Goal: Task Accomplishment & Management: Manage account settings

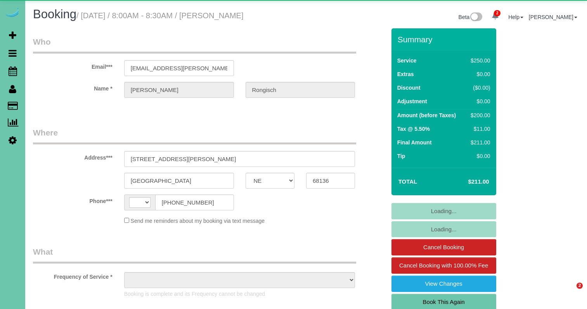
select select "NE"
select select "string:[GEOGRAPHIC_DATA]"
select select "object:677"
select select "string:fspay-725732a4-d0f0-45d9-927b-2eb48e39eb19"
select select "number:38"
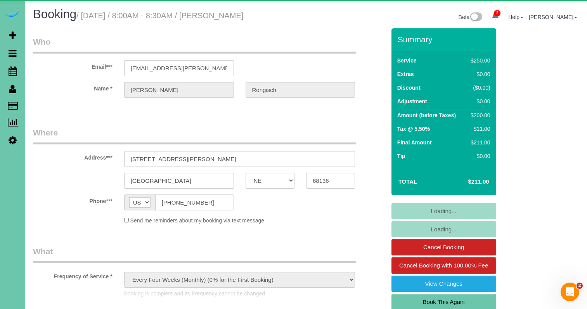
select select "number:43"
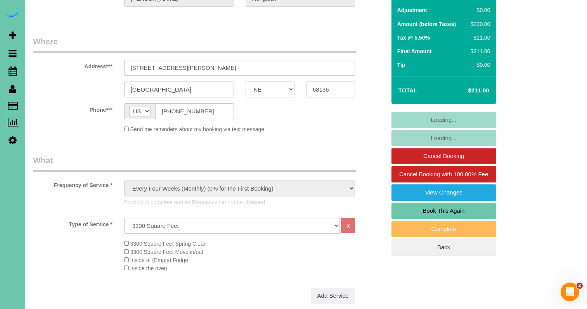
scroll to position [92, 0]
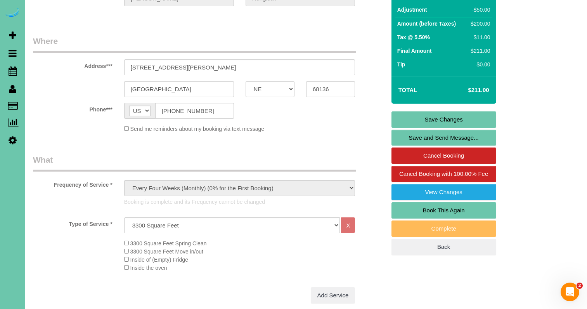
click at [447, 205] on link "Book This Again" at bounding box center [444, 210] width 105 height 16
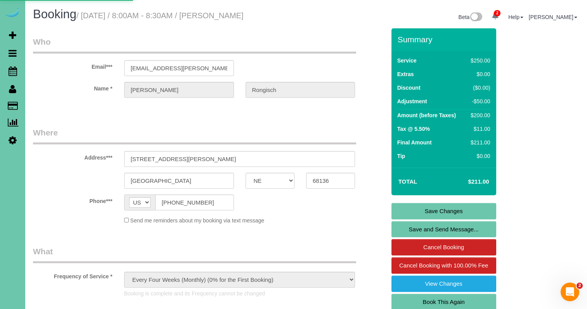
select select "NE"
select select "number:38"
select select "number:43"
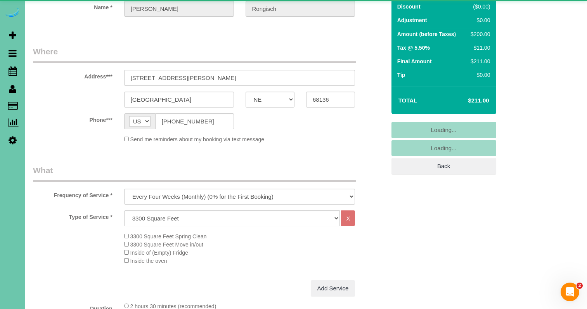
scroll to position [82, 0]
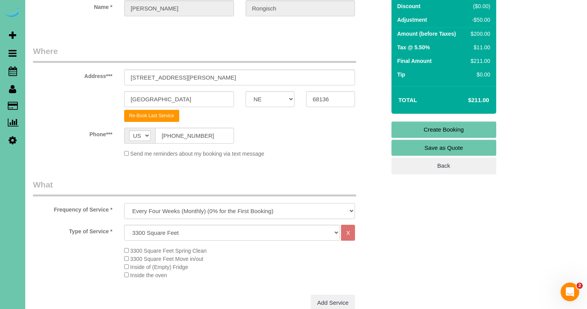
select select "object:1673"
select select "64"
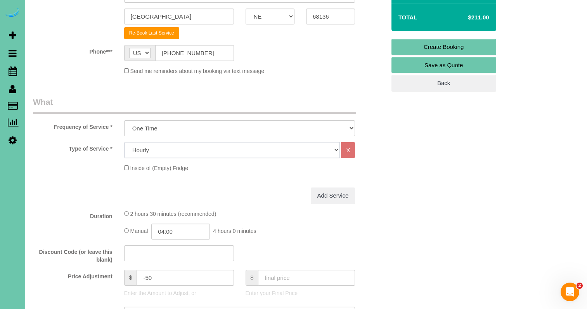
scroll to position [263, 0]
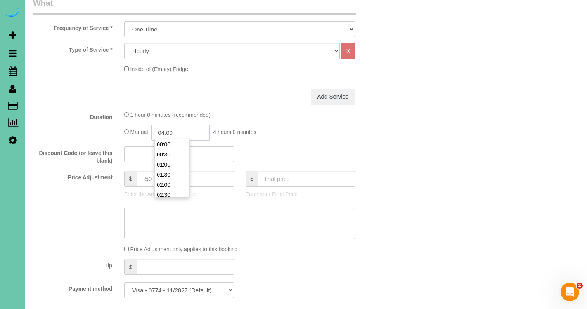
click at [188, 131] on input "04:00" at bounding box center [180, 133] width 58 height 16
type input "02:30"
drag, startPoint x: 174, startPoint y: 150, endPoint x: 168, endPoint y: 151, distance: 5.8
click at [173, 150] on li "02:30" at bounding box center [172, 150] width 35 height 10
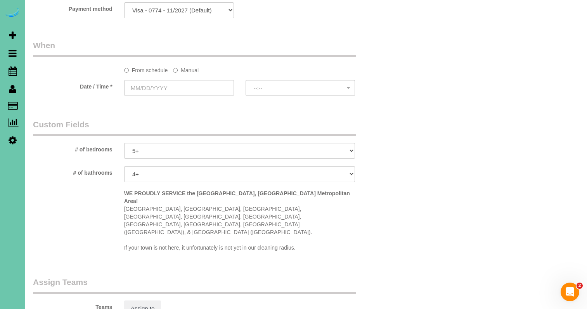
scroll to position [544, 0]
drag, startPoint x: 186, startPoint y: 66, endPoint x: 181, endPoint y: 71, distance: 7.2
click at [186, 66] on label "Manual" at bounding box center [186, 68] width 26 height 10
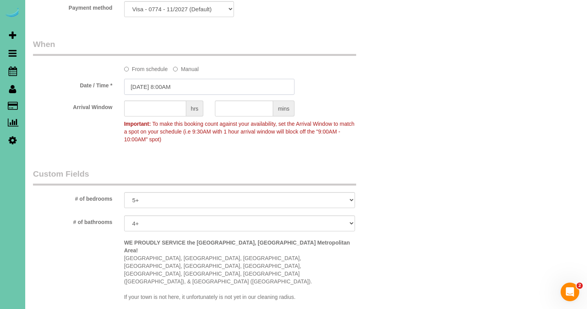
click at [178, 81] on input "08/21/2025 8:00AM" at bounding box center [209, 87] width 170 height 16
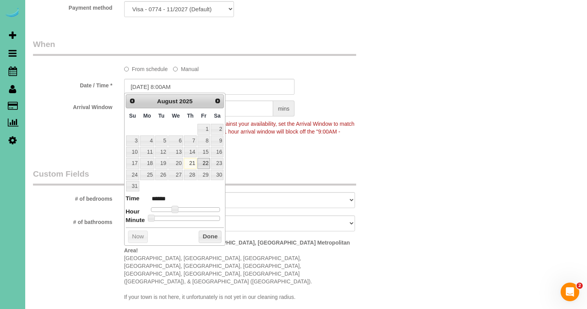
click at [205, 161] on link "22" at bounding box center [204, 163] width 12 height 10
type input "08/22/2025 8:00AM"
click at [214, 228] on div "Prev Next August 2025 Su Mo Tu We Th Fr Sa 1 2 3 4 5 6 7 8 9 10 11 12 13 14 15 …" at bounding box center [175, 169] width 102 height 153
drag, startPoint x: 217, startPoint y: 231, endPoint x: 198, endPoint y: 192, distance: 43.3
click at [217, 231] on button "Done" at bounding box center [210, 237] width 23 height 12
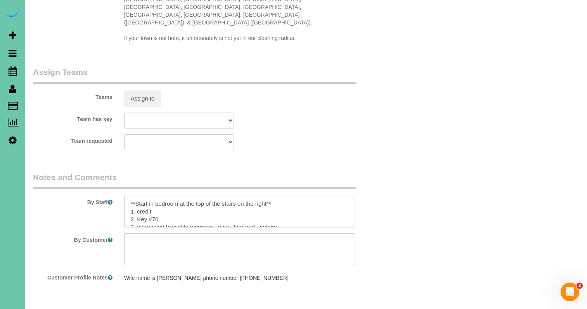
scroll to position [803, 0]
drag, startPoint x: 247, startPoint y: 176, endPoint x: 144, endPoint y: 169, distance: 103.9
click at [143, 172] on div "By Staff" at bounding box center [209, 200] width 365 height 56
drag, startPoint x: 138, startPoint y: 191, endPoint x: 275, endPoint y: 194, distance: 137.1
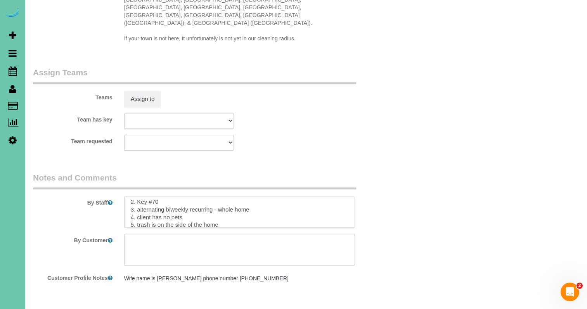
click at [275, 196] on textarea at bounding box center [239, 212] width 231 height 32
click at [314, 200] on textarea at bounding box center [239, 212] width 231 height 32
drag, startPoint x: 131, startPoint y: 188, endPoint x: 129, endPoint y: 208, distance: 19.9
click at [129, 208] on sui-booking-comments "By Staff By Customer Customer Profile Notes Wife name is Amy phone number 402-4…" at bounding box center [209, 229] width 353 height 114
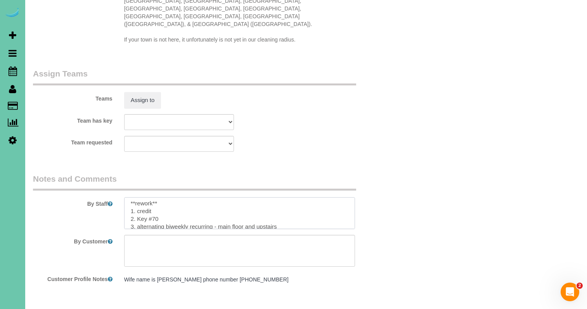
scroll to position [0, 0]
drag, startPoint x: 283, startPoint y: 195, endPoint x: 137, endPoint y: 192, distance: 146.4
click at [137, 197] on textarea at bounding box center [239, 213] width 231 height 32
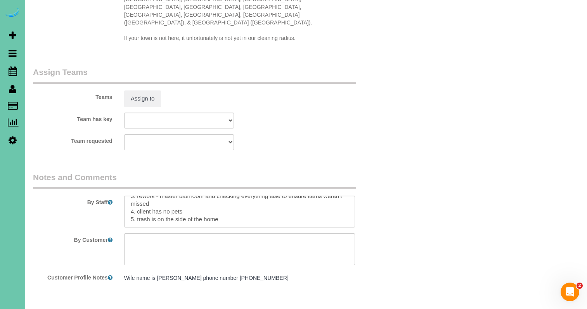
scroll to position [803, 0]
click at [134, 196] on textarea at bounding box center [239, 212] width 231 height 32
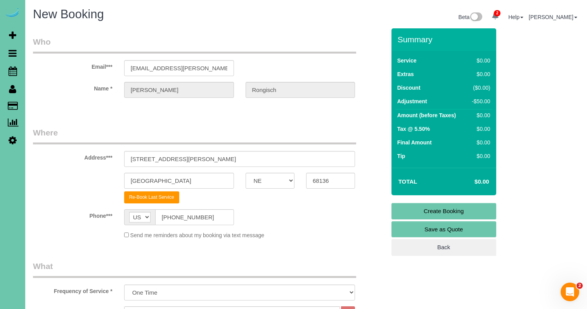
scroll to position [0, 0]
type textarea "**rework** 1. credit 2. Key #70 3. rework - master bathroom and checking everyt…"
click at [452, 207] on link "Create Booking" at bounding box center [444, 211] width 105 height 16
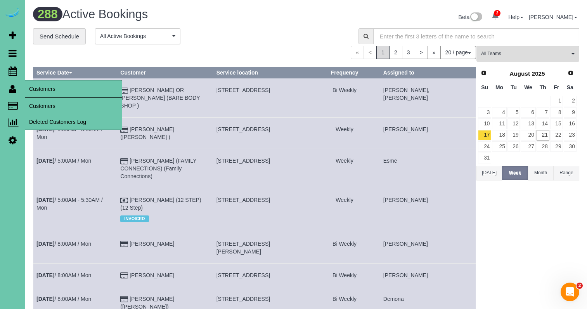
click at [38, 102] on link "Customers" at bounding box center [73, 106] width 97 height 16
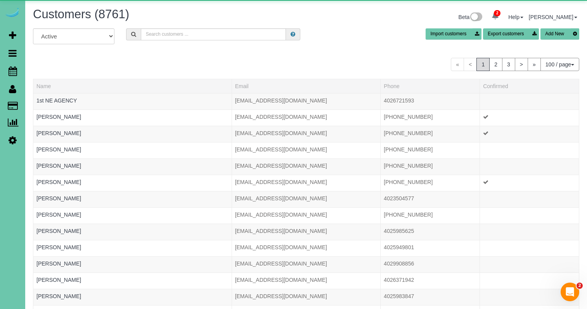
drag, startPoint x: 144, startPoint y: 43, endPoint x: 153, endPoint y: 36, distance: 11.4
click at [148, 40] on div "All Active Archived Import customers Export customers Add New" at bounding box center [306, 39] width 558 height 22
click at [154, 34] on input "text" at bounding box center [213, 34] width 145 height 12
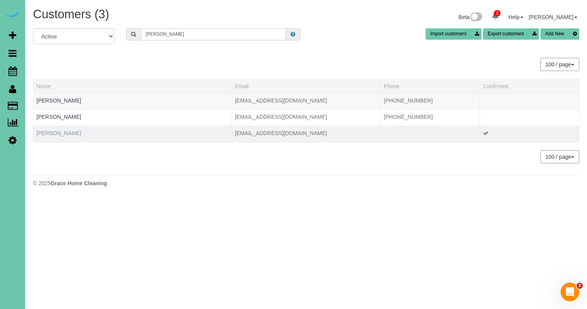
type input "kempf"
click at [53, 132] on link "Sara Kempf" at bounding box center [58, 133] width 45 height 6
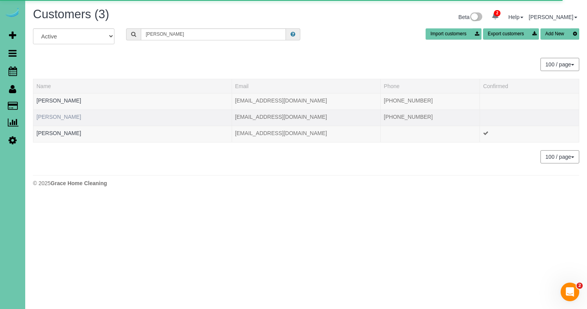
click at [57, 116] on link "Sara Kempf" at bounding box center [58, 117] width 45 height 6
click at [43, 115] on link "Sara Kempf" at bounding box center [58, 117] width 45 height 6
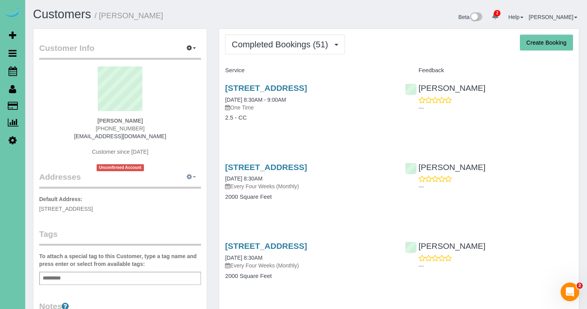
click at [191, 174] on icon "button" at bounding box center [189, 176] width 5 height 5
click at [161, 199] on button "Add New Address" at bounding box center [167, 202] width 59 height 11
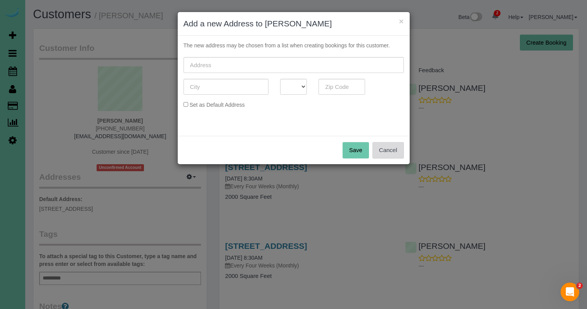
click at [403, 152] on button "Cancel" at bounding box center [388, 150] width 31 height 16
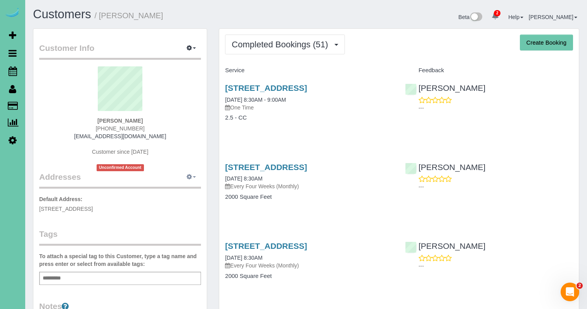
click at [192, 177] on icon "button" at bounding box center [189, 176] width 5 height 5
click at [172, 193] on button "Manage Addresses" at bounding box center [169, 191] width 63 height 11
select select "NE"
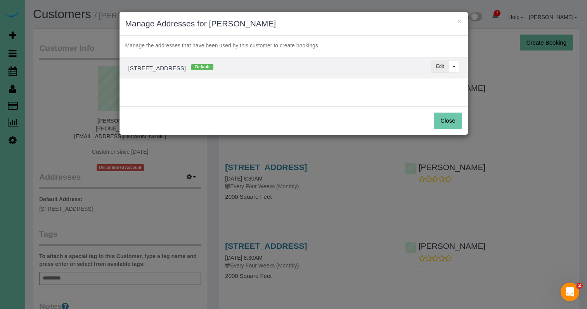
drag, startPoint x: 438, startPoint y: 65, endPoint x: 432, endPoint y: 64, distance: 6.2
click at [438, 65] on button "Edit" at bounding box center [440, 67] width 18 height 12
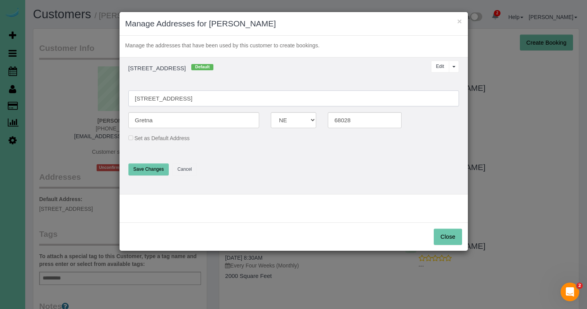
drag, startPoint x: 214, startPoint y: 102, endPoint x: 125, endPoint y: 90, distance: 90.4
click at [174, 100] on input "8007 <aui" at bounding box center [294, 98] width 331 height 16
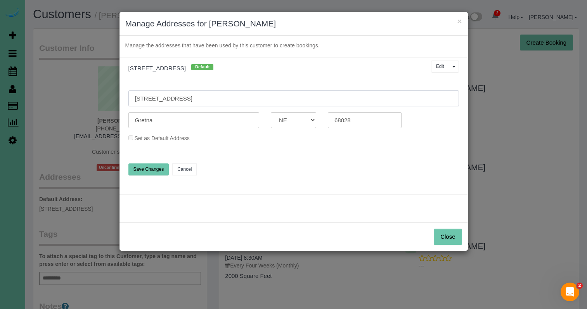
type input "8007 Maui Circle"
drag, startPoint x: 446, startPoint y: 235, endPoint x: 436, endPoint y: 231, distance: 11.1
click at [446, 235] on button "Close" at bounding box center [448, 237] width 28 height 16
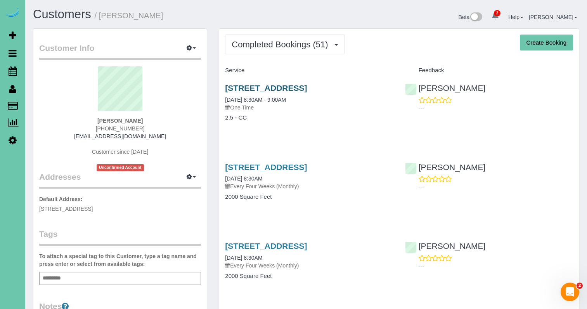
drag, startPoint x: 188, startPoint y: 175, endPoint x: 368, endPoint y: 92, distance: 197.9
click at [193, 179] on button "button" at bounding box center [191, 177] width 19 height 12
click at [172, 191] on button "Manage Addresses" at bounding box center [169, 191] width 63 height 11
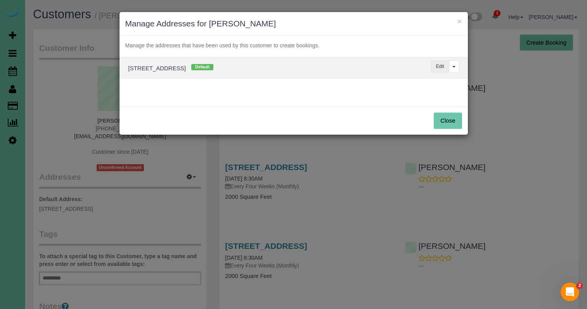
click at [445, 66] on button "Edit" at bounding box center [440, 67] width 18 height 12
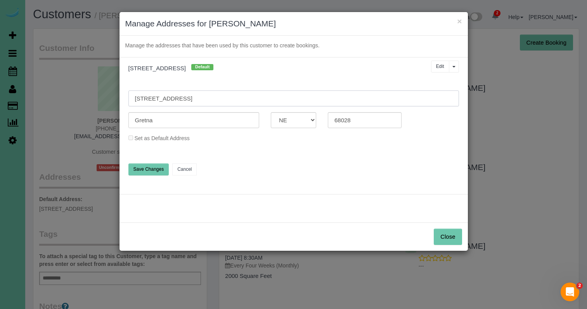
drag, startPoint x: 167, startPoint y: 97, endPoint x: 57, endPoint y: 80, distance: 112.0
type input "8007 Maui Circle"
type input "Papillion"
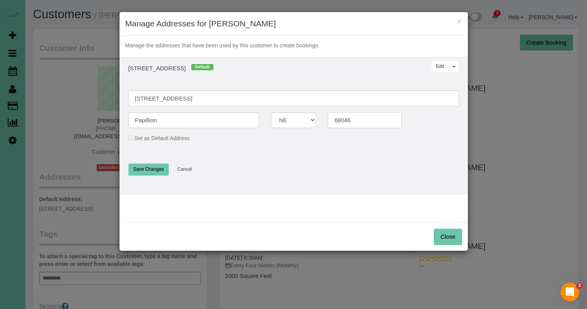
type input "68046"
click at [148, 166] on button "Save Changes" at bounding box center [149, 169] width 41 height 12
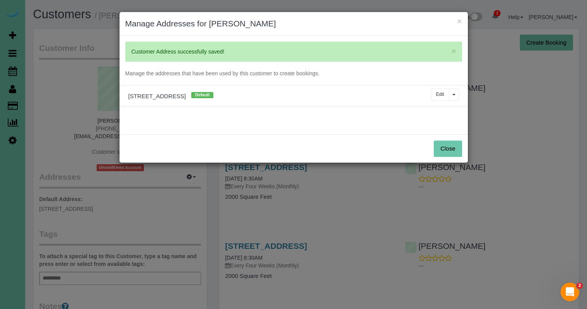
click at [439, 151] on button "Close" at bounding box center [448, 149] width 28 height 16
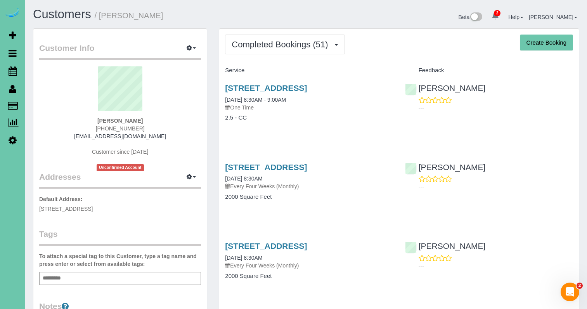
click at [148, 210] on p "Default Address: 8007 Maui Circle, Papillion, NE 68046" at bounding box center [120, 203] width 162 height 17
drag, startPoint x: 142, startPoint y: 210, endPoint x: 38, endPoint y: 208, distance: 103.7
click at [38, 208] on div "Customer Info Edit Contact Info Send Message Email Preferences Special Sales Ta…" at bounding box center [120, 250] width 174 height 443
copy span "8007 Maui Circle, Papillion, NE 68046"
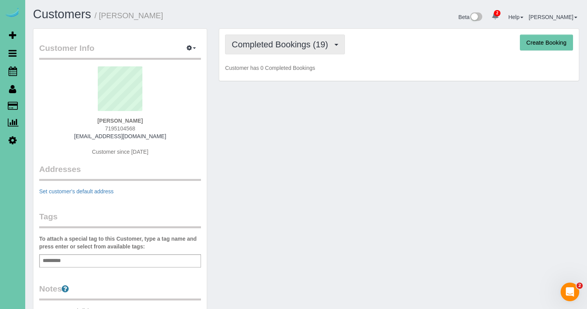
click at [247, 42] on span "Completed Bookings (19)" at bounding box center [282, 45] width 100 height 10
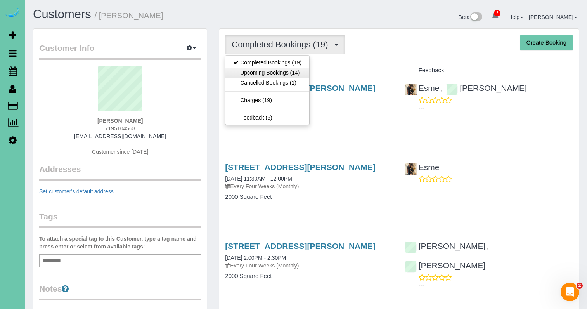
click at [284, 73] on link "Upcoming Bookings (14)" at bounding box center [268, 73] width 84 height 10
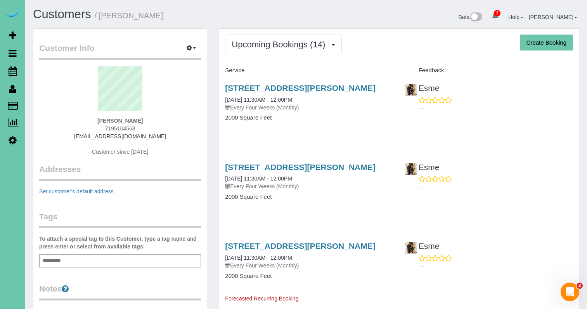
click at [262, 207] on div "12605 Meredith Ave, Omaha, NE 68164 10/01/2025 11:30AM - 12:00PM Every Four Wee…" at bounding box center [309, 186] width 180 height 60
click at [252, 165] on link "12605 Meredith Ave, Omaha, NE 68164" at bounding box center [300, 167] width 150 height 9
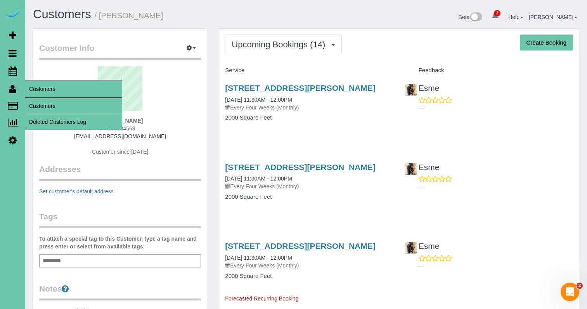
click at [44, 108] on link "Customers" at bounding box center [73, 106] width 97 height 16
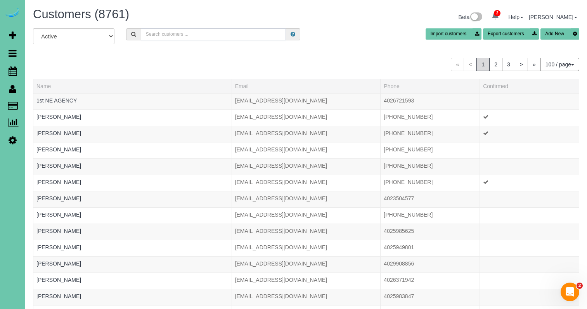
click at [162, 31] on input "text" at bounding box center [213, 34] width 145 height 12
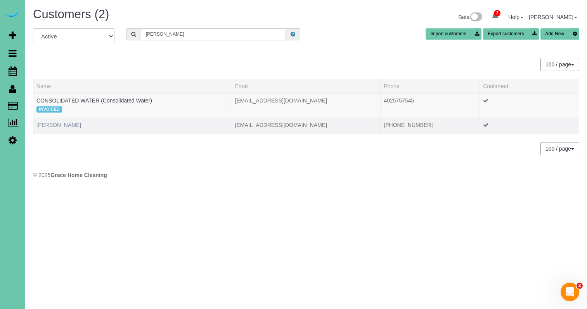
type input "ted w"
click at [52, 125] on link "Ted Wzorek" at bounding box center [58, 125] width 45 height 6
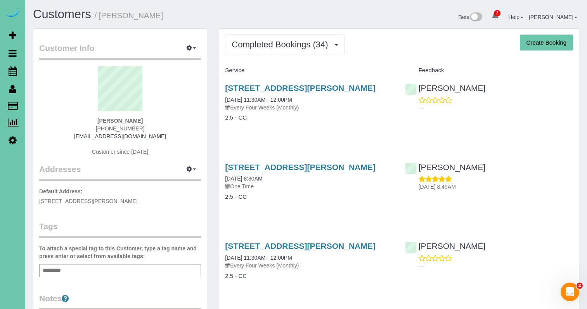
drag, startPoint x: 149, startPoint y: 198, endPoint x: 37, endPoint y: 195, distance: 112.6
click at [37, 195] on div "Customer Info Edit Contact Info Send Message Email Preferences Special Sales Ta…" at bounding box center [120, 247] width 174 height 436
copy span "13516 Hascall Street, Omaha, NE 68144"
click at [295, 45] on span "Completed Bookings (34)" at bounding box center [282, 45] width 100 height 10
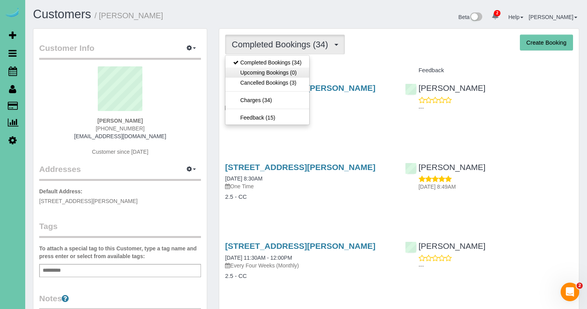
click at [288, 70] on link "Upcoming Bookings (0)" at bounding box center [268, 73] width 84 height 10
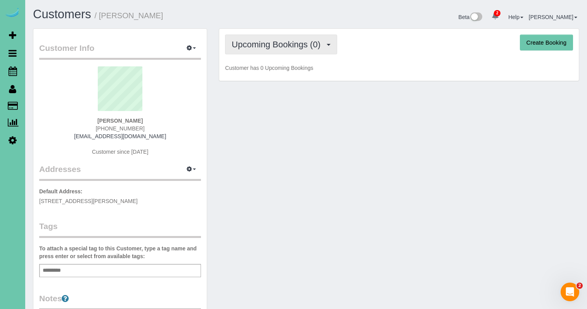
drag, startPoint x: 322, startPoint y: 41, endPoint x: 316, endPoint y: 45, distance: 7.2
click at [322, 41] on span "Upcoming Bookings (0)" at bounding box center [278, 45] width 93 height 10
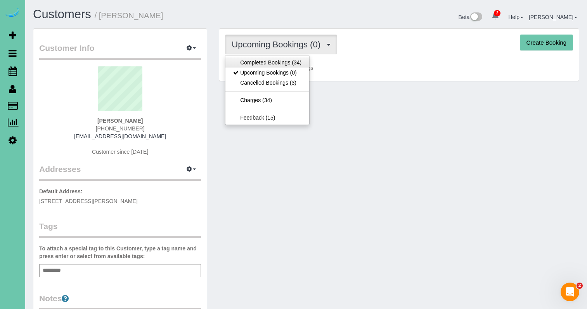
click at [287, 64] on link "Completed Bookings (34)" at bounding box center [268, 62] width 84 height 10
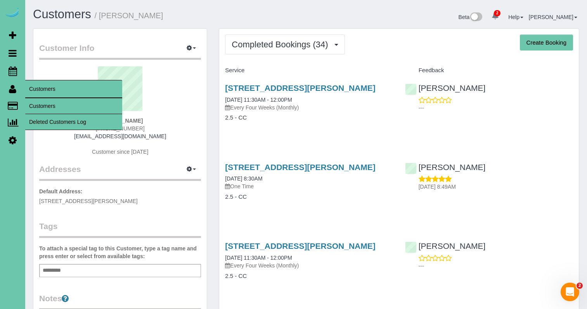
click at [50, 104] on link "Customers" at bounding box center [73, 106] width 97 height 16
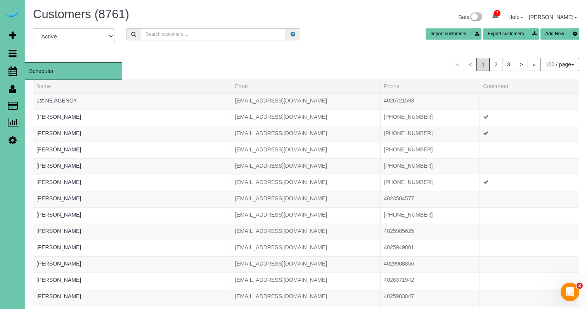
click at [19, 74] on link "Scheduler" at bounding box center [12, 71] width 25 height 18
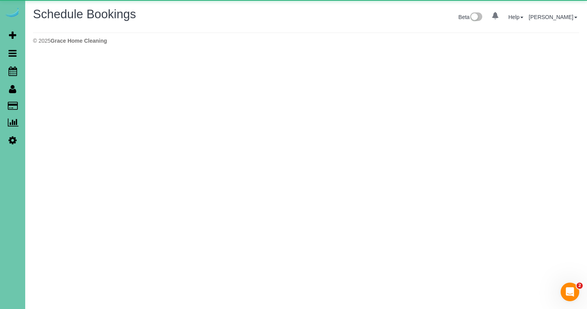
click at [40, 70] on body "2 Beta Your Notifications You have 0 alerts Add Booking Bookings Active Booking…" at bounding box center [293, 154] width 587 height 309
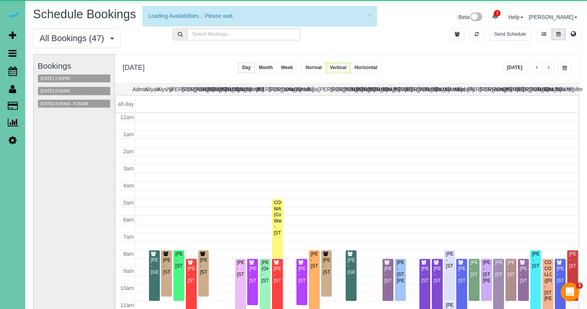
scroll to position [103, 0]
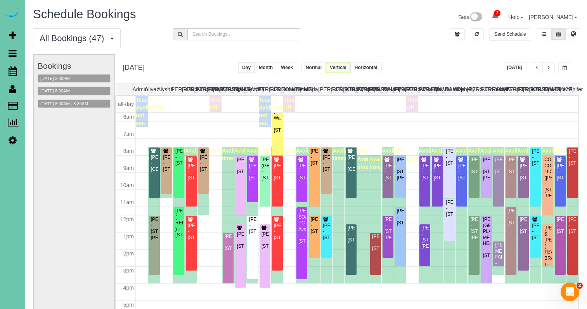
click at [565, 65] on button "button" at bounding box center [565, 67] width 13 height 11
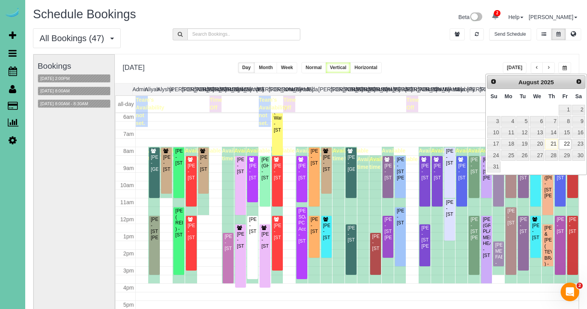
click at [439, 39] on div "All Bookings (47) All Bookings Unassigned Bookings Recurring Bookings New Custo…" at bounding box center [306, 41] width 558 height 26
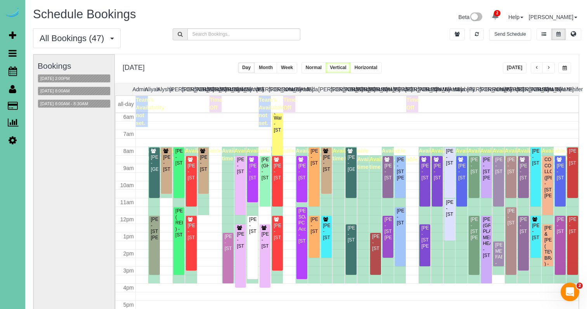
click at [562, 66] on button "button" at bounding box center [565, 67] width 13 height 11
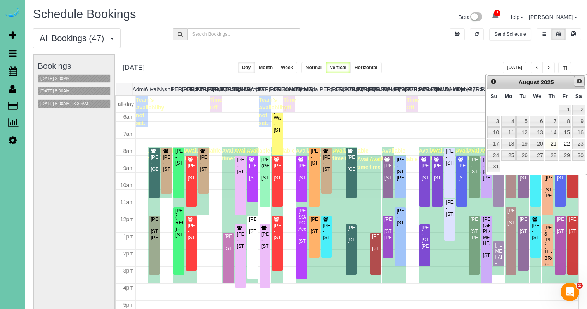
click at [579, 84] on span "Next" at bounding box center [580, 81] width 6 height 6
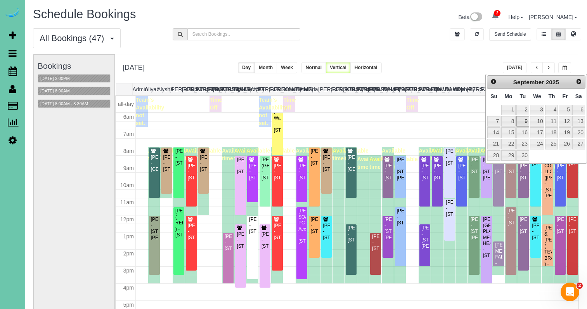
click at [524, 119] on link "9" at bounding box center [523, 121] width 12 height 10
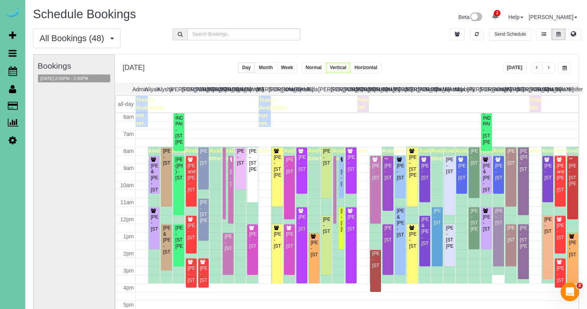
click at [548, 66] on span "button" at bounding box center [549, 68] width 4 height 5
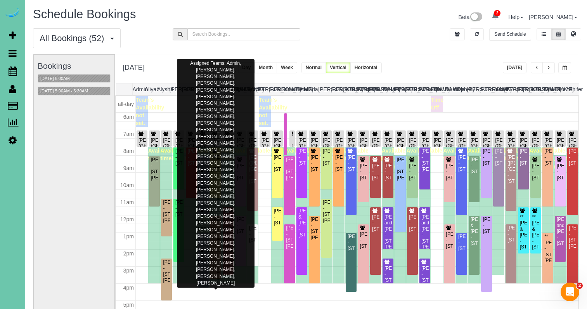
click at [70, 74] on div "09/10/2025 8:00AM" at bounding box center [74, 78] width 73 height 9
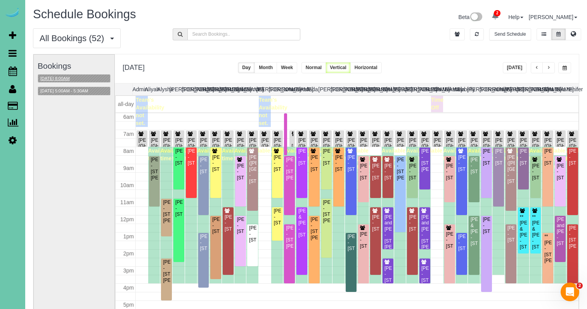
click at [67, 79] on button "09/10/2025 8:00AM" at bounding box center [55, 79] width 34 height 8
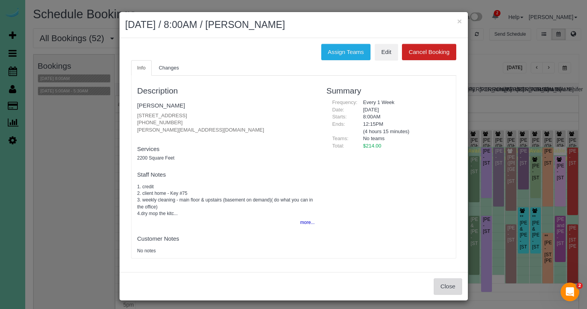
click at [445, 283] on button "Close" at bounding box center [448, 286] width 28 height 16
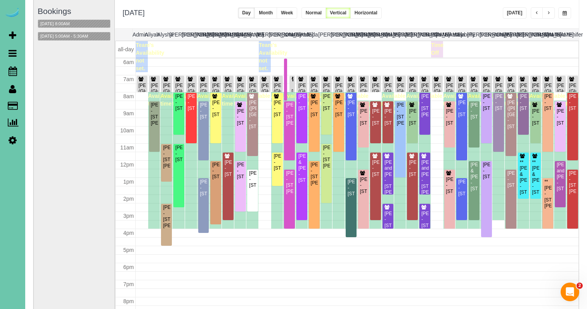
click at [563, 10] on button "button" at bounding box center [565, 12] width 13 height 11
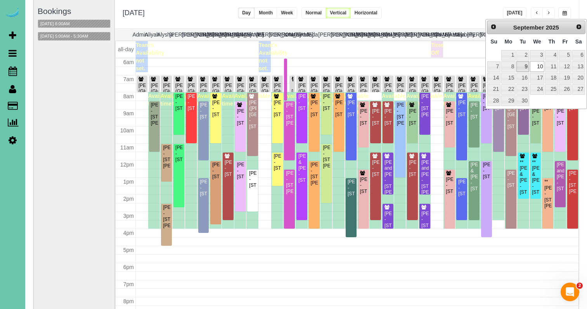
click at [518, 63] on link "9" at bounding box center [523, 66] width 12 height 10
type input "**********"
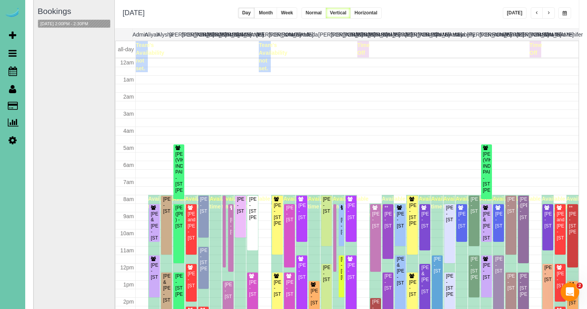
scroll to position [103, 0]
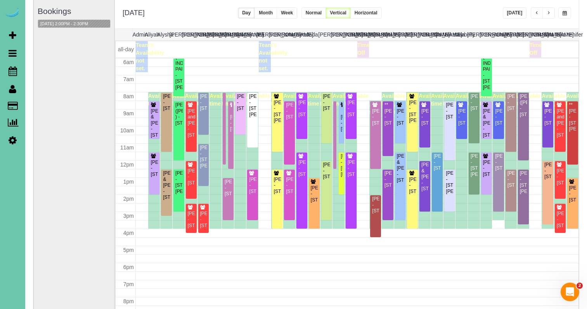
click at [543, 10] on button "button" at bounding box center [537, 12] width 12 height 11
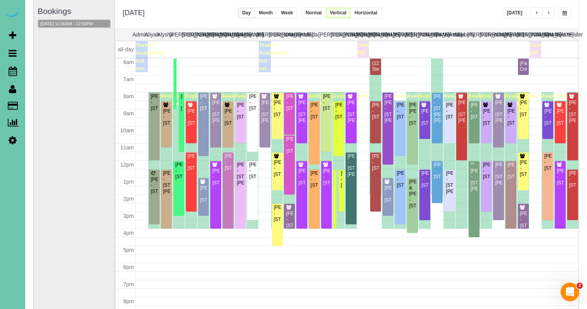
click at [548, 13] on span "button" at bounding box center [549, 13] width 4 height 5
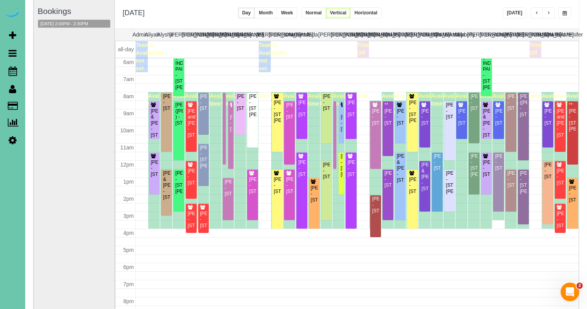
click at [548, 13] on span "button" at bounding box center [549, 13] width 4 height 5
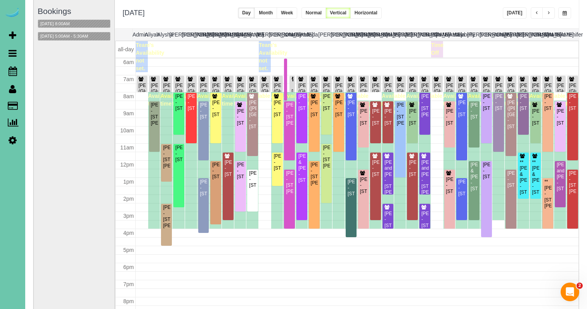
click at [534, 11] on button "button" at bounding box center [537, 12] width 12 height 11
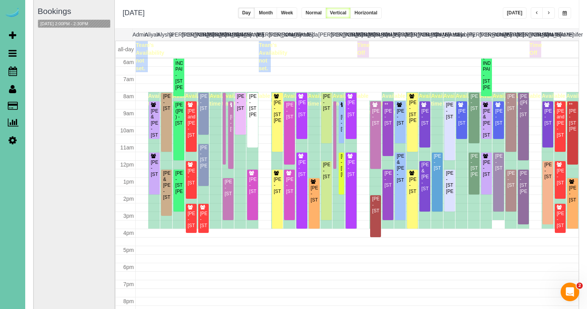
click at [548, 14] on span "button" at bounding box center [549, 13] width 4 height 5
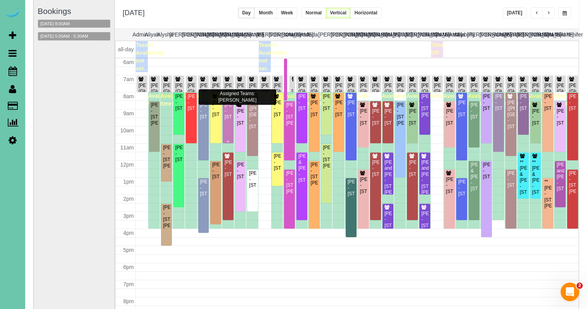
click at [231, 120] on div "Kelly Pinion - 412 S 197th Street, Elkhorn, NE 68022" at bounding box center [228, 111] width 8 height 18
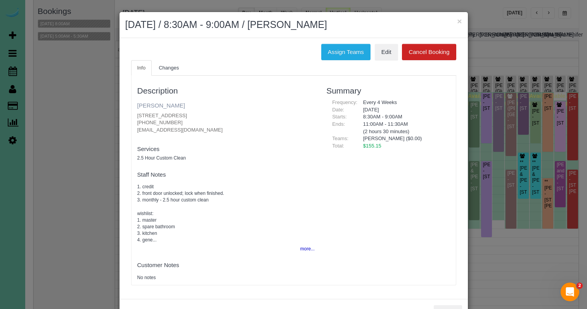
click at [159, 106] on link "Kelly Pinion" at bounding box center [161, 105] width 48 height 7
drag, startPoint x: 423, startPoint y: 18, endPoint x: 423, endPoint y: 24, distance: 5.8
click at [423, 19] on h2 "September 10, 2025 / 8:30AM - 9:00AM / Kelly Pinion" at bounding box center [293, 25] width 337 height 14
drag, startPoint x: 459, startPoint y: 21, endPoint x: 269, endPoint y: 35, distance: 190.4
click at [459, 21] on button "×" at bounding box center [459, 21] width 5 height 8
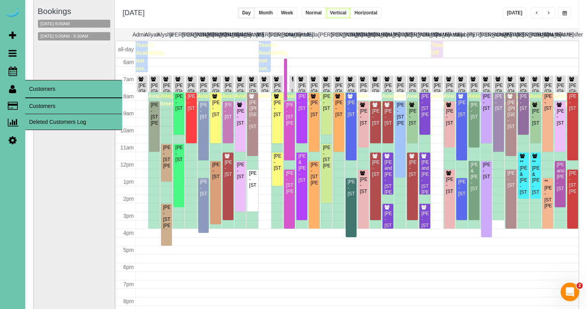
click at [47, 108] on link "Customers" at bounding box center [73, 106] width 97 height 16
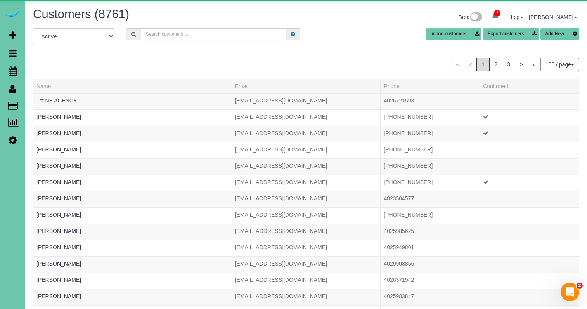
click at [186, 36] on input "text" at bounding box center [213, 34] width 145 height 12
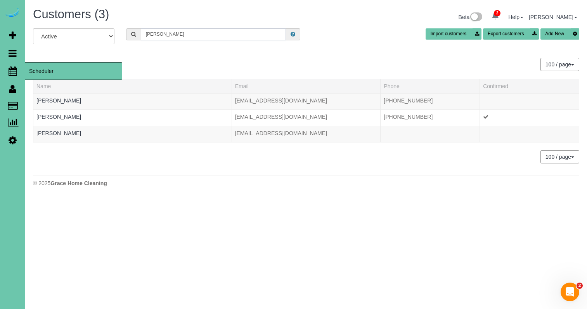
type input "judy w"
click at [11, 69] on icon at bounding box center [13, 70] width 9 height 9
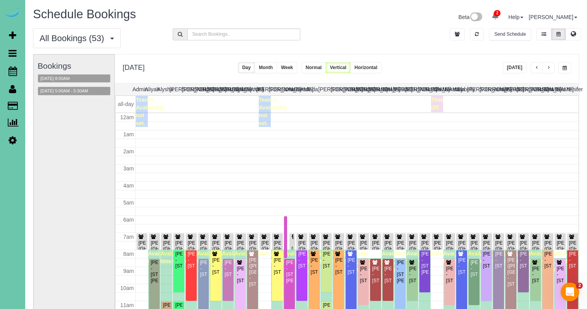
scroll to position [103, 0]
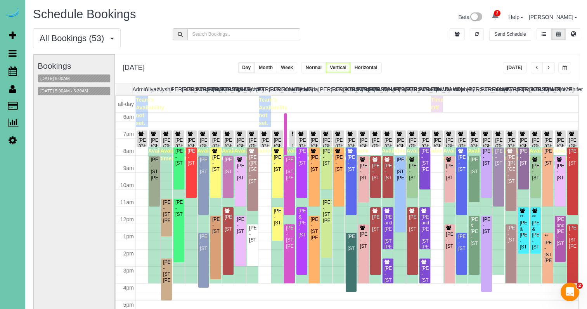
click at [570, 64] on button "button" at bounding box center [565, 67] width 13 height 11
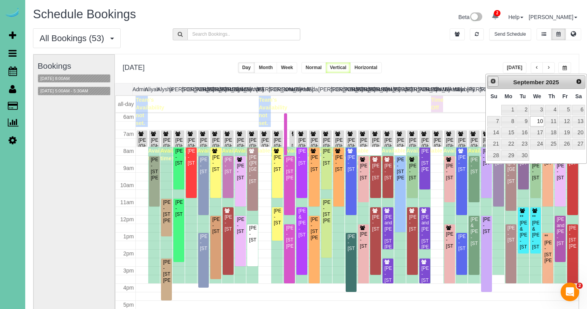
click at [495, 82] on span "Prev" at bounding box center [493, 81] width 6 height 6
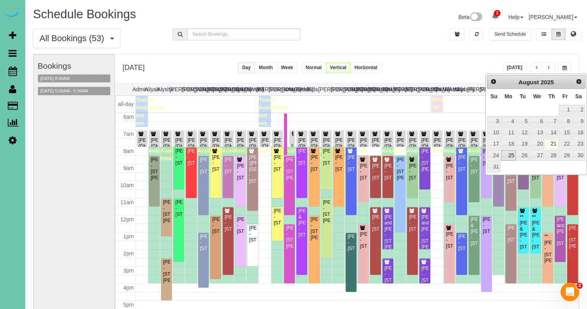
click at [507, 150] on link "25" at bounding box center [509, 155] width 14 height 10
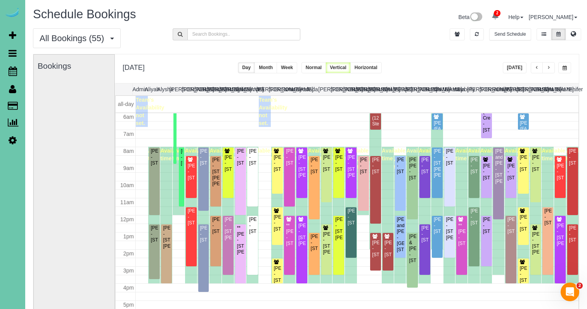
click at [565, 65] on button "button" at bounding box center [565, 67] width 13 height 11
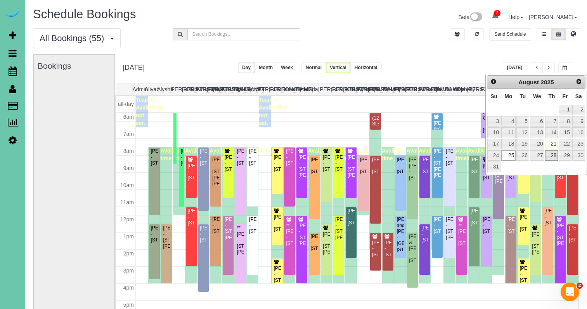
click at [552, 153] on link "28" at bounding box center [552, 155] width 13 height 10
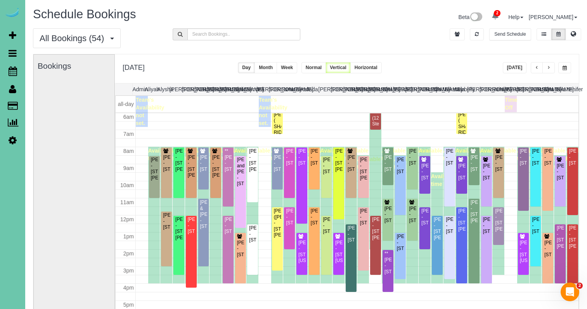
click at [452, 63] on div "**********" at bounding box center [347, 68] width 464 height 29
click at [563, 67] on span "button" at bounding box center [565, 68] width 4 height 5
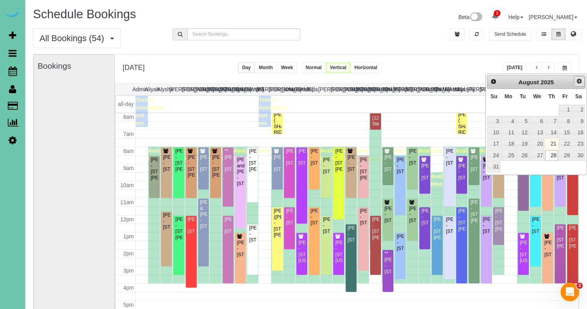
click at [580, 81] on span "Next" at bounding box center [580, 81] width 6 height 6
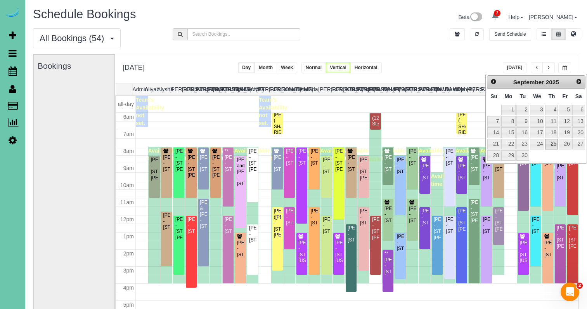
click at [556, 143] on link "25" at bounding box center [552, 144] width 13 height 10
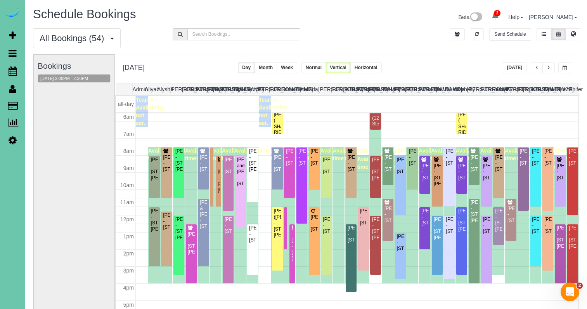
click at [562, 67] on button "button" at bounding box center [565, 67] width 13 height 11
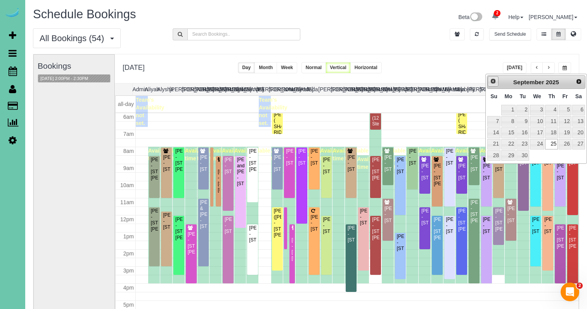
click at [495, 85] on link "Prev" at bounding box center [493, 81] width 11 height 11
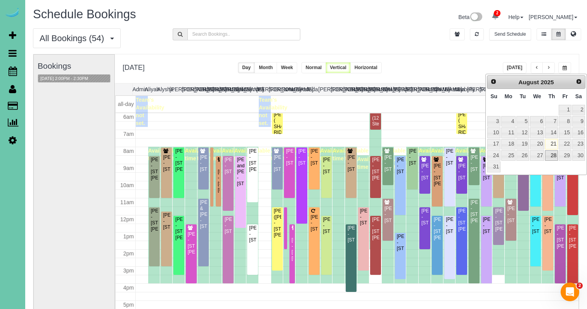
click at [551, 152] on link "28" at bounding box center [552, 155] width 13 height 10
type input "**********"
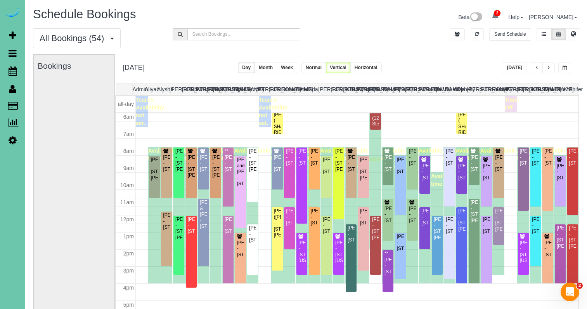
drag, startPoint x: 81, startPoint y: 90, endPoint x: 26, endPoint y: 85, distance: 55.0
click at [80, 90] on div "Bookings" at bounding box center [74, 210] width 73 height 310
click at [13, 73] on icon at bounding box center [13, 70] width 9 height 9
click at [551, 69] on button "button" at bounding box center [549, 67] width 12 height 11
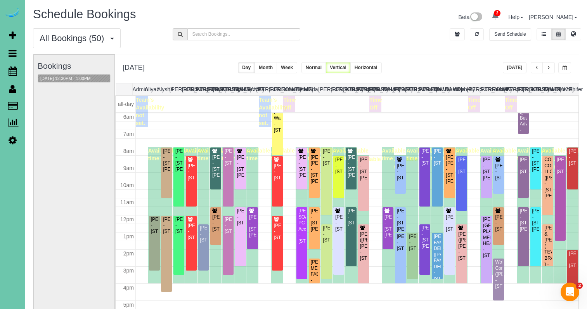
drag, startPoint x: 457, startPoint y: 73, endPoint x: 461, endPoint y: 74, distance: 4.3
click at [461, 74] on div "Friday, Aug 29, 2025 Today Day Month Week Normal Vertical Horizontal" at bounding box center [347, 68] width 464 height 29
click at [507, 70] on button "[DATE]" at bounding box center [515, 67] width 24 height 11
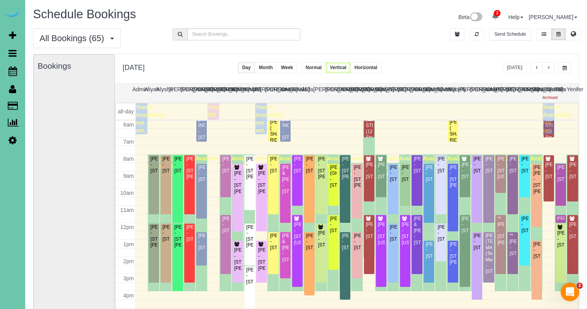
click at [472, 44] on div "All Bookings (65) All Bookings Unassigned Bookings Recurring Bookings New Custo…" at bounding box center [306, 41] width 558 height 26
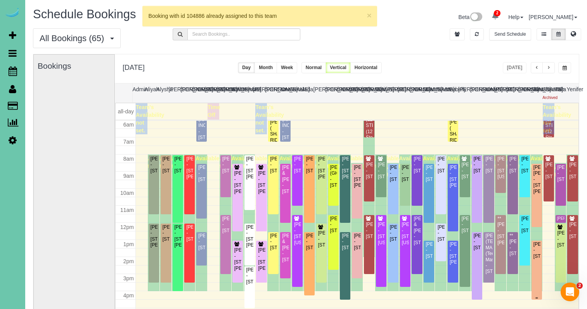
click at [537, 254] on div "Jamison Arkfeld - 4625 S 222nd Street, Elkhorn, NE 68022" at bounding box center [537, 251] width 7 height 18
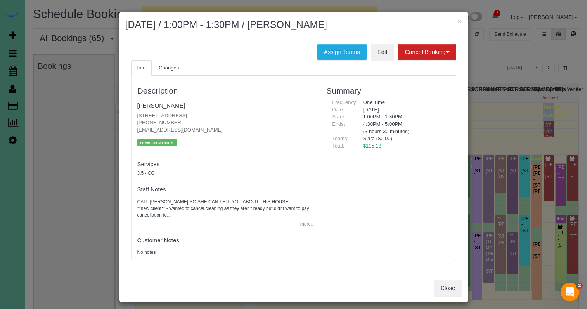
click at [310, 224] on button "more..." at bounding box center [305, 224] width 19 height 11
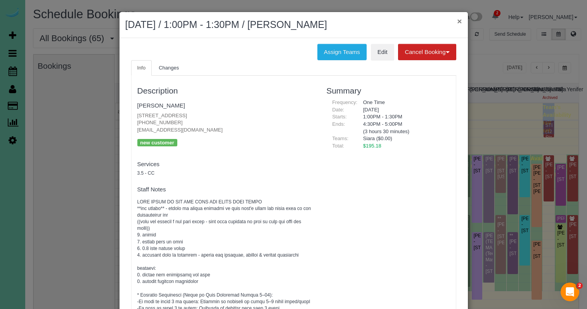
click at [459, 20] on button "×" at bounding box center [459, 21] width 5 height 8
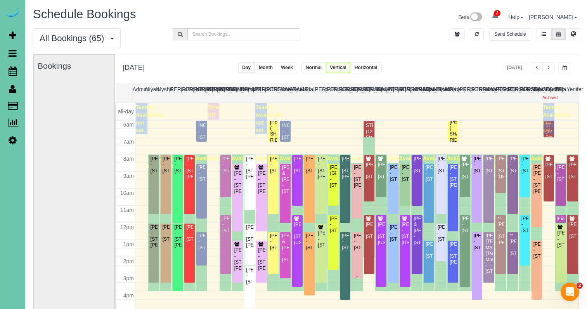
click at [356, 251] on div "Adam Klepper - 5016 Western Ave, Omaha, NE 68132" at bounding box center [357, 242] width 7 height 18
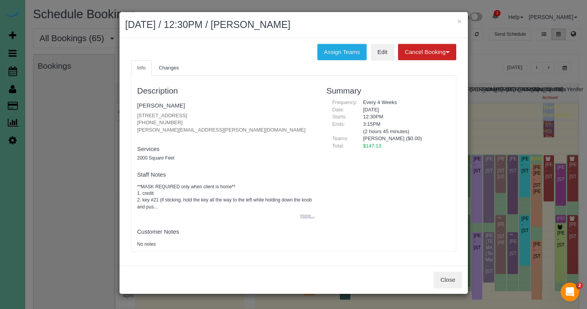
click at [302, 217] on button "more..." at bounding box center [305, 215] width 19 height 11
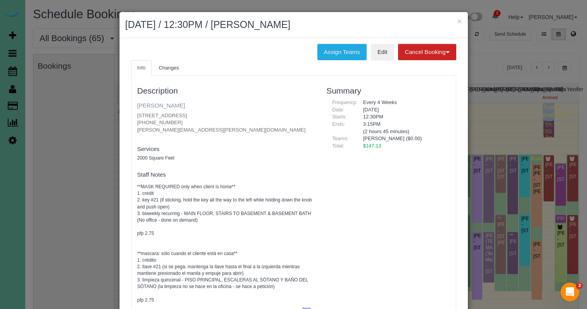
click at [165, 106] on link "Adam Klepper" at bounding box center [161, 105] width 48 height 7
click at [234, 219] on pre "**MASK REQUIRED only when client is home** 1. credit 2. key #21 (if sticking, h…" at bounding box center [226, 244] width 178 height 120
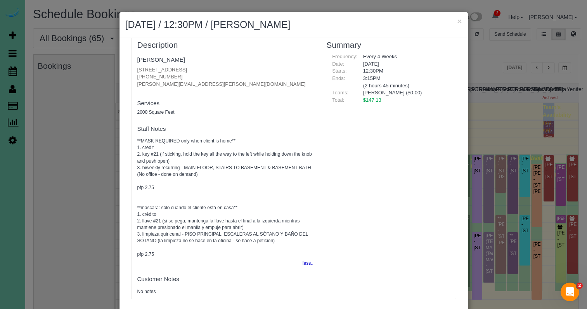
scroll to position [40, 0]
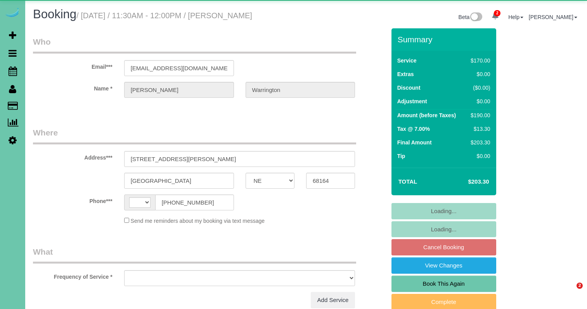
select select "NE"
select select "string:[GEOGRAPHIC_DATA]"
select select "object:910"
select select "string:fspay-48953354-7549-4d3e-ae4e-43208d54b401"
select select "number:37"
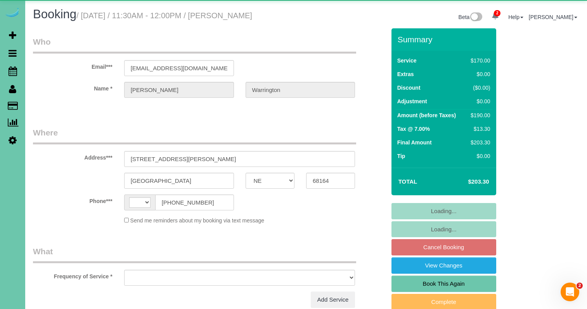
select select "number:42"
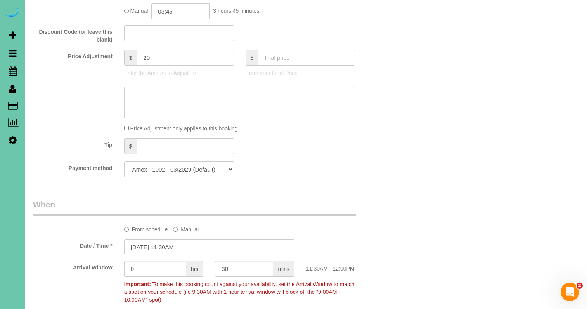
scroll to position [395, 0]
drag, startPoint x: 158, startPoint y: 254, endPoint x: 151, endPoint y: 245, distance: 11.4
click at [158, 254] on input "[DATE] 11:30AM" at bounding box center [209, 246] width 170 height 16
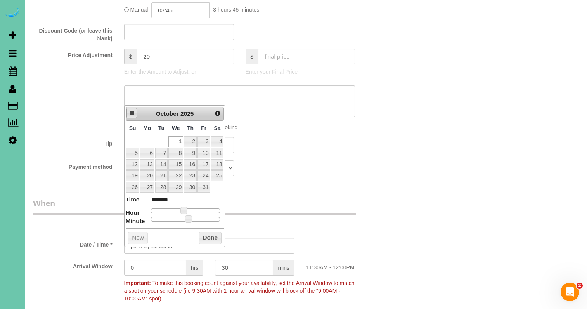
click at [131, 115] on span "Prev" at bounding box center [132, 113] width 6 height 6
click at [190, 176] on link "25" at bounding box center [190, 175] width 13 height 10
click at [209, 233] on button "Done" at bounding box center [210, 238] width 23 height 12
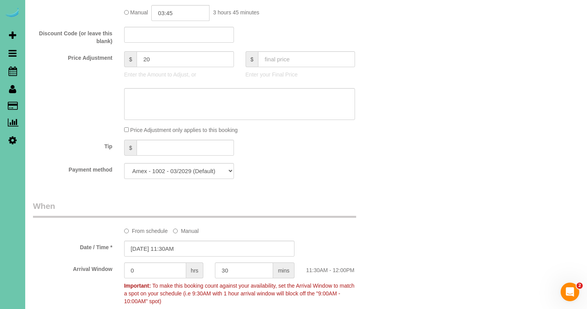
scroll to position [391, 0]
click at [175, 255] on input "[DATE] 11:30AM" at bounding box center [209, 250] width 170 height 16
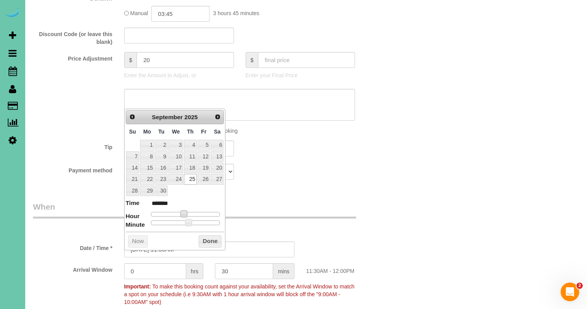
type input "[DATE] 12:30PM"
type input "*******"
drag, startPoint x: 184, startPoint y: 213, endPoint x: 191, endPoint y: 221, distance: 10.7
click at [186, 213] on span at bounding box center [187, 213] width 7 height 7
drag, startPoint x: 205, startPoint y: 233, endPoint x: 203, endPoint y: 227, distance: 6.0
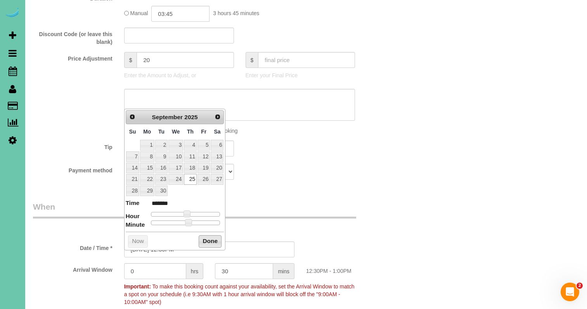
click at [205, 235] on button "Done" at bounding box center [210, 241] width 23 height 12
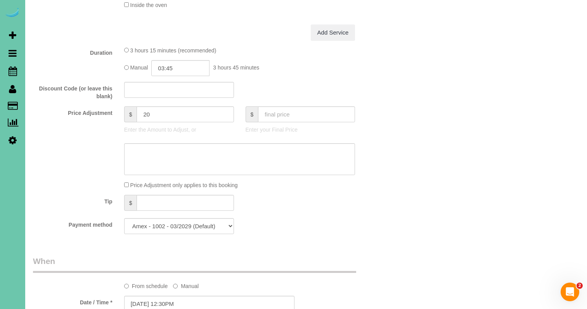
scroll to position [219, 0]
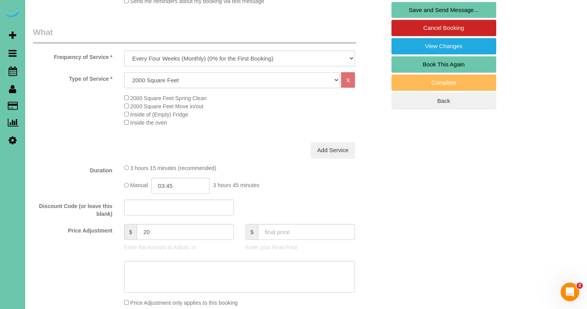
select select "160"
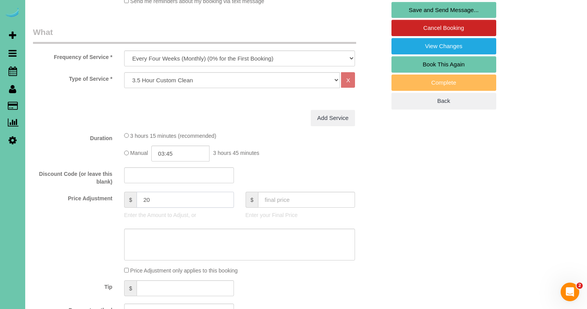
drag, startPoint x: 164, startPoint y: 210, endPoint x: 99, endPoint y: 202, distance: 66.1
click at [100, 203] on div "Price Adjustment $ 20 Enter the Amount to Adjust, or $ Enter your Final Price" at bounding box center [209, 207] width 365 height 31
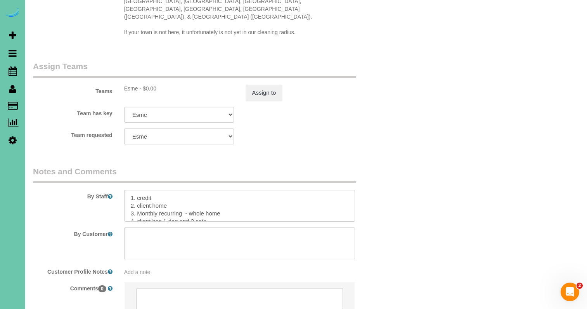
scroll to position [796, 0]
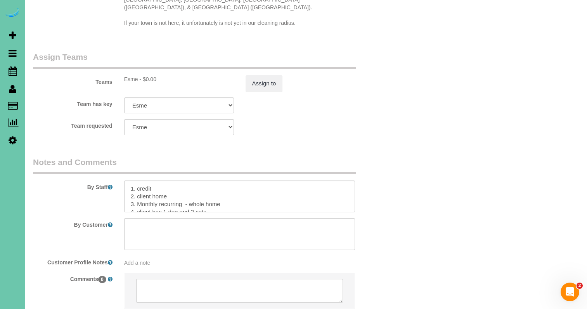
type input "195"
drag, startPoint x: 229, startPoint y: 189, endPoint x: 138, endPoint y: 188, distance: 90.9
click at [138, 188] on textarea at bounding box center [239, 197] width 231 height 32
drag, startPoint x: 128, startPoint y: 183, endPoint x: 153, endPoint y: 224, distance: 48.4
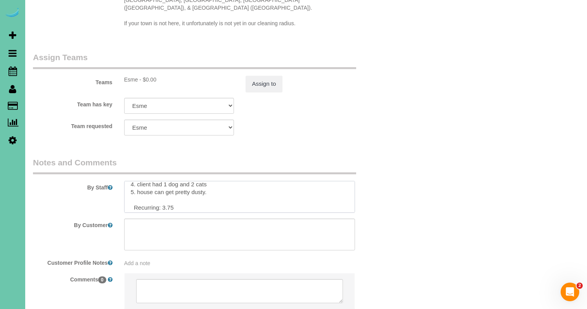
click at [153, 224] on sui-booking-comments "By Staff By Customer Customer Profile Notes Add a note Comments 0" at bounding box center [209, 237] width 353 height 160
drag, startPoint x: 190, startPoint y: 181, endPoint x: 137, endPoint y: 180, distance: 53.2
click at [137, 181] on textarea at bounding box center [239, 197] width 231 height 32
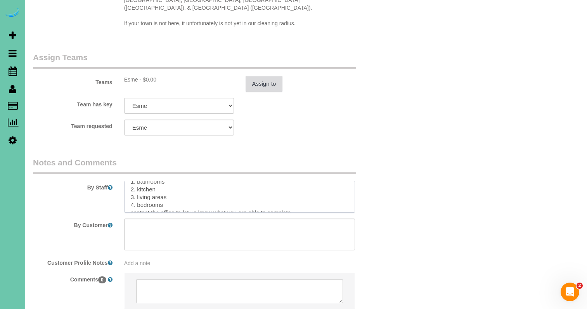
type textarea "1. credit 2. client home 3. 3.5 hour custom clean with 2 people for the full ti…"
click at [255, 76] on button "Assign to" at bounding box center [264, 84] width 37 height 16
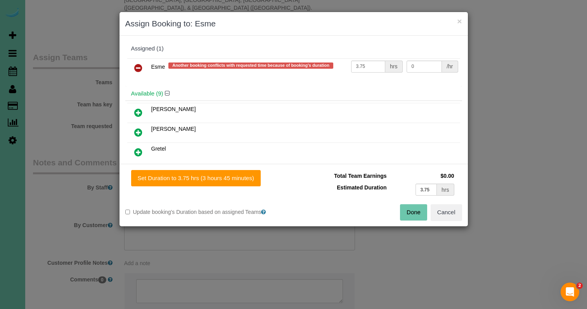
click at [140, 112] on icon at bounding box center [138, 112] width 8 height 9
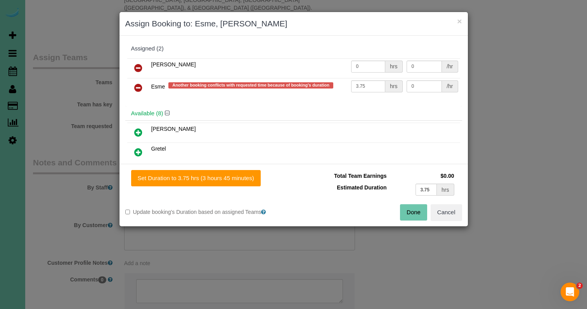
drag, startPoint x: 255, startPoint y: 181, endPoint x: 388, endPoint y: 198, distance: 133.8
click at [256, 181] on button "Set Duration to 3.75 hrs (3 hours 45 minutes)" at bounding box center [196, 178] width 130 height 16
type input "3.75"
drag, startPoint x: 426, startPoint y: 190, endPoint x: 471, endPoint y: 190, distance: 44.3
click at [427, 190] on input "3.75" at bounding box center [427, 190] width 22 height 12
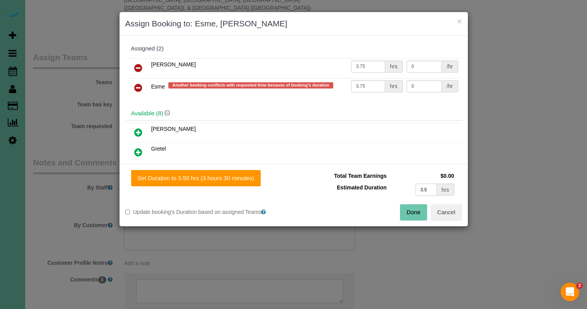
type input "3.5"
click at [240, 187] on div "Set Duration to 3.50 hrs (3 hours 30 minutes) Total Team Earnings $0.00 Estimat…" at bounding box center [294, 195] width 349 height 63
drag, startPoint x: 242, startPoint y: 183, endPoint x: 259, endPoint y: 184, distance: 17.5
click at [242, 183] on button "Set Duration to 3.50 hrs (3 hours 30 minutes)" at bounding box center [196, 178] width 130 height 16
type input "3.50"
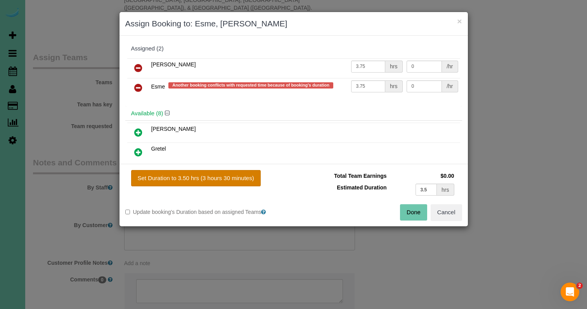
type input "3.50"
drag, startPoint x: 426, startPoint y: 216, endPoint x: 394, endPoint y: 195, distance: 37.6
click at [425, 216] on button "Done" at bounding box center [413, 212] width 27 height 16
type input "03:30"
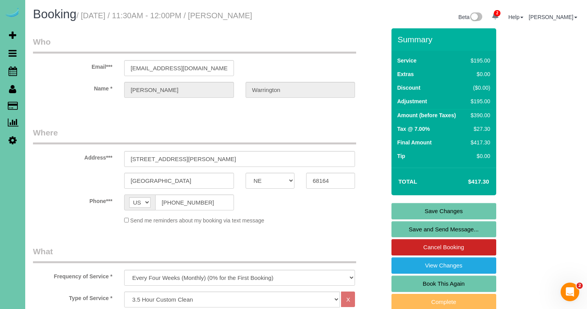
scroll to position [0, 0]
click at [429, 217] on link "Save Changes" at bounding box center [444, 211] width 105 height 16
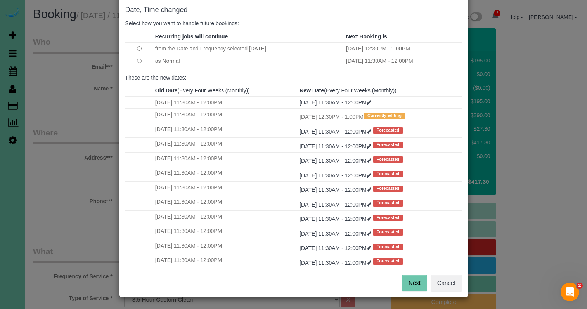
scroll to position [38, 0]
drag, startPoint x: 417, startPoint y: 283, endPoint x: 399, endPoint y: 268, distance: 23.9
click at [417, 283] on button "Next" at bounding box center [414, 283] width 25 height 16
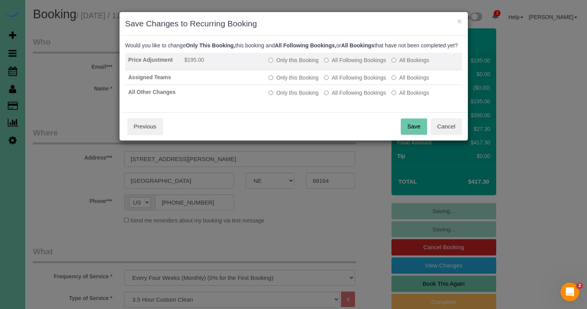
click at [280, 64] on label "Only this Booking" at bounding box center [294, 60] width 50 height 8
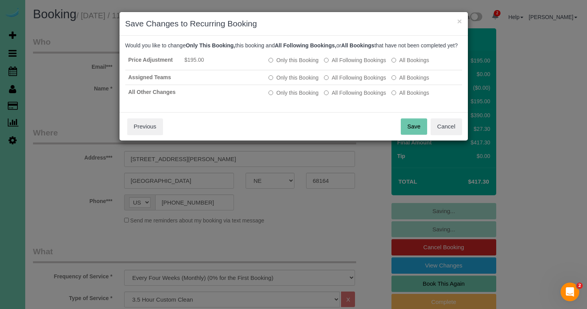
click at [412, 133] on button "Save" at bounding box center [414, 126] width 26 height 16
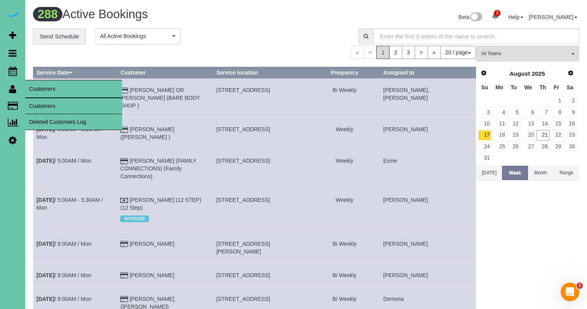
click at [46, 101] on link "Customers" at bounding box center [73, 106] width 97 height 16
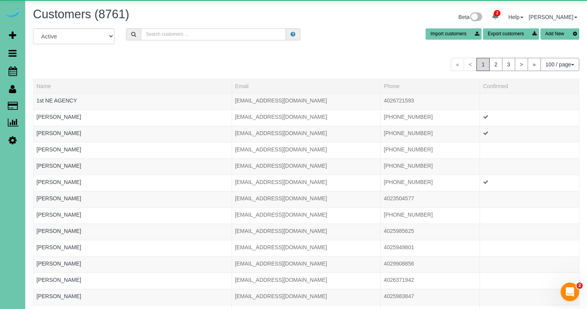
click at [173, 31] on input "text" at bounding box center [213, 34] width 145 height 12
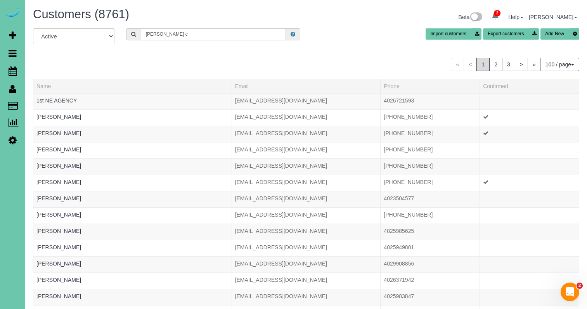
click at [170, 31] on input "kary c" at bounding box center [213, 34] width 145 height 12
type input "k"
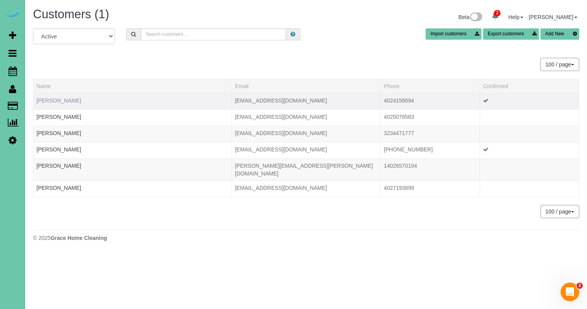
click at [63, 99] on link "Kary Cameron" at bounding box center [58, 100] width 45 height 6
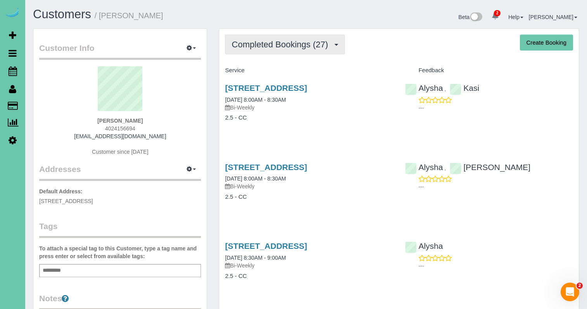
click at [247, 49] on button "Completed Bookings (27)" at bounding box center [285, 45] width 120 height 20
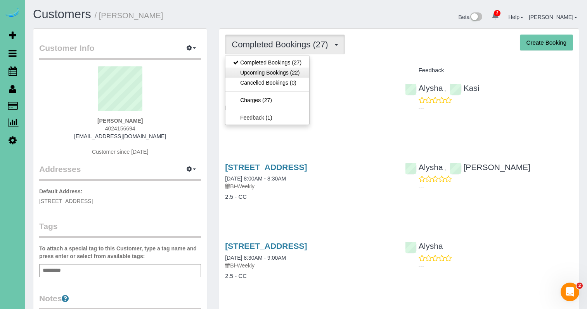
click at [251, 71] on link "Upcoming Bookings (22)" at bounding box center [268, 73] width 84 height 10
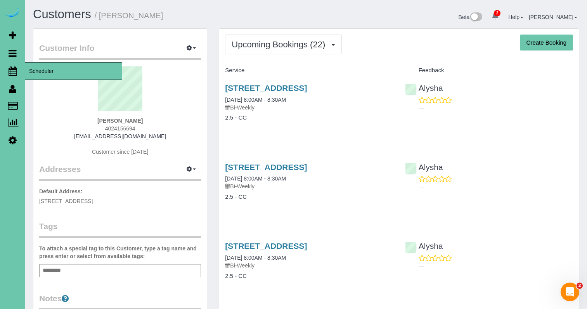
click at [10, 71] on icon at bounding box center [13, 70] width 9 height 9
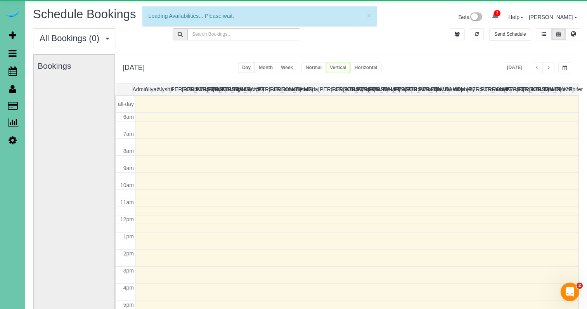
scroll to position [103, 0]
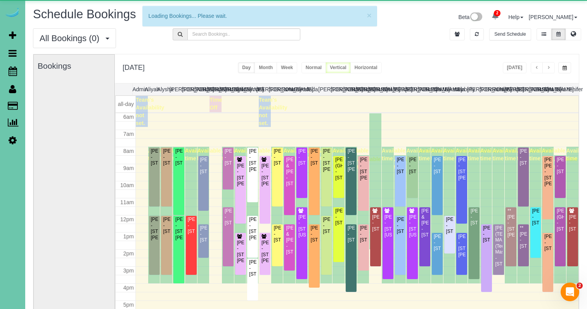
click at [563, 62] on button "button" at bounding box center [565, 67] width 13 height 11
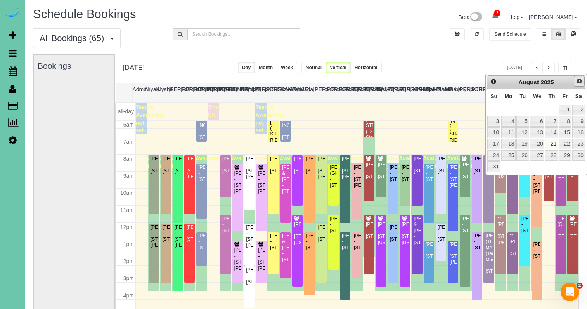
click at [577, 80] on span "Next" at bounding box center [580, 81] width 6 height 6
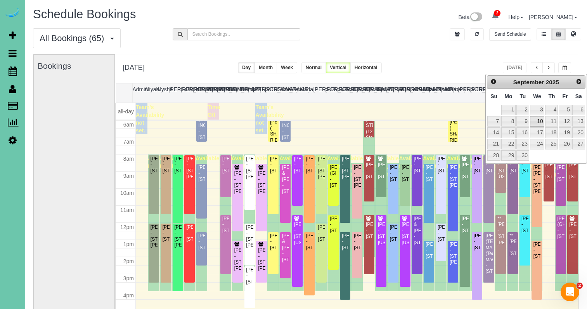
click at [539, 117] on link "10" at bounding box center [537, 121] width 15 height 10
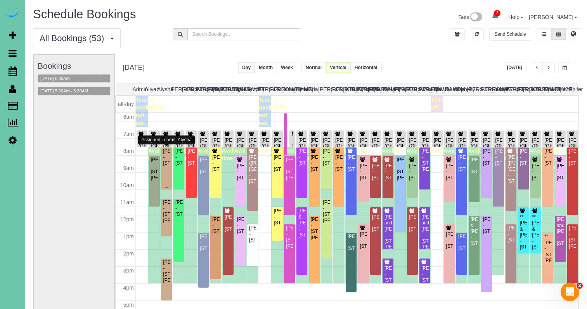
click at [165, 166] on div "Kary Cameron - 7833 S 154th Ave, Omaha, NE 68138" at bounding box center [167, 157] width 8 height 18
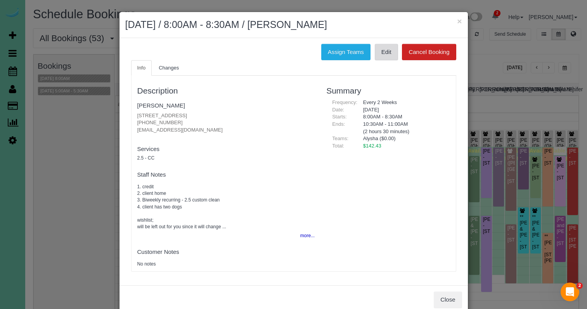
click at [375, 53] on link "Edit" at bounding box center [386, 52] width 23 height 16
click at [459, 21] on button "×" at bounding box center [459, 21] width 5 height 8
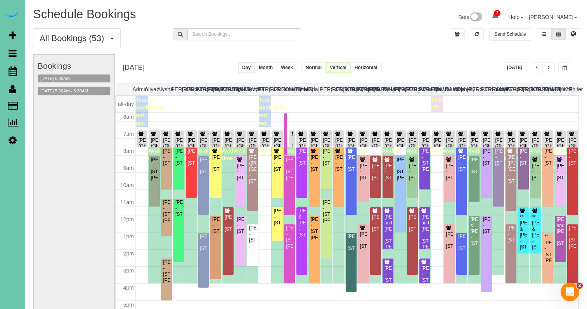
click at [563, 65] on button "button" at bounding box center [565, 67] width 13 height 11
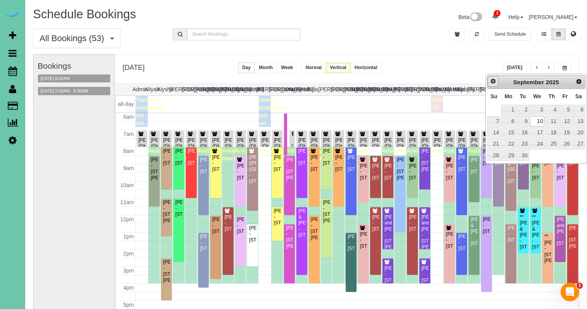
click at [498, 82] on link "Prev" at bounding box center [493, 81] width 11 height 11
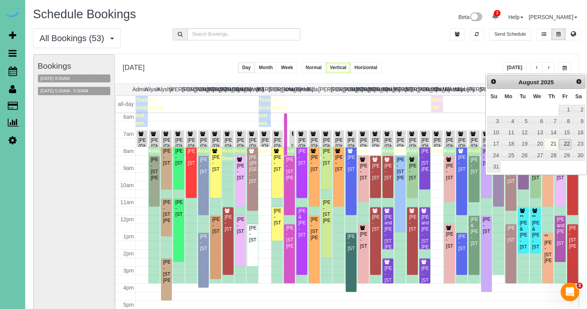
click at [564, 143] on link "22" at bounding box center [565, 144] width 12 height 10
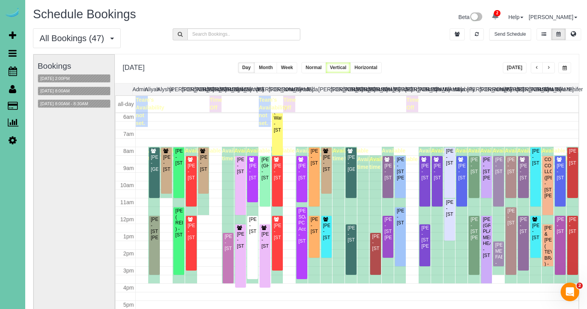
click at [566, 72] on button "button" at bounding box center [565, 67] width 13 height 11
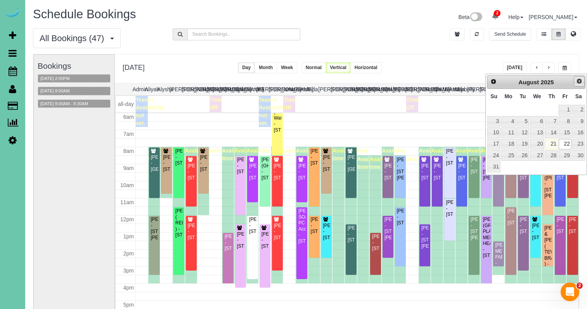
click at [578, 83] on span "Next" at bounding box center [580, 81] width 6 height 6
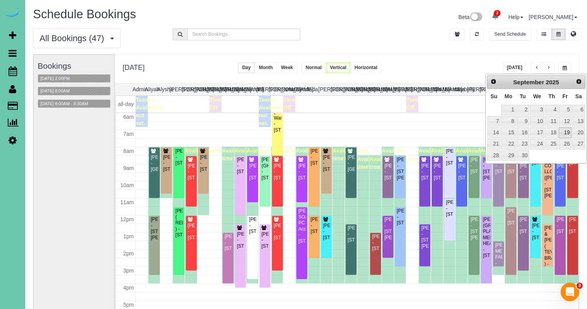
click at [565, 132] on link "19" at bounding box center [565, 132] width 12 height 10
type input "**********"
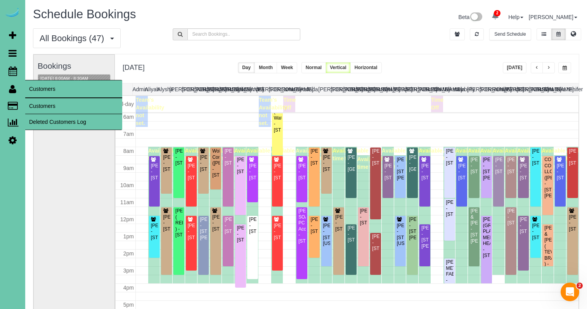
drag, startPoint x: 45, startPoint y: 111, endPoint x: 60, endPoint y: 104, distance: 16.0
click at [45, 111] on link "Customers" at bounding box center [73, 106] width 97 height 16
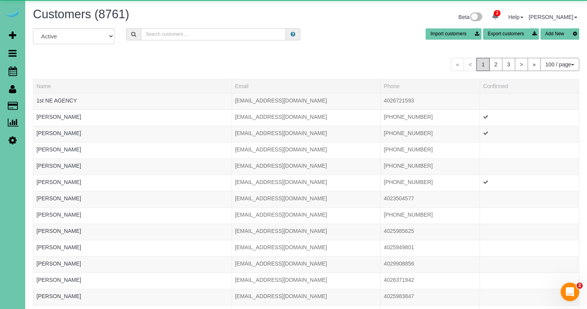
click at [201, 36] on input "text" at bounding box center [213, 34] width 145 height 12
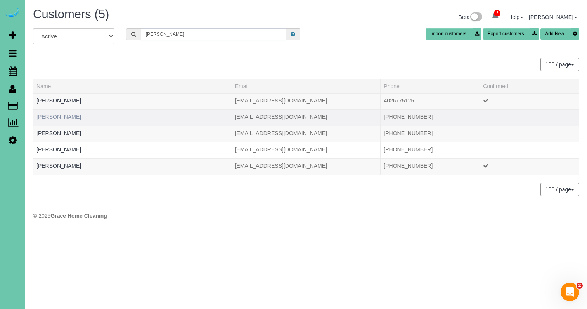
type input "kelly p"
click at [51, 117] on link "Kelly Pinion" at bounding box center [58, 117] width 45 height 6
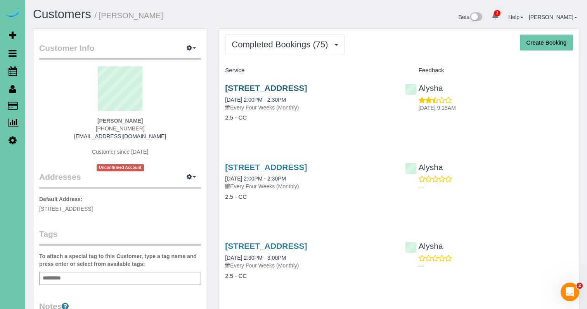
click at [300, 85] on link "412 S 197th Street, Elkhorn, NE 68022" at bounding box center [266, 87] width 82 height 9
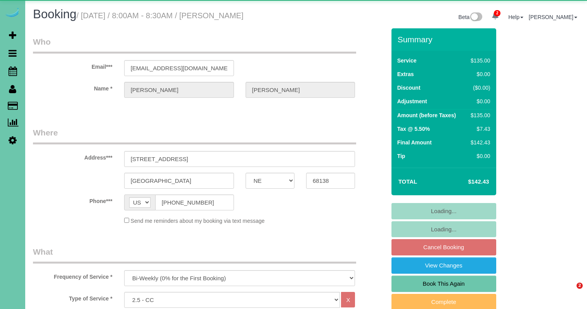
select select "NE"
select select "object:910"
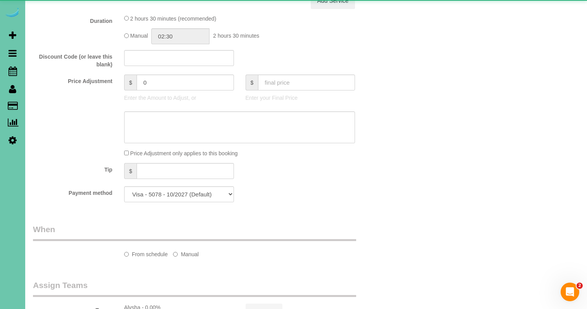
select select "number:37"
select select "number:43"
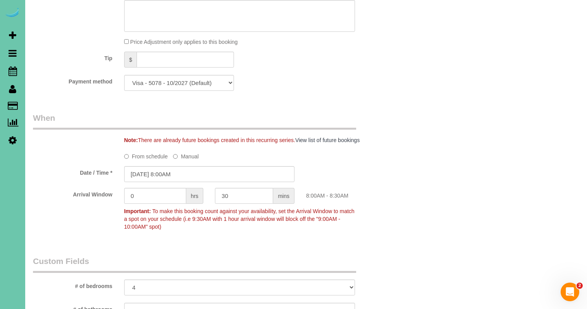
scroll to position [450, 0]
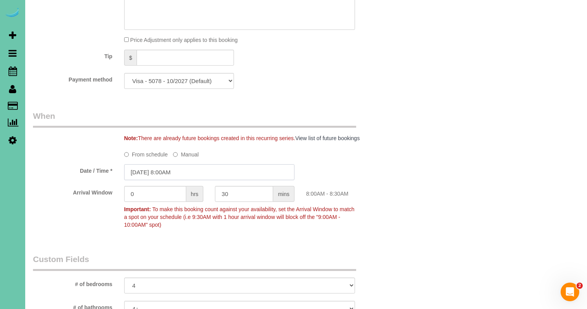
click at [183, 172] on input "[DATE] 8:00AM" at bounding box center [209, 172] width 170 height 16
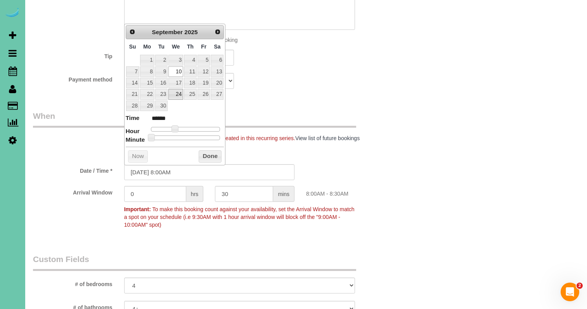
click at [177, 94] on link "24" at bounding box center [176, 94] width 15 height 10
type input "[DATE] 8:00AM"
click at [199, 153] on button "Done" at bounding box center [210, 156] width 23 height 12
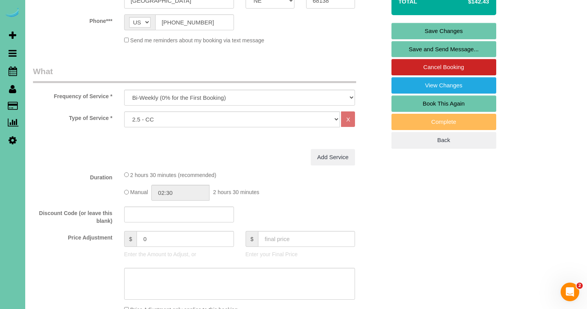
scroll to position [152, 0]
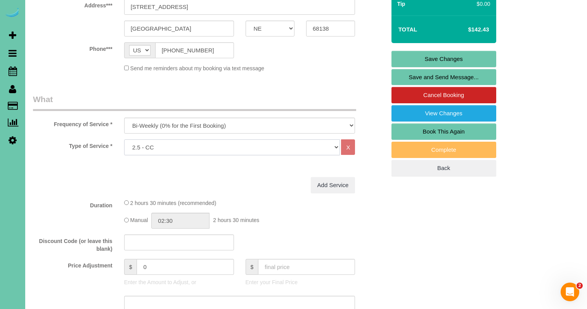
select select "160"
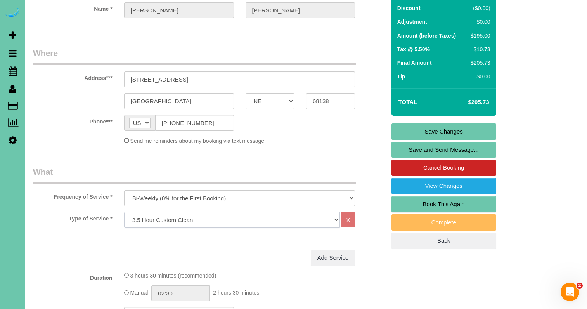
scroll to position [67, 0]
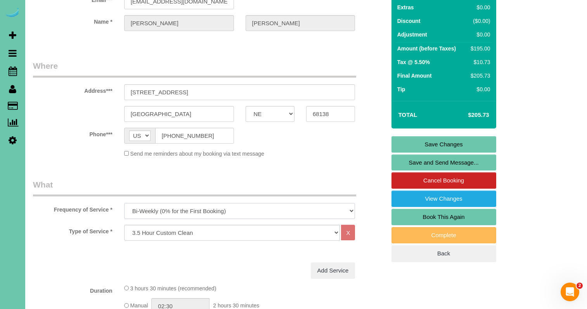
select select "object:913"
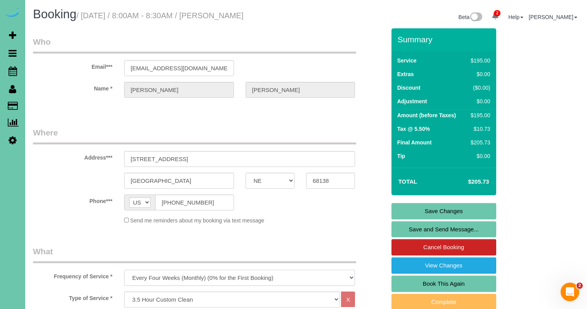
scroll to position [0, 0]
drag, startPoint x: 203, startPoint y: 202, endPoint x: 151, endPoint y: 200, distance: 52.4
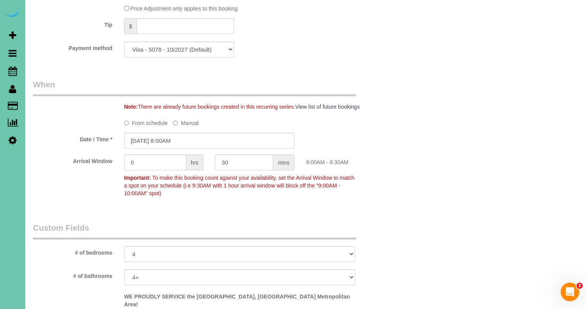
scroll to position [48, 0]
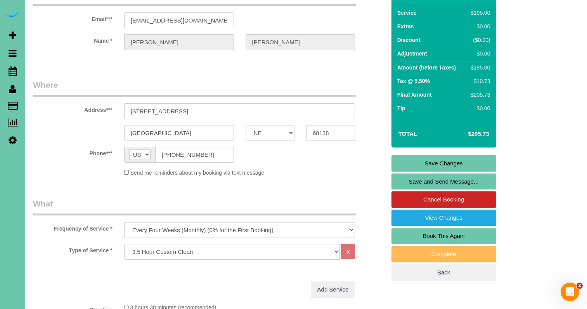
click at [418, 159] on link "Save Changes" at bounding box center [444, 163] width 105 height 16
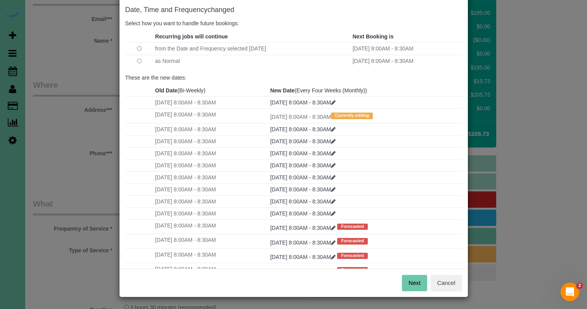
scroll to position [38, 0]
click at [409, 277] on button "Next" at bounding box center [414, 283] width 25 height 16
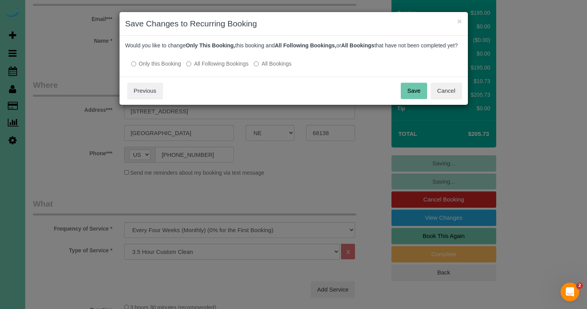
scroll to position [0, 0]
click at [220, 68] on label "All Following Bookings" at bounding box center [217, 64] width 62 height 8
drag, startPoint x: 220, startPoint y: 68, endPoint x: 242, endPoint y: 73, distance: 21.9
click at [221, 68] on label "All Following Bookings" at bounding box center [217, 64] width 62 height 8
drag, startPoint x: 408, startPoint y: 95, endPoint x: 398, endPoint y: 95, distance: 10.5
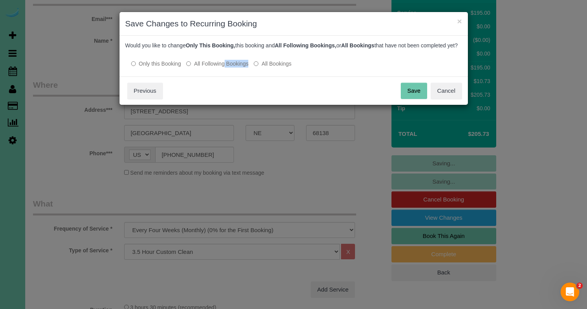
click at [408, 95] on button "Save" at bounding box center [414, 91] width 26 height 16
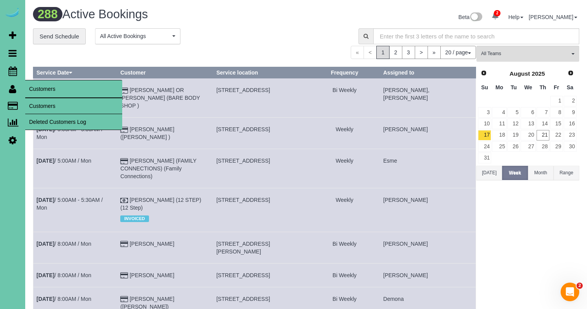
click at [59, 107] on link "Customers" at bounding box center [73, 106] width 97 height 16
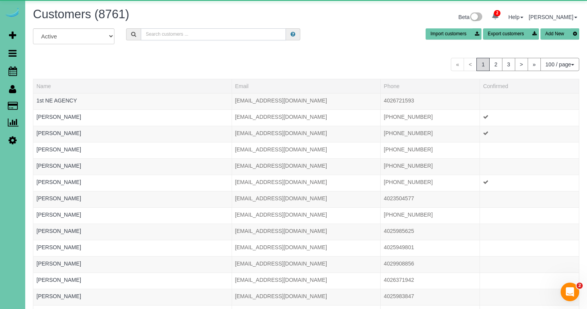
click at [209, 37] on input "text" at bounding box center [213, 34] width 145 height 12
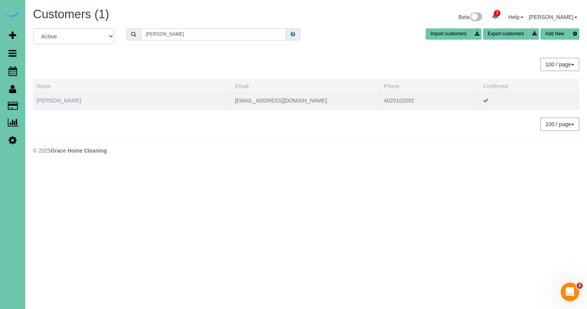
type input "[PERSON_NAME]"
click at [70, 99] on link "[PERSON_NAME]" at bounding box center [58, 100] width 45 height 6
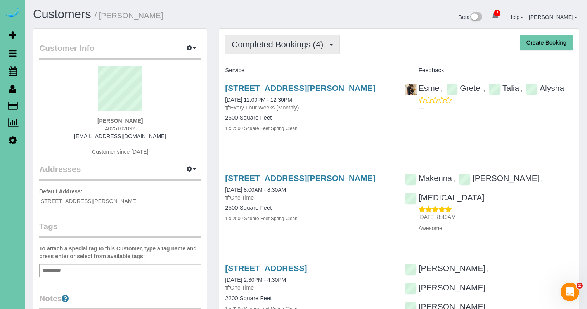
click at [295, 41] on span "Completed Bookings (4)" at bounding box center [280, 45] width 96 height 10
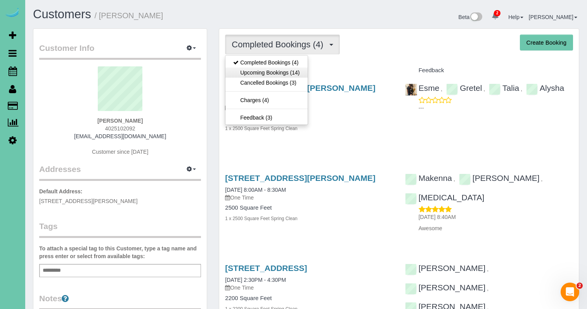
click at [267, 71] on link "Upcoming Bookings (14)" at bounding box center [267, 73] width 82 height 10
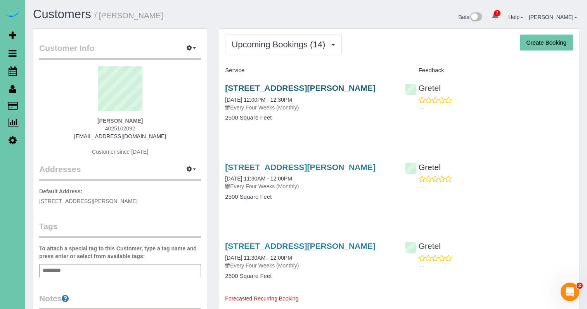
click at [273, 92] on link "[STREET_ADDRESS][PERSON_NAME]" at bounding box center [300, 87] width 150 height 9
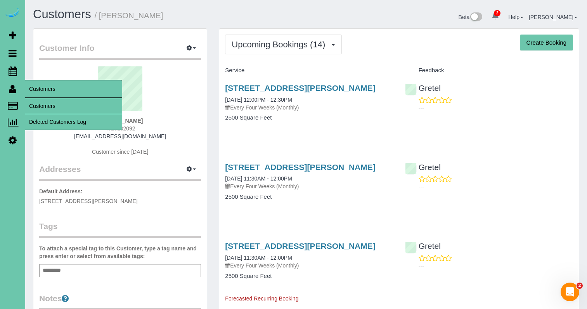
click at [40, 104] on link "Customers" at bounding box center [73, 106] width 97 height 16
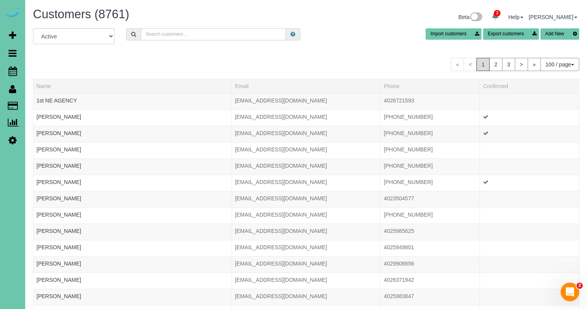
click at [154, 38] on input "text" at bounding box center [213, 34] width 145 height 12
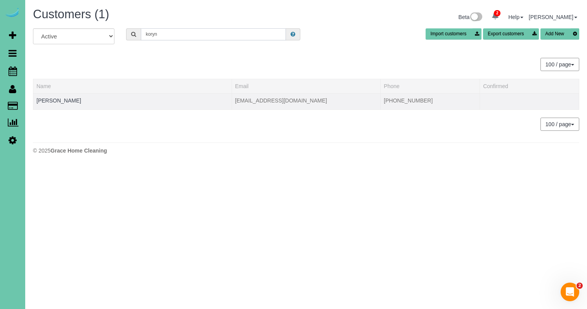
type input "koryn"
click at [51, 96] on td "[PERSON_NAME]" at bounding box center [132, 101] width 199 height 16
drag, startPoint x: 49, startPoint y: 100, endPoint x: 89, endPoint y: 93, distance: 40.2
click at [49, 100] on link "[PERSON_NAME]" at bounding box center [58, 100] width 45 height 6
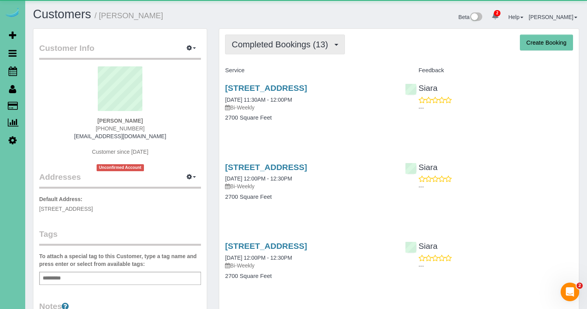
click at [290, 50] on button "Completed Bookings (13)" at bounding box center [285, 45] width 120 height 20
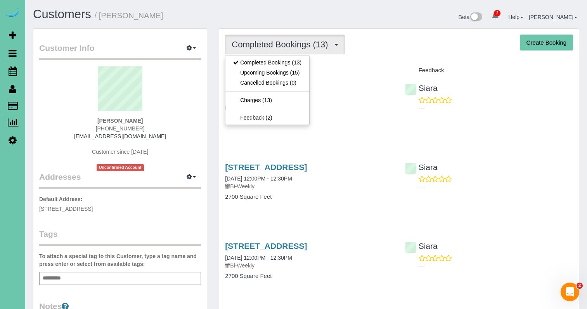
click at [269, 76] on link "Upcoming Bookings (15)" at bounding box center [268, 73] width 84 height 10
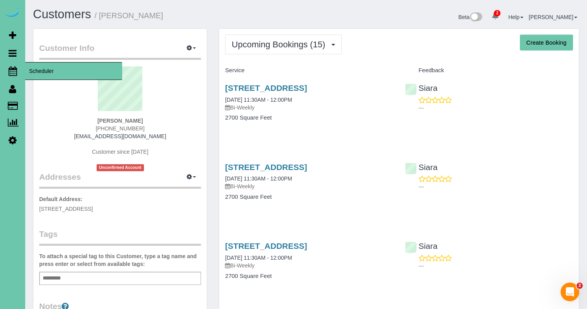
click at [13, 70] on icon at bounding box center [13, 70] width 9 height 9
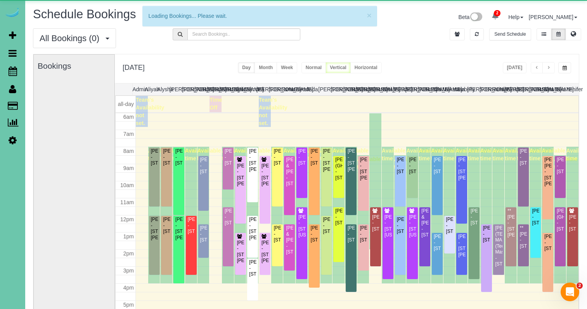
scroll to position [103, 0]
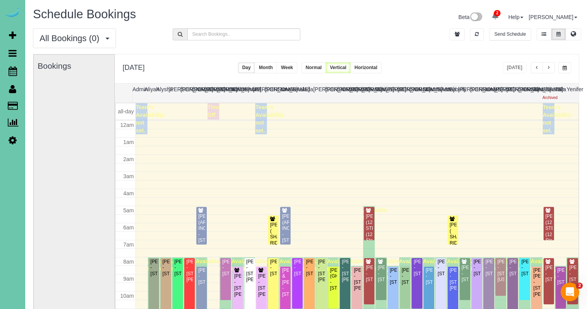
click at [559, 66] on button "button" at bounding box center [565, 67] width 13 height 11
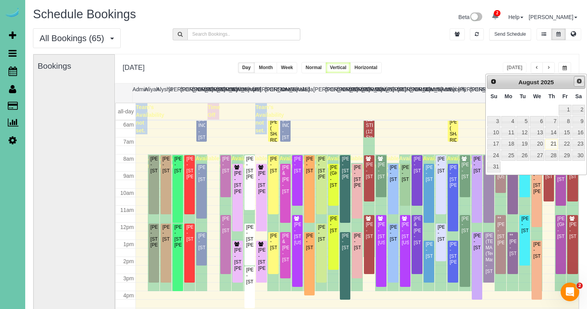
click at [580, 82] on span "Next" at bounding box center [580, 81] width 6 height 6
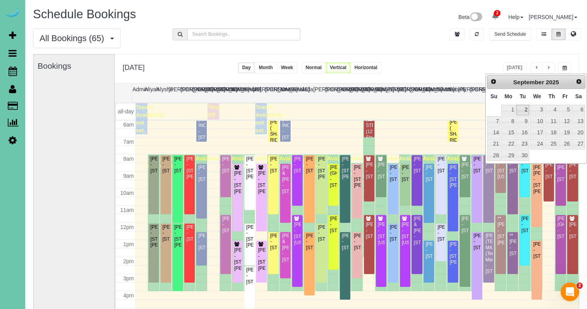
click at [523, 111] on link "2" at bounding box center [523, 110] width 12 height 10
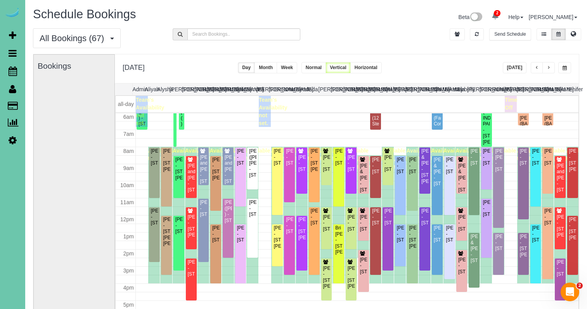
scroll to position [0, 2]
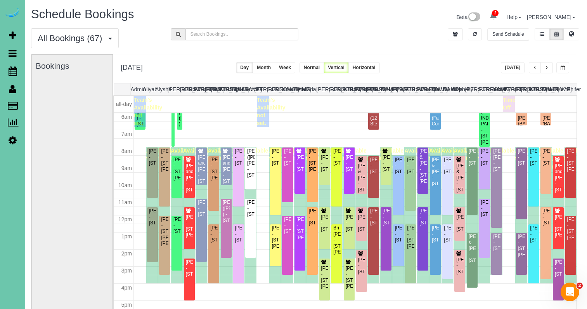
click at [547, 68] on span "button" at bounding box center [547, 68] width 4 height 5
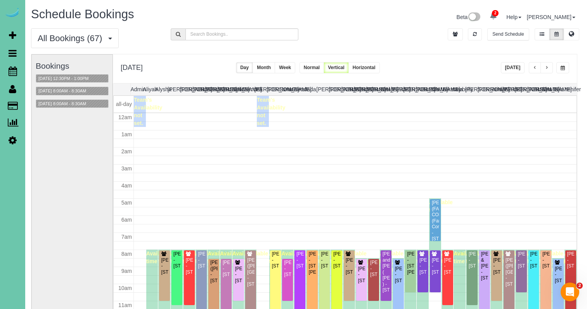
scroll to position [103, 0]
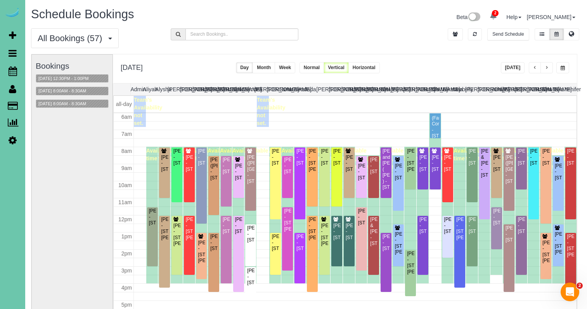
click at [547, 68] on span "button" at bounding box center [547, 68] width 4 height 5
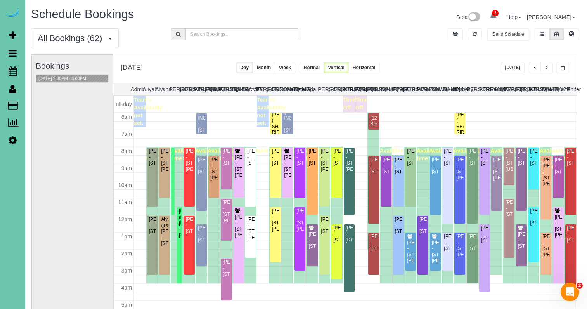
click at [547, 68] on span "button" at bounding box center [547, 68] width 4 height 5
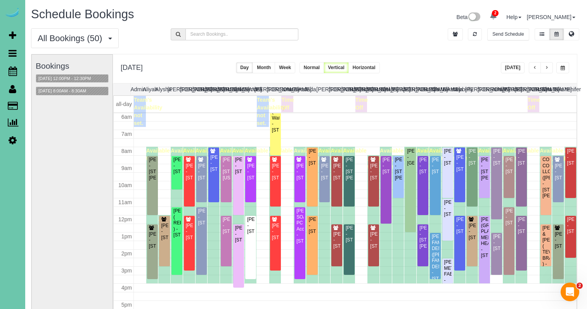
click at [547, 68] on span "button" at bounding box center [547, 68] width 4 height 5
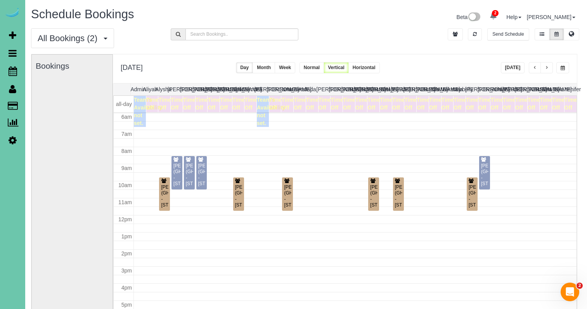
drag, startPoint x: 564, startPoint y: 66, endPoint x: 558, endPoint y: 70, distance: 7.3
click at [564, 66] on span "button" at bounding box center [563, 68] width 4 height 5
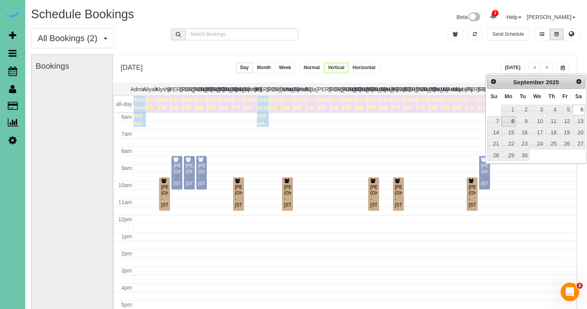
click at [511, 120] on link "8" at bounding box center [509, 121] width 14 height 10
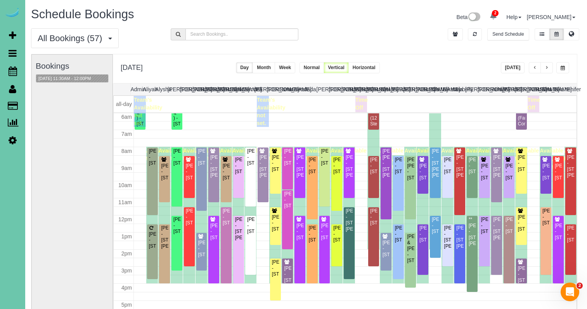
click at [544, 66] on button "button" at bounding box center [547, 67] width 12 height 11
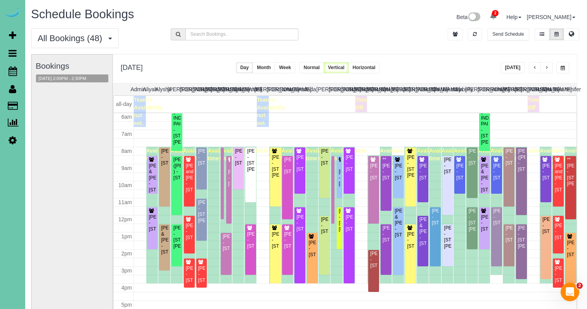
click at [544, 66] on button "button" at bounding box center [547, 67] width 12 height 11
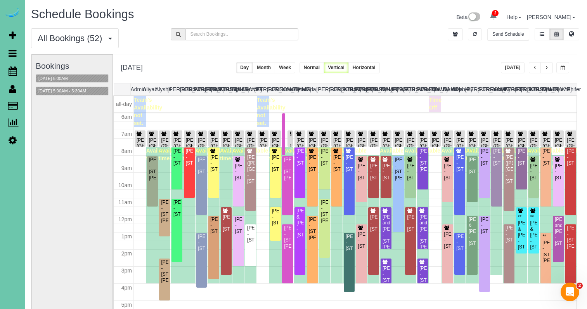
click at [556, 67] on div "**********" at bounding box center [535, 67] width 69 height 11
click at [560, 66] on button "button" at bounding box center [563, 67] width 13 height 11
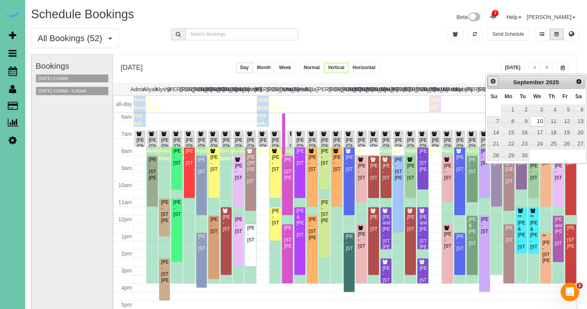
click at [493, 85] on link "Prev" at bounding box center [493, 81] width 11 height 11
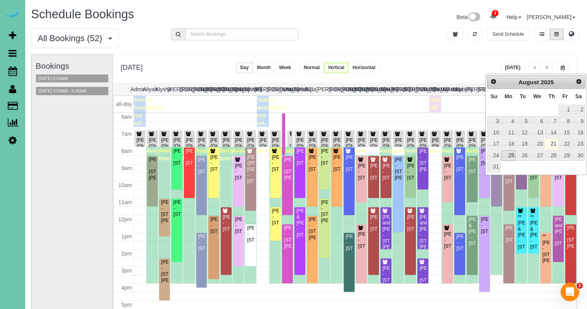
click at [505, 157] on link "25" at bounding box center [509, 155] width 14 height 10
type input "**********"
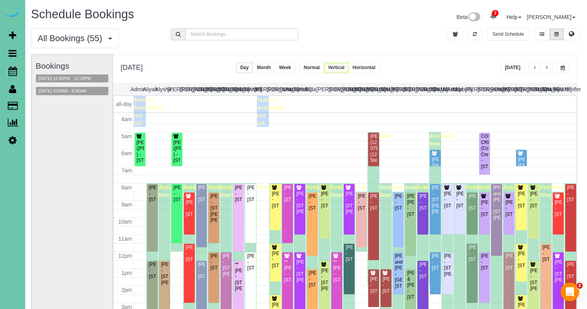
scroll to position [66, 0]
click at [178, 138] on icon at bounding box center [176, 137] width 6 height 5
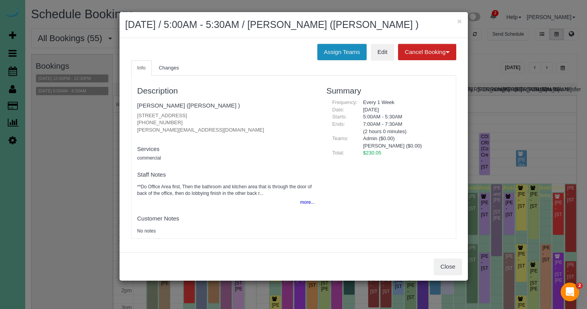
click at [333, 60] on button "Assign Teams" at bounding box center [342, 52] width 49 height 16
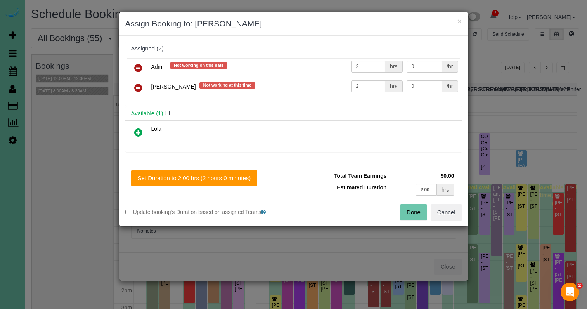
drag, startPoint x: 136, startPoint y: 67, endPoint x: 210, endPoint y: 90, distance: 77.7
click at [138, 68] on icon at bounding box center [138, 67] width 8 height 9
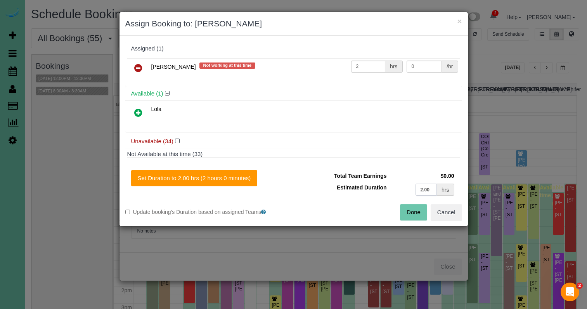
drag, startPoint x: 424, startPoint y: 191, endPoint x: 393, endPoint y: 186, distance: 32.4
click at [393, 186] on td "2.00 hrs" at bounding box center [423, 190] width 68 height 16
type input "4"
click at [189, 184] on button "Set Duration to 4.00 hrs (4 hours 0 minutes)" at bounding box center [194, 178] width 127 height 16
type input "4.00"
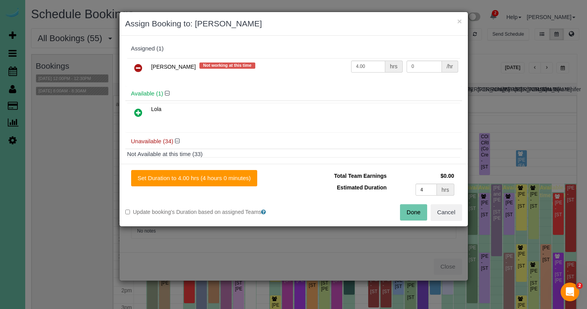
click at [416, 207] on button "Done" at bounding box center [413, 212] width 27 height 16
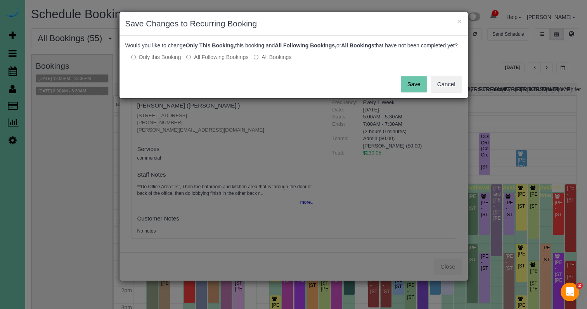
click at [221, 61] on label "All Following Bookings" at bounding box center [217, 57] width 62 height 8
click at [410, 87] on button "Save" at bounding box center [414, 84] width 26 height 16
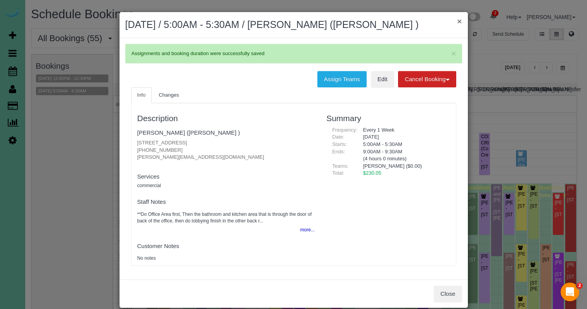
click at [459, 21] on button "×" at bounding box center [459, 21] width 5 height 8
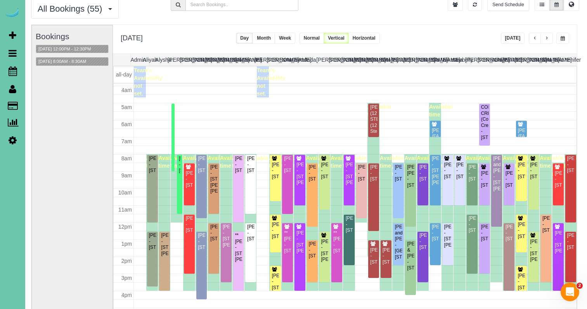
scroll to position [35, 2]
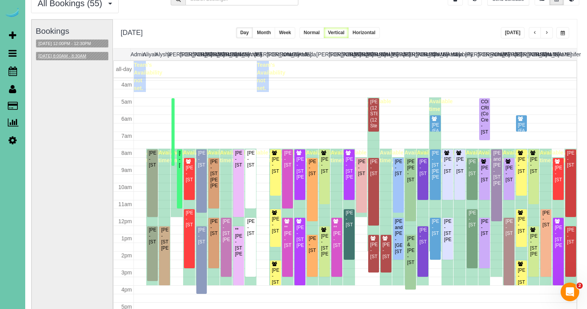
click at [85, 56] on button "08/25/2025 8:00AM - 8:30AM" at bounding box center [62, 56] width 52 height 8
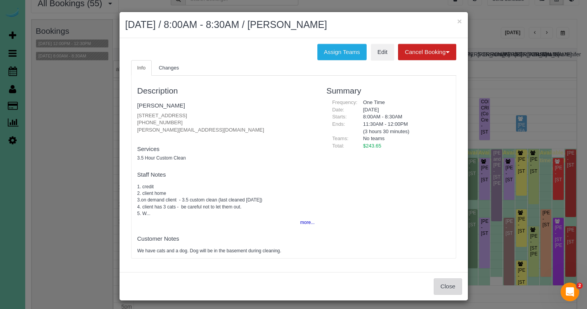
click at [461, 287] on button "Close" at bounding box center [448, 286] width 28 height 16
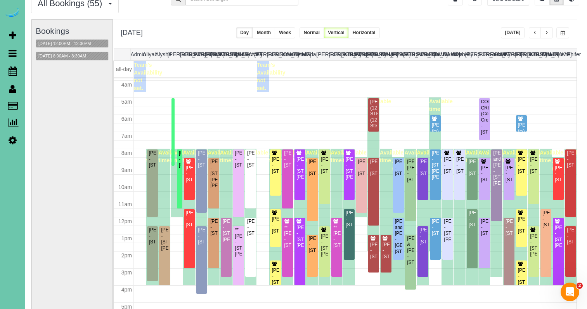
scroll to position [55, 2]
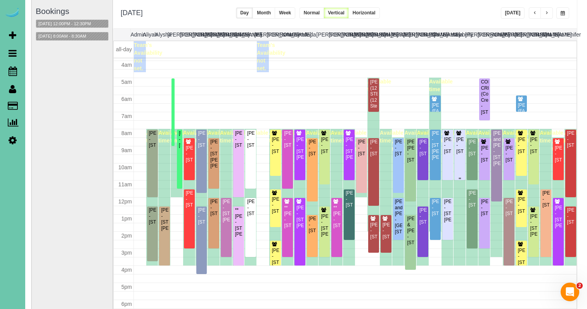
click at [462, 152] on div "Megan Spielman - 522 N 75th St, Omaha, NE 68114" at bounding box center [460, 146] width 8 height 18
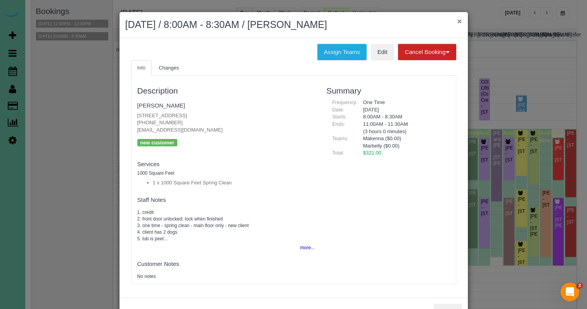
click at [459, 21] on button "×" at bounding box center [459, 21] width 5 height 8
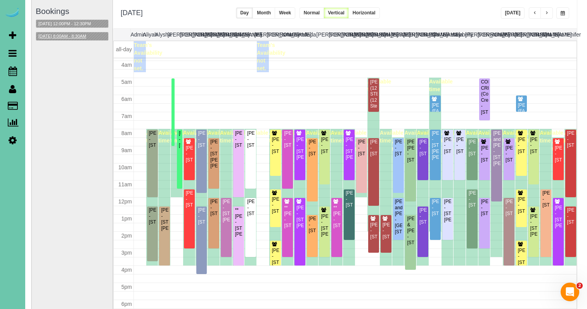
click at [87, 37] on button "08/25/2025 8:00AM - 8:30AM" at bounding box center [62, 36] width 52 height 8
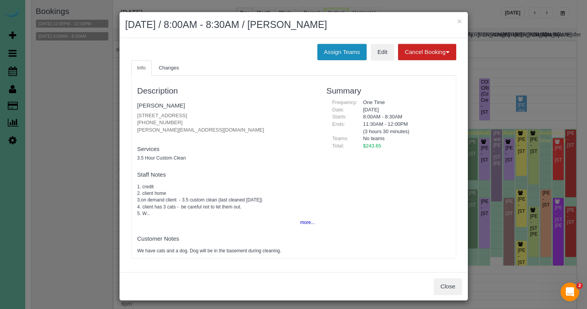
click at [342, 52] on button "Assign Teams" at bounding box center [342, 52] width 49 height 16
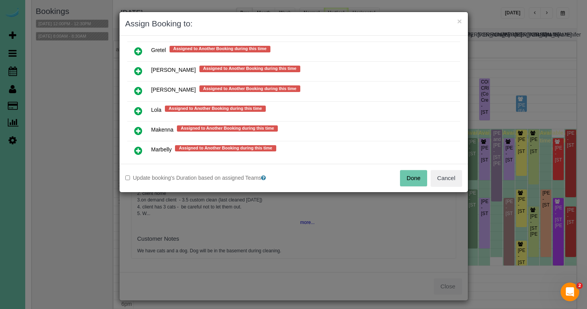
scroll to position [615, 0]
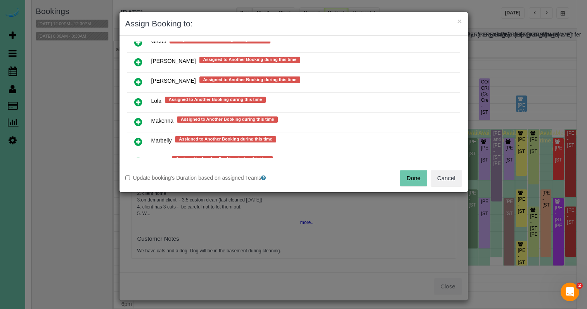
click at [133, 119] on link at bounding box center [138, 123] width 18 height 16
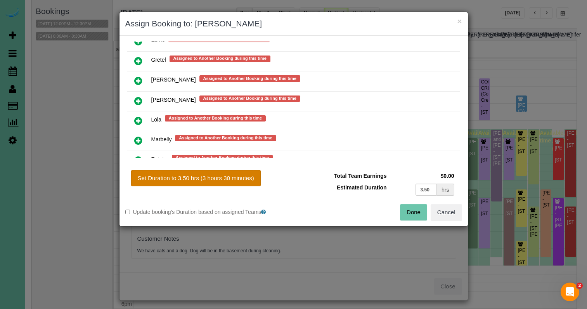
click at [217, 181] on button "Set Duration to 3.50 hrs (3 hours 30 minutes)" at bounding box center [196, 178] width 130 height 16
type input "3.50"
drag, startPoint x: 411, startPoint y: 214, endPoint x: 407, endPoint y: 210, distance: 5.8
click at [411, 214] on button "Done" at bounding box center [413, 212] width 27 height 16
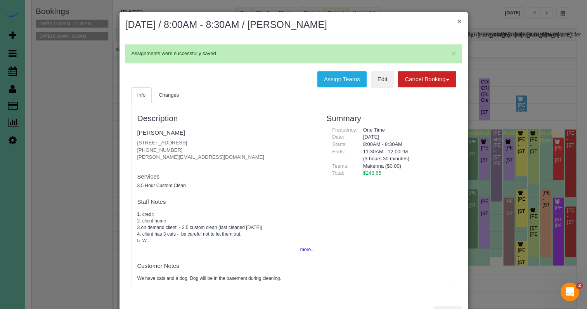
click at [462, 23] on button "×" at bounding box center [459, 21] width 5 height 8
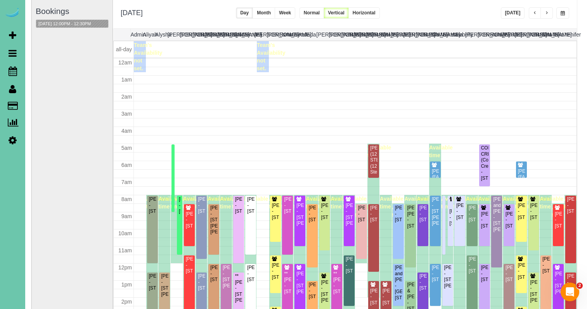
scroll to position [66, 0]
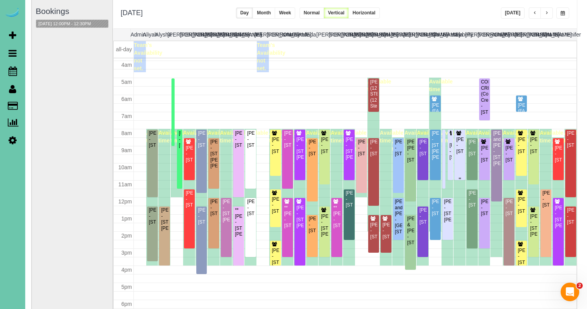
click at [462, 152] on div "Megan Spielman - 522 N 75th St, Omaha, NE 68114" at bounding box center [460, 146] width 8 height 18
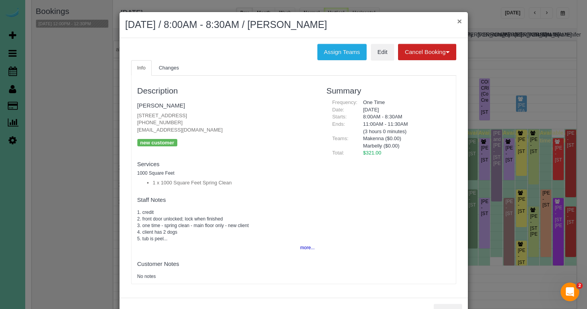
click at [460, 22] on button "×" at bounding box center [459, 21] width 5 height 8
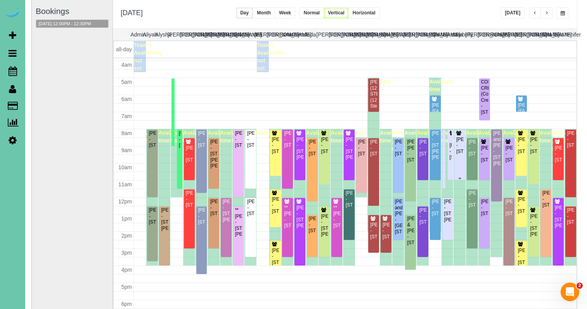
click at [461, 155] on div "Megan Spielman - 522 N 75th St, Omaha, NE 68114" at bounding box center [460, 146] width 8 height 18
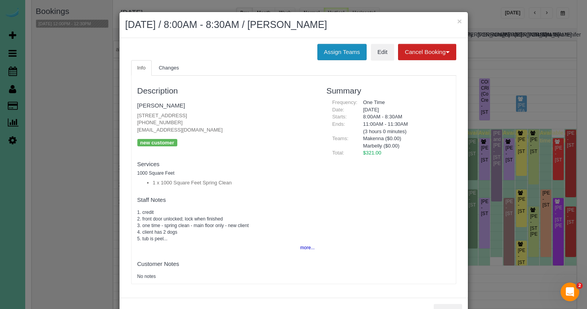
click at [320, 45] on button "Assign Teams" at bounding box center [342, 52] width 49 height 16
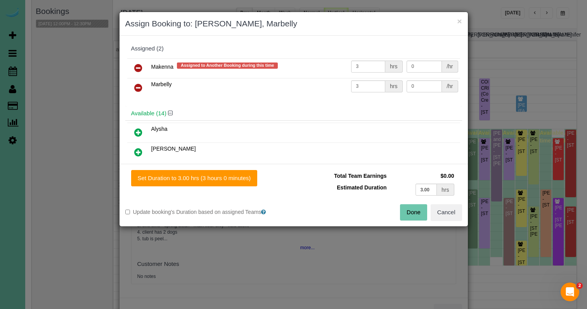
drag, startPoint x: 135, startPoint y: 70, endPoint x: 148, endPoint y: 92, distance: 25.4
click at [135, 70] on icon at bounding box center [138, 67] width 8 height 9
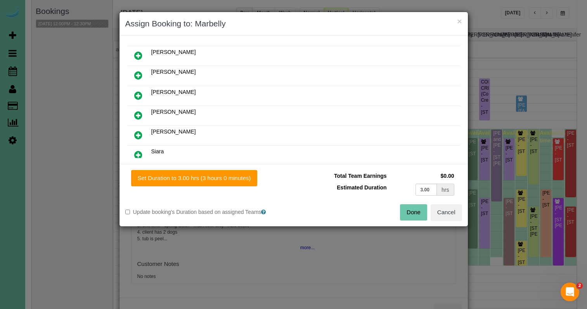
scroll to position [216, 0]
click at [134, 152] on link at bounding box center [138, 155] width 18 height 16
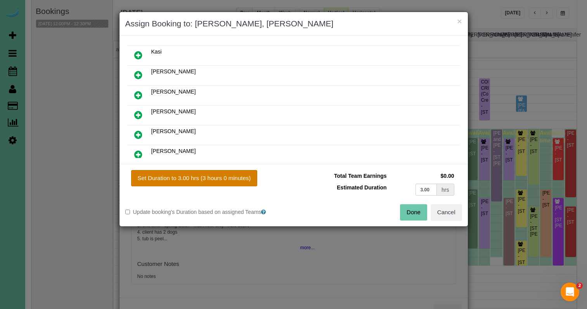
drag, startPoint x: 185, startPoint y: 184, endPoint x: 208, endPoint y: 180, distance: 23.4
click at [185, 184] on button "Set Duration to 3.00 hrs (3 hours 0 minutes)" at bounding box center [194, 178] width 127 height 16
type input "3.00"
drag, startPoint x: 222, startPoint y: 175, endPoint x: 282, endPoint y: 181, distance: 60.2
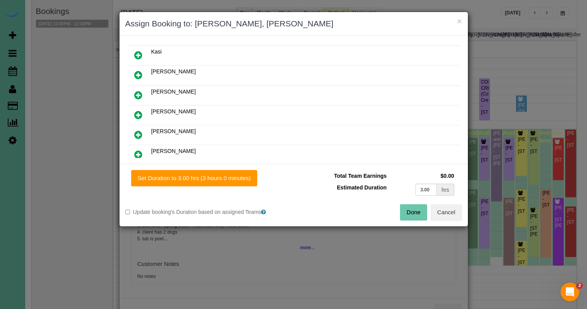
click at [222, 175] on button "Set Duration to 3.00 hrs (3 hours 0 minutes)" at bounding box center [194, 178] width 127 height 16
drag, startPoint x: 414, startPoint y: 210, endPoint x: 408, endPoint y: 208, distance: 5.6
click at [414, 210] on button "Done" at bounding box center [413, 212] width 27 height 16
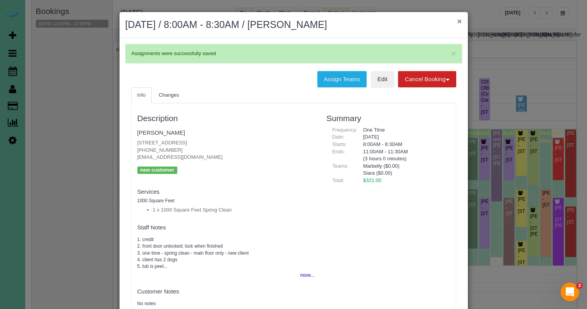
click at [459, 19] on button "×" at bounding box center [459, 21] width 5 height 8
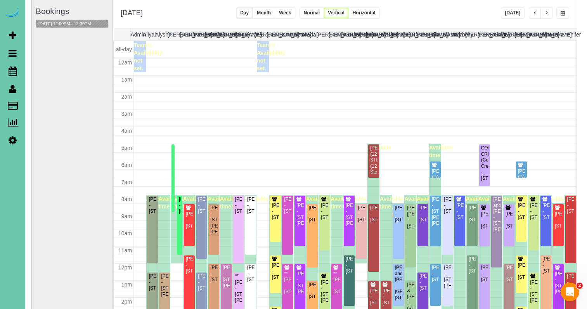
scroll to position [66, 0]
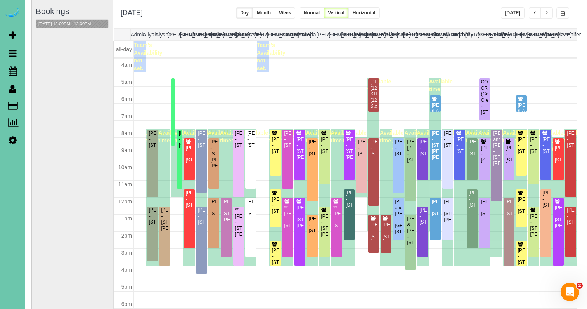
click at [60, 23] on button "08/25/2025 12:00PM - 12:30PM" at bounding box center [64, 24] width 57 height 8
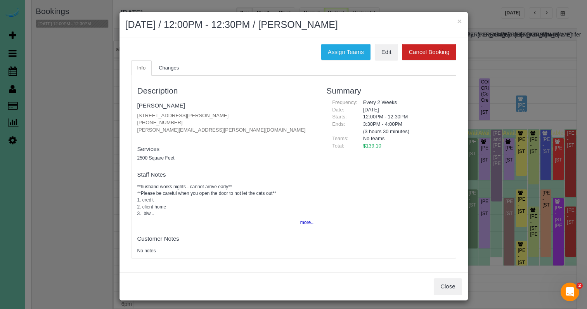
click at [451, 281] on button "Close" at bounding box center [448, 286] width 28 height 16
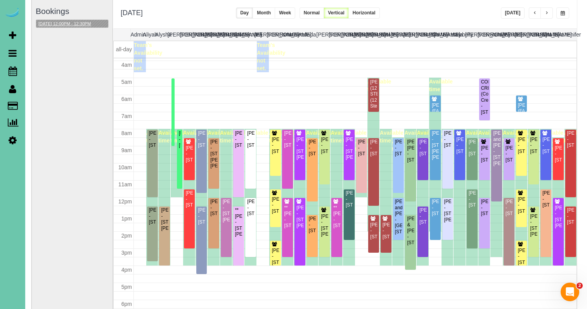
click at [66, 23] on button "08/25/2025 12:00PM - 12:30PM" at bounding box center [64, 24] width 57 height 8
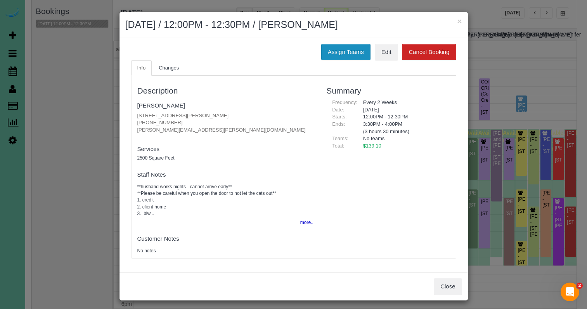
click at [342, 56] on button "Assign Teams" at bounding box center [346, 52] width 49 height 16
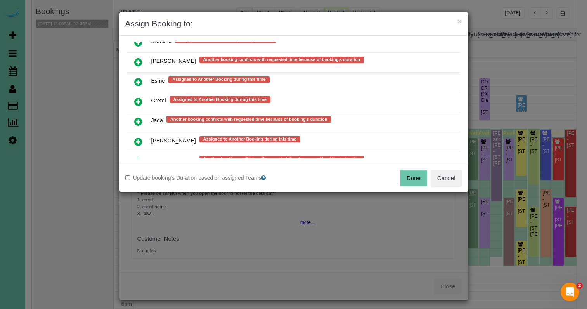
scroll to position [437, 0]
click at [139, 140] on icon at bounding box center [138, 141] width 8 height 9
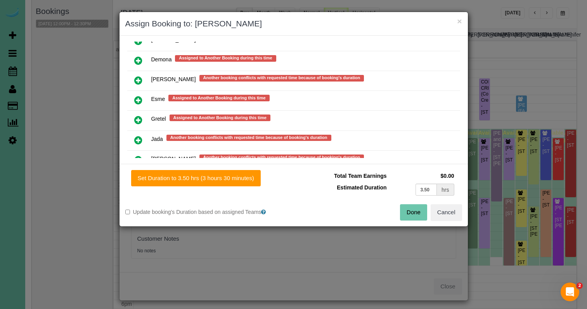
drag, startPoint x: 206, startPoint y: 179, endPoint x: 272, endPoint y: 188, distance: 66.6
click at [207, 179] on button "Set Duration to 3.50 hrs (3 hours 30 minutes)" at bounding box center [196, 178] width 130 height 16
type input "3.50"
click at [424, 215] on button "Done" at bounding box center [413, 212] width 27 height 16
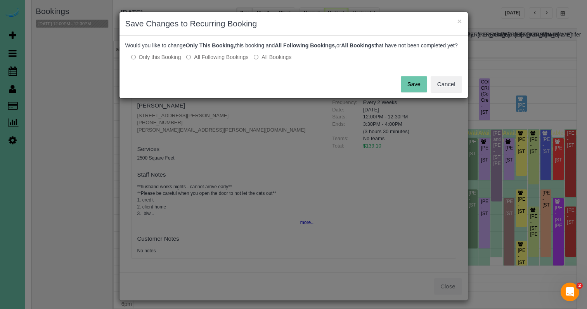
drag, startPoint x: 214, startPoint y: 63, endPoint x: 312, endPoint y: 74, distance: 98.5
click at [215, 61] on label "All Following Bookings" at bounding box center [217, 57] width 62 height 8
click at [407, 89] on button "Save" at bounding box center [414, 84] width 26 height 16
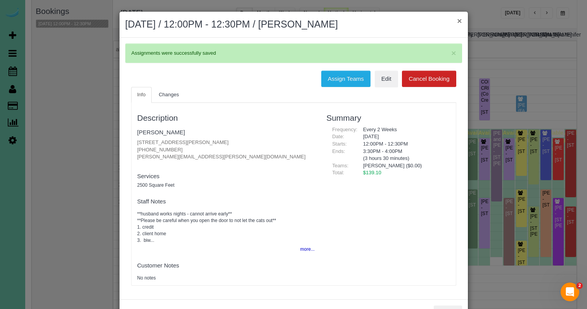
click at [459, 21] on button "×" at bounding box center [459, 21] width 5 height 8
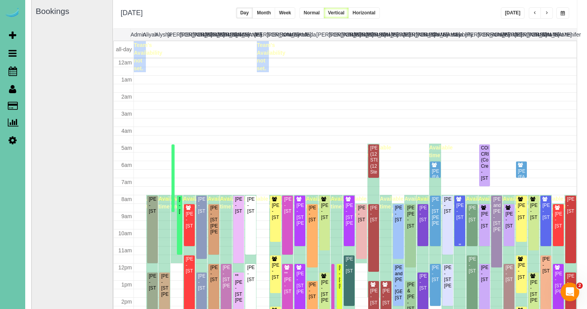
scroll to position [66, 0]
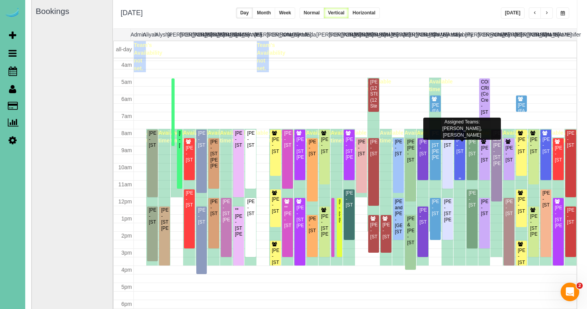
click at [459, 155] on div "Megan Spielman - 522 N 75th St, Omaha, NE 68114" at bounding box center [460, 146] width 8 height 18
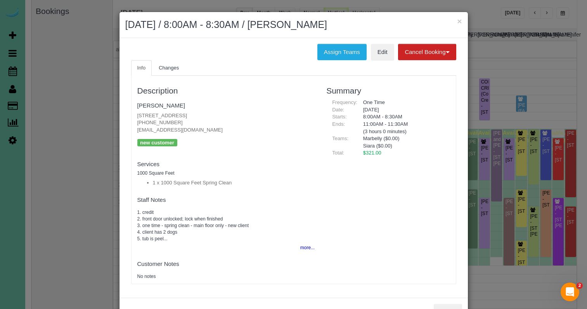
drag, startPoint x: 343, startPoint y: 51, endPoint x: 233, endPoint y: 58, distance: 110.5
click at [342, 51] on button "Assign Teams" at bounding box center [342, 52] width 49 height 16
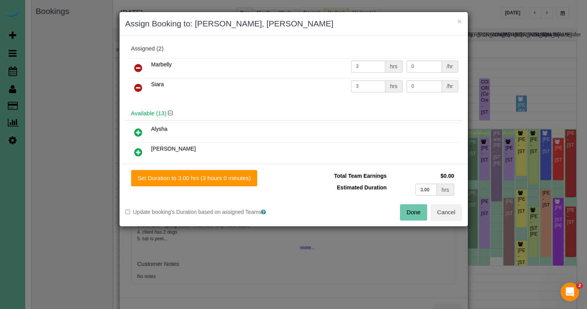
drag, startPoint x: 142, startPoint y: 63, endPoint x: 136, endPoint y: 87, distance: 23.9
click at [142, 63] on icon at bounding box center [138, 67] width 8 height 9
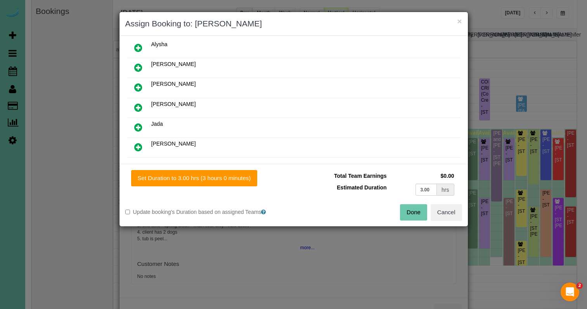
scroll to position [99, 0]
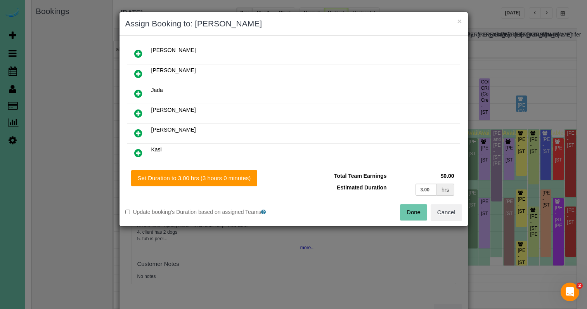
drag, startPoint x: 138, startPoint y: 113, endPoint x: 154, endPoint y: 136, distance: 28.0
click at [138, 113] on icon at bounding box center [138, 113] width 8 height 9
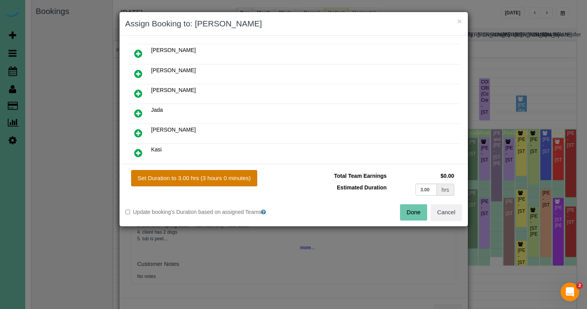
click at [226, 184] on button "Set Duration to 3.00 hrs (3 hours 0 minutes)" at bounding box center [194, 178] width 127 height 16
type input "3.00"
click at [414, 208] on button "Done" at bounding box center [413, 212] width 27 height 16
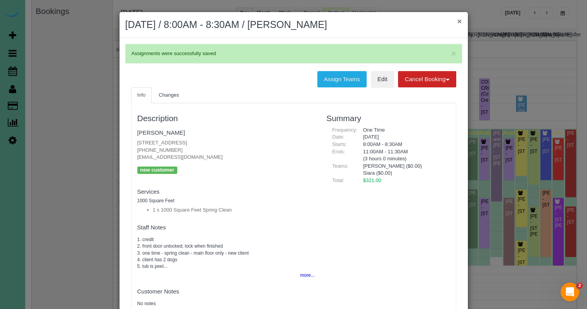
click at [460, 21] on button "×" at bounding box center [459, 21] width 5 height 8
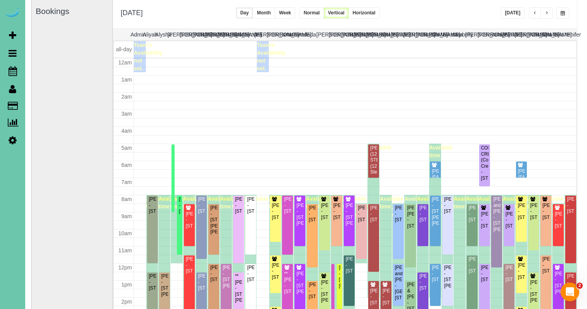
scroll to position [66, 0]
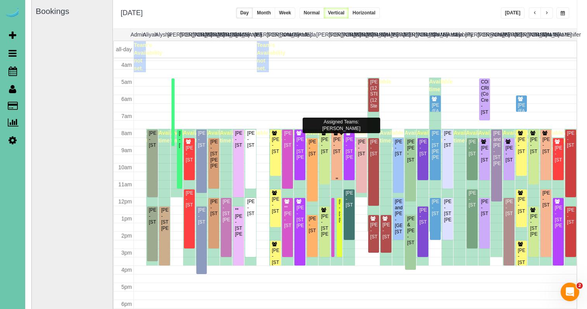
click at [339, 155] on div "Megan Spielman - 522 N 75th St, Omaha, NE 68114" at bounding box center [337, 146] width 8 height 18
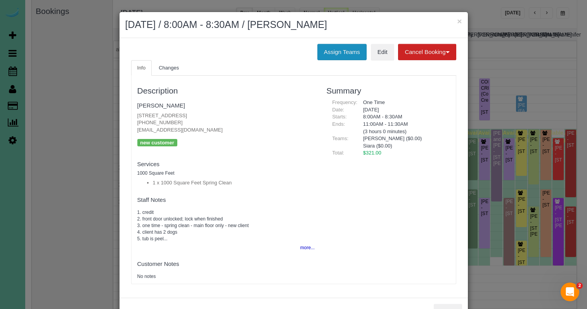
click at [335, 47] on button "Assign Teams" at bounding box center [342, 52] width 49 height 16
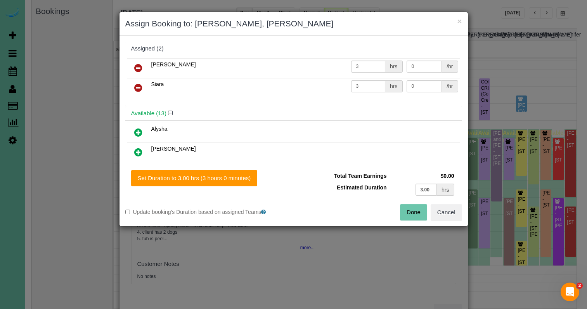
click at [141, 87] on icon at bounding box center [138, 87] width 8 height 9
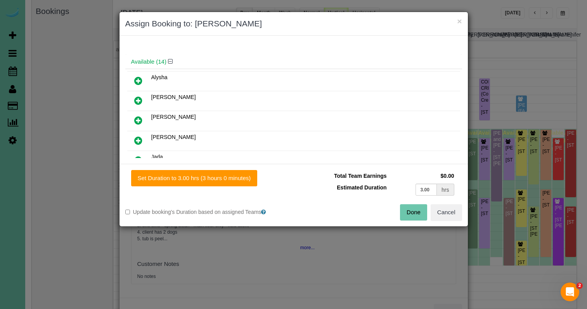
scroll to position [30, 0]
drag, startPoint x: 137, startPoint y: 139, endPoint x: 155, endPoint y: 149, distance: 20.5
click at [137, 139] on icon at bounding box center [138, 142] width 8 height 9
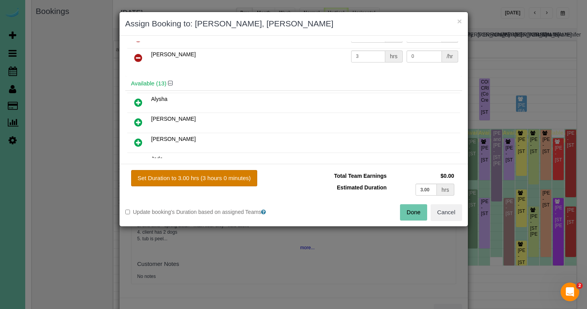
drag, startPoint x: 234, startPoint y: 190, endPoint x: 238, endPoint y: 185, distance: 6.1
click at [234, 189] on div "Set Duration to 3.00 hrs (3 hours 0 minutes) Total Team Earnings $0.00 Estimate…" at bounding box center [294, 195] width 349 height 63
click at [238, 185] on button "Set Duration to 3.00 hrs (3 hours 0 minutes)" at bounding box center [194, 178] width 127 height 16
type input "3.00"
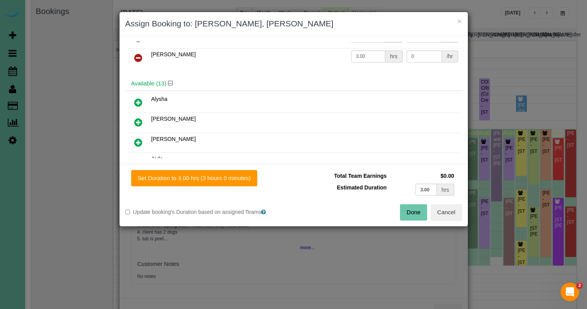
click at [403, 207] on button "Done" at bounding box center [413, 212] width 27 height 16
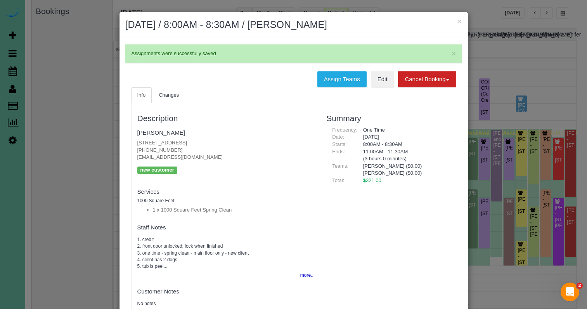
click at [461, 23] on button "×" at bounding box center [459, 21] width 5 height 8
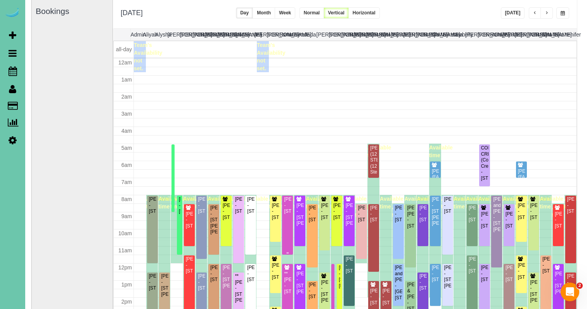
scroll to position [66, 0]
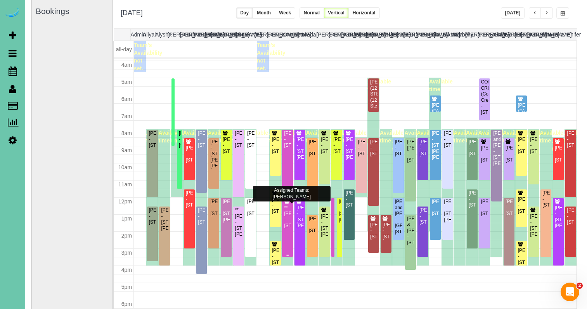
click at [291, 221] on div "**Chuck Smith - 5708 S 167th Ave, Omaha, NE 68135" at bounding box center [288, 217] width 8 height 24
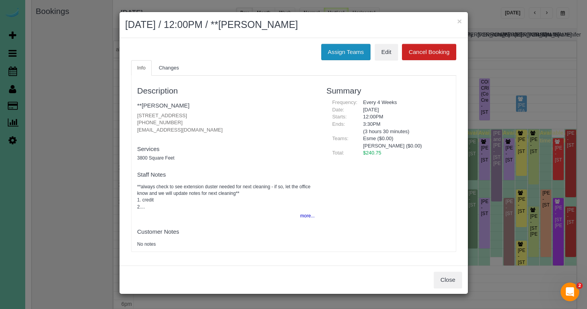
click at [337, 53] on button "Assign Teams" at bounding box center [346, 52] width 49 height 16
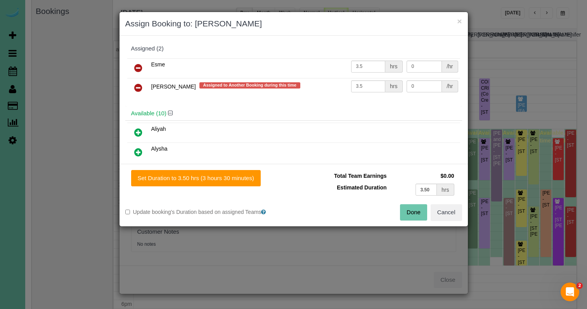
click at [144, 89] on link at bounding box center [138, 88] width 18 height 16
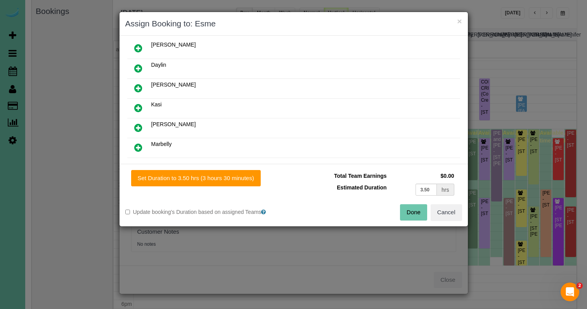
scroll to position [122, 0]
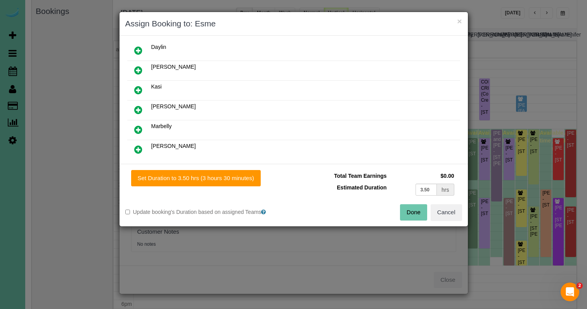
click at [138, 130] on icon at bounding box center [138, 129] width 8 height 9
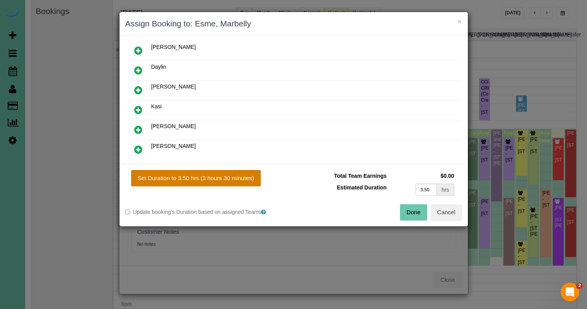
click at [213, 176] on button "Set Duration to 3.50 hrs (3 hours 30 minutes)" at bounding box center [196, 178] width 130 height 16
type input "3.50"
click at [407, 209] on button "Done" at bounding box center [413, 212] width 27 height 16
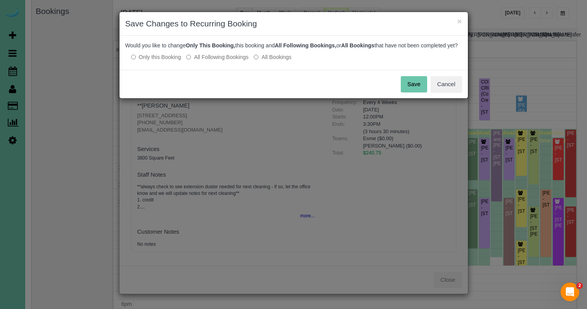
click at [415, 89] on button "Save" at bounding box center [414, 84] width 26 height 16
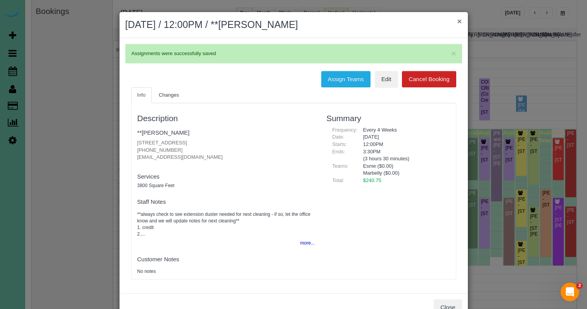
click at [462, 21] on button "×" at bounding box center [459, 21] width 5 height 8
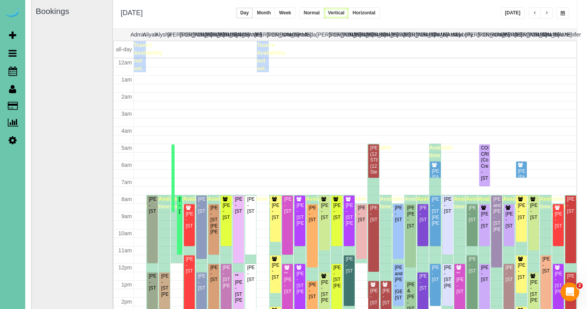
scroll to position [66, 0]
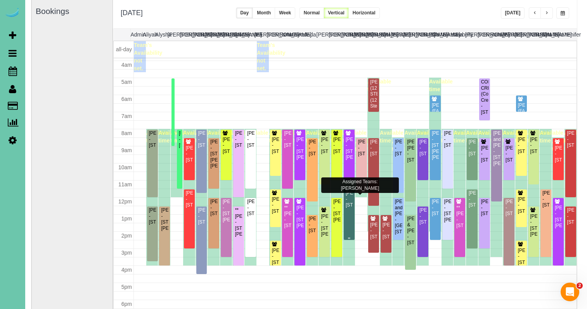
click at [351, 195] on div "Dianne Herbig - 1108 N 92nd Plaza; Apt 301, Omaha, NE 68114" at bounding box center [350, 199] width 8 height 18
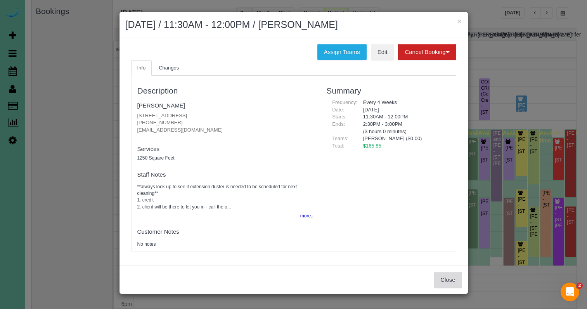
click at [451, 280] on button "Close" at bounding box center [448, 280] width 28 height 16
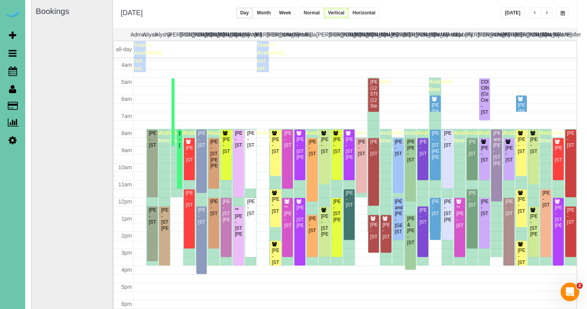
scroll to position [55, 0]
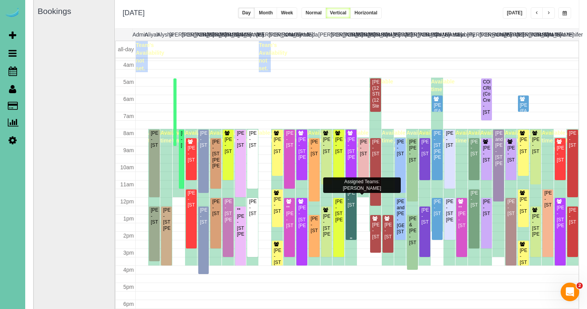
click at [350, 203] on div "Dianne Herbig - 1108 N 92nd Plaza; Apt 301, Omaha, NE 68114" at bounding box center [352, 199] width 8 height 18
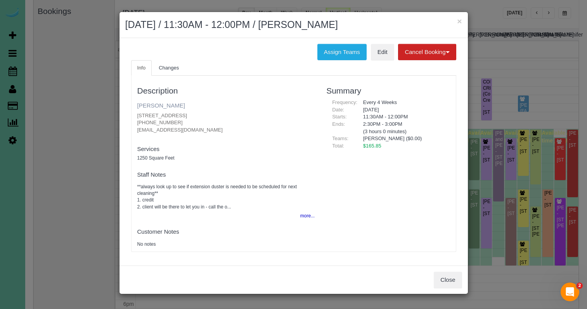
click at [166, 103] on link "Dianne Herbig" at bounding box center [161, 105] width 48 height 7
click at [460, 23] on button "×" at bounding box center [459, 21] width 5 height 8
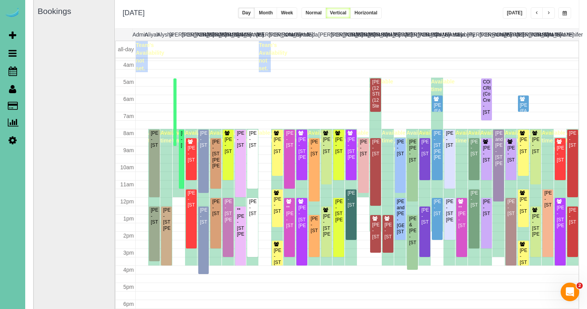
click at [548, 14] on span "button" at bounding box center [549, 13] width 4 height 5
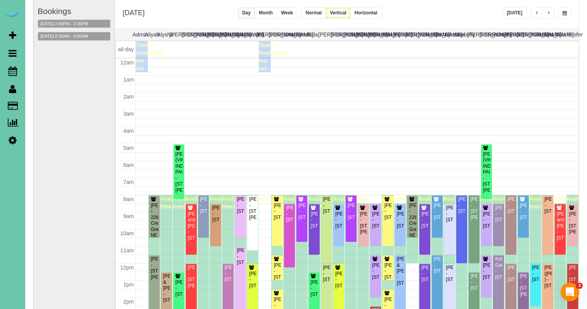
scroll to position [103, 0]
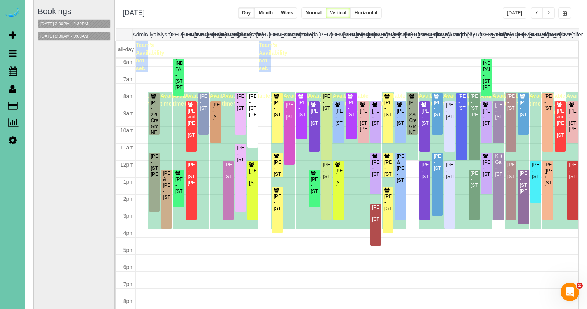
click at [77, 35] on button "08/26/2025 8:30AM - 9:00AM" at bounding box center [64, 36] width 52 height 8
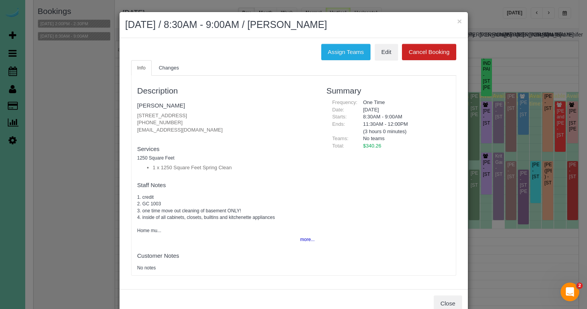
click at [459, 22] on button "×" at bounding box center [459, 21] width 5 height 8
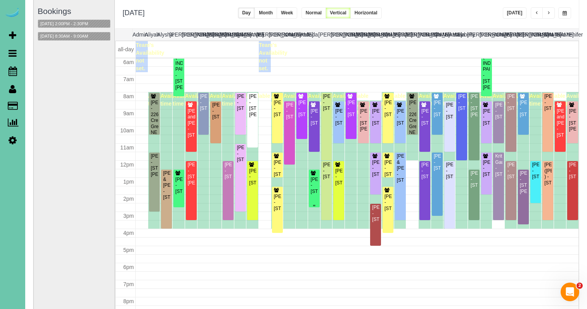
click at [314, 177] on div "Kimberly Nolan - 20009 Leavenworth St, Elkhorn, NE 68022" at bounding box center [315, 186] width 8 height 18
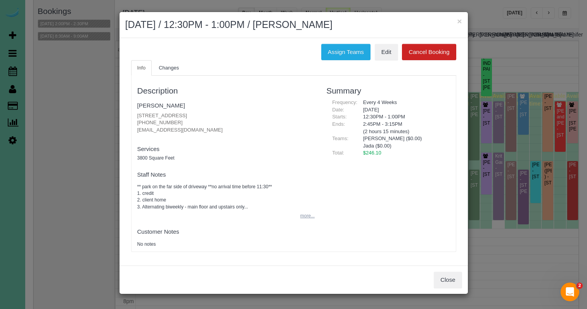
click at [301, 212] on button "more..." at bounding box center [305, 215] width 19 height 11
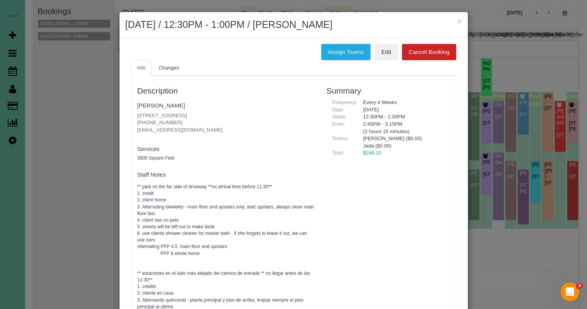
scroll to position [0, 0]
click at [337, 49] on button "Assign Teams" at bounding box center [346, 52] width 49 height 16
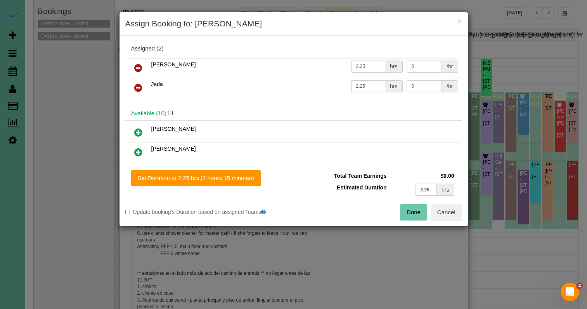
drag, startPoint x: 139, startPoint y: 65, endPoint x: 182, endPoint y: 82, distance: 46.4
click at [139, 66] on icon at bounding box center [138, 67] width 8 height 9
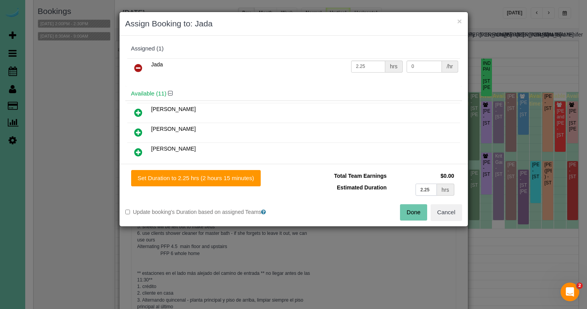
drag, startPoint x: 423, startPoint y: 189, endPoint x: 412, endPoint y: 189, distance: 10.5
click at [412, 189] on td "2.25 hrs" at bounding box center [423, 190] width 68 height 16
type input "4.5"
drag, startPoint x: 187, startPoint y: 174, endPoint x: 201, endPoint y: 174, distance: 14.4
click at [186, 174] on button "Set Duration to 4.50 hrs (4 hours 30 minutes)" at bounding box center [196, 178] width 130 height 16
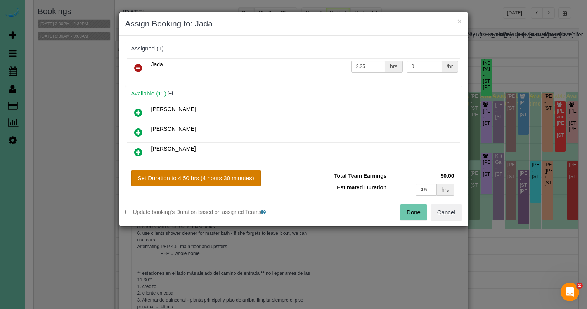
type input "4.50"
click at [417, 214] on button "Done" at bounding box center [413, 212] width 27 height 16
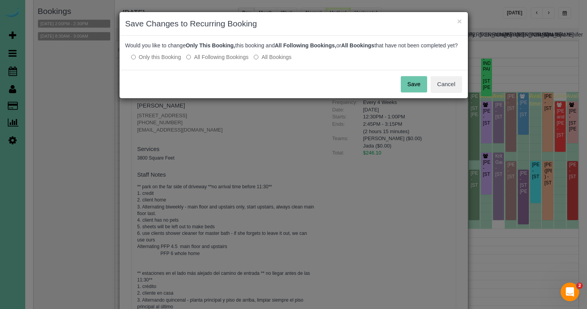
click at [215, 61] on label "All Following Bookings" at bounding box center [217, 57] width 62 height 8
drag, startPoint x: 170, startPoint y: 63, endPoint x: 181, endPoint y: 64, distance: 10.2
click at [171, 61] on label "Only this Booking" at bounding box center [156, 57] width 50 height 8
drag, startPoint x: 419, startPoint y: 93, endPoint x: 406, endPoint y: 94, distance: 12.4
click at [419, 92] on button "Save" at bounding box center [414, 84] width 26 height 16
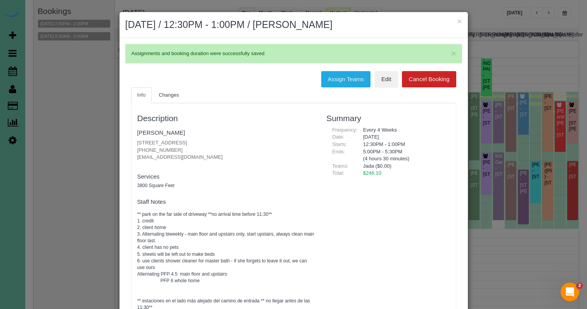
click at [461, 20] on button "×" at bounding box center [459, 21] width 5 height 8
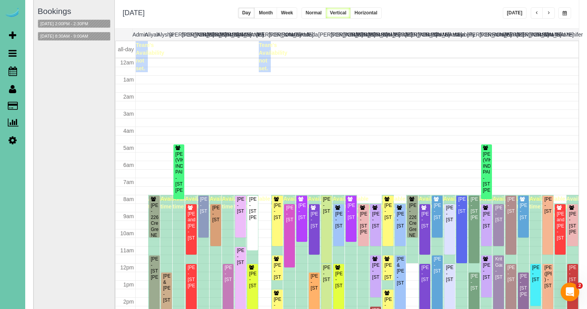
scroll to position [103, 0]
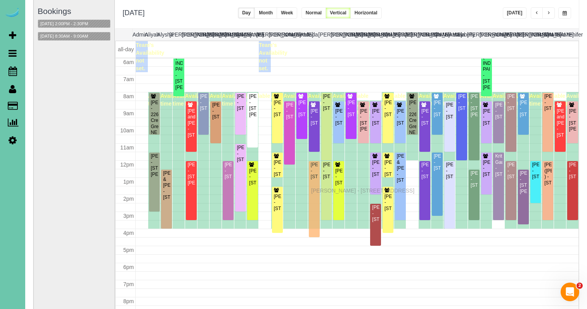
drag, startPoint x: 313, startPoint y: 197, endPoint x: 313, endPoint y: 189, distance: 7.8
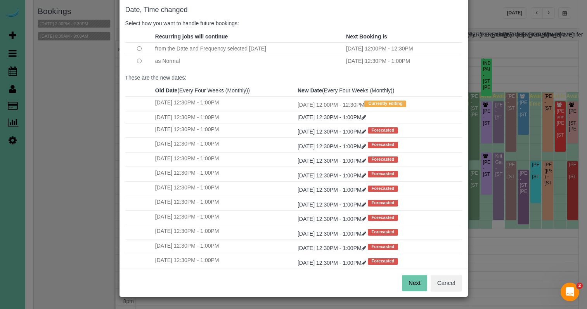
scroll to position [38, 0]
drag, startPoint x: 409, startPoint y: 278, endPoint x: 392, endPoint y: 255, distance: 27.7
click at [408, 278] on button "Next" at bounding box center [414, 283] width 25 height 16
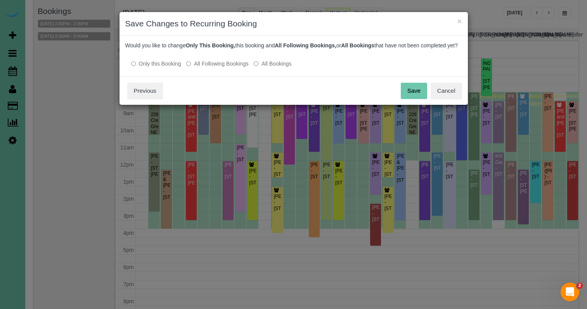
click at [412, 96] on button "Save" at bounding box center [414, 91] width 26 height 16
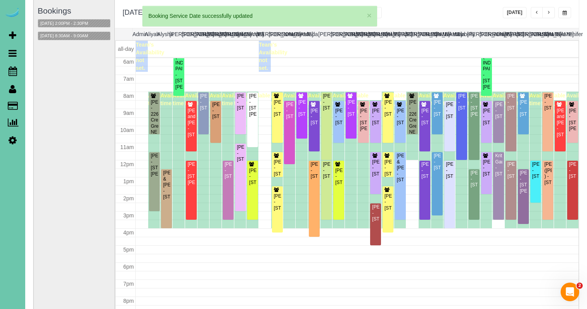
scroll to position [55, 1]
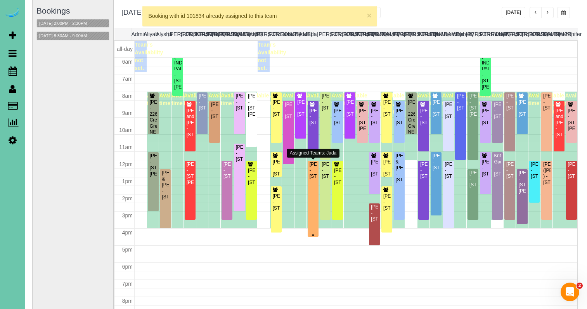
click at [312, 179] on div "Kimberly Nolan - 20009 Leavenworth St, Elkhorn, NE 68022" at bounding box center [313, 171] width 8 height 18
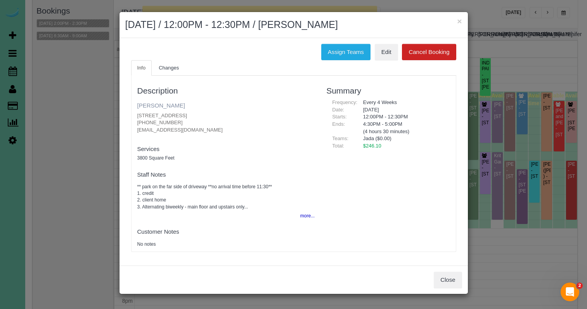
click at [172, 105] on link "Kimberly Nolan" at bounding box center [161, 105] width 48 height 7
click at [457, 22] on button "×" at bounding box center [459, 21] width 5 height 8
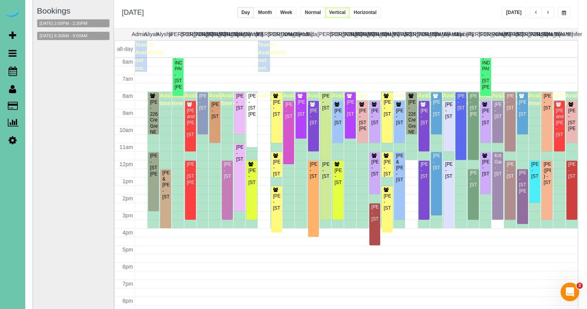
scroll to position [55, 1]
click at [316, 180] on div "Kimberly Nolan - 20009 Leavenworth St, Elkhorn, NE 68022" at bounding box center [314, 171] width 8 height 18
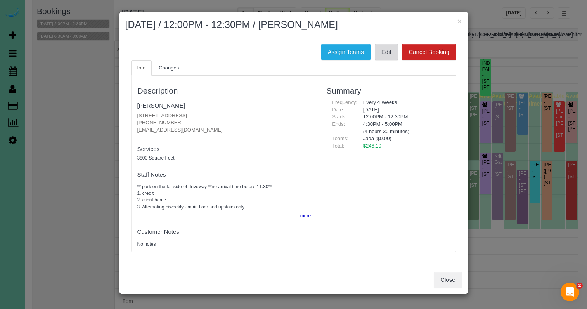
click at [382, 47] on link "Edit" at bounding box center [386, 52] width 23 height 16
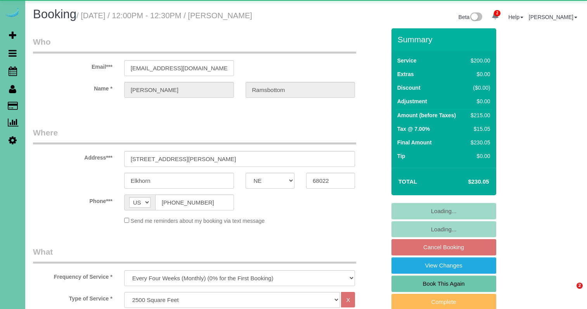
select select "NE"
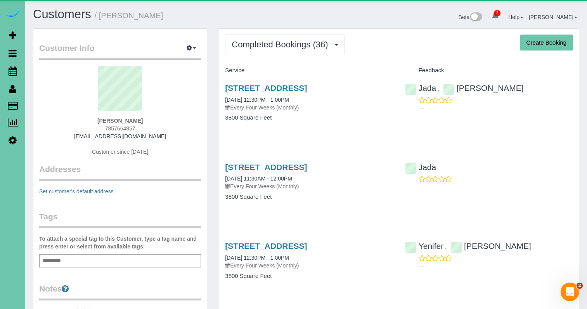
scroll to position [7, 0]
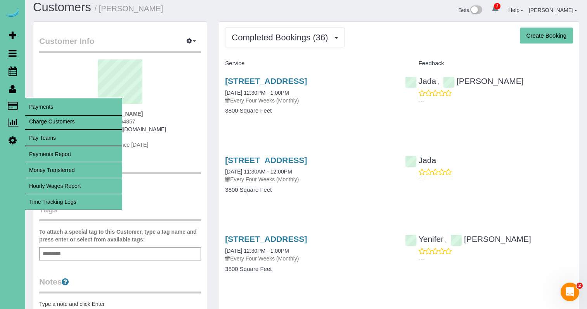
click at [90, 200] on link "Time Tracking Logs" at bounding box center [73, 202] width 97 height 16
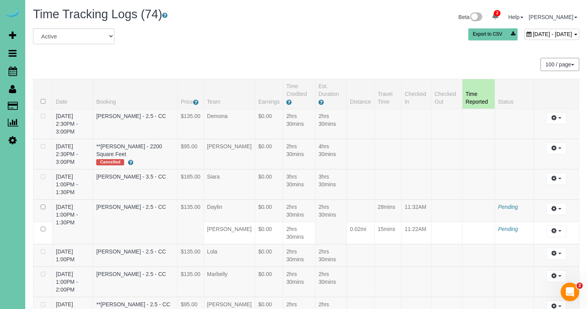
drag, startPoint x: 540, startPoint y: 25, endPoint x: 537, endPoint y: 28, distance: 4.4
click at [540, 26] on div "Beta 2 Your Notifications You have 0 alerts × You have 1 to charge for 08/20/20…" at bounding box center [445, 18] width 279 height 21
click at [534, 34] on span "August 21, 2025 - August 21, 2025" at bounding box center [552, 34] width 39 height 6
type input "**********"
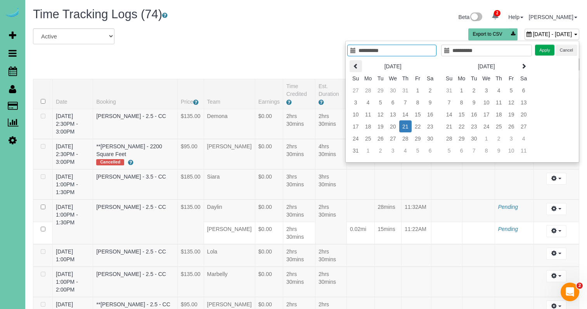
click at [351, 63] on th at bounding box center [356, 66] width 12 height 12
type input "**********"
click at [380, 137] on td "29" at bounding box center [381, 138] width 12 height 12
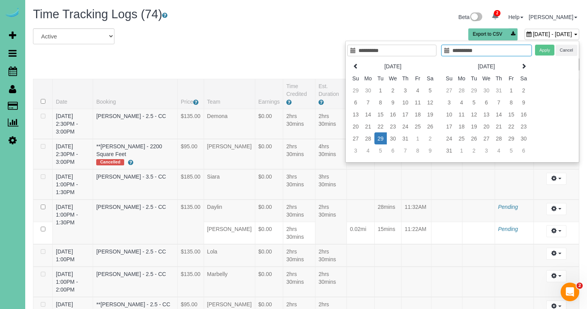
type input "**********"
click at [380, 137] on td "29" at bounding box center [381, 138] width 12 height 12
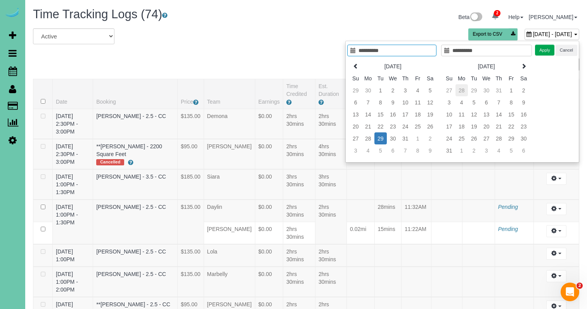
type input "**********"
click at [542, 50] on button "Apply" at bounding box center [544, 50] width 19 height 11
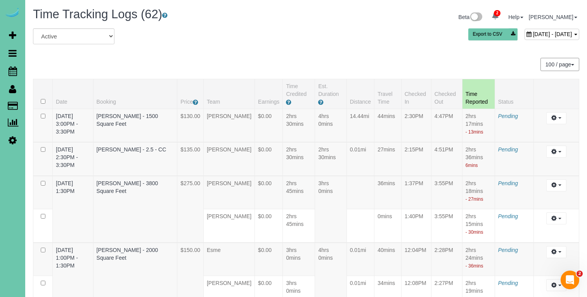
scroll to position [1159, 0]
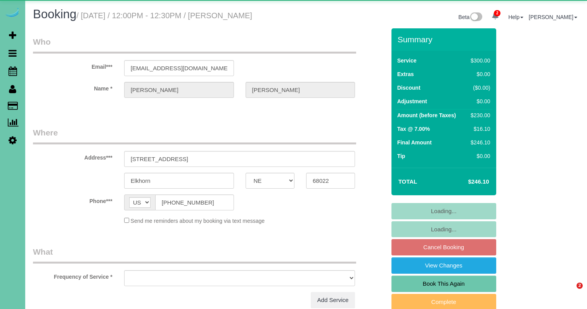
select select "NE"
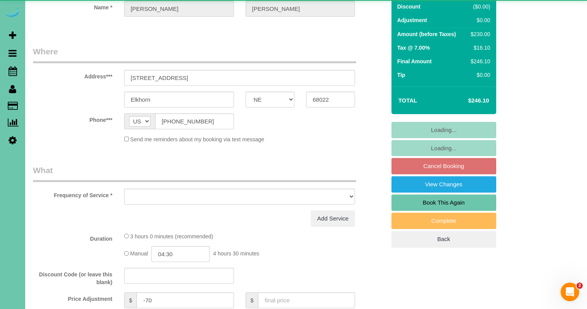
select select "object:668"
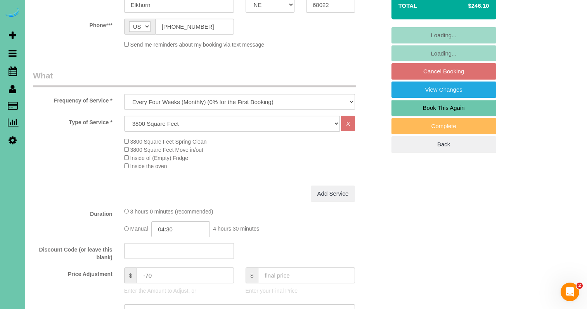
scroll to position [188, 0]
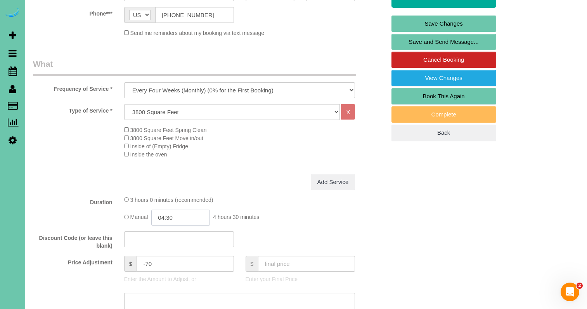
click at [202, 217] on input "04:30" at bounding box center [180, 218] width 58 height 16
type input "04:15"
click at [242, 145] on div "3800 Square Feet Spring Clean 3800 Square Feet Move in/out Inside of (Empty) Fr…" at bounding box center [254, 142] width 273 height 33
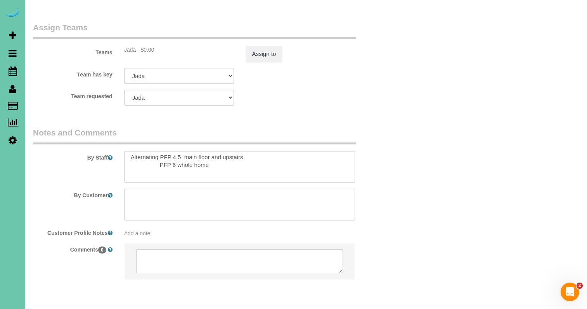
scroll to position [69, 0]
drag, startPoint x: 179, startPoint y: 131, endPoint x: 199, endPoint y: 133, distance: 19.6
click at [179, 151] on textarea at bounding box center [239, 167] width 231 height 32
type textarea "** park on the far side of driveway **no arrival time before 11:30** 1. credit …"
click at [276, 46] on button "Assign to" at bounding box center [264, 54] width 37 height 16
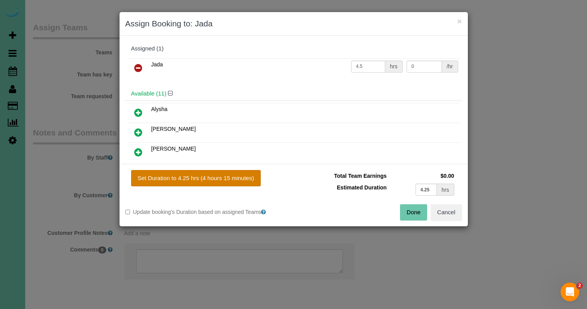
click at [224, 182] on button "Set Duration to 4.25 hrs (4 hours 15 minutes)" at bounding box center [196, 178] width 130 height 16
type input "4.25"
click at [421, 214] on button "Done" at bounding box center [413, 212] width 27 height 16
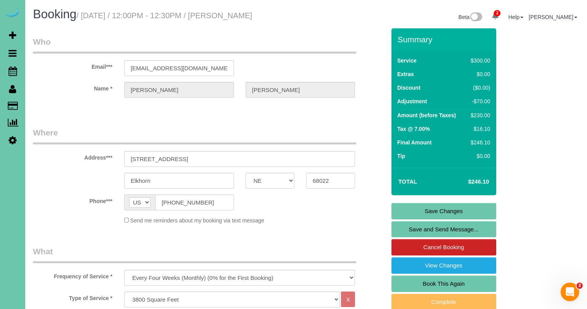
scroll to position [0, 0]
click at [430, 211] on link "Save Changes" at bounding box center [444, 211] width 105 height 16
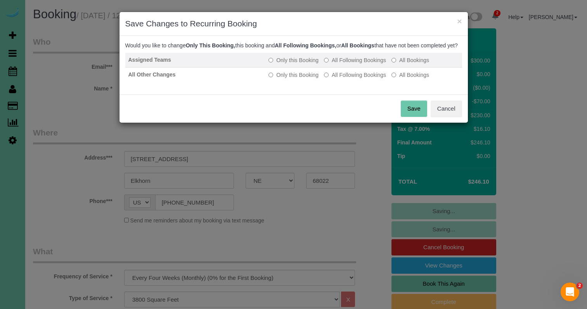
drag, startPoint x: 354, startPoint y: 67, endPoint x: 350, endPoint y: 74, distance: 7.7
click at [354, 64] on label "All Following Bookings" at bounding box center [355, 60] width 62 height 8
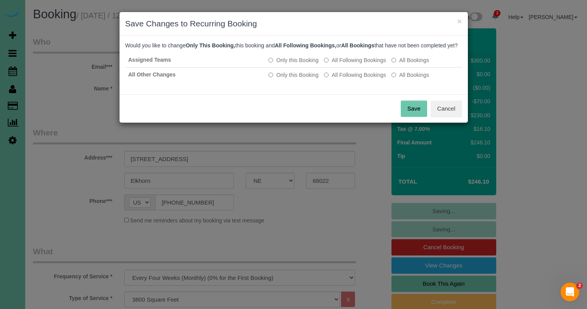
drag, startPoint x: 346, startPoint y: 82, endPoint x: 402, endPoint y: 110, distance: 62.2
click at [346, 79] on label "All Following Bookings" at bounding box center [355, 75] width 62 height 8
click at [413, 115] on button "Save" at bounding box center [414, 109] width 26 height 16
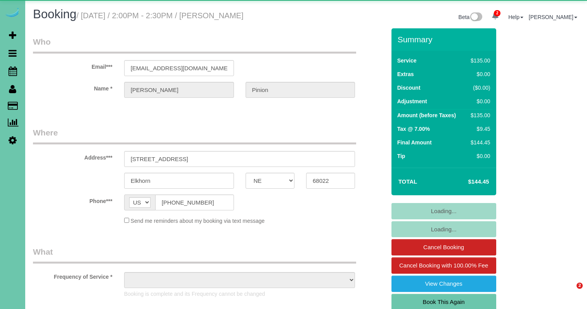
select select "NE"
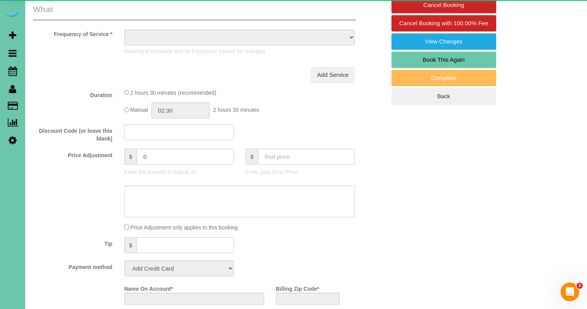
select select "object:921"
select select "string:fspay-4a771f22-cffd-4338-9c0e-928234d9d1dd"
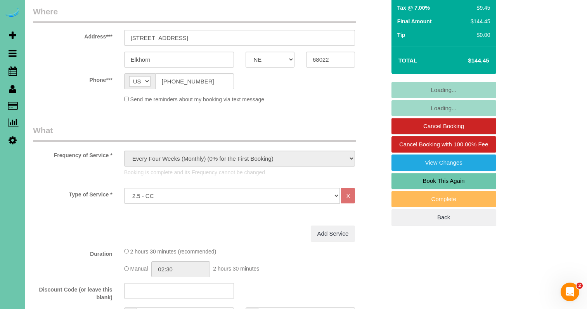
scroll to position [21, 0]
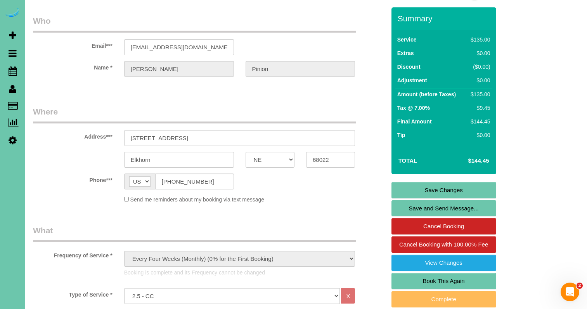
click at [404, 278] on link "Book This Again" at bounding box center [444, 281] width 105 height 16
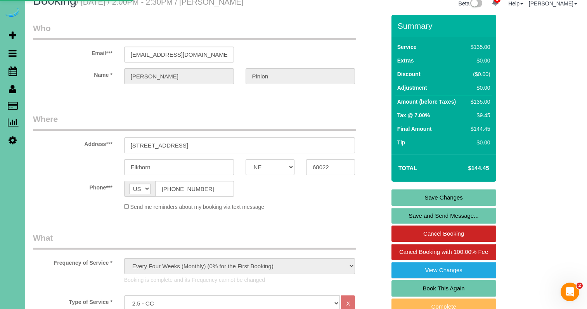
select select "NE"
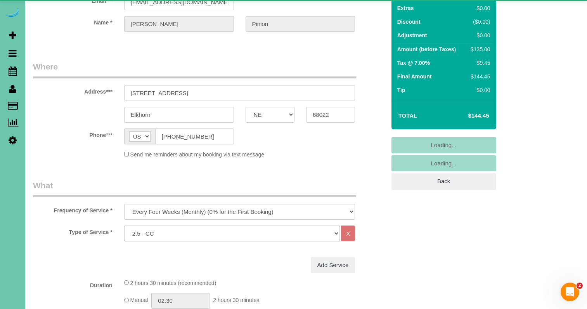
select select "object:1641"
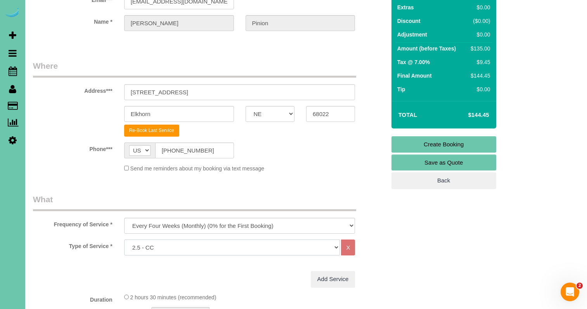
select select "159"
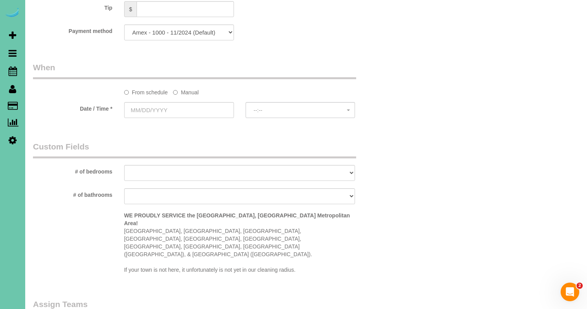
scroll to position [514, 0]
click at [182, 90] on label "Manual" at bounding box center [186, 90] width 26 height 10
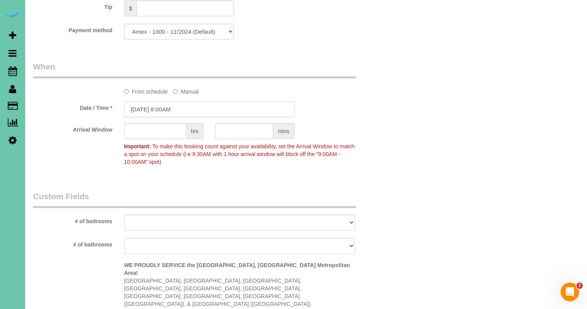
click at [180, 105] on input "[DATE] 8:00AM" at bounding box center [209, 109] width 170 height 16
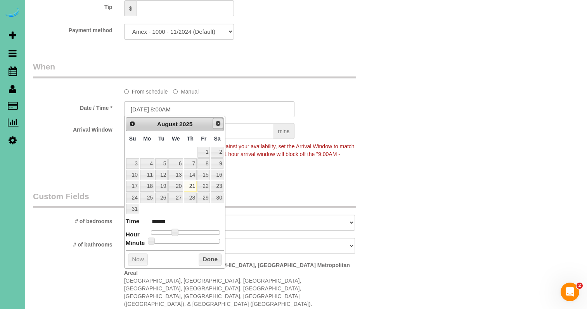
click at [219, 125] on span "Next" at bounding box center [218, 123] width 6 height 6
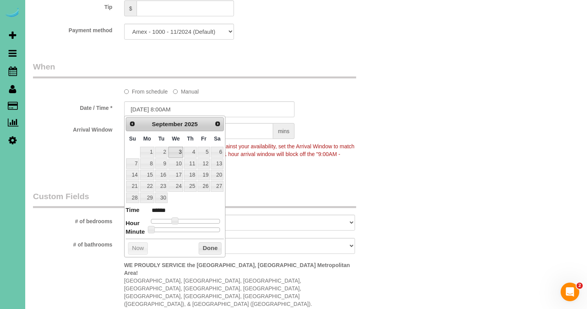
click at [176, 150] on link "3" at bounding box center [176, 152] width 15 height 10
click at [208, 245] on button "Done" at bounding box center [210, 248] width 23 height 12
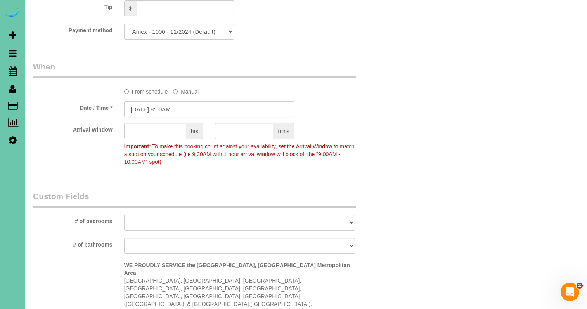
click at [170, 108] on input "[DATE] 8:00AM" at bounding box center [209, 109] width 170 height 16
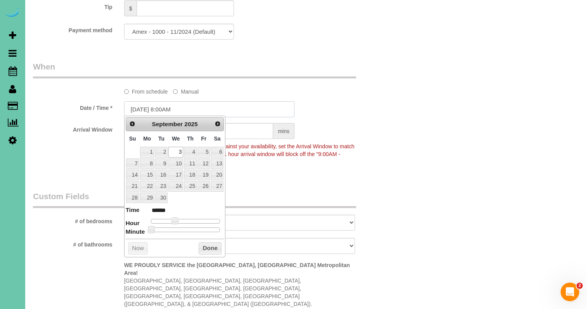
scroll to position [514, 0]
click at [179, 164] on link "10" at bounding box center [176, 164] width 15 height 10
type input "[DATE] 8:00AM"
click at [207, 245] on button "Done" at bounding box center [210, 249] width 23 height 12
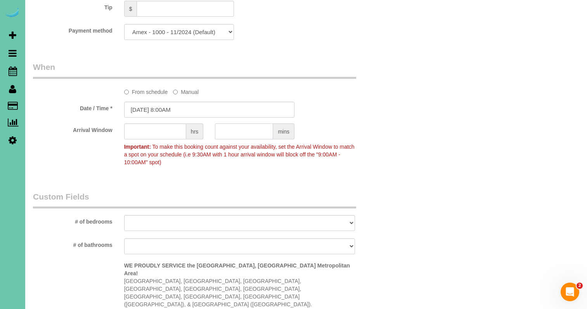
click at [236, 129] on input "text" at bounding box center [244, 131] width 58 height 16
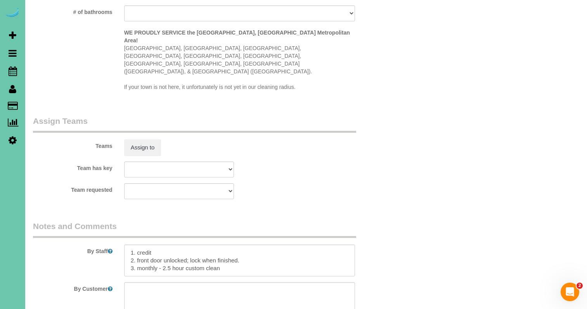
scroll to position [754, 0]
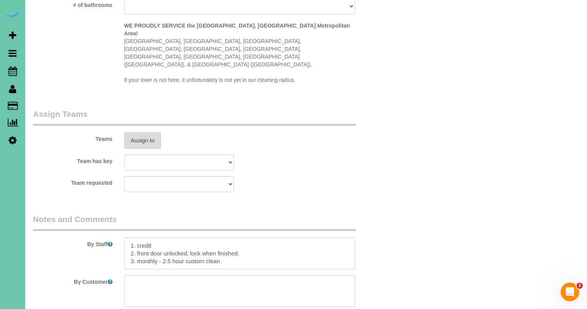
type input "30"
click at [142, 132] on button "Assign to" at bounding box center [142, 140] width 37 height 16
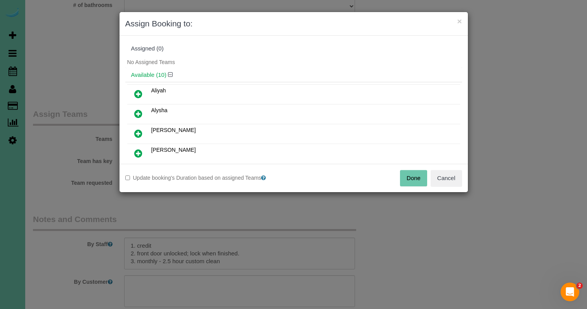
click at [138, 152] on icon at bounding box center [138, 153] width 8 height 9
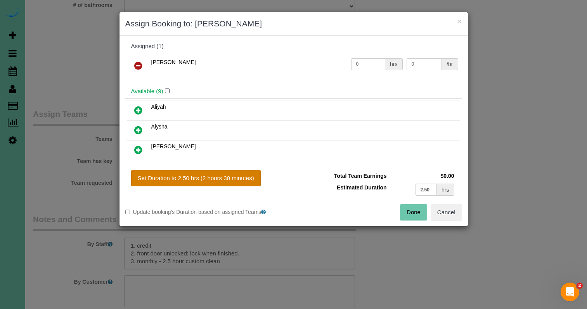
click at [238, 181] on button "Set Duration to 2.50 hrs (2 hours 30 minutes)" at bounding box center [196, 178] width 130 height 16
type input "2.50"
click at [410, 207] on button "Done" at bounding box center [413, 212] width 27 height 16
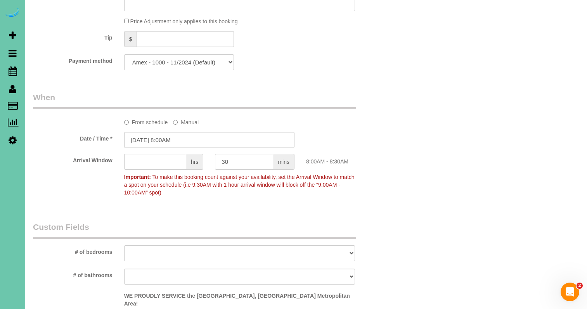
scroll to position [495, 0]
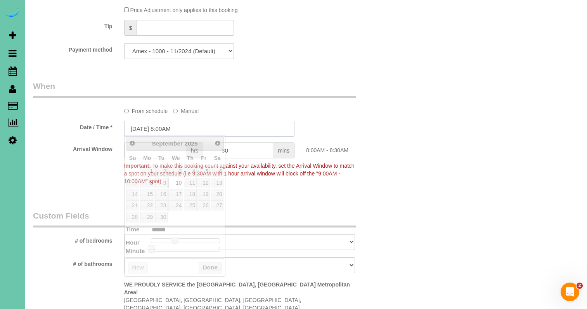
click at [169, 127] on input "[DATE] 8:00AM" at bounding box center [209, 129] width 170 height 16
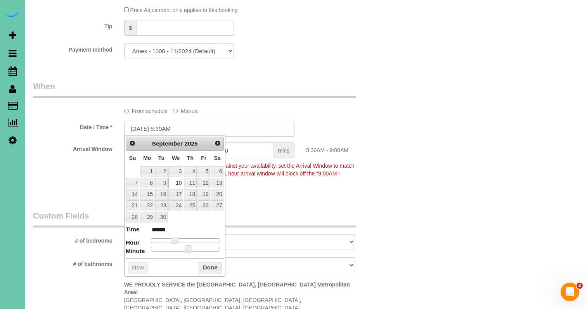
type input "[DATE] 8:30AM"
click at [384, 158] on div "Arrival Window hrs 30 mins 8:30AM - 9:00AM Important: To make this booking coun…" at bounding box center [209, 166] width 365 height 46
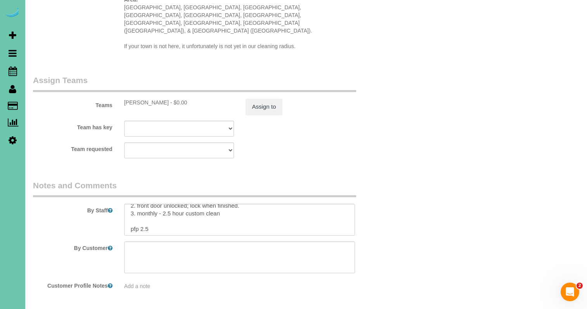
scroll to position [14, 0]
click at [224, 204] on textarea at bounding box center [239, 220] width 231 height 32
click at [176, 204] on textarea at bounding box center [239, 220] width 231 height 32
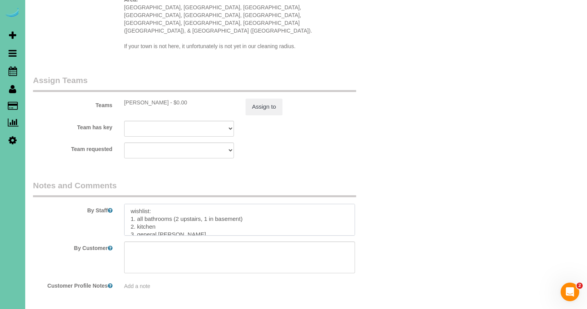
click at [179, 207] on textarea at bounding box center [239, 220] width 231 height 32
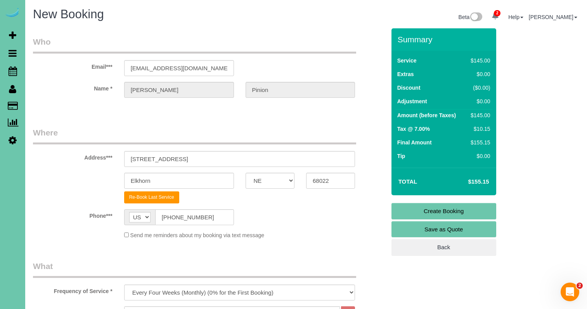
scroll to position [0, 0]
drag, startPoint x: 203, startPoint y: 162, endPoint x: 108, endPoint y: 152, distance: 95.7
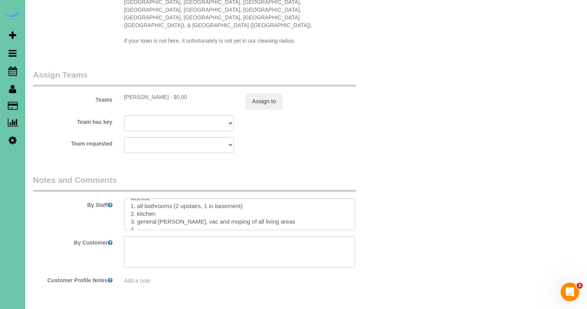
scroll to position [791, 0]
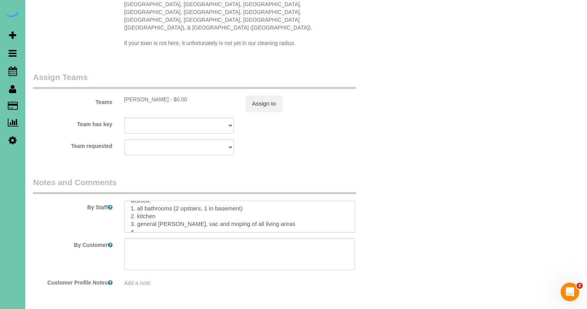
click at [277, 201] on textarea at bounding box center [239, 217] width 231 height 32
drag, startPoint x: 247, startPoint y: 183, endPoint x: 156, endPoint y: 181, distance: 90.9
click at [138, 201] on textarea at bounding box center [239, 217] width 231 height 32
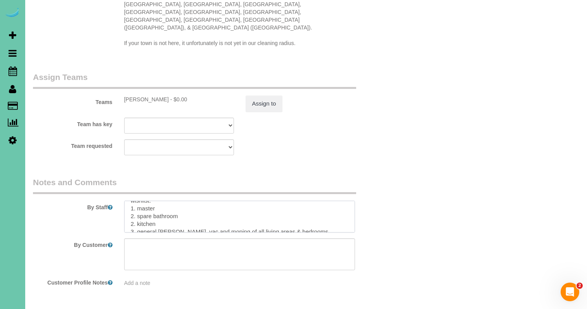
click at [311, 204] on textarea at bounding box center [239, 217] width 231 height 32
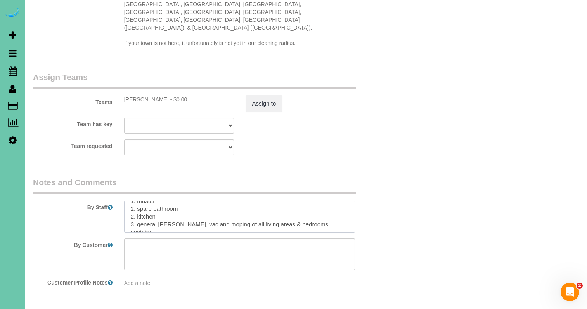
drag, startPoint x: 136, startPoint y: 203, endPoint x: 143, endPoint y: 202, distance: 7.0
click at [137, 203] on textarea at bounding box center [239, 217] width 231 height 32
drag, startPoint x: 133, startPoint y: 200, endPoint x: 237, endPoint y: 196, distance: 103.8
click at [134, 201] on textarea at bounding box center [239, 217] width 231 height 32
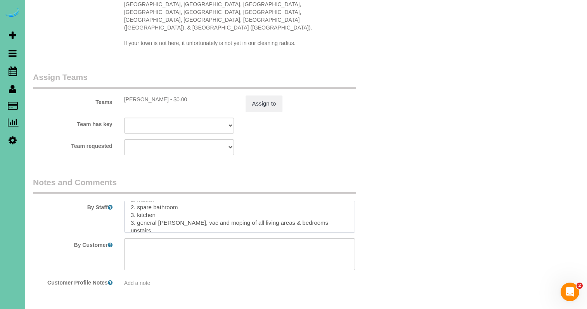
scroll to position [49, 0]
click at [134, 201] on textarea at bounding box center [239, 217] width 231 height 32
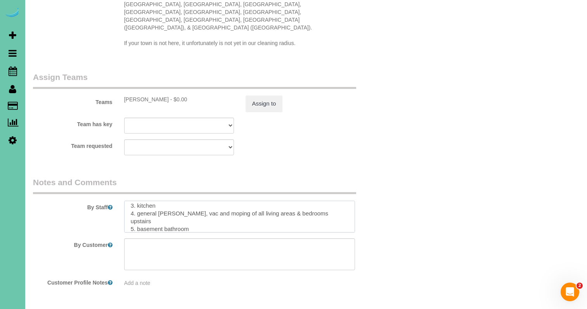
scroll to position [61, 0]
click at [130, 201] on textarea at bounding box center [239, 217] width 231 height 32
click at [127, 201] on textarea at bounding box center [239, 217] width 231 height 32
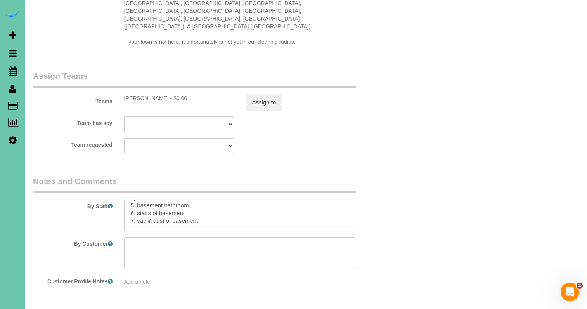
click at [152, 200] on textarea at bounding box center [239, 216] width 231 height 32
type textarea "1. credit 2. front door unlocked; lock when finished. 3. monthly - 2.5 hour cus…"
click at [253, 94] on button "Assign to" at bounding box center [264, 102] width 37 height 16
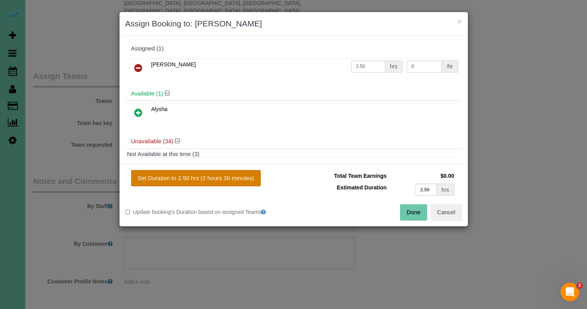
click at [249, 182] on button "Set Duration to 2.50 hrs (2 hours 30 minutes)" at bounding box center [196, 178] width 130 height 16
click at [410, 209] on button "Done" at bounding box center [413, 212] width 27 height 16
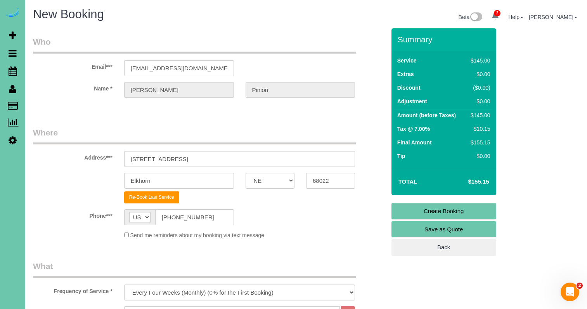
scroll to position [0, 0]
click at [450, 215] on link "Create Booking" at bounding box center [444, 211] width 105 height 16
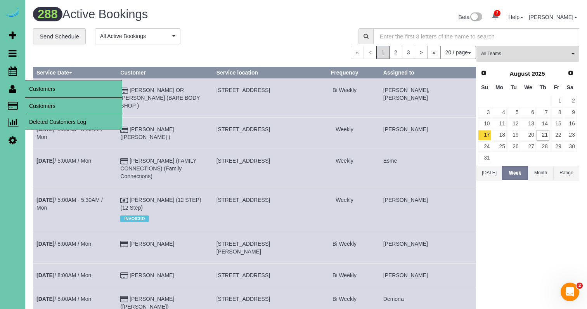
click at [53, 103] on link "Customers" at bounding box center [73, 106] width 97 height 16
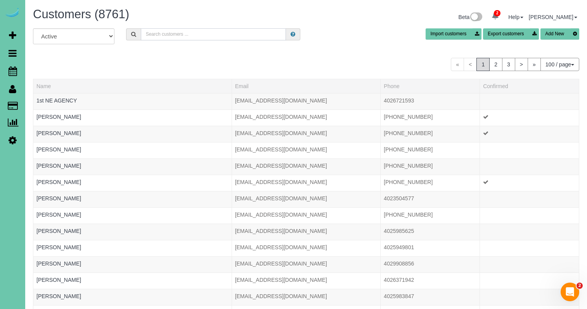
click at [229, 36] on input "text" at bounding box center [213, 34] width 145 height 12
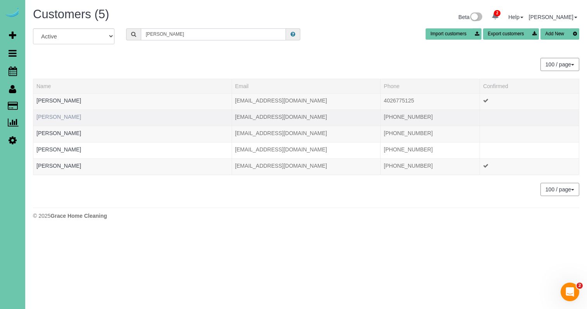
type input "[PERSON_NAME]"
click at [56, 119] on link "[PERSON_NAME]" at bounding box center [58, 117] width 45 height 6
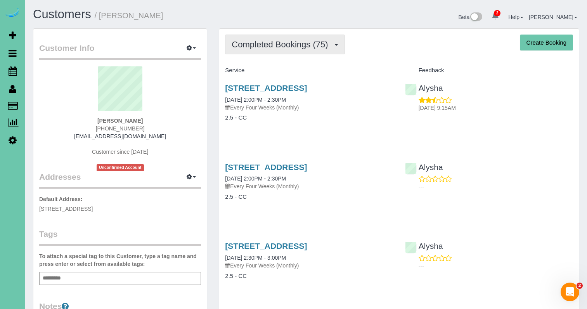
drag, startPoint x: 267, startPoint y: 46, endPoint x: 263, endPoint y: 50, distance: 5.8
click at [266, 47] on span "Completed Bookings (75)" at bounding box center [282, 45] width 100 height 10
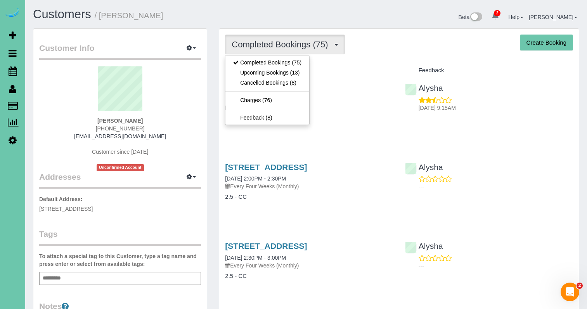
click at [256, 72] on link "Upcoming Bookings (13)" at bounding box center [268, 73] width 84 height 10
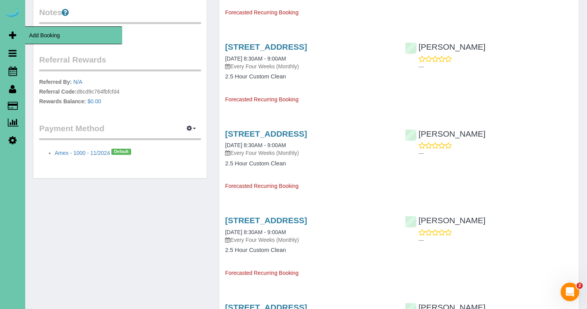
scroll to position [290, 0]
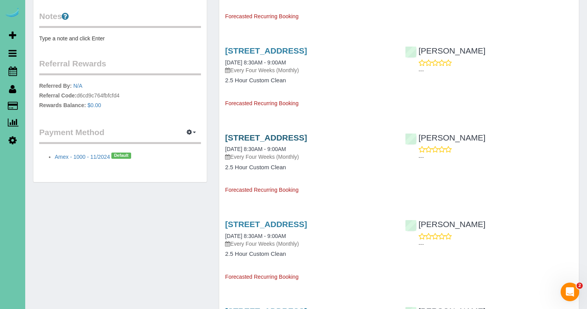
click at [233, 135] on link "[STREET_ADDRESS]" at bounding box center [266, 137] width 82 height 9
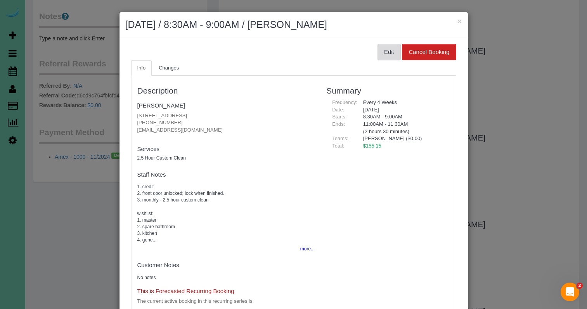
click at [384, 50] on button "Edit" at bounding box center [389, 52] width 23 height 16
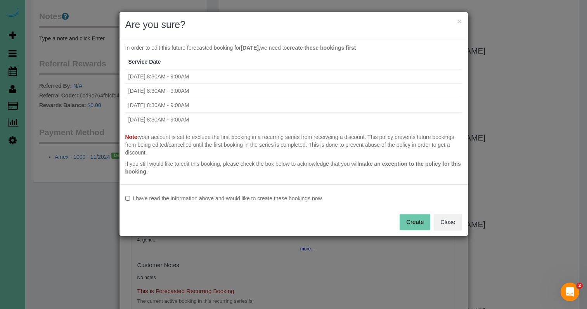
click at [223, 198] on label "I have read the information above and would like to create these bookings now." at bounding box center [293, 199] width 337 height 8
click at [406, 220] on button "Create" at bounding box center [415, 222] width 31 height 16
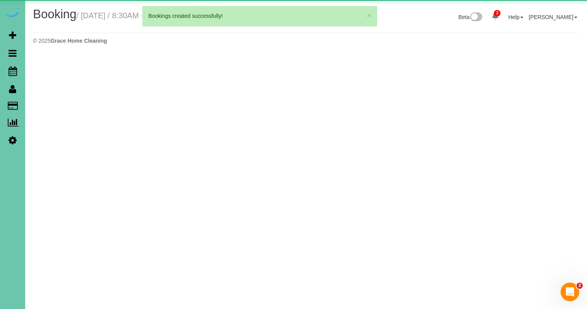
select select "NE"
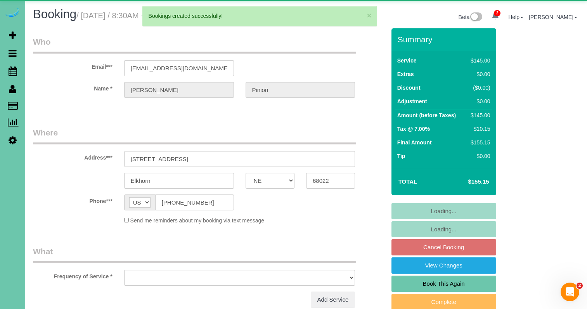
select select "object:6764"
select select "string:fspay-4a771f22-cffd-4338-9c0e-928234d9d1dd"
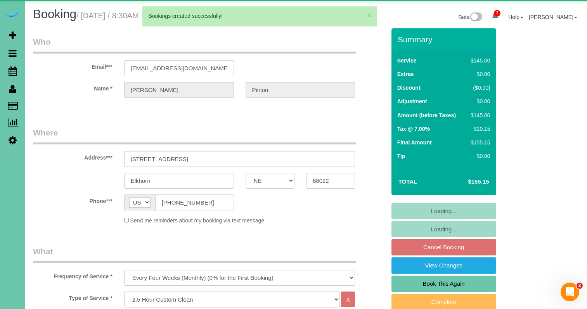
select select "object:6836"
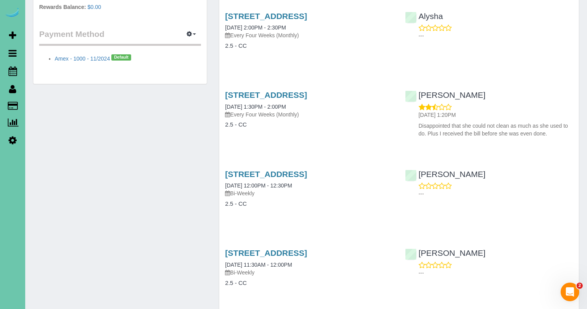
scroll to position [391, 0]
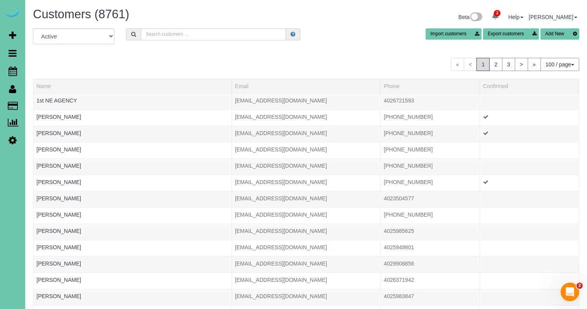
click at [156, 33] on input "text" at bounding box center [213, 34] width 145 height 12
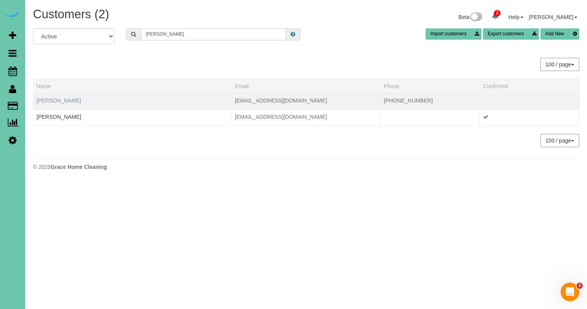
type input "[PERSON_NAME]"
click at [52, 101] on link "[PERSON_NAME]" at bounding box center [58, 100] width 45 height 6
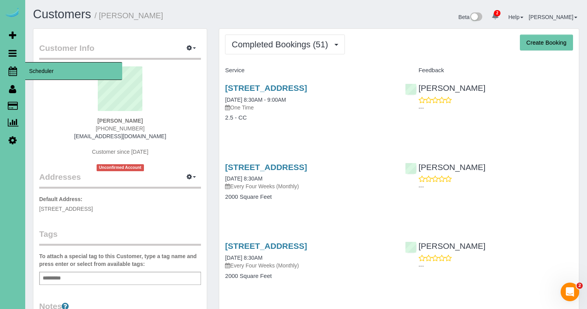
drag, startPoint x: 14, startPoint y: 71, endPoint x: 24, endPoint y: 72, distance: 10.9
click at [14, 71] on icon at bounding box center [13, 70] width 9 height 9
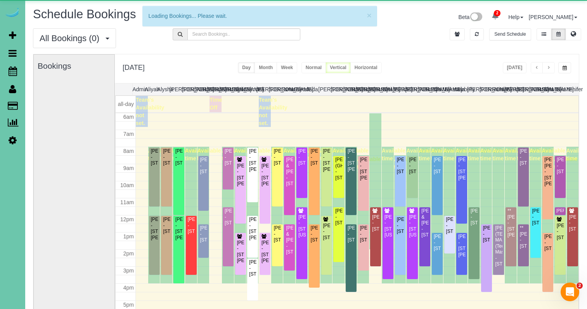
scroll to position [103, 0]
click at [568, 67] on button "button" at bounding box center [565, 67] width 13 height 11
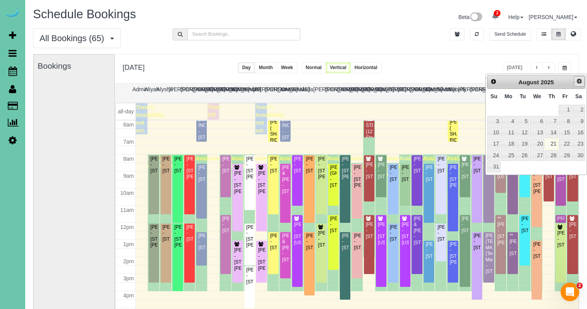
click at [576, 85] on link "Next" at bounding box center [579, 81] width 11 height 11
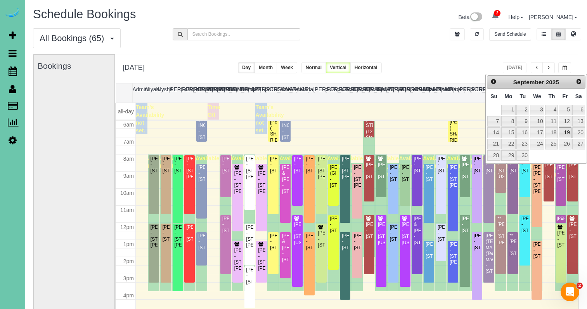
click at [569, 134] on link "19" at bounding box center [565, 132] width 12 height 10
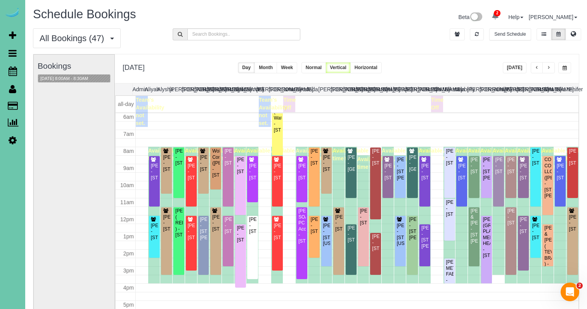
click at [565, 67] on span "button" at bounding box center [565, 68] width 4 height 5
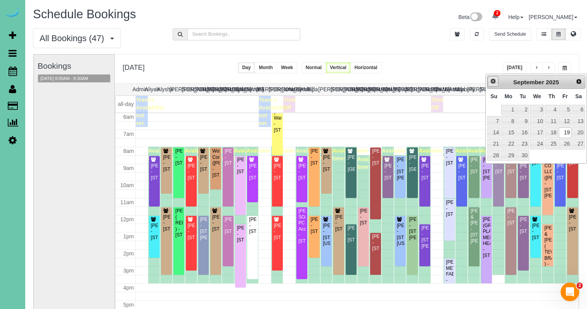
click at [493, 81] on span "Prev" at bounding box center [493, 81] width 6 height 6
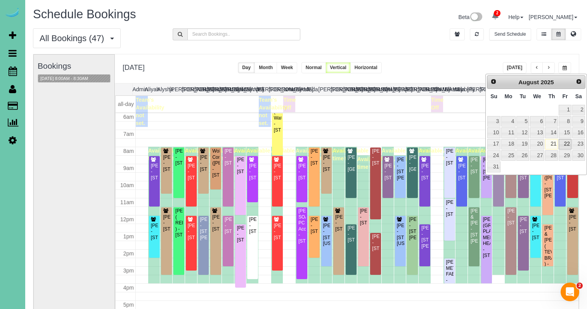
click at [567, 143] on link "22" at bounding box center [565, 144] width 12 height 10
type input "**********"
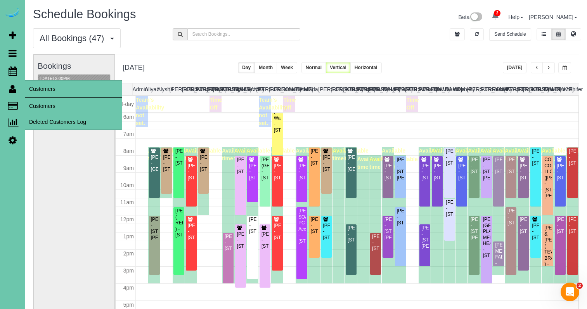
click at [44, 103] on link "Customers" at bounding box center [73, 106] width 97 height 16
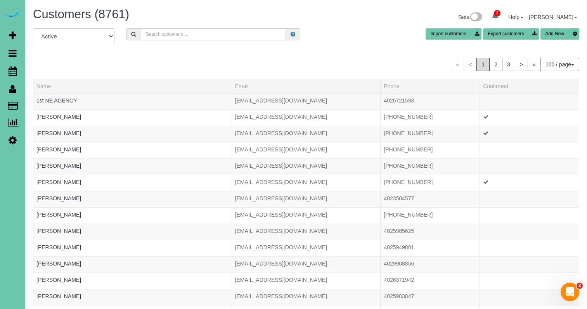
click at [181, 33] on input "text" at bounding box center [213, 34] width 145 height 12
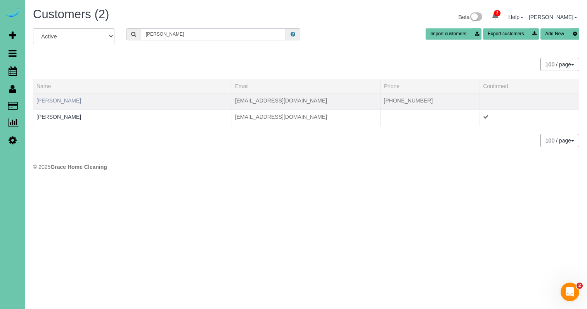
type input "[PERSON_NAME]"
click at [54, 100] on link "[PERSON_NAME]" at bounding box center [58, 100] width 45 height 6
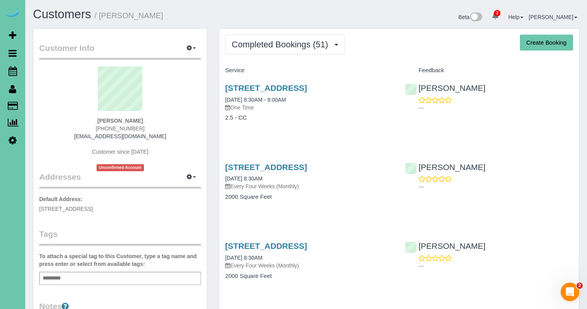
click at [533, 43] on button "Create Booking" at bounding box center [546, 43] width 53 height 16
select select "NE"
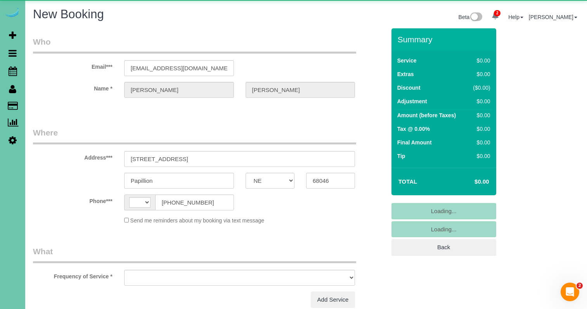
select select "string:[GEOGRAPHIC_DATA]"
select select "object:5963"
select select "string:fspay-2616ee91-13b6-45a0-a7d0-aca4cf97a7dc"
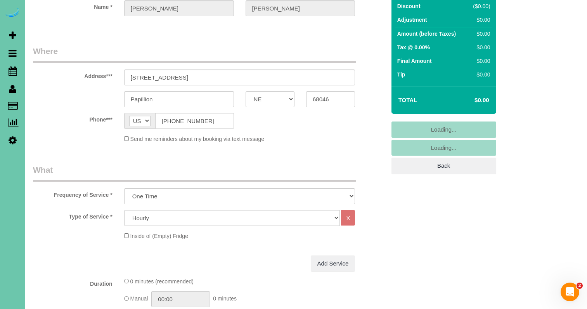
scroll to position [84, 0]
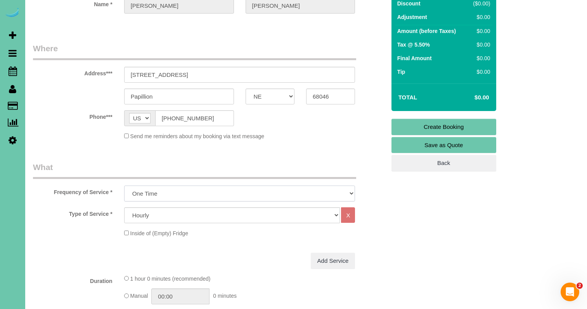
select select "object:6156"
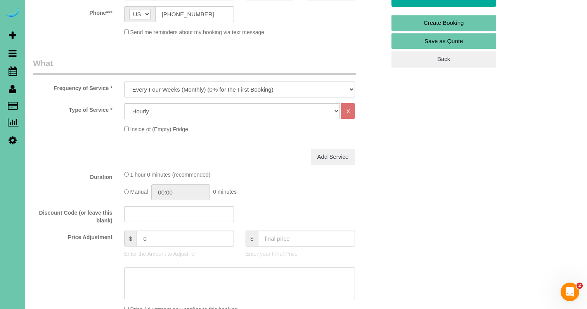
scroll to position [189, 0]
drag, startPoint x: 158, startPoint y: 238, endPoint x: 120, endPoint y: 231, distance: 38.9
click at [124, 231] on div "$ 0" at bounding box center [179, 238] width 110 height 16
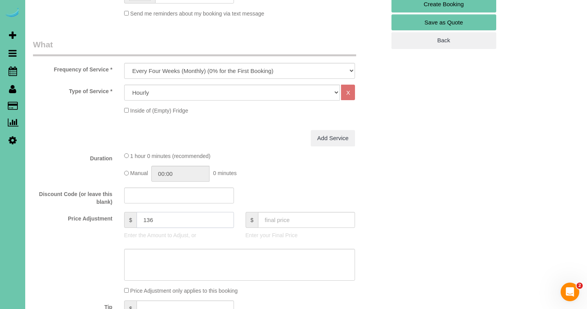
scroll to position [207, 0]
type input "136.5"
click at [186, 271] on textarea at bounding box center [239, 265] width 231 height 32
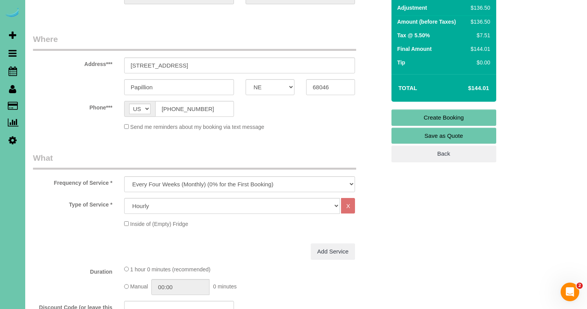
scroll to position [94, 0]
type textarea "3.5 hours"
select select "160"
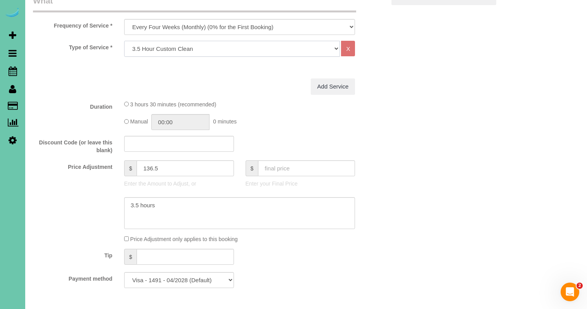
scroll to position [254, 0]
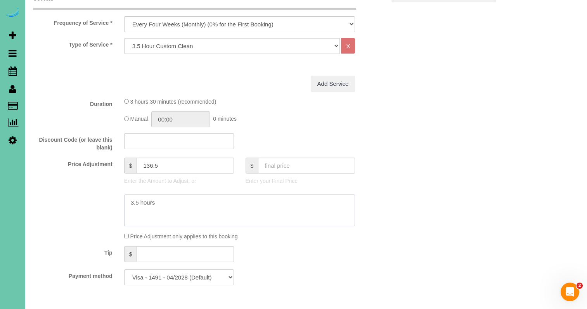
click at [176, 203] on textarea at bounding box center [239, 211] width 231 height 32
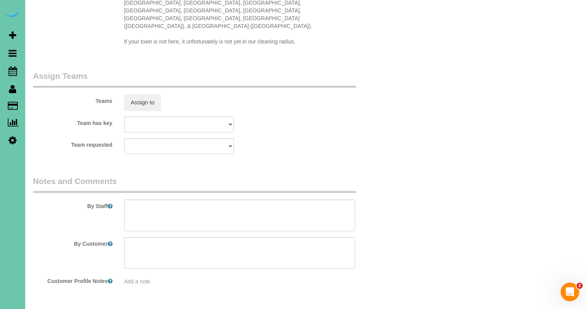
type textarea "3.5 hour CC w/ 2 people - 15% discount"
click at [166, 200] on textarea at bounding box center [239, 216] width 231 height 32
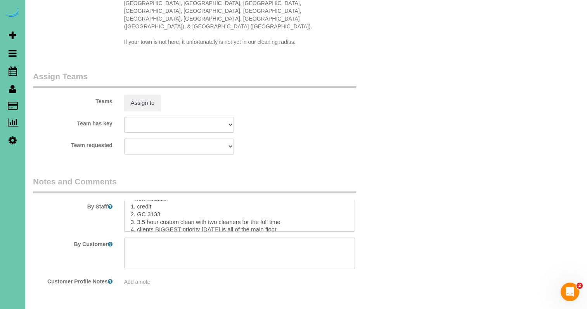
drag, startPoint x: 139, startPoint y: 204, endPoint x: 319, endPoint y: 203, distance: 179.8
click at [319, 203] on textarea at bounding box center [239, 216] width 231 height 32
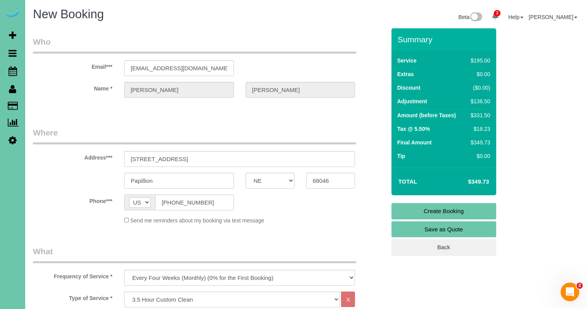
scroll to position [0, 0]
type textarea "**new house!!** 1. credit 2. GC 3133 3. 3.5 hour custom clean with two cleaners…"
click at [399, 212] on link "Create Booking" at bounding box center [444, 211] width 105 height 16
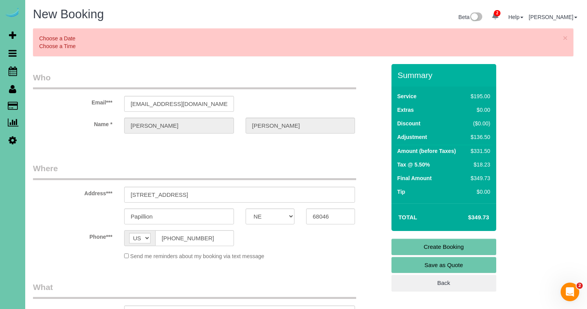
scroll to position [594, 0]
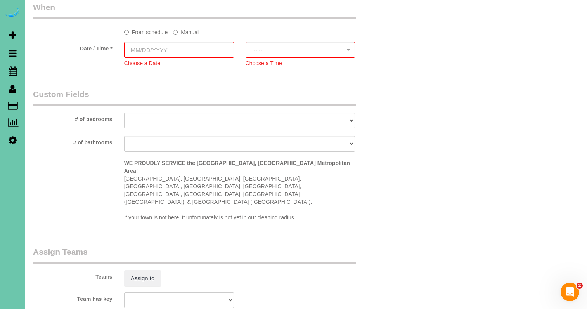
click at [186, 30] on label "Manual" at bounding box center [186, 31] width 26 height 10
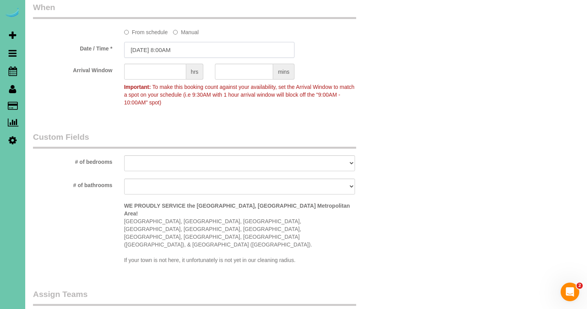
click at [174, 48] on input "[DATE] 8:00AM" at bounding box center [209, 50] width 170 height 16
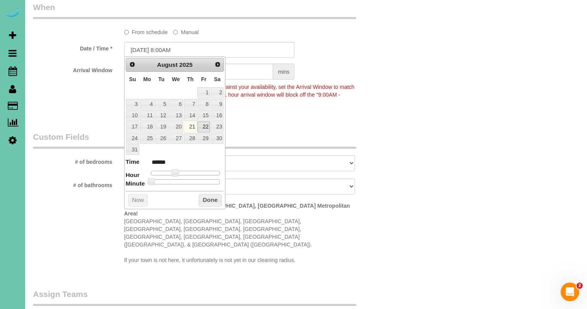
click at [203, 126] on link "22" at bounding box center [204, 127] width 12 height 10
drag, startPoint x: 233, startPoint y: 118, endPoint x: 225, endPoint y: 113, distance: 10.0
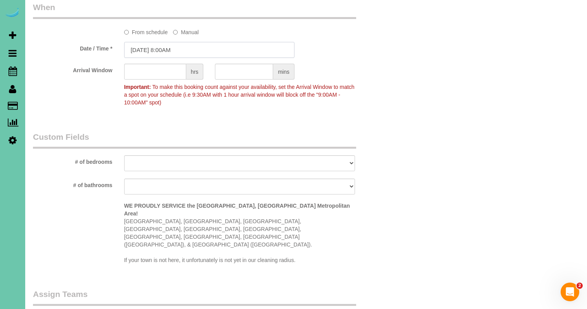
click at [170, 48] on input "[DATE] 8:00AM" at bounding box center [209, 50] width 170 height 16
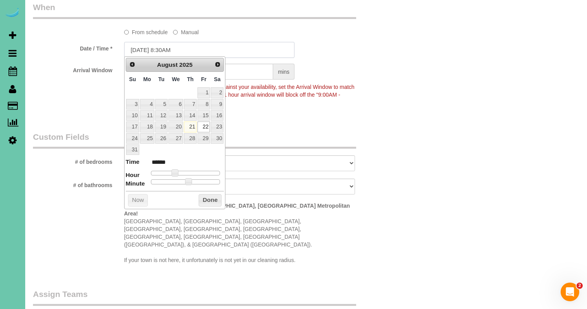
type input "[DATE] 8:30AM"
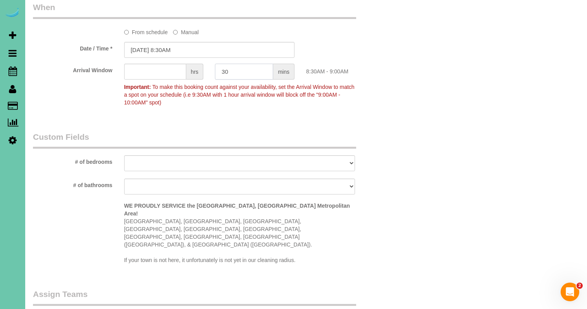
type input "30"
select select "number:37"
select select "number:41"
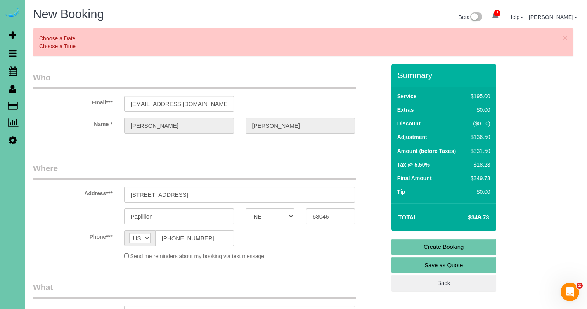
scroll to position [0, 0]
click at [414, 241] on link "Create Booking" at bounding box center [444, 247] width 105 height 16
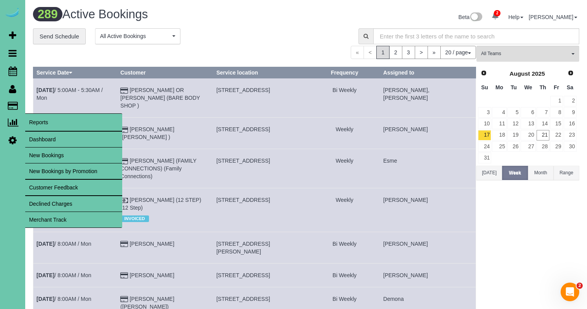
click at [47, 141] on link "Dashboard" at bounding box center [73, 140] width 97 height 16
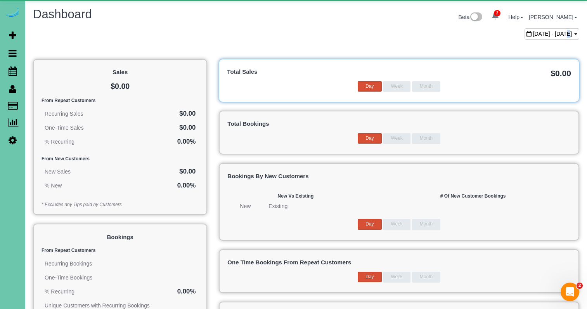
click at [534, 36] on span "July 21, 2025 - August 21, 2025" at bounding box center [553, 34] width 39 height 6
type input "**********"
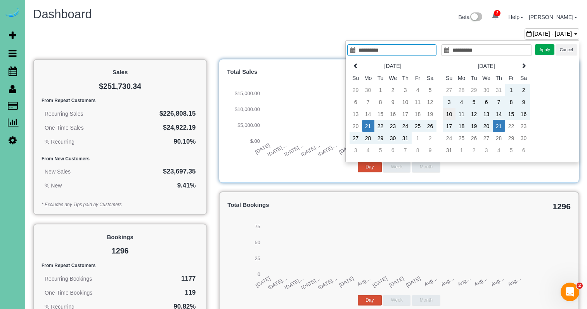
type input "**********"
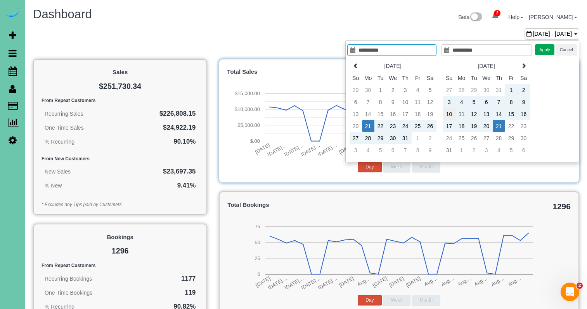
click at [450, 113] on td "10" at bounding box center [449, 114] width 12 height 12
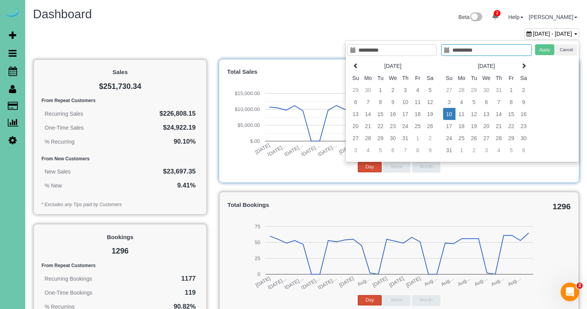
type input "**********"
click at [525, 113] on td "16" at bounding box center [524, 114] width 12 height 12
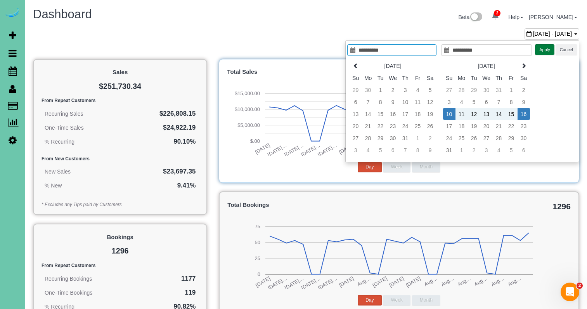
click at [548, 49] on button "Apply" at bounding box center [544, 49] width 19 height 11
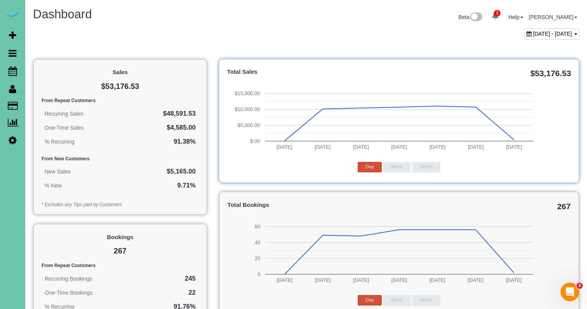
click at [532, 39] on div "August 10, 2025 - August 16, 2025" at bounding box center [552, 33] width 55 height 11
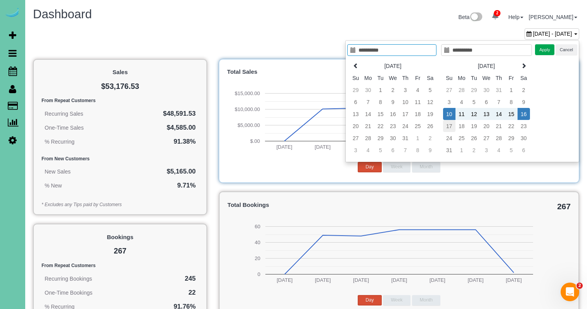
type input "**********"
click at [452, 126] on td "17" at bounding box center [449, 126] width 12 height 12
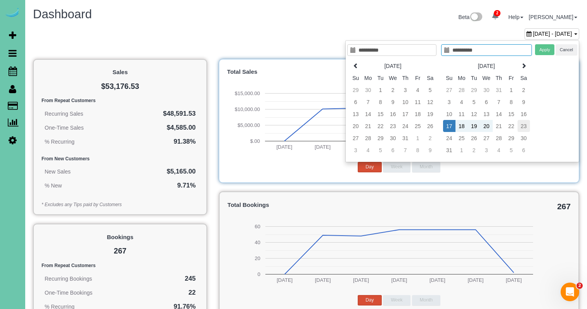
type input "**********"
click at [523, 128] on td "23" at bounding box center [524, 126] width 12 height 12
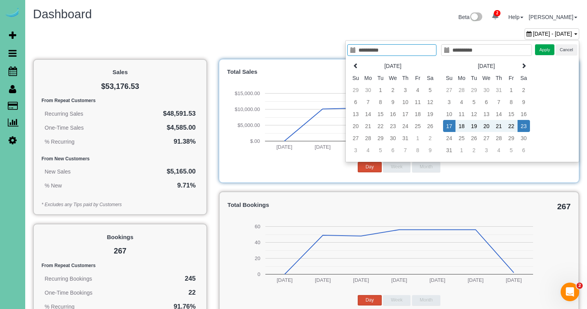
type input "**********"
click at [545, 46] on button "Apply" at bounding box center [544, 49] width 19 height 11
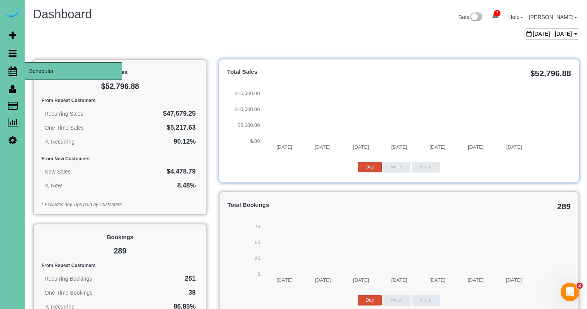
drag, startPoint x: 15, startPoint y: 70, endPoint x: 40, endPoint y: 66, distance: 25.6
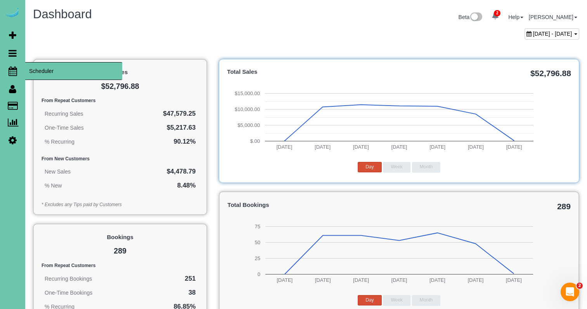
click at [15, 70] on icon at bounding box center [13, 70] width 9 height 9
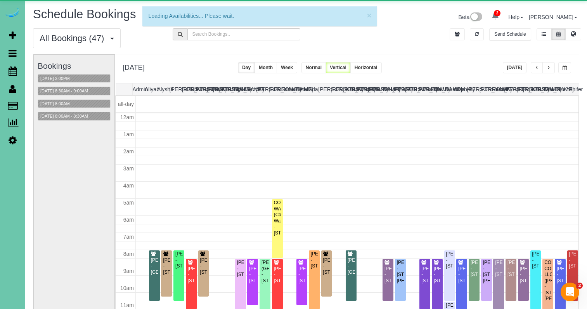
scroll to position [103, 0]
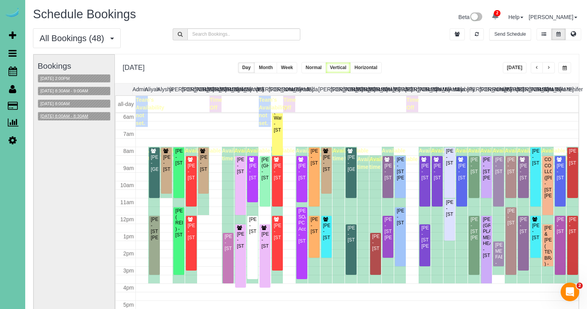
click at [87, 115] on button "08/22/2025 8:00AM - 8:30AM" at bounding box center [64, 116] width 52 height 8
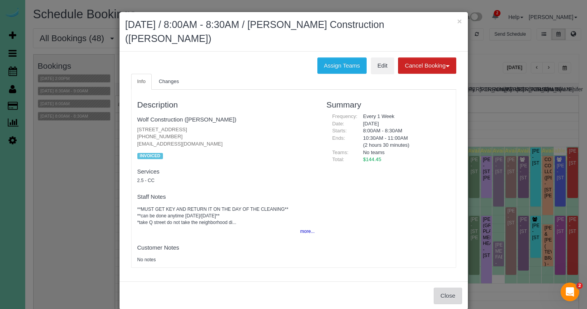
drag, startPoint x: 434, startPoint y: 279, endPoint x: 438, endPoint y: 281, distance: 4.7
click at [438, 288] on button "Close" at bounding box center [448, 296] width 28 height 16
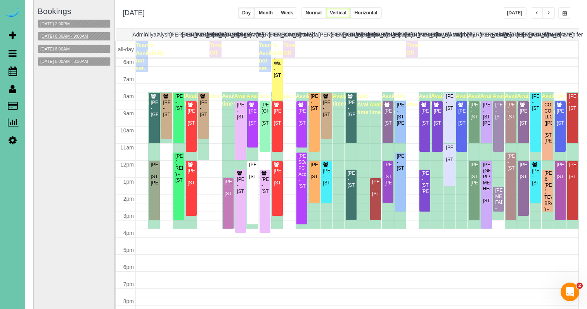
click at [76, 37] on button "08/22/2025 8:30AM - 9:00AM" at bounding box center [64, 36] width 52 height 8
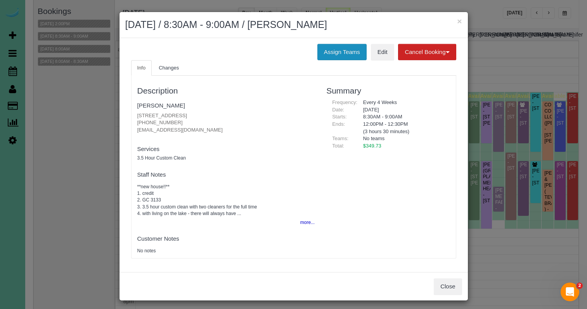
click at [351, 48] on button "Assign Teams" at bounding box center [342, 52] width 49 height 16
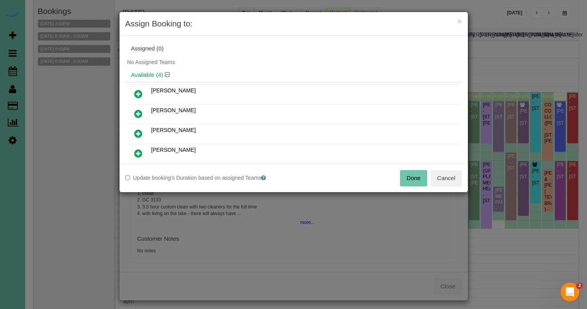
drag, startPoint x: 139, startPoint y: 113, endPoint x: 139, endPoint y: 128, distance: 14.4
click at [139, 113] on icon at bounding box center [138, 113] width 8 height 9
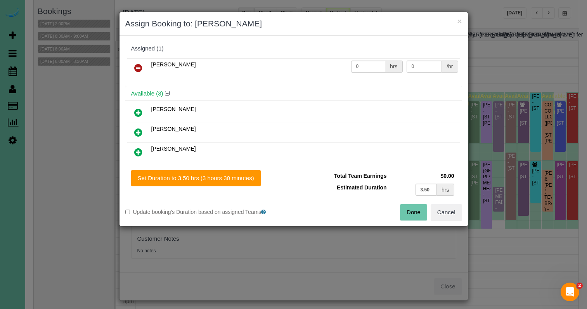
click at [142, 152] on icon at bounding box center [138, 152] width 8 height 9
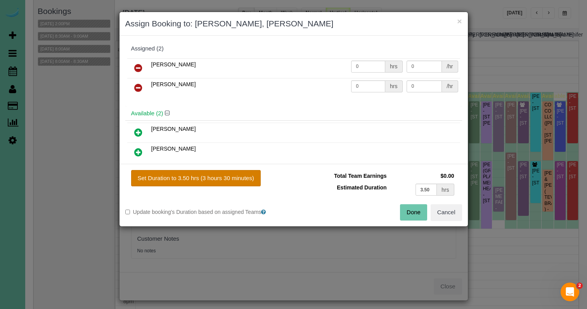
click at [211, 173] on button "Set Duration to 3.50 hrs (3 hours 30 minutes)" at bounding box center [196, 178] width 130 height 16
type input "3.50"
click at [412, 209] on button "Done" at bounding box center [413, 212] width 27 height 16
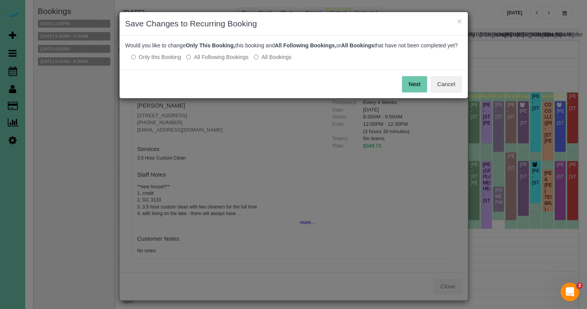
click at [406, 92] on button "Next" at bounding box center [414, 84] width 25 height 16
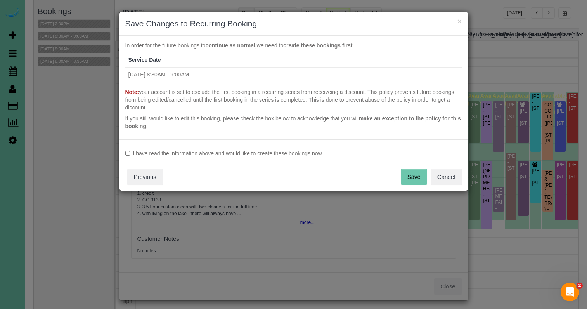
click at [238, 153] on label "I have read the information above and would like to create these bookings now." at bounding box center [293, 153] width 337 height 8
drag, startPoint x: 409, startPoint y: 173, endPoint x: 400, endPoint y: 168, distance: 10.1
click at [409, 172] on button "Save" at bounding box center [414, 177] width 26 height 16
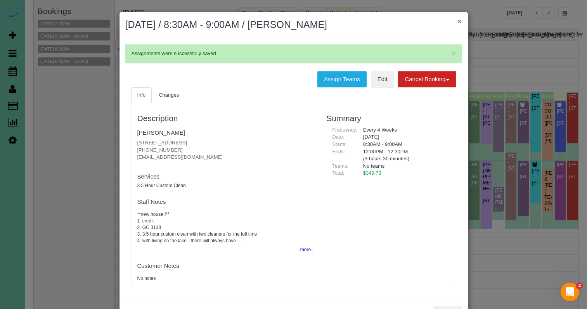
click at [458, 21] on button "×" at bounding box center [459, 21] width 5 height 8
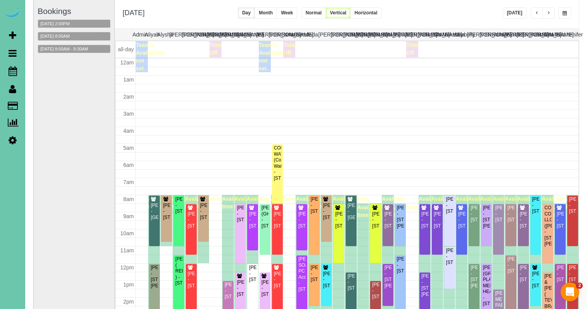
scroll to position [103, 0]
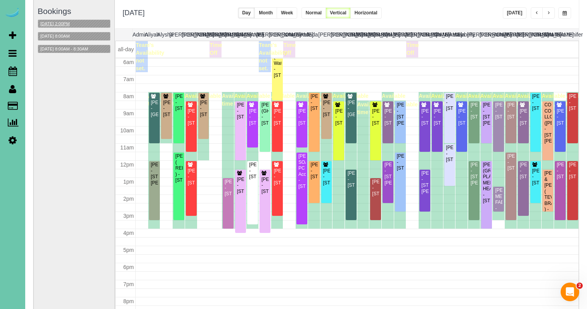
click at [72, 22] on button "[DATE] 2:00PM" at bounding box center [55, 24] width 34 height 8
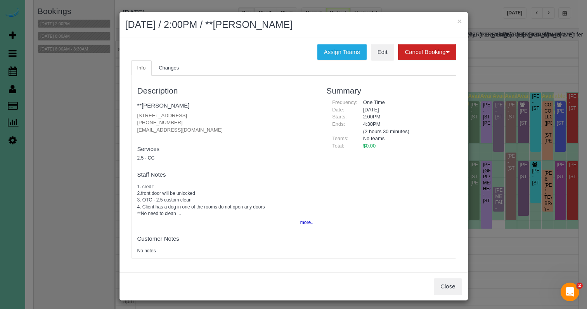
click at [457, 22] on div "× August 22, 2025 / 2:00PM / **Aurora Hernandez" at bounding box center [294, 25] width 349 height 26
drag, startPoint x: 457, startPoint y: 22, endPoint x: 325, endPoint y: 31, distance: 133.1
click at [457, 22] on button "×" at bounding box center [459, 21] width 5 height 8
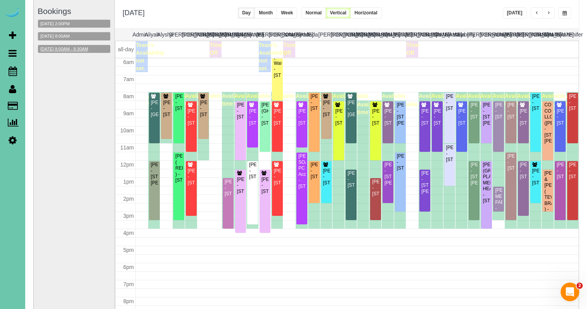
click at [59, 46] on button "08/22/2025 8:00AM - 8:30AM" at bounding box center [64, 49] width 52 height 8
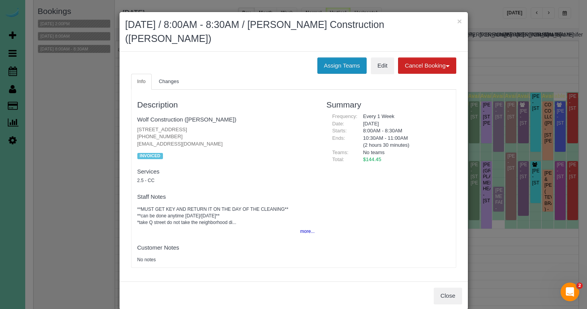
click at [335, 57] on button "Assign Teams" at bounding box center [342, 65] width 49 height 16
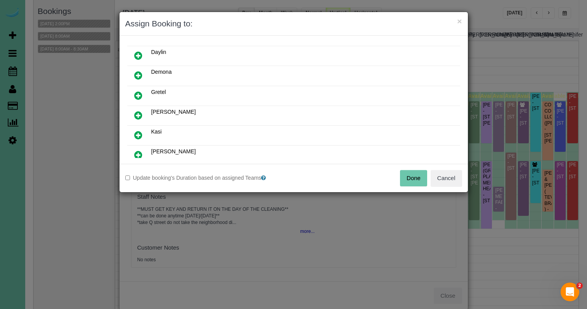
scroll to position [79, 0]
drag, startPoint x: 136, startPoint y: 113, endPoint x: 143, endPoint y: 121, distance: 10.3
click at [136, 113] on icon at bounding box center [138, 113] width 8 height 9
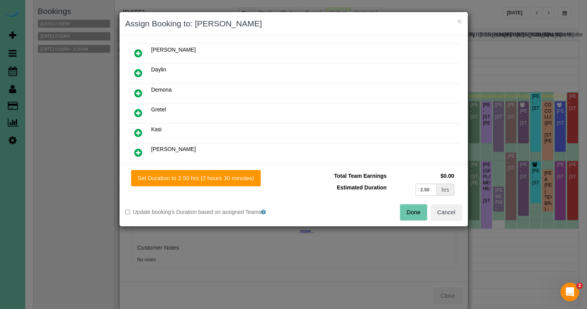
drag, startPoint x: 217, startPoint y: 178, endPoint x: 280, endPoint y: 183, distance: 63.9
click at [217, 178] on button "Set Duration to 2.50 hrs (2 hours 30 minutes)" at bounding box center [196, 178] width 130 height 16
type input "2.50"
click at [421, 216] on button "Done" at bounding box center [413, 212] width 27 height 16
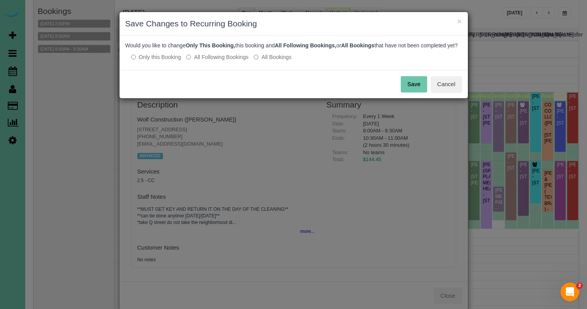
click at [401, 88] on button "Save" at bounding box center [414, 84] width 26 height 16
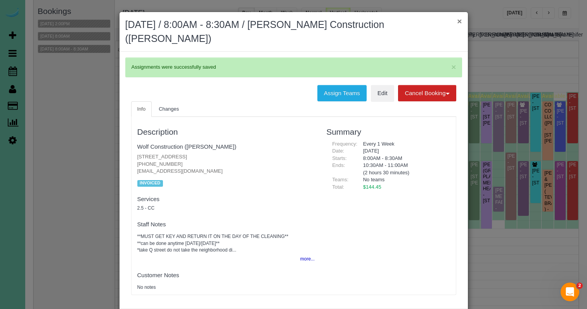
click at [462, 17] on button "×" at bounding box center [459, 21] width 5 height 8
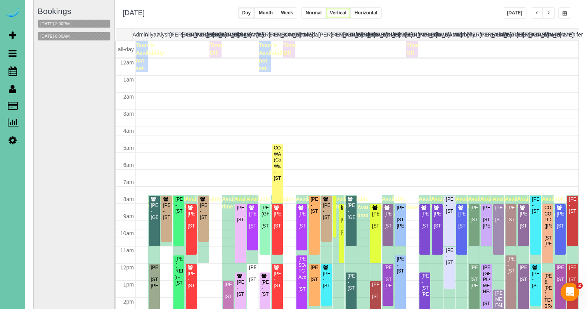
scroll to position [103, 0]
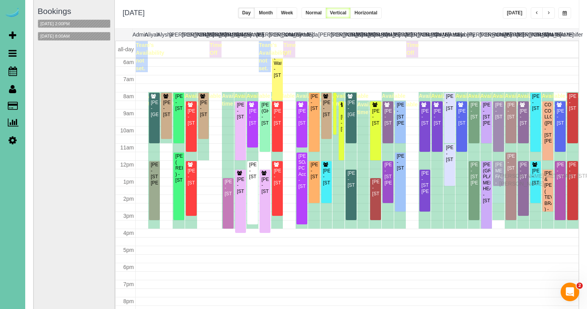
drag, startPoint x: 502, startPoint y: 202, endPoint x: 502, endPoint y: 175, distance: 27.6
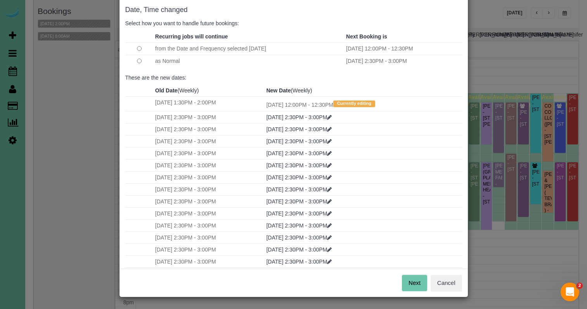
scroll to position [38, 0]
click at [414, 285] on button "Next" at bounding box center [414, 283] width 25 height 16
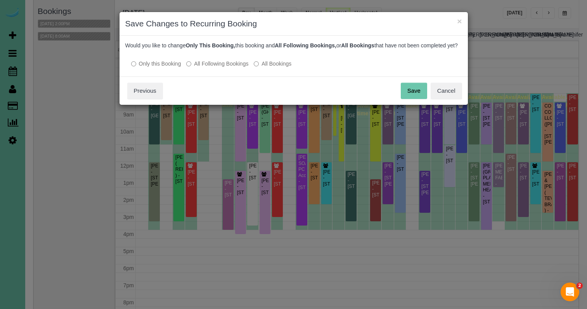
scroll to position [0, 0]
click at [412, 99] on button "Save" at bounding box center [414, 91] width 26 height 16
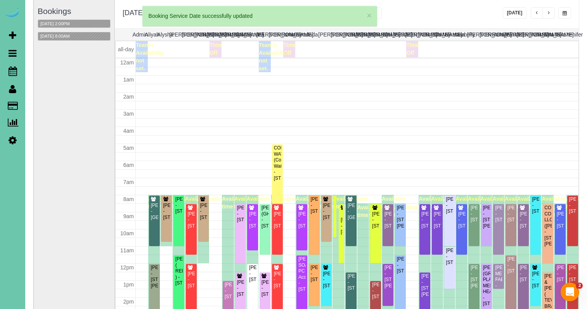
scroll to position [102, 0]
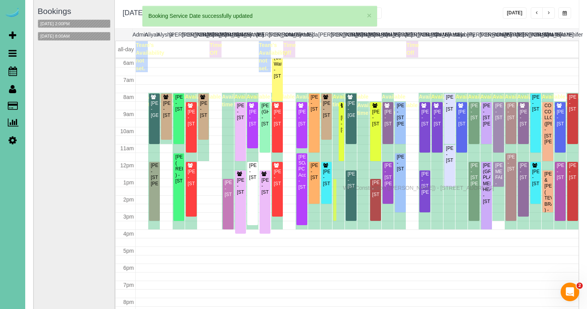
drag, startPoint x: 335, startPoint y: 105, endPoint x: 345, endPoint y: 187, distance: 82.5
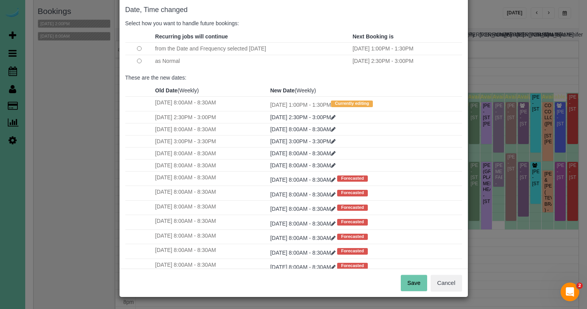
scroll to position [38, 0]
drag, startPoint x: 410, startPoint y: 280, endPoint x: 401, endPoint y: 277, distance: 9.0
click at [410, 280] on button "Save" at bounding box center [414, 283] width 26 height 16
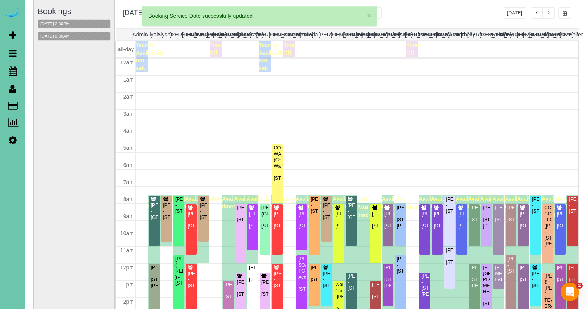
scroll to position [102, 0]
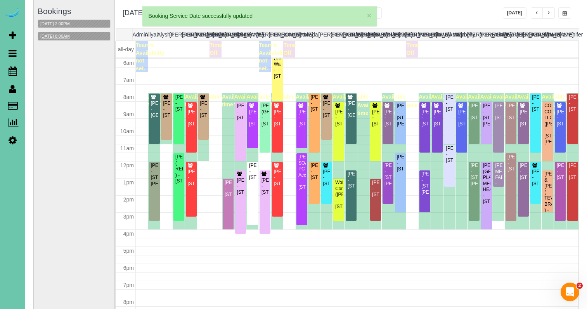
click at [55, 38] on button "[DATE] 8:00AM" at bounding box center [55, 36] width 34 height 8
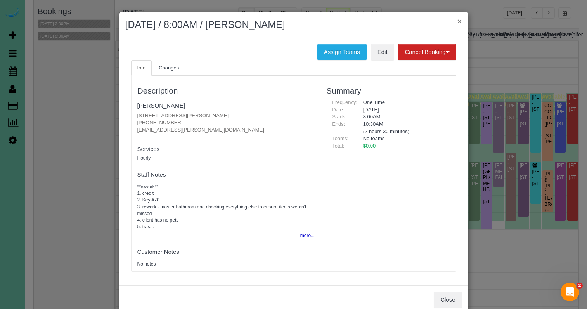
click at [459, 22] on button "×" at bounding box center [459, 21] width 5 height 8
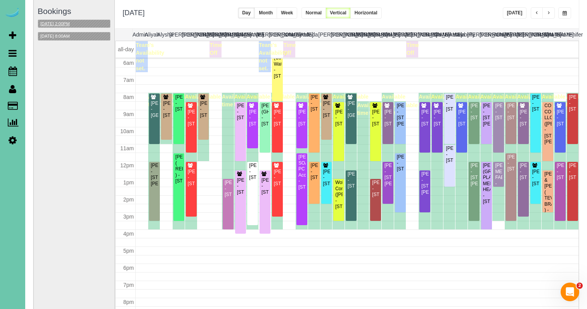
click at [64, 22] on button "[DATE] 2:00PM" at bounding box center [55, 24] width 34 height 8
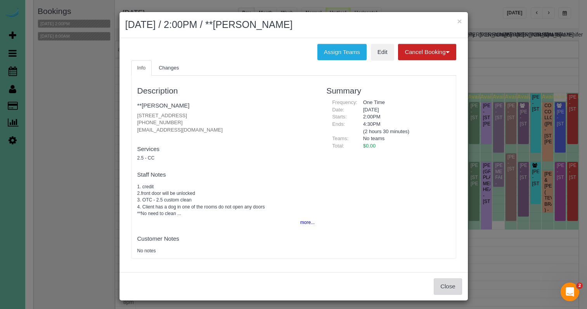
click at [448, 278] on button "Close" at bounding box center [448, 286] width 28 height 16
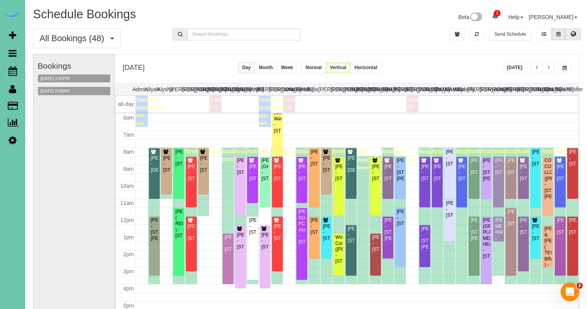
scroll to position [0, 0]
click at [575, 34] on icon at bounding box center [573, 33] width 5 height 5
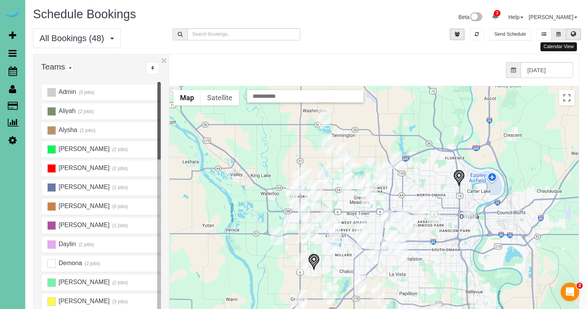
click at [557, 38] on button at bounding box center [559, 34] width 14 height 12
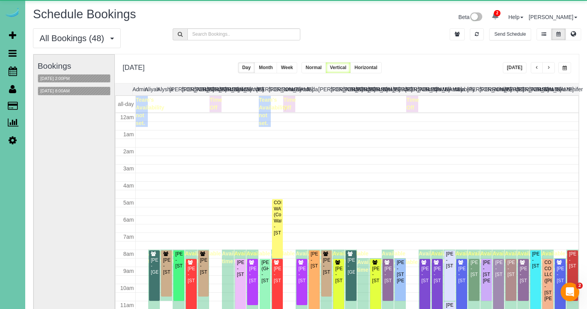
scroll to position [103, 0]
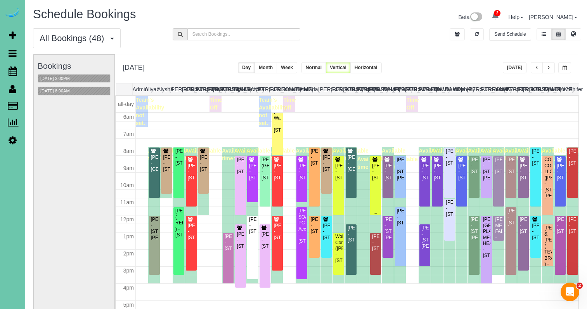
click at [379, 181] on div "[PERSON_NAME] - [STREET_ADDRESS]" at bounding box center [376, 172] width 8 height 18
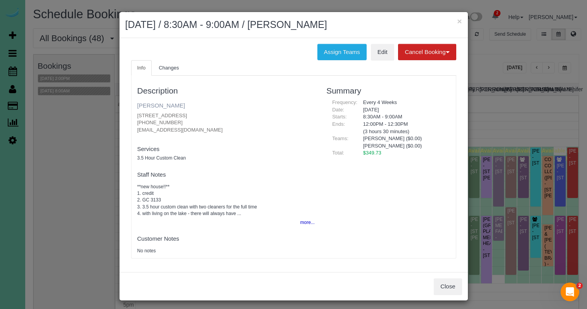
click at [154, 104] on link "[PERSON_NAME]" at bounding box center [161, 105] width 48 height 7
drag, startPoint x: 461, startPoint y: 22, endPoint x: 483, endPoint y: 39, distance: 27.4
click at [461, 23] on button "×" at bounding box center [459, 21] width 5 height 8
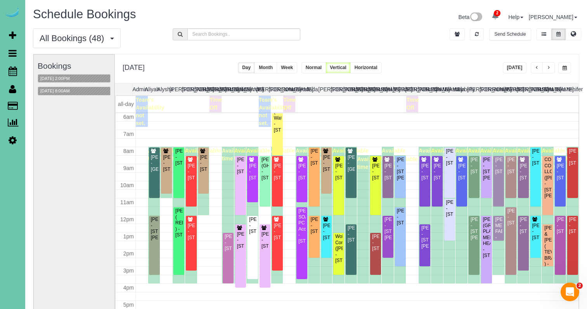
click at [561, 65] on button "button" at bounding box center [565, 67] width 13 height 11
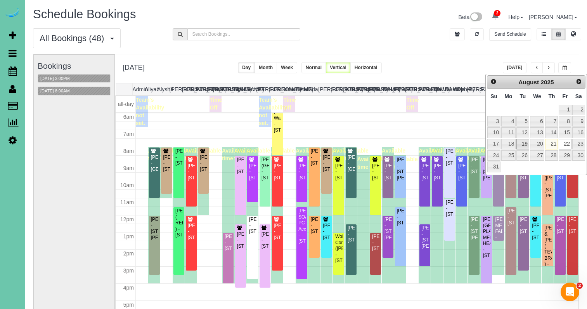
click at [528, 141] on link "19" at bounding box center [523, 144] width 12 height 10
type input "**********"
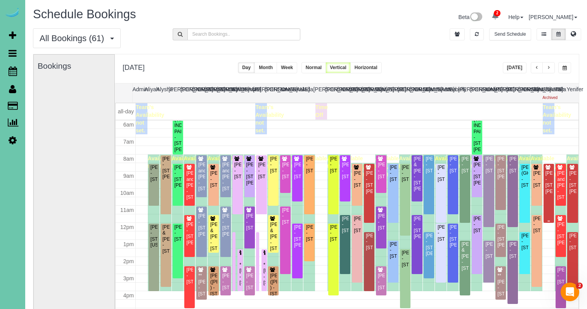
click at [549, 178] on div "[PERSON_NAME] - [STREET_ADDRESS][PERSON_NAME]" at bounding box center [549, 182] width 7 height 24
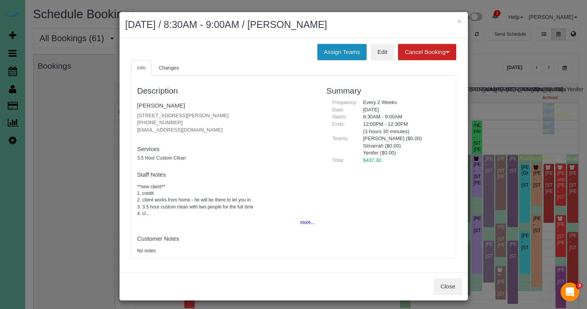
click at [334, 52] on button "Assign Teams" at bounding box center [342, 52] width 49 height 16
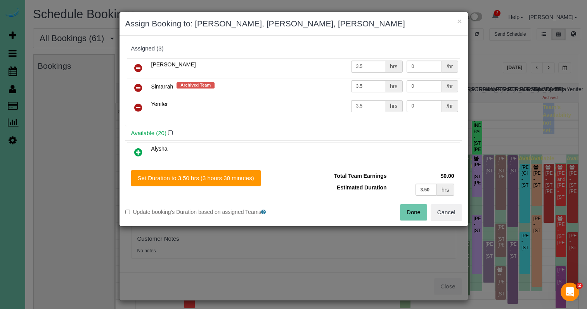
click at [143, 88] on link at bounding box center [138, 88] width 18 height 16
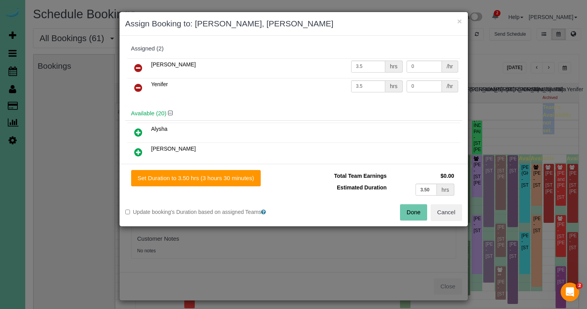
click at [403, 215] on button "Done" at bounding box center [413, 212] width 27 height 16
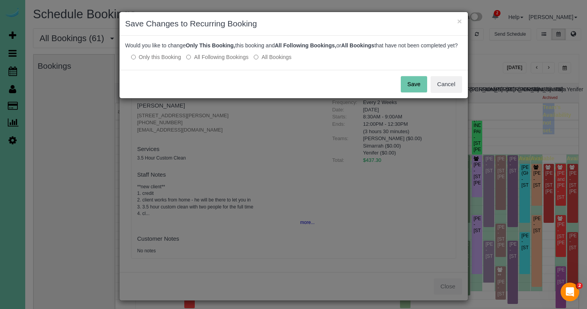
click at [427, 87] on button "Save" at bounding box center [414, 84] width 26 height 16
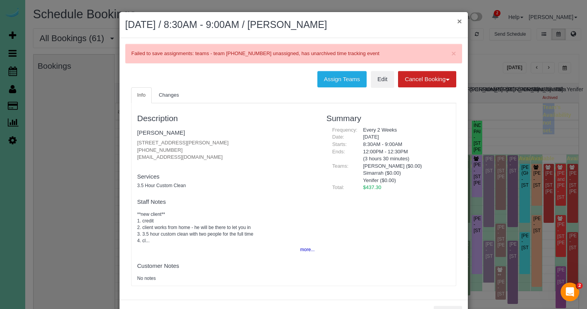
click at [460, 22] on button "×" at bounding box center [459, 21] width 5 height 8
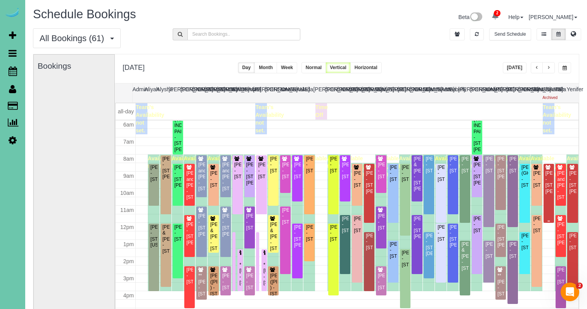
click at [551, 173] on div "[PERSON_NAME] - [STREET_ADDRESS][PERSON_NAME]" at bounding box center [549, 182] width 7 height 24
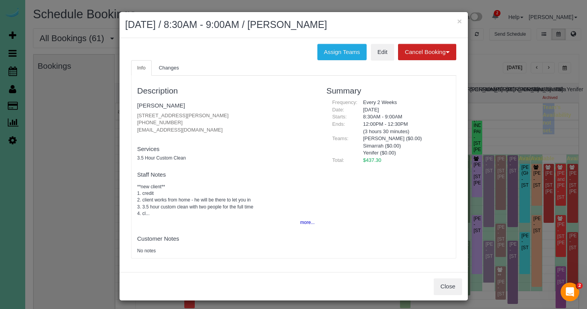
drag, startPoint x: 331, startPoint y: 48, endPoint x: 324, endPoint y: 42, distance: 8.8
click at [331, 48] on button "Assign Teams" at bounding box center [342, 52] width 49 height 16
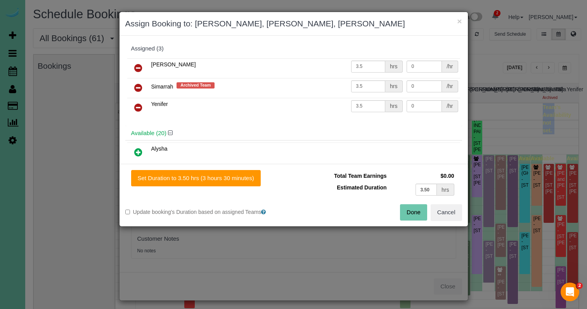
click at [135, 85] on icon at bounding box center [138, 87] width 8 height 9
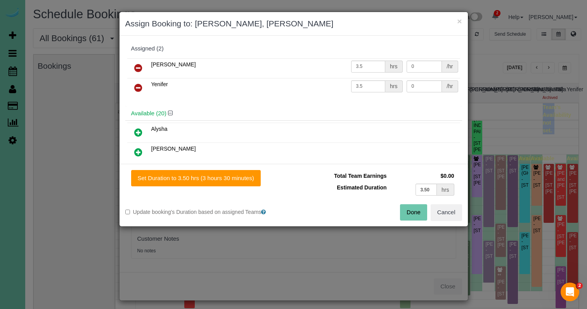
drag, startPoint x: 415, startPoint y: 209, endPoint x: 408, endPoint y: 200, distance: 10.8
click at [415, 209] on button "Done" at bounding box center [413, 212] width 27 height 16
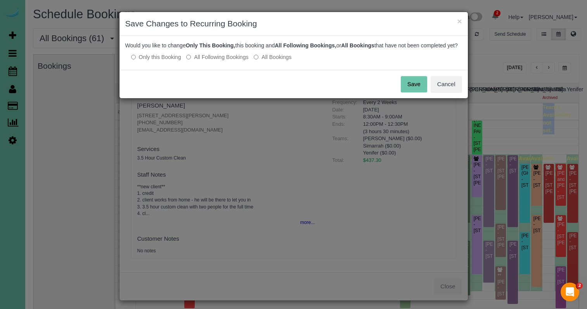
click at [414, 92] on button "Save" at bounding box center [414, 84] width 26 height 16
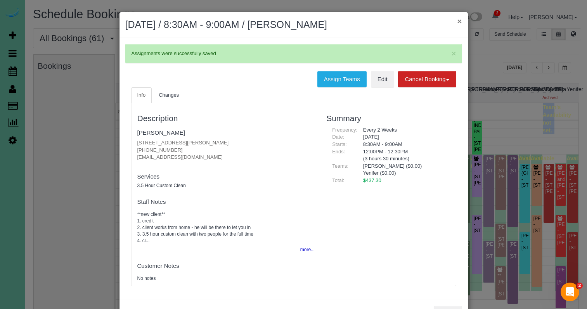
click at [460, 22] on button "×" at bounding box center [459, 21] width 5 height 8
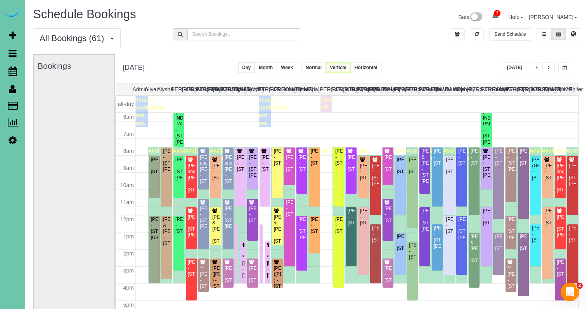
scroll to position [1, 0]
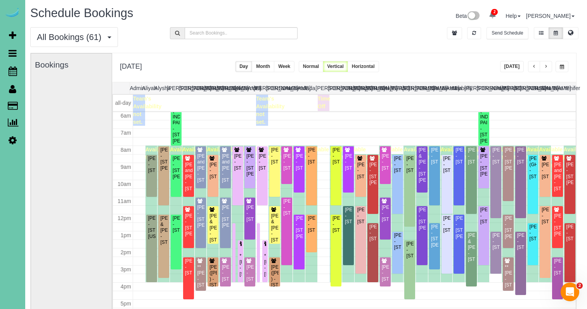
click at [551, 68] on button "button" at bounding box center [546, 66] width 12 height 11
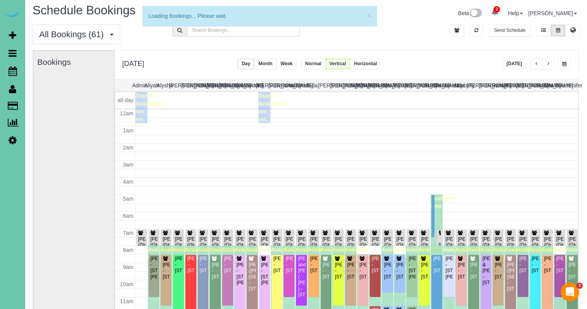
scroll to position [103, 0]
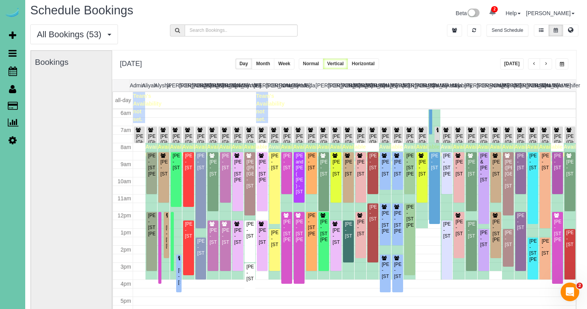
click at [551, 67] on button "button" at bounding box center [546, 63] width 12 height 11
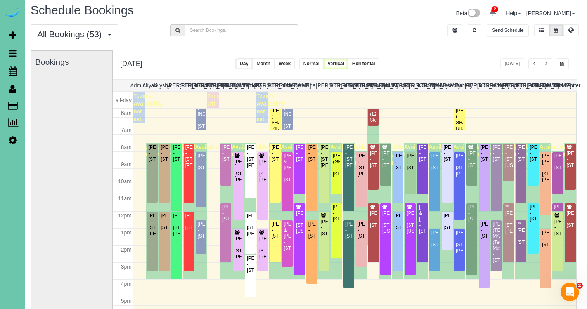
scroll to position [2, 2]
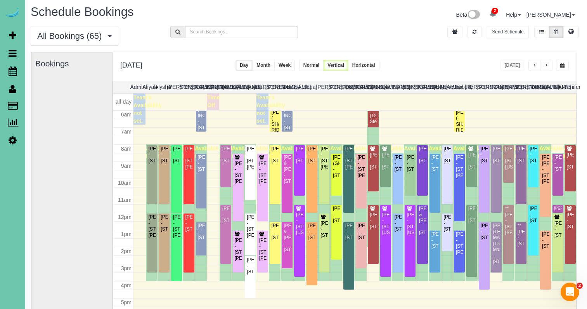
click at [546, 64] on span "button" at bounding box center [547, 65] width 4 height 5
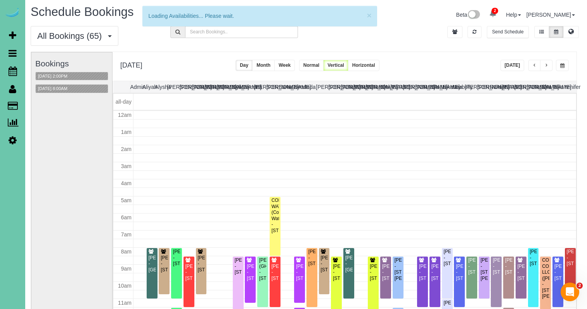
scroll to position [103, 0]
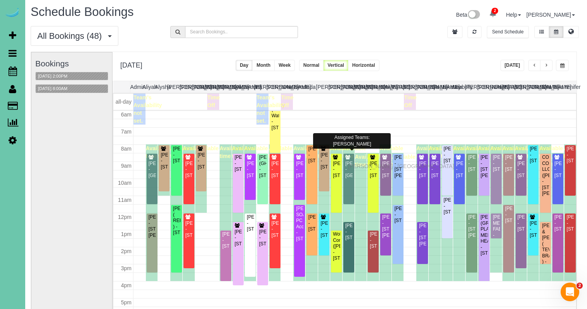
drag, startPoint x: 349, startPoint y: 158, endPoint x: 350, endPoint y: 165, distance: 7.0
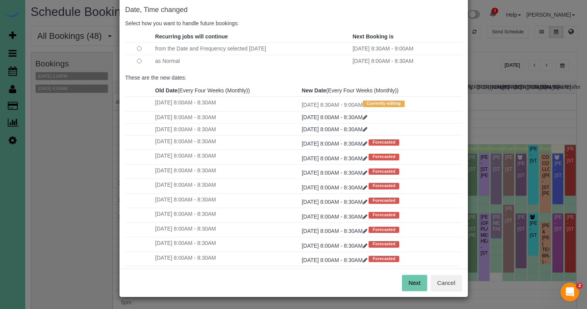
scroll to position [38, 0]
drag, startPoint x: 423, startPoint y: 276, endPoint x: 415, endPoint y: 257, distance: 21.3
click at [423, 276] on button "Next" at bounding box center [414, 283] width 25 height 16
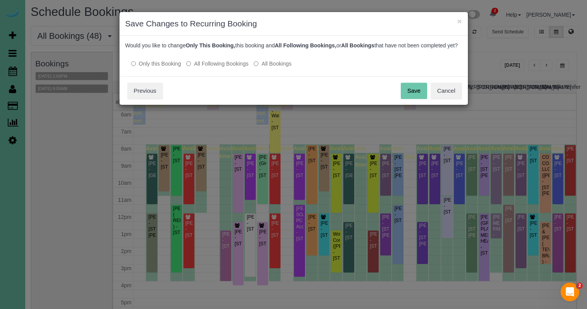
click at [409, 91] on button "Save" at bounding box center [414, 91] width 26 height 16
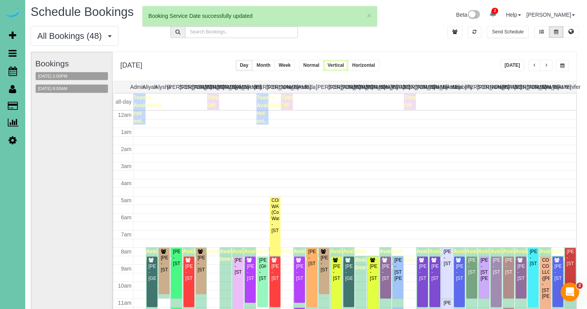
scroll to position [103, 0]
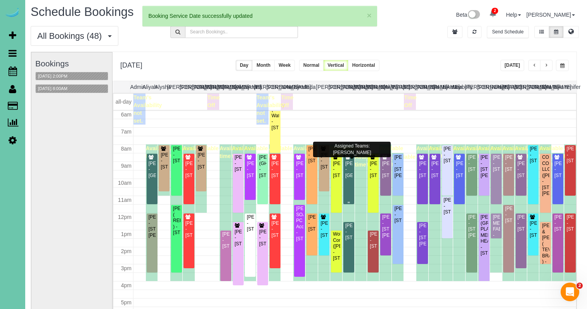
click at [348, 179] on div "Stefanie Christensen - 22910 G Plaza, Elkhorn, NE 68022" at bounding box center [349, 170] width 8 height 18
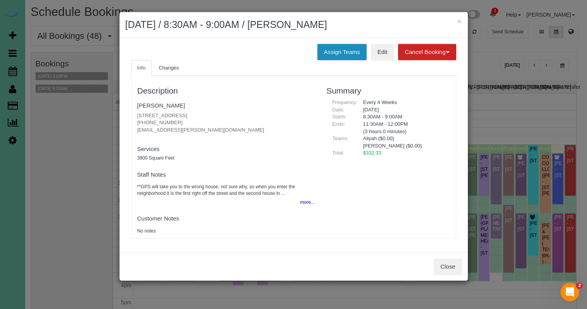
drag, startPoint x: 332, startPoint y: 48, endPoint x: 328, endPoint y: 50, distance: 4.5
click at [332, 48] on button "Assign Teams" at bounding box center [342, 52] width 49 height 16
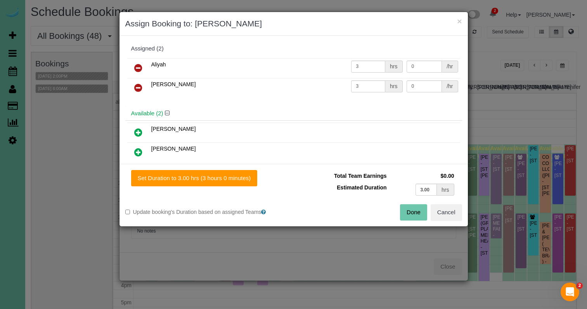
click at [139, 84] on icon at bounding box center [138, 87] width 8 height 9
click at [139, 151] on icon at bounding box center [138, 152] width 8 height 9
drag, startPoint x: 198, startPoint y: 178, endPoint x: 294, endPoint y: 186, distance: 96.2
click at [198, 178] on button "Set Duration to 3.00 hrs (3 hours 0 minutes)" at bounding box center [194, 178] width 127 height 16
type input "3.00"
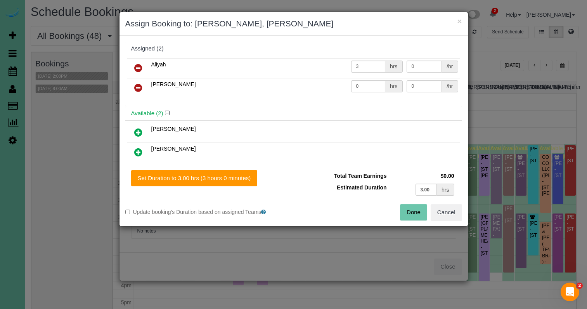
type input "3.00"
click at [420, 217] on button "Done" at bounding box center [413, 212] width 27 height 16
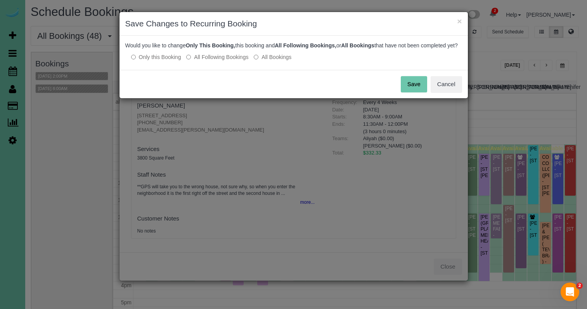
click at [420, 90] on button "Save" at bounding box center [414, 84] width 26 height 16
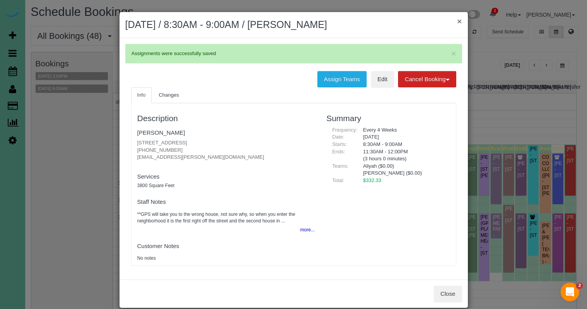
click at [462, 20] on button "×" at bounding box center [459, 21] width 5 height 8
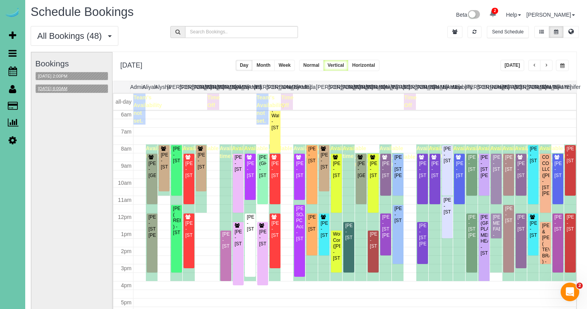
click at [66, 86] on button "08/22/2025 8:00AM" at bounding box center [53, 89] width 34 height 8
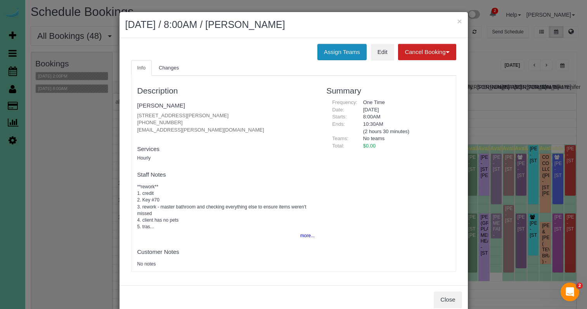
drag, startPoint x: 337, startPoint y: 47, endPoint x: 317, endPoint y: 57, distance: 22.2
click at [337, 47] on button "Assign Teams" at bounding box center [342, 52] width 49 height 16
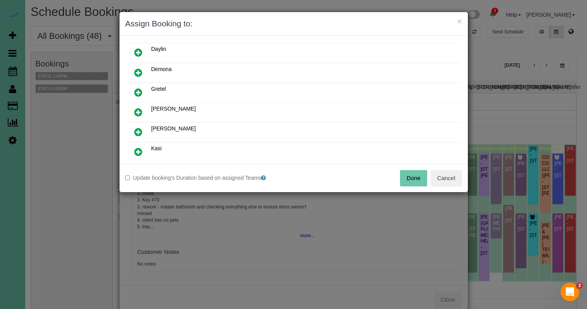
scroll to position [107, 0]
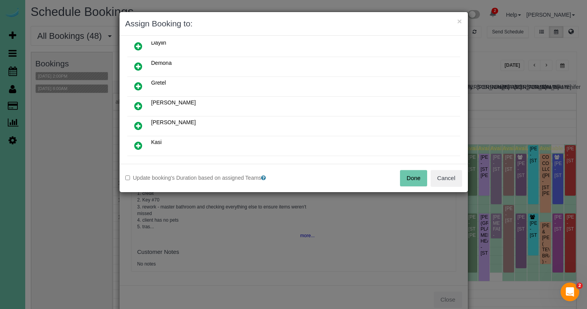
click at [141, 125] on icon at bounding box center [138, 125] width 8 height 9
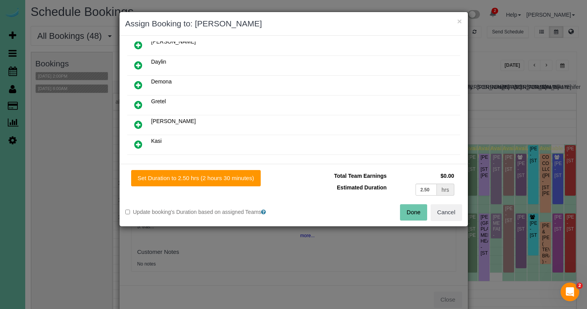
drag, startPoint x: 259, startPoint y: 177, endPoint x: 289, endPoint y: 179, distance: 30.0
click at [259, 177] on button "Set Duration to 2.50 hrs (2 hours 30 minutes)" at bounding box center [196, 178] width 130 height 16
type input "2.50"
drag, startPoint x: 421, startPoint y: 215, endPoint x: 405, endPoint y: 198, distance: 23.4
click at [421, 215] on button "Done" at bounding box center [413, 212] width 27 height 16
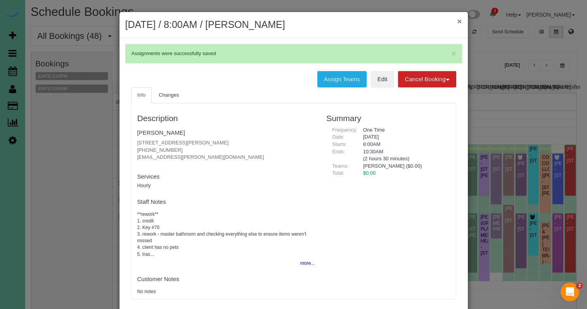
click at [459, 21] on button "×" at bounding box center [459, 21] width 5 height 8
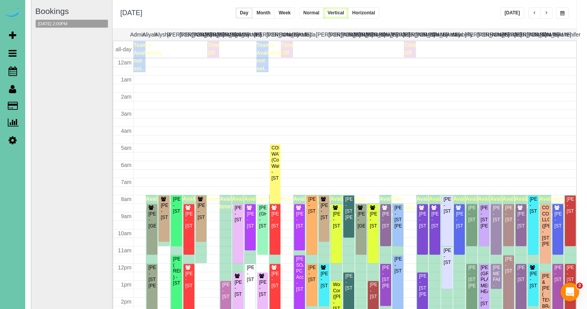
scroll to position [103, 0]
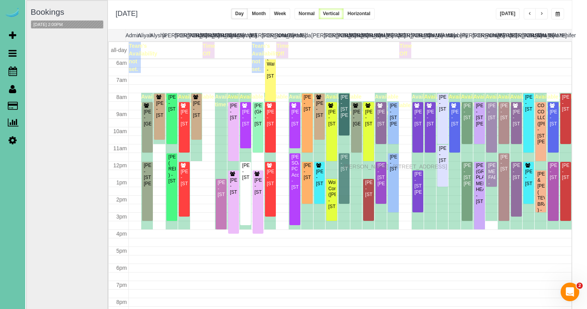
drag, startPoint x: 348, startPoint y: 184, endPoint x: 346, endPoint y: 165, distance: 18.4
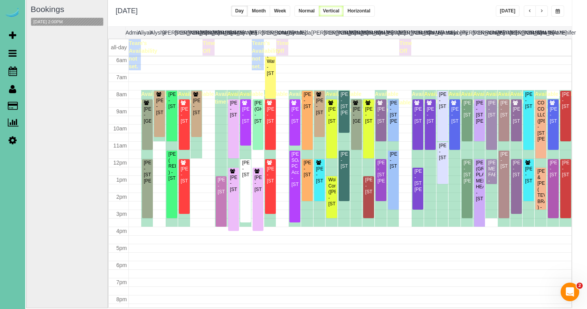
scroll to position [57, 4]
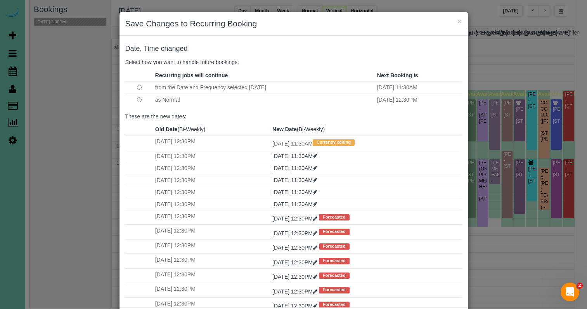
click at [459, 22] on button "×" at bounding box center [459, 21] width 5 height 8
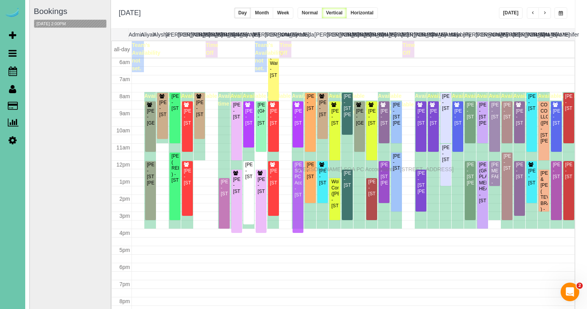
drag, startPoint x: 300, startPoint y: 164, endPoint x: 300, endPoint y: 168, distance: 4.3
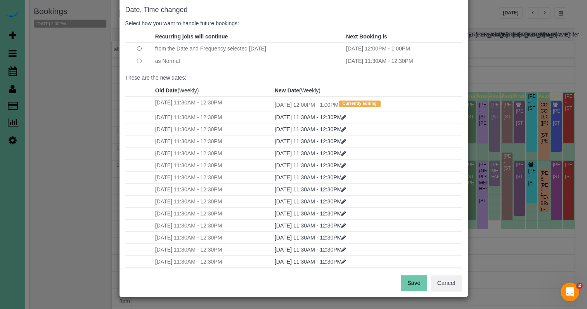
scroll to position [38, 0]
drag, startPoint x: 415, startPoint y: 280, endPoint x: 402, endPoint y: 245, distance: 36.9
click at [415, 280] on button "Save" at bounding box center [414, 283] width 26 height 16
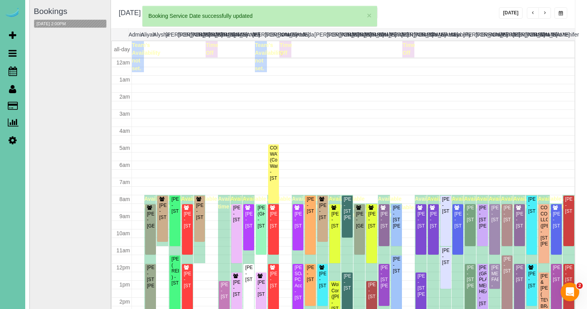
scroll to position [103, 0]
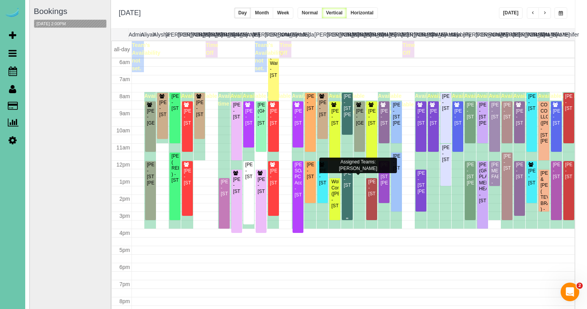
click at [348, 183] on div "Julie Kieffer - 19821 Leavenworth Street, Elkhorn, NE 68022" at bounding box center [348, 179] width 8 height 18
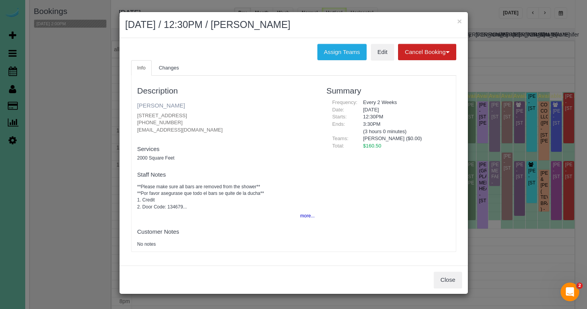
click at [163, 104] on link "Julie Kieffer" at bounding box center [161, 105] width 48 height 7
click at [459, 20] on button "×" at bounding box center [459, 21] width 5 height 8
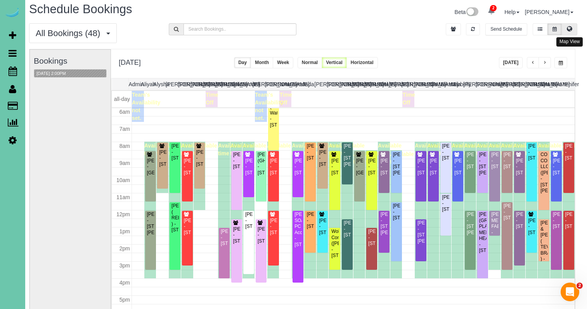
click at [566, 28] on button at bounding box center [570, 29] width 16 height 12
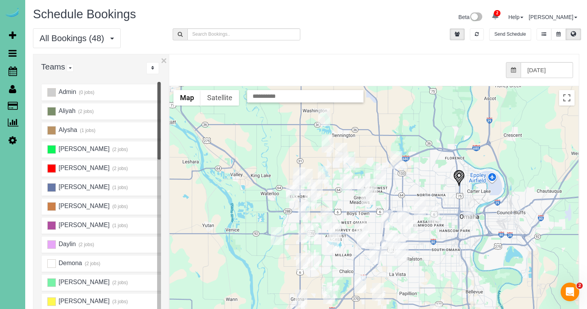
click at [305, 259] on img "08/22/2025 8:30AM - Aaron Alward - 7512 S 198th Street, Gretna, NE 68028" at bounding box center [302, 262] width 12 height 18
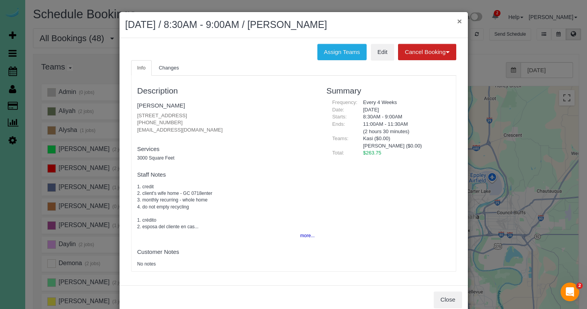
click at [459, 19] on button "×" at bounding box center [459, 21] width 5 height 8
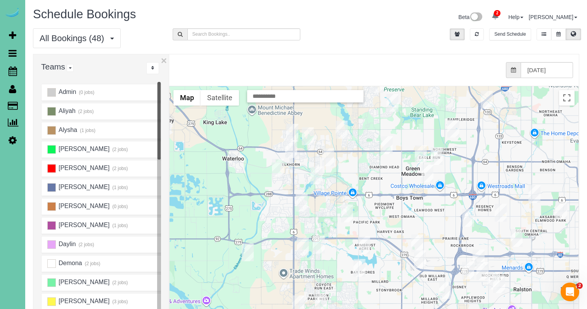
click at [303, 244] on img "08/22/2025 8:30AM - Susan Brown - 3834 S Hws Cleveland Blvd, Elkhorn, NE 68022" at bounding box center [303, 247] width 12 height 18
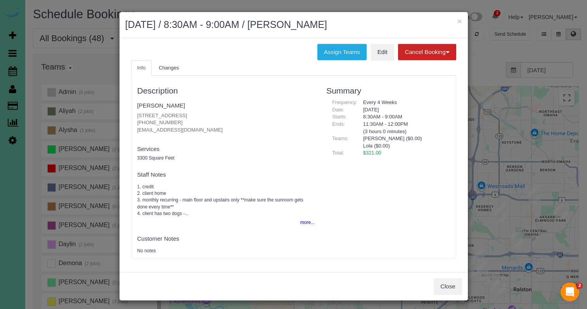
click at [448, 292] on div "Close" at bounding box center [294, 286] width 349 height 28
click at [447, 290] on button "Close" at bounding box center [448, 286] width 28 height 16
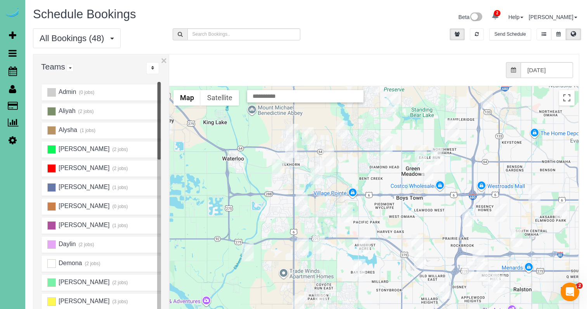
click at [364, 244] on img "08/22/2025 12:30PM - Joni Locher - 16587 Nina Cir, Omaha, NE 68130" at bounding box center [364, 245] width 12 height 18
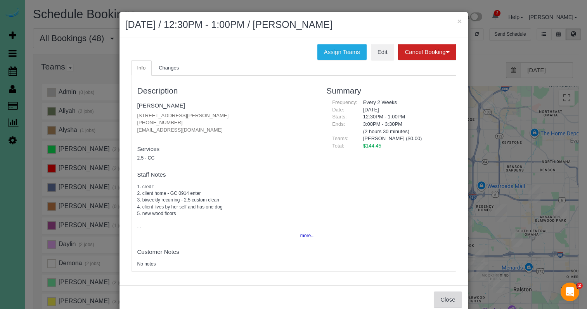
click at [440, 292] on button "Close" at bounding box center [448, 300] width 28 height 16
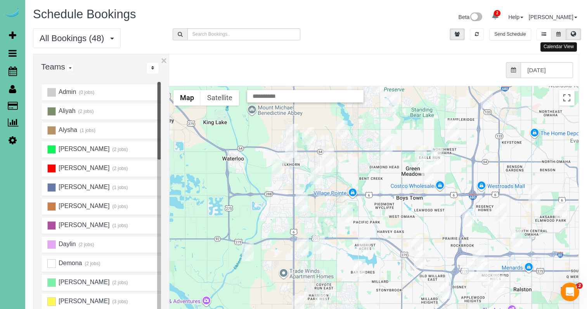
click at [555, 33] on button at bounding box center [559, 34] width 14 height 12
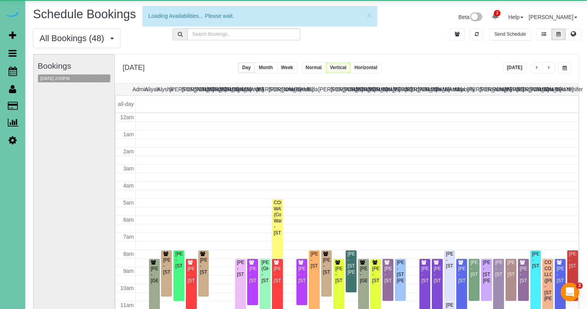
scroll to position [103, 0]
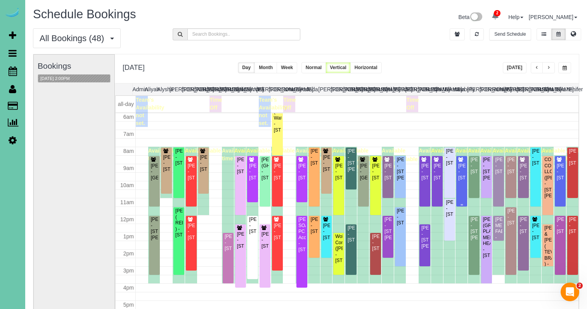
click at [462, 180] on div "Emily Lindley - 20520 Wolfs St, Elkhorn, NE 68022" at bounding box center [462, 172] width 8 height 18
click at [462, 180] on body "2 Beta Your Notifications You have 0 alerts × You have 1 to charge for 08/20/20…" at bounding box center [293, 154] width 587 height 309
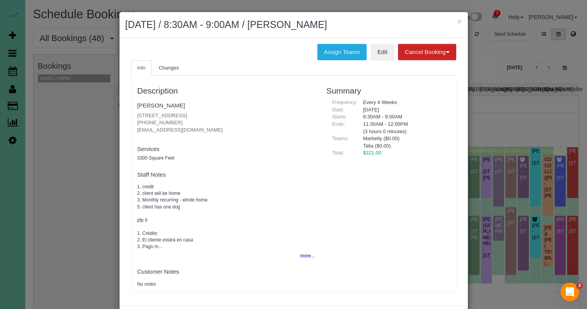
click at [365, 165] on div "Description Emily Lindley 20520 Wolfs St, Elkhorn, NE 68022 (402) 253-4953 elph…" at bounding box center [294, 184] width 325 height 208
click at [375, 54] on link "Edit" at bounding box center [382, 52] width 23 height 16
click at [449, 19] on h2 "August 22, 2025 / 8:30AM - 9:00AM / Emily Lindley" at bounding box center [293, 25] width 337 height 14
drag, startPoint x: 461, startPoint y: 19, endPoint x: 419, endPoint y: 35, distance: 44.2
click at [460, 19] on button "×" at bounding box center [459, 21] width 5 height 8
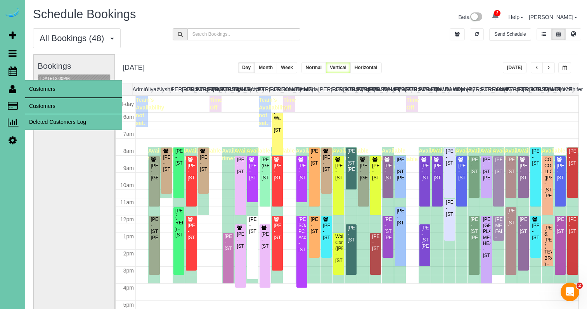
click at [39, 101] on link "Customers" at bounding box center [73, 106] width 97 height 16
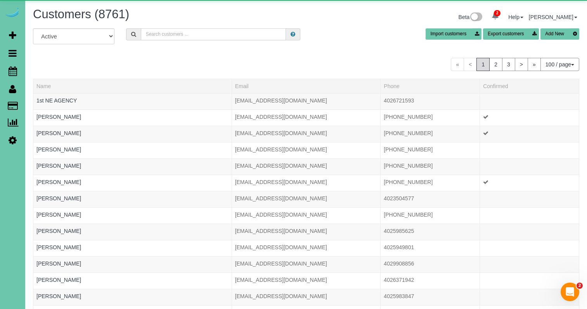
click at [196, 33] on input "text" at bounding box center [213, 34] width 145 height 12
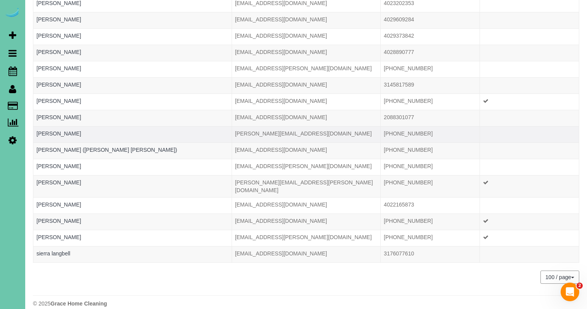
scroll to position [182, 0]
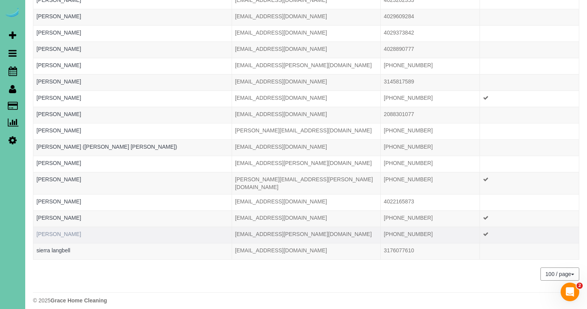
type input "lang"
click at [55, 231] on link "Sara Lange" at bounding box center [58, 234] width 45 height 6
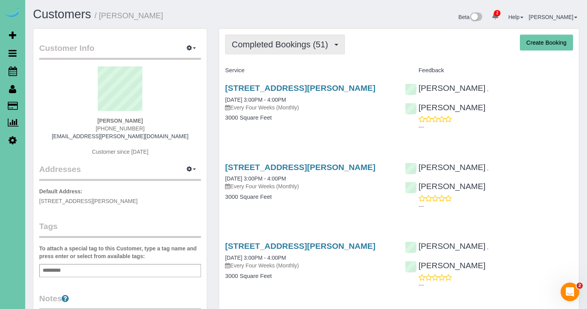
click at [295, 46] on span "Completed Bookings (51)" at bounding box center [282, 45] width 100 height 10
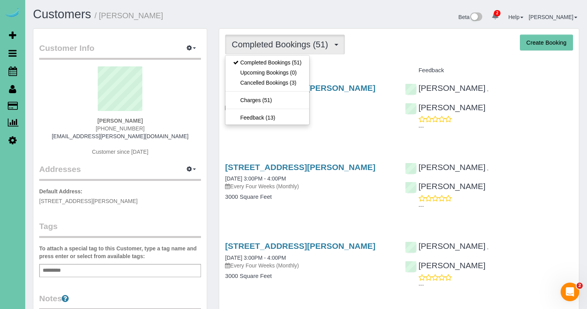
click at [306, 82] on link "Cancelled Bookings (3)" at bounding box center [268, 83] width 84 height 10
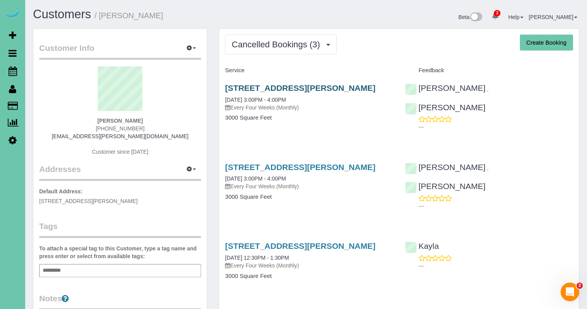
click at [280, 87] on link "19209 Taylor Circle, Elkhorn, NE 68022" at bounding box center [300, 87] width 150 height 9
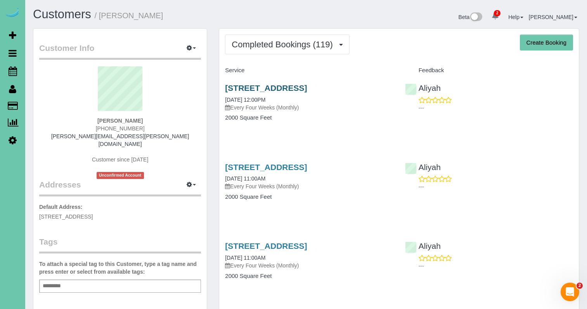
click at [279, 84] on link "[STREET_ADDRESS]" at bounding box center [266, 87] width 82 height 9
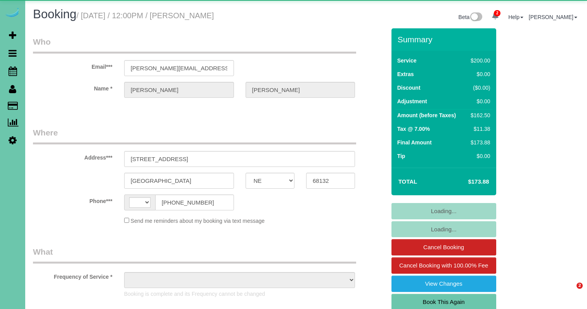
select select "NE"
select select "string:[GEOGRAPHIC_DATA]"
select select "object:935"
select select "string:fspay-d60d91e7-91da-44e5-a336-8d718f887014"
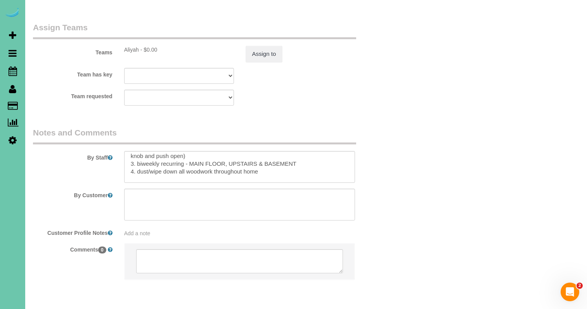
scroll to position [33, 0]
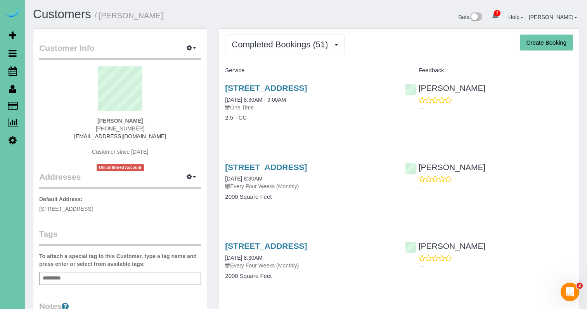
drag, startPoint x: 298, startPoint y: 45, endPoint x: 288, endPoint y: 57, distance: 14.9
click at [297, 46] on span "Completed Bookings (51)" at bounding box center [282, 45] width 100 height 10
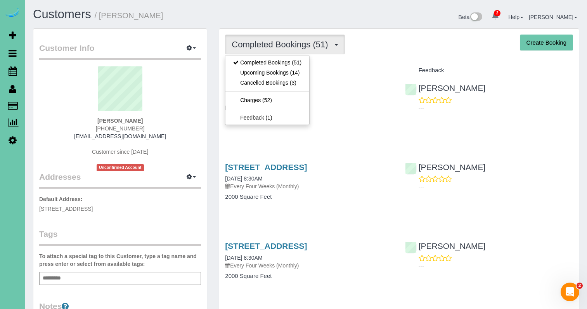
click at [283, 74] on link "Upcoming Bookings (14)" at bounding box center [268, 73] width 84 height 10
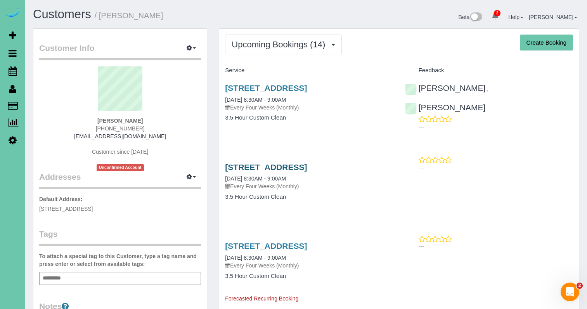
click at [307, 170] on link "[STREET_ADDRESS]" at bounding box center [266, 167] width 82 height 9
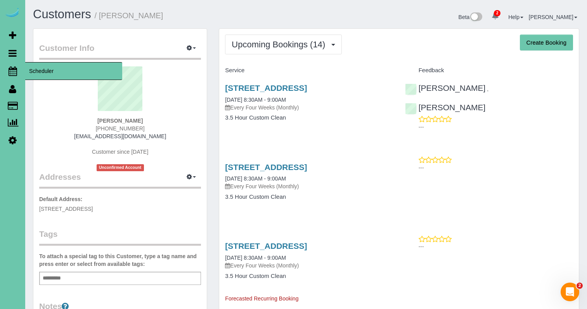
click at [14, 70] on icon at bounding box center [13, 70] width 9 height 9
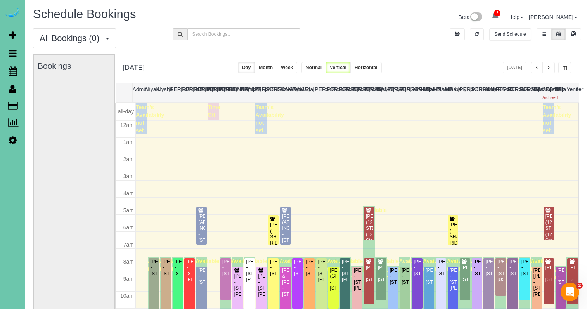
scroll to position [103, 0]
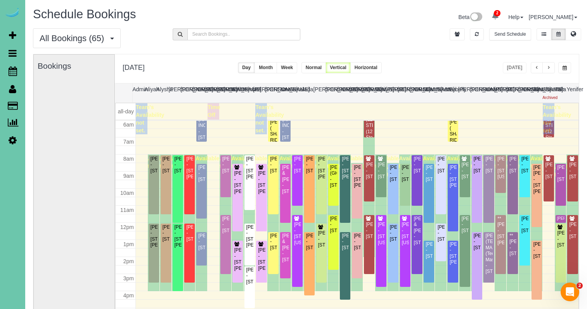
click at [554, 68] on button "button" at bounding box center [549, 67] width 12 height 11
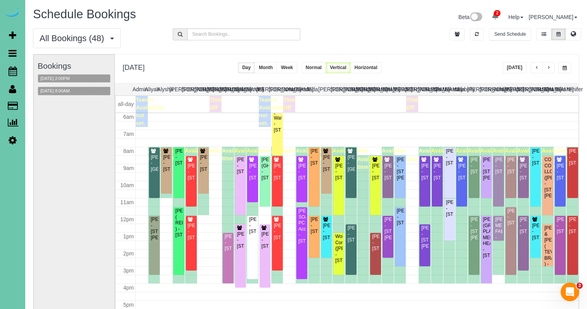
click at [534, 68] on button "button" at bounding box center [537, 67] width 12 height 11
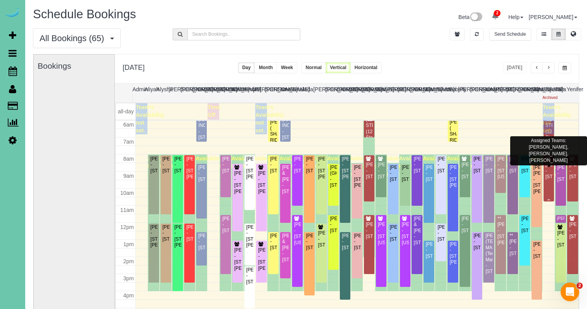
click at [548, 171] on div "[PERSON_NAME] - [STREET_ADDRESS]" at bounding box center [549, 171] width 7 height 18
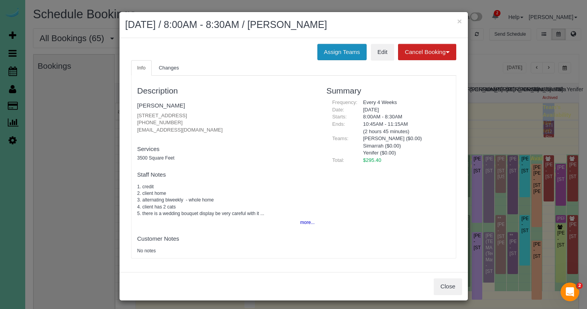
click at [337, 50] on button "Assign Teams" at bounding box center [342, 52] width 49 height 16
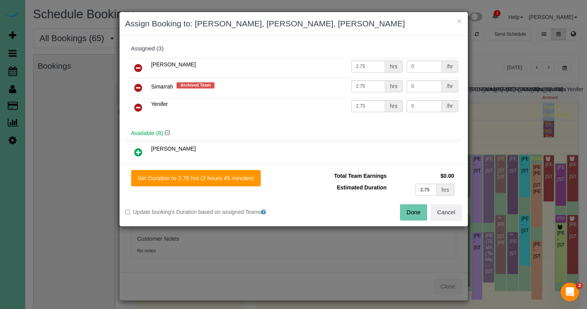
drag, startPoint x: 143, startPoint y: 87, endPoint x: 237, endPoint y: 111, distance: 97.6
click at [143, 87] on link at bounding box center [138, 88] width 18 height 16
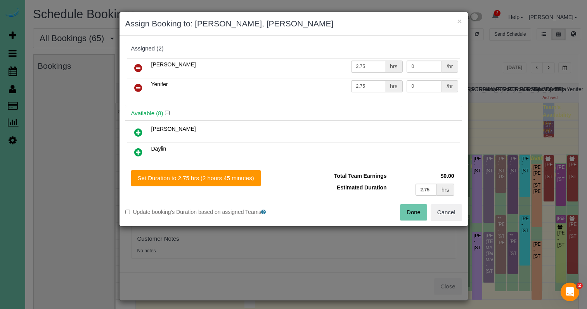
drag, startPoint x: 412, startPoint y: 206, endPoint x: 397, endPoint y: 191, distance: 21.7
click at [412, 206] on button "Done" at bounding box center [413, 212] width 27 height 16
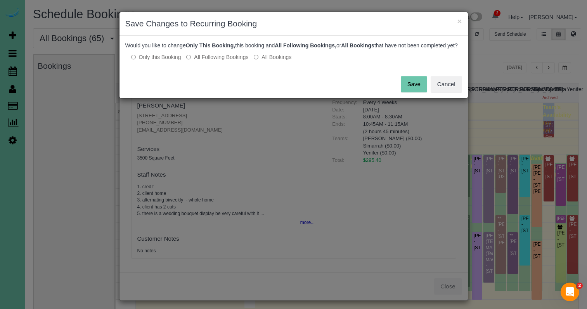
click at [413, 90] on button "Save" at bounding box center [414, 84] width 26 height 16
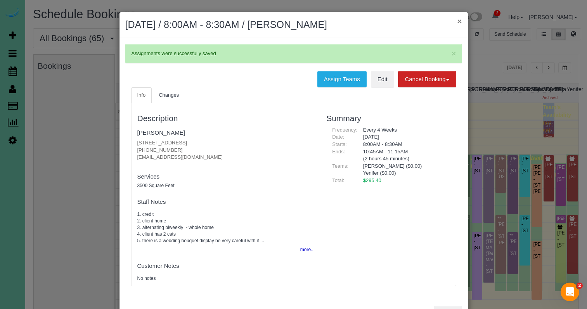
click at [460, 20] on button "×" at bounding box center [459, 21] width 5 height 8
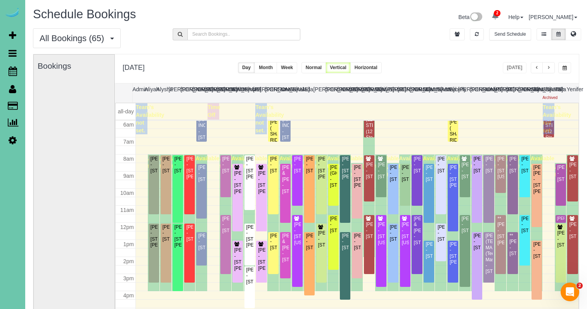
scroll to position [94, 0]
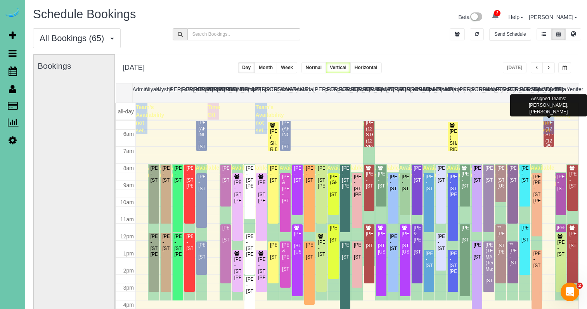
click at [549, 141] on div "KATHY BETTS (12 STEP) (12 Step) - 7306 Grant Street, Omaha, NE 68134" at bounding box center [549, 141] width 7 height 42
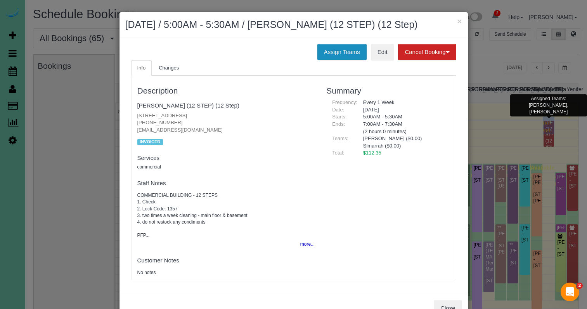
click at [342, 48] on button "Assign Teams" at bounding box center [342, 52] width 49 height 16
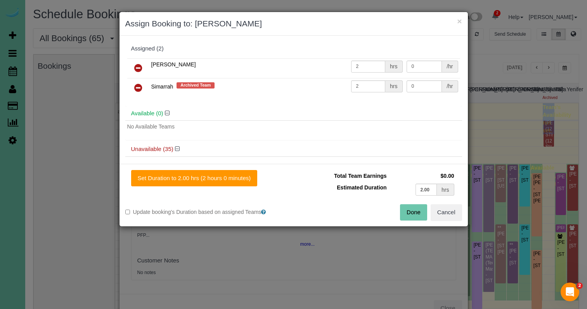
click at [140, 86] on icon at bounding box center [138, 87] width 8 height 9
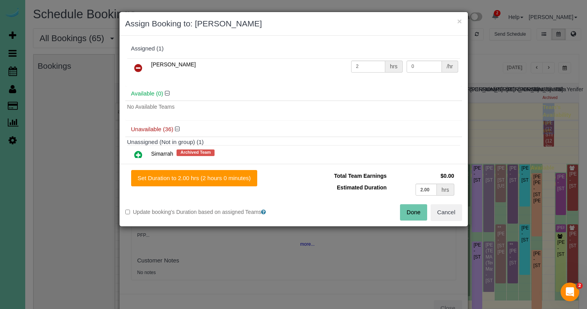
click at [417, 213] on button "Done" at bounding box center [413, 212] width 27 height 16
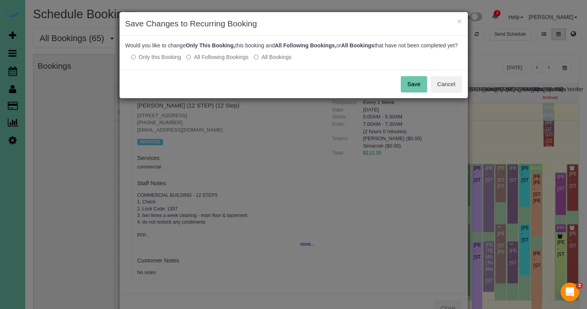
click at [420, 92] on button "Save" at bounding box center [414, 84] width 26 height 16
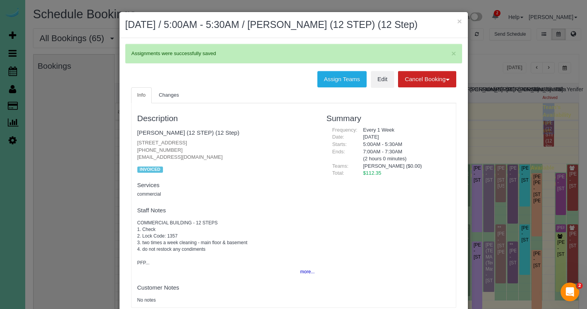
click at [462, 21] on div "× August 21, 2025 / 5:00AM - 5:30AM / KATHY BETTS (12 STEP) (12 Step)" at bounding box center [294, 25] width 349 height 26
drag, startPoint x: 459, startPoint y: 21, endPoint x: 467, endPoint y: 26, distance: 9.3
click at [459, 21] on button "×" at bounding box center [459, 21] width 5 height 8
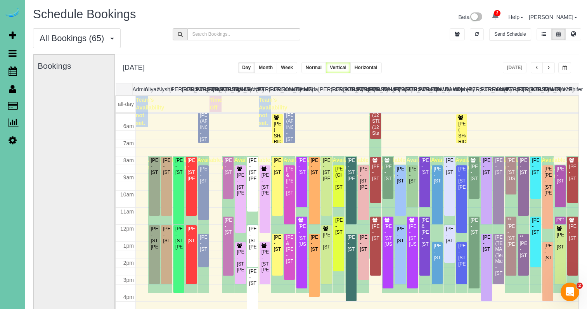
click at [536, 69] on span "button" at bounding box center [537, 68] width 4 height 5
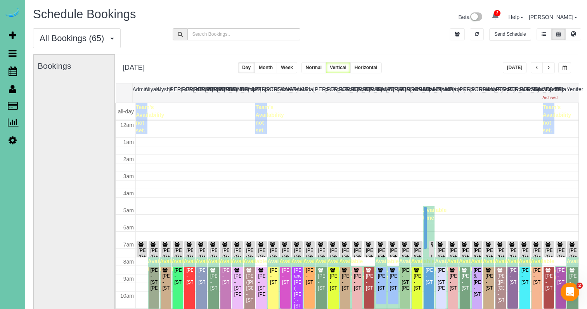
scroll to position [103, 0]
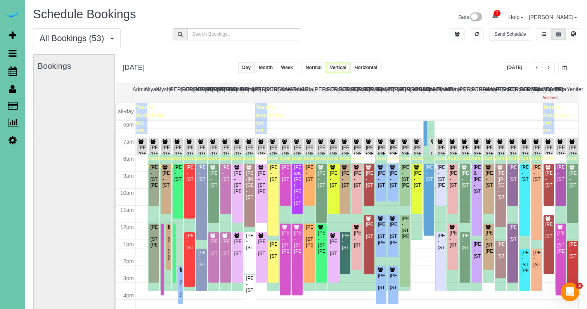
click at [549, 143] on icon at bounding box center [549, 142] width 6 height 5
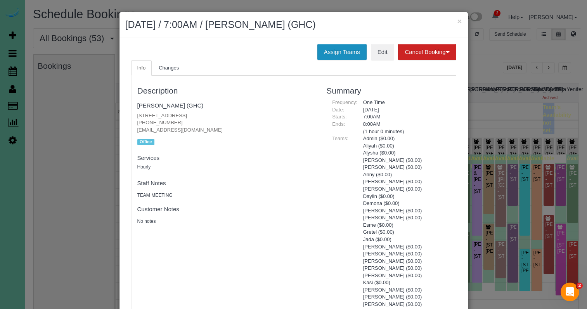
click at [338, 51] on button "Assign Teams" at bounding box center [342, 52] width 49 height 16
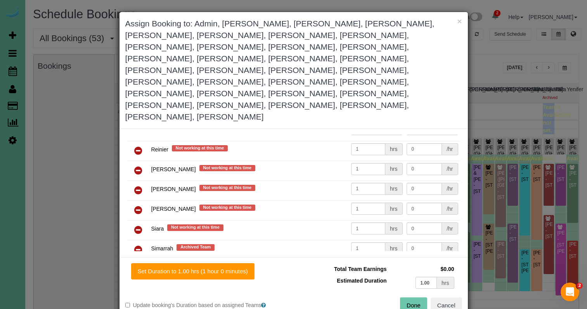
scroll to position [588, 0]
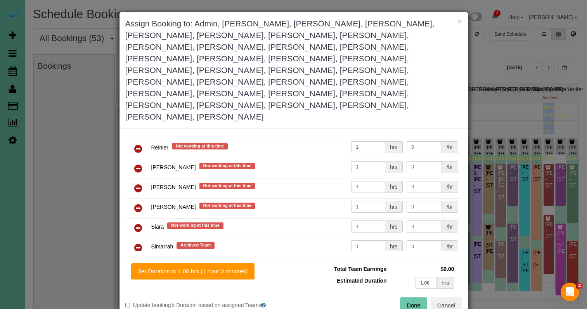
drag, startPoint x: 137, startPoint y: 186, endPoint x: 152, endPoint y: 186, distance: 15.1
click at [137, 243] on icon at bounding box center [138, 247] width 8 height 9
click at [413, 297] on button "Done" at bounding box center [413, 305] width 27 height 16
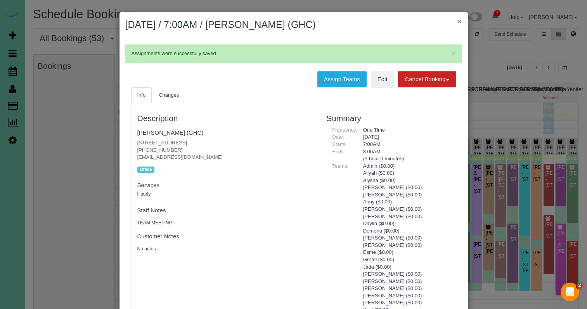
click at [463, 23] on div "× August 20, 2025 / 7:00AM / KEVIN SMITH (GHC)" at bounding box center [294, 25] width 349 height 26
drag, startPoint x: 461, startPoint y: 22, endPoint x: 463, endPoint y: 35, distance: 12.6
click at [461, 22] on button "×" at bounding box center [459, 21] width 5 height 8
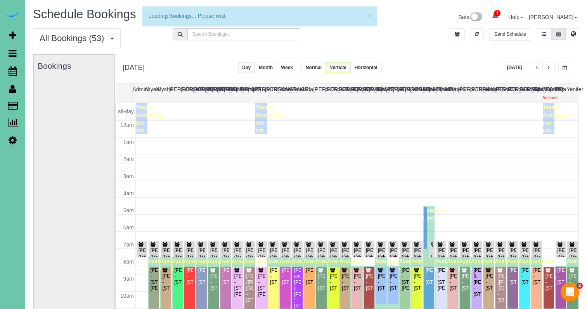
scroll to position [103, 0]
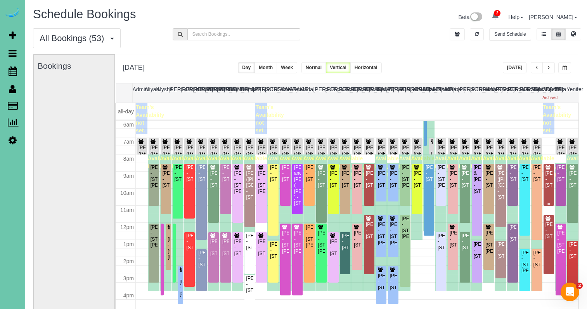
click at [547, 179] on div "Lu Schrorle - 5129 N 103 St, Omaha, NE 68134" at bounding box center [549, 179] width 7 height 18
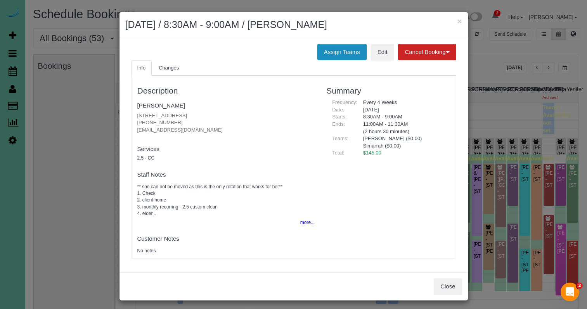
click at [318, 50] on button "Assign Teams" at bounding box center [342, 52] width 49 height 16
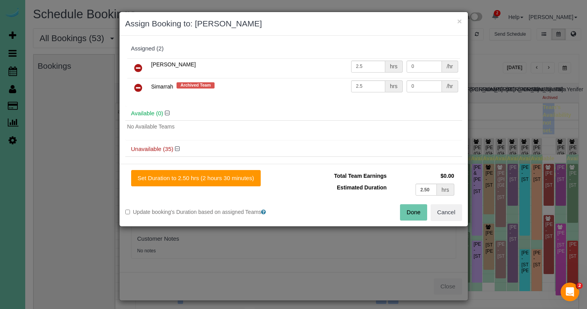
drag, startPoint x: 140, startPoint y: 86, endPoint x: 148, endPoint y: 88, distance: 7.6
click at [140, 86] on icon at bounding box center [138, 87] width 8 height 9
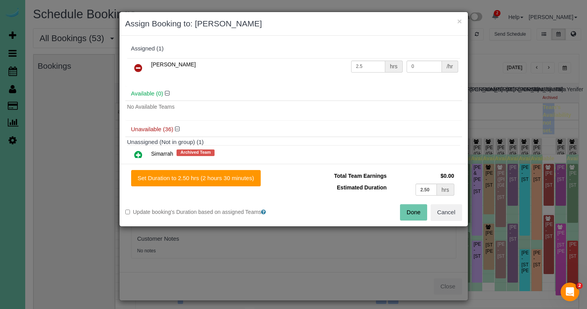
click at [421, 215] on button "Done" at bounding box center [413, 212] width 27 height 16
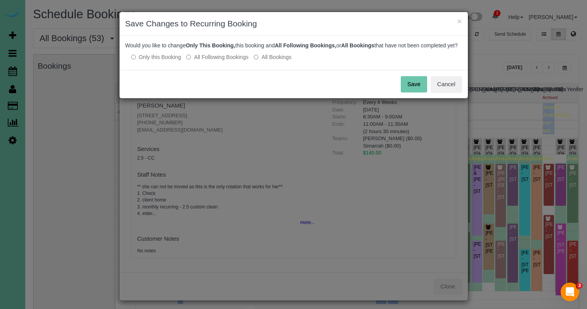
click at [418, 98] on div "Save Cancel" at bounding box center [294, 84] width 349 height 28
drag, startPoint x: 418, startPoint y: 96, endPoint x: 416, endPoint y: 92, distance: 4.3
click at [418, 92] on button "Save" at bounding box center [414, 84] width 26 height 16
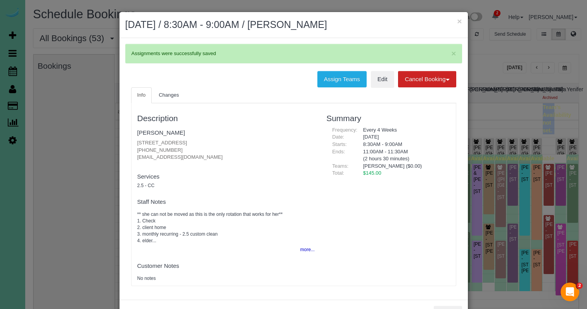
click at [459, 21] on button "×" at bounding box center [459, 21] width 5 height 8
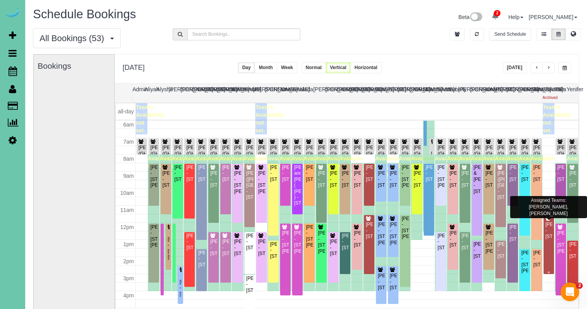
click at [550, 234] on div "Carol Gaebler - 673 N 148th Street, Omaha, NE 68154" at bounding box center [549, 231] width 7 height 18
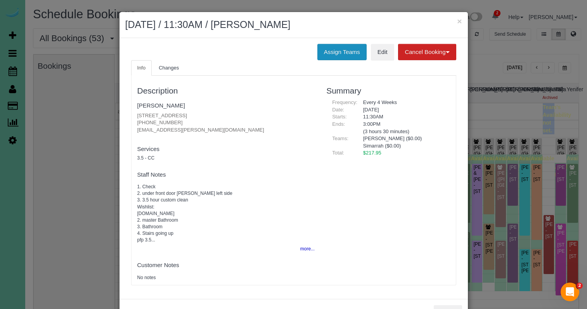
click at [351, 54] on button "Assign Teams" at bounding box center [342, 52] width 49 height 16
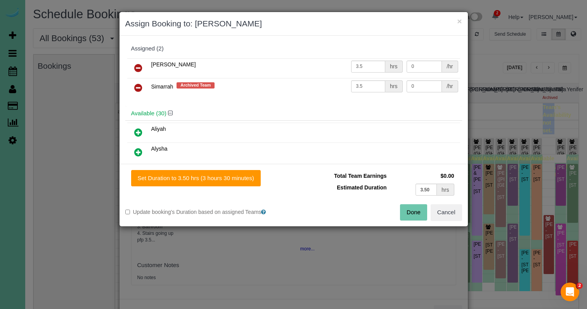
click at [142, 84] on icon at bounding box center [138, 87] width 8 height 9
click at [421, 210] on button "Done" at bounding box center [413, 212] width 27 height 16
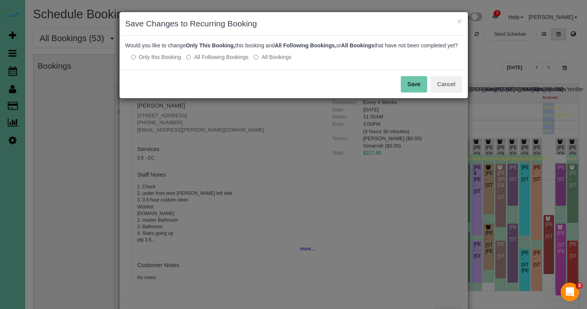
click at [412, 87] on button "Save" at bounding box center [414, 84] width 26 height 16
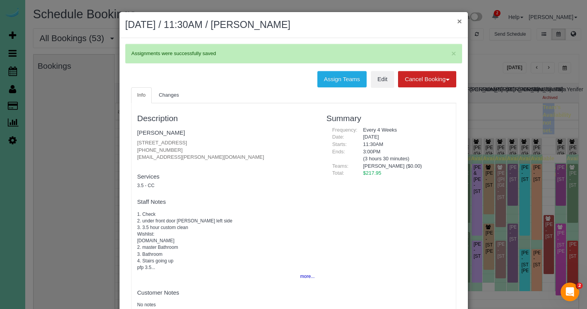
click at [459, 21] on button "×" at bounding box center [459, 21] width 5 height 8
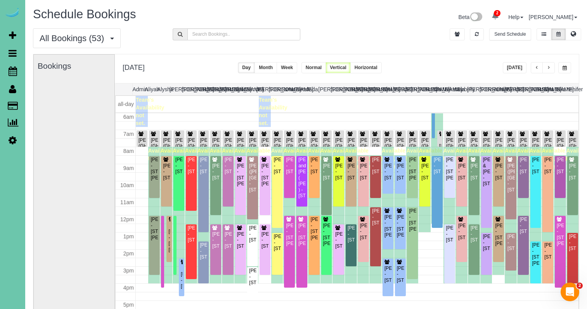
click at [538, 68] on span "button" at bounding box center [537, 68] width 4 height 5
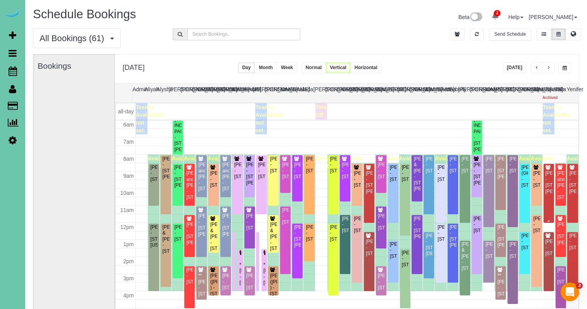
click at [551, 177] on div "[PERSON_NAME] - [STREET_ADDRESS][PERSON_NAME]" at bounding box center [549, 182] width 7 height 24
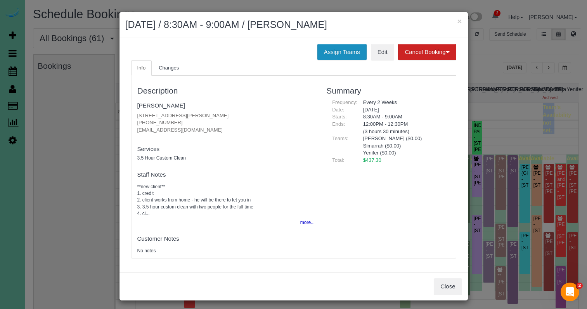
click at [324, 55] on button "Assign Teams" at bounding box center [342, 52] width 49 height 16
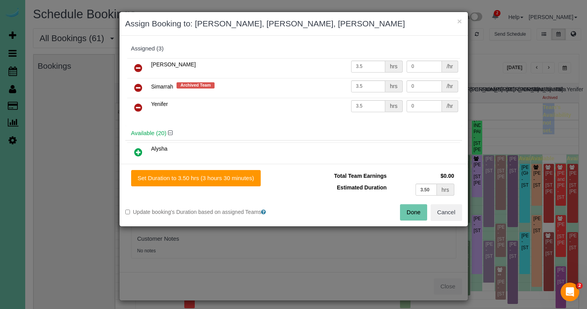
click at [137, 83] on icon at bounding box center [138, 87] width 8 height 9
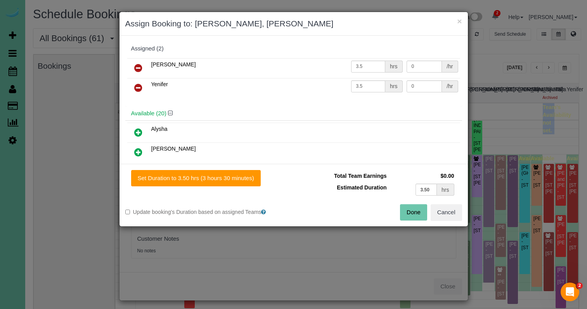
drag, startPoint x: 417, startPoint y: 212, endPoint x: 410, endPoint y: 205, distance: 10.2
click at [417, 212] on button "Done" at bounding box center [413, 212] width 27 height 16
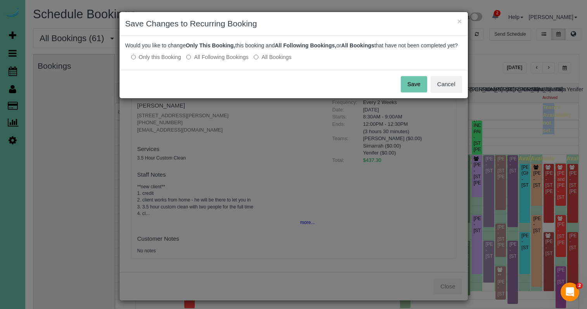
click at [413, 92] on button "Save" at bounding box center [414, 84] width 26 height 16
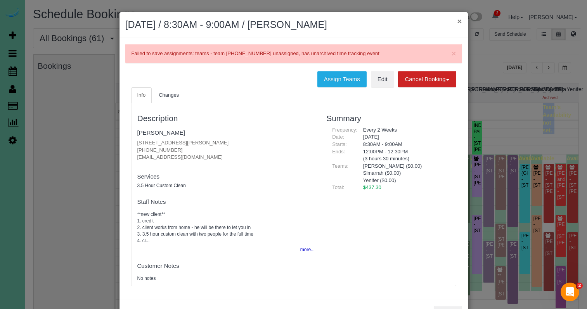
click at [457, 24] on button "×" at bounding box center [459, 21] width 5 height 8
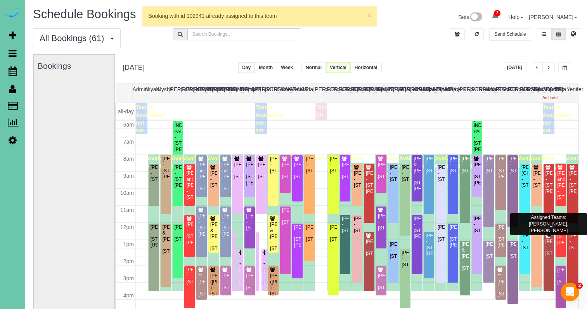
click at [549, 244] on div "Judie Beckman - 15520 Summerwood Drive, Omaha, NE 68137" at bounding box center [549, 248] width 7 height 18
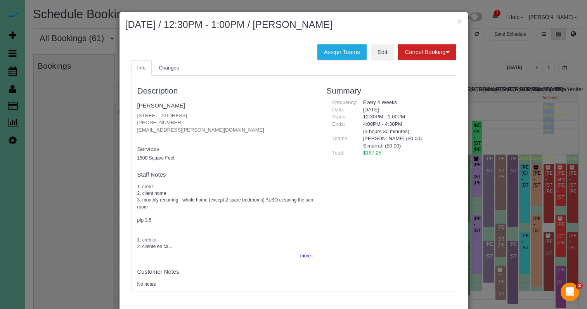
click at [321, 59] on div "Assign Teams Edit Cancel Booking Without Fee With 100.00% Fee Info Changes Desc…" at bounding box center [294, 172] width 349 height 268
drag, startPoint x: 327, startPoint y: 53, endPoint x: 275, endPoint y: 62, distance: 52.4
click at [325, 53] on button "Assign Teams" at bounding box center [342, 52] width 49 height 16
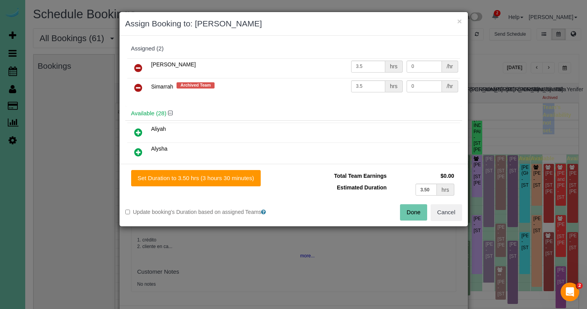
click at [137, 84] on icon at bounding box center [138, 87] width 8 height 9
click at [422, 209] on button "Done" at bounding box center [413, 212] width 27 height 16
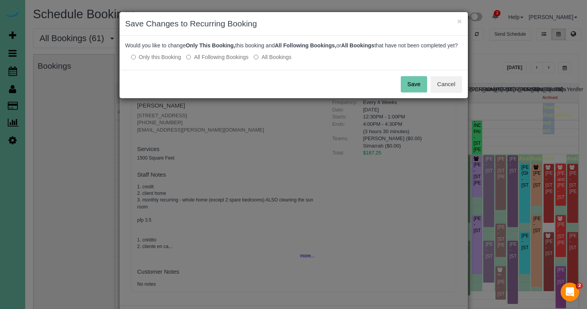
click at [413, 92] on button "Save" at bounding box center [414, 84] width 26 height 16
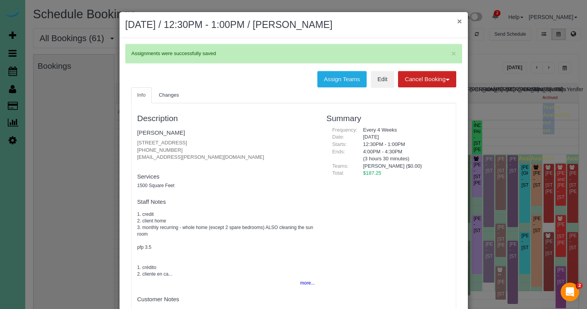
click at [457, 18] on button "×" at bounding box center [459, 21] width 5 height 8
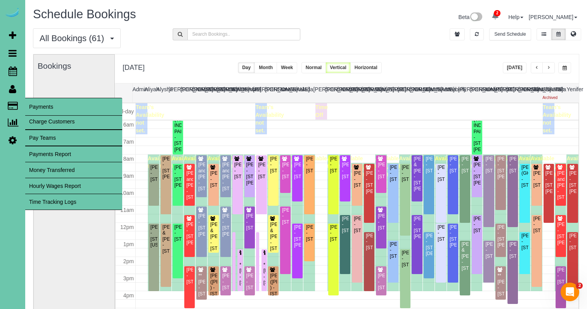
click at [92, 198] on link "Time Tracking Logs" at bounding box center [73, 202] width 97 height 16
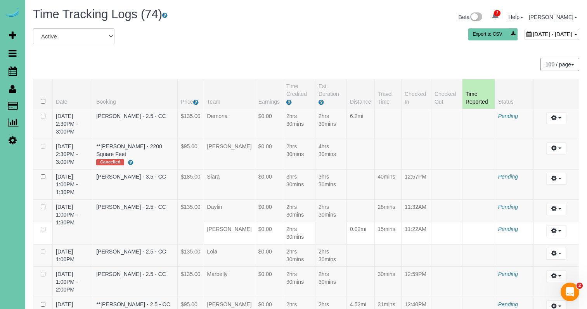
click at [533, 37] on span "August 21, 2025 - August 21, 2025" at bounding box center [552, 34] width 39 height 6
type input "**********"
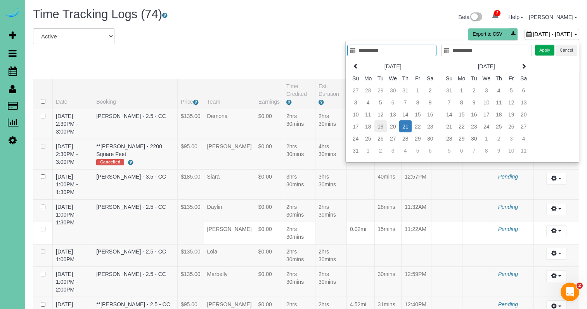
type input "**********"
click at [380, 129] on td "19" at bounding box center [381, 126] width 12 height 12
type input "**********"
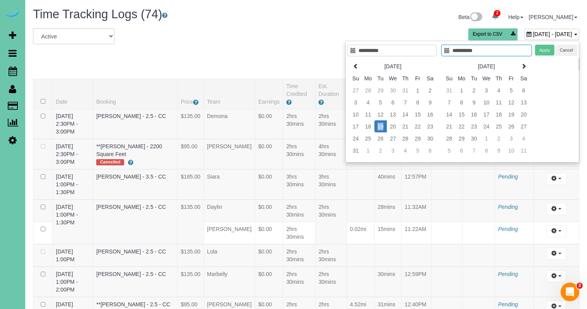
click at [380, 129] on td "19" at bounding box center [381, 126] width 12 height 12
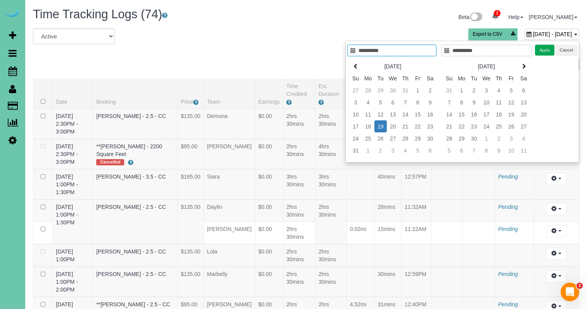
type input "**********"
click at [549, 49] on button "Apply" at bounding box center [544, 50] width 19 height 11
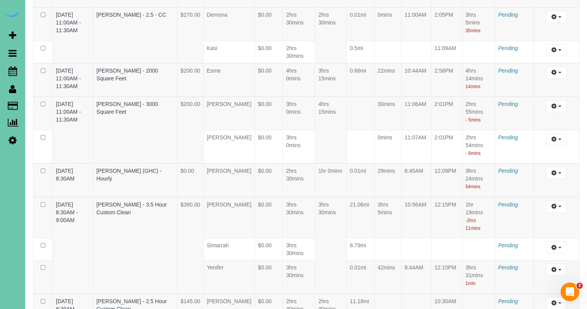
scroll to position [1486, 0]
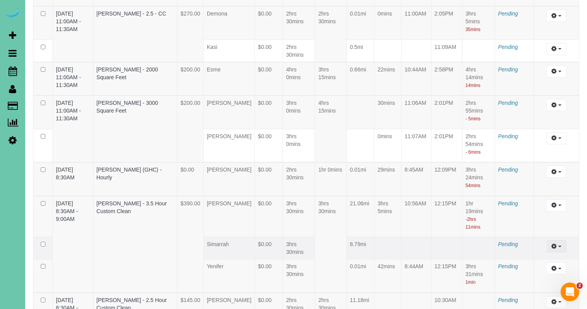
click at [557, 244] on icon "button" at bounding box center [554, 246] width 5 height 5
click at [534, 273] on link "Archive ..." at bounding box center [535, 278] width 61 height 10
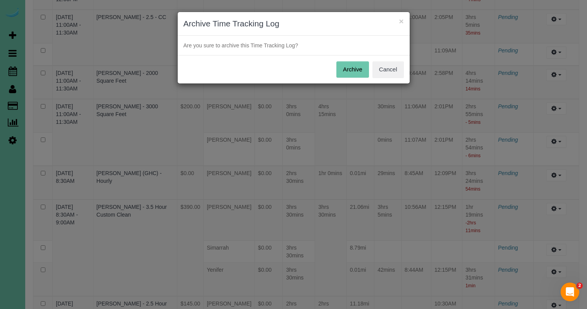
drag, startPoint x: 352, startPoint y: 68, endPoint x: 343, endPoint y: 69, distance: 9.0
click at [352, 68] on button "Archive" at bounding box center [353, 69] width 33 height 16
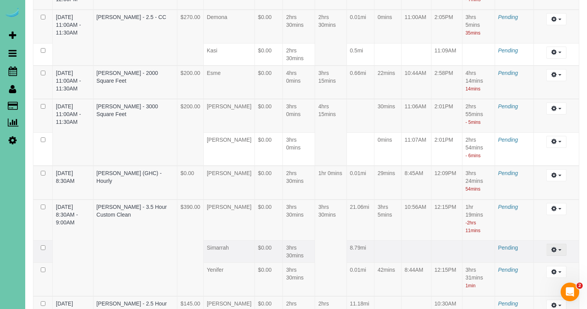
click at [554, 244] on button "button" at bounding box center [557, 250] width 20 height 12
click at [529, 276] on link "Archive ..." at bounding box center [535, 281] width 61 height 10
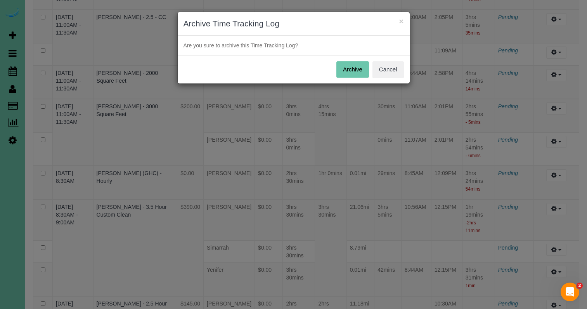
click at [353, 73] on button "Archive" at bounding box center [353, 69] width 33 height 16
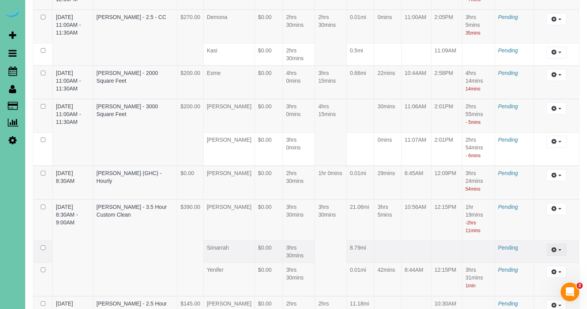
click at [558, 244] on button "button" at bounding box center [557, 250] width 20 height 12
click at [529, 276] on link "Archive ..." at bounding box center [535, 281] width 61 height 10
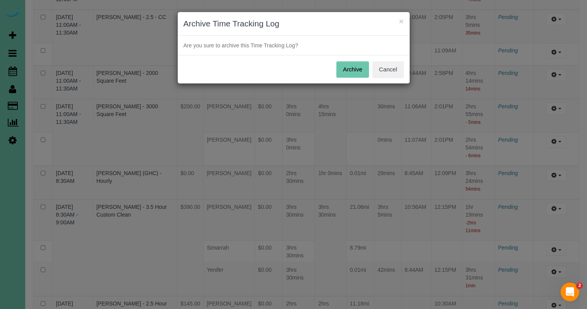
click at [347, 71] on button "Archive" at bounding box center [353, 69] width 33 height 16
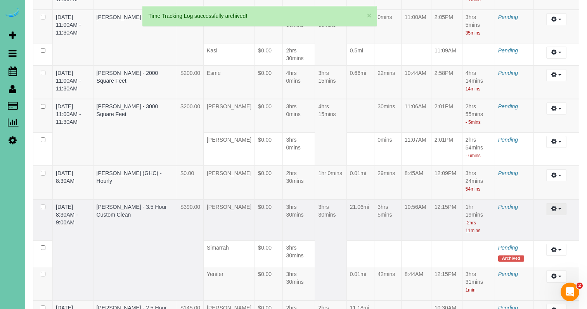
click at [557, 203] on button "button" at bounding box center [557, 209] width 20 height 12
click at [542, 218] on link "Edit" at bounding box center [535, 223] width 61 height 10
select select "draft"
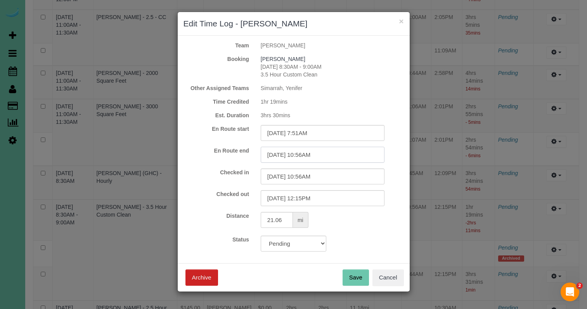
click at [308, 154] on input "08/19/2025 10:56AM" at bounding box center [323, 155] width 124 height 16
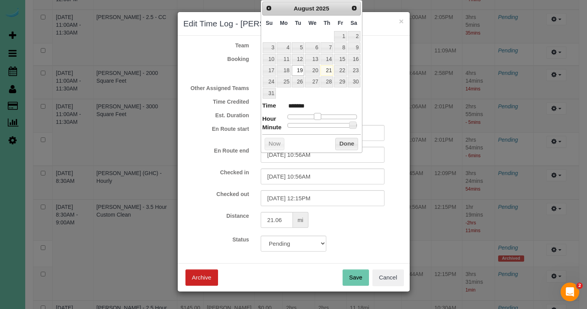
type input "08/19/2025 9:56AM"
type input "******"
type input "08/19/2025 8:56AM"
type input "******"
click at [314, 116] on span at bounding box center [311, 116] width 7 height 7
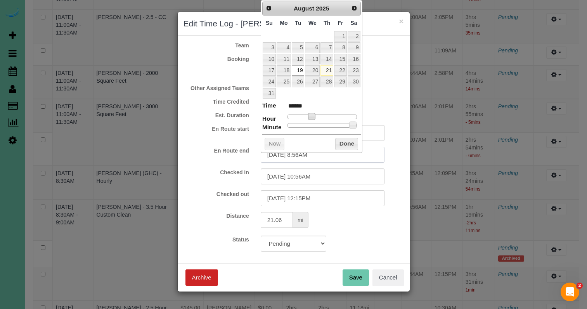
click at [306, 155] on input "08/19/2025 8:56AM" at bounding box center [323, 155] width 124 height 16
type input "08/19/2025 8:45AM"
click at [303, 177] on input "08/19/2025 10:56AM" at bounding box center [323, 177] width 124 height 16
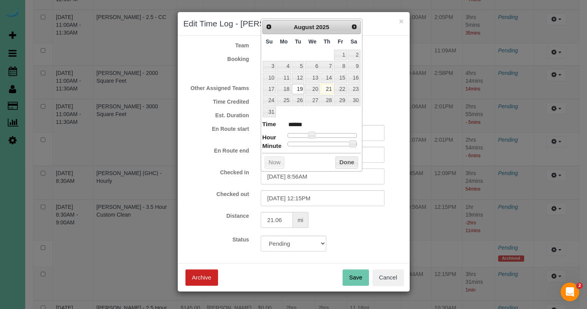
click at [308, 177] on input "08/19/2025 8:56AM" at bounding box center [323, 177] width 124 height 16
type input "08/19/2025 8:45AM"
click at [311, 199] on input "08/19/2025 12:15PM" at bounding box center [323, 198] width 124 height 16
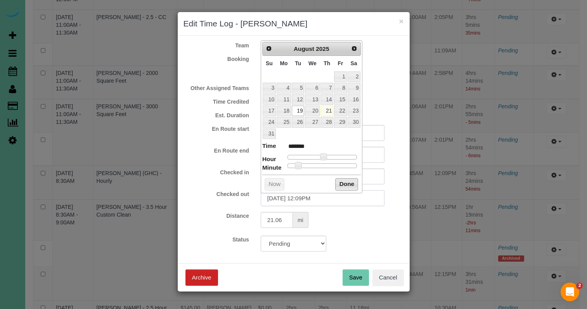
type input "08/19/2025 12:09PM"
click at [349, 182] on button "Done" at bounding box center [346, 184] width 23 height 12
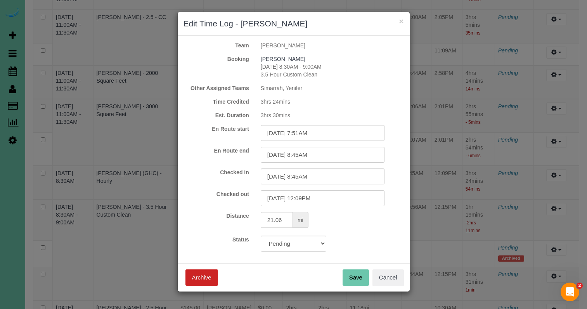
click at [353, 275] on button "Save" at bounding box center [356, 277] width 26 height 16
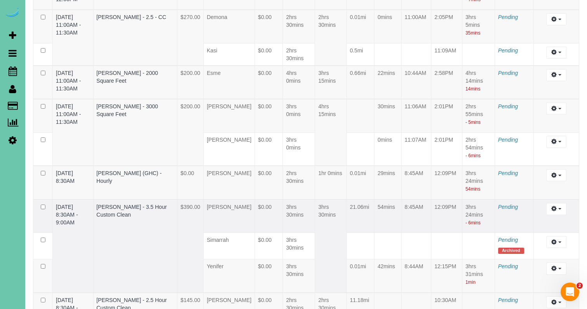
drag, startPoint x: 557, startPoint y: 187, endPoint x: 553, endPoint y: 197, distance: 10.8
click at [558, 203] on button "button" at bounding box center [557, 209] width 20 height 12
click at [534, 218] on link "Edit" at bounding box center [535, 223] width 61 height 10
select select "draft"
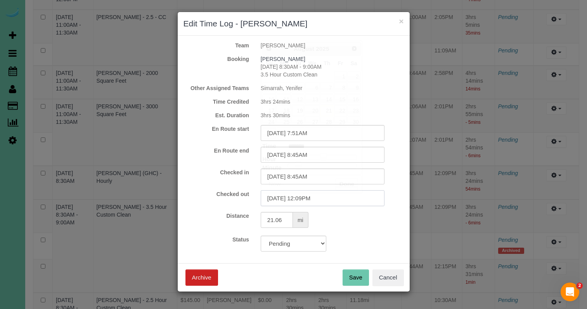
click at [309, 196] on input "08/19/2025 12:09PM" at bounding box center [323, 198] width 124 height 16
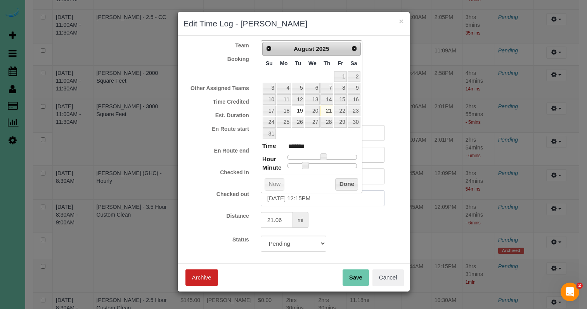
type input "08/19/2025 12:15PM"
click at [357, 178] on button "Done" at bounding box center [346, 184] width 23 height 12
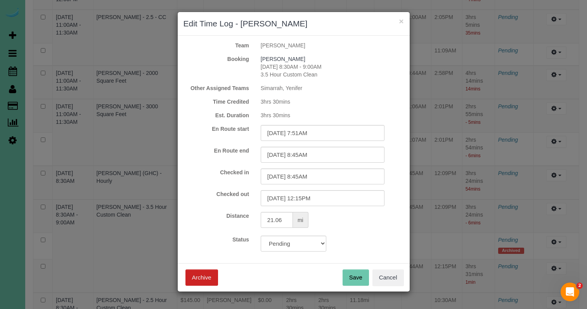
click at [350, 278] on button "Save" at bounding box center [356, 277] width 26 height 16
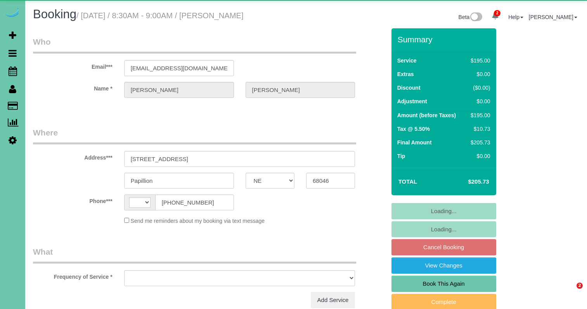
select select "NE"
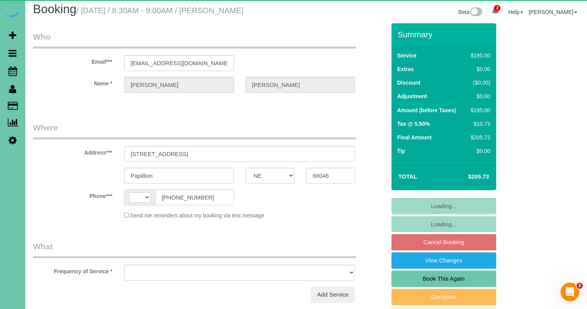
scroll to position [15, 0]
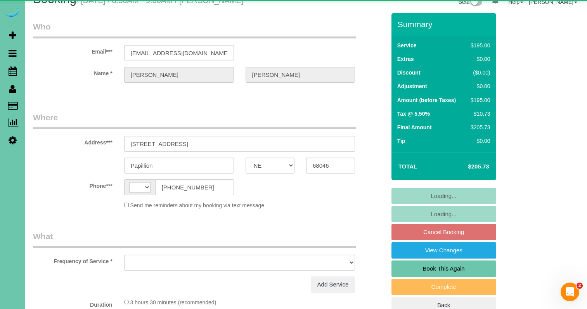
select select "string:[GEOGRAPHIC_DATA]"
select select "object:629"
select select "string:fspay-2616ee91-13b6-45a0-a7d0-aca4cf97a7dc"
select select "number:37"
select select "number:41"
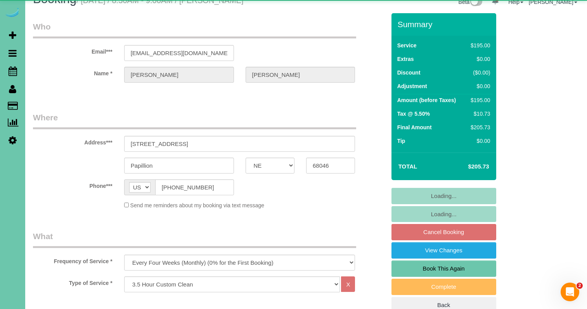
scroll to position [15, 0]
select select "object:702"
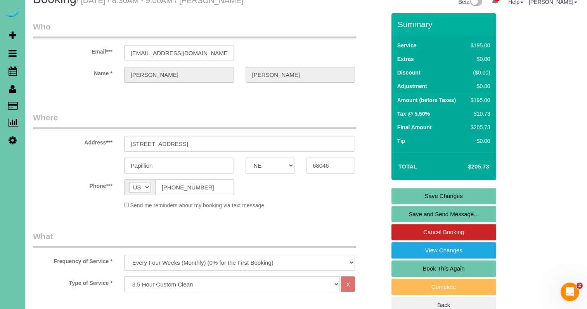
select select "69"
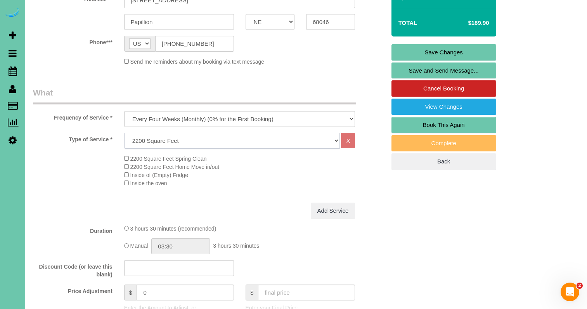
scroll to position [166, 0]
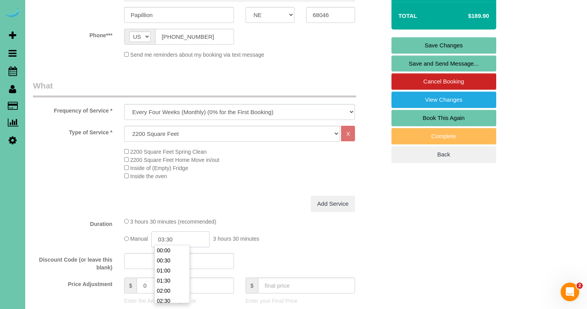
click at [173, 238] on input "03:30" at bounding box center [180, 239] width 58 height 16
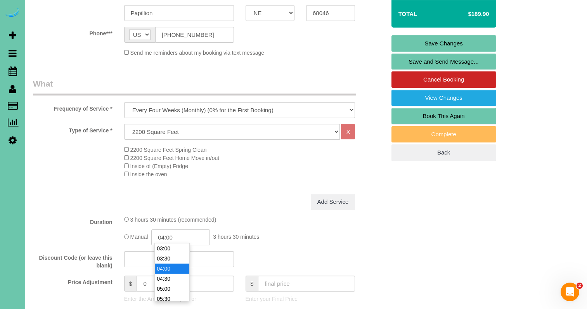
click at [172, 269] on li "04:00" at bounding box center [172, 269] width 35 height 10
click at [188, 235] on input "04:00" at bounding box center [180, 237] width 58 height 16
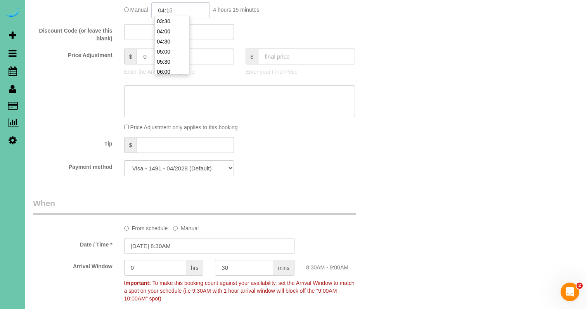
type input "04:15"
drag, startPoint x: 338, startPoint y: 206, endPoint x: 334, endPoint y: 207, distance: 3.9
click at [337, 206] on legend "When" at bounding box center [194, 207] width 323 height 17
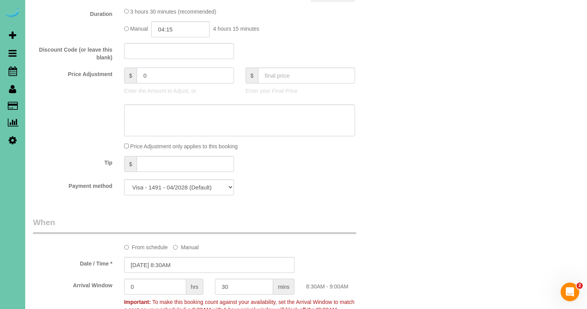
scroll to position [376, 0]
drag, startPoint x: 167, startPoint y: 76, endPoint x: 130, endPoint y: 64, distance: 38.9
click at [132, 64] on fieldset "What Frequency of Service * One Time Weekly (0% for the First Booking) Bi-Weekl…" at bounding box center [209, 36] width 353 height 332
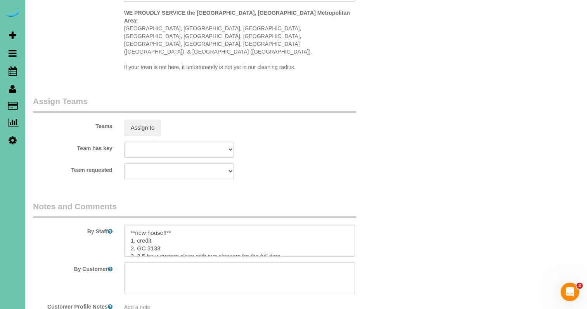
scroll to position [788, 0]
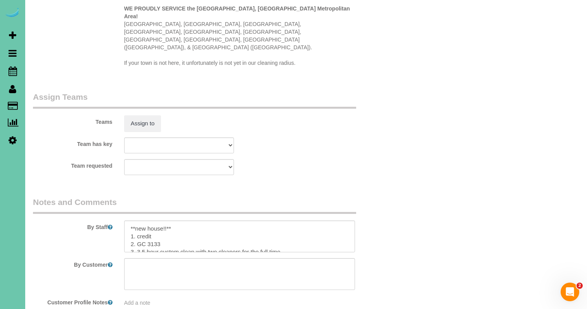
type input "45.25"
drag, startPoint x: 169, startPoint y: 202, endPoint x: 87, endPoint y: 189, distance: 83.4
click at [85, 196] on div "By Staff" at bounding box center [209, 224] width 365 height 56
type textarea "1. credit 2. GC 3133 3. 3.5 hour custom clean with two cleaners for the full ti…"
click at [158, 115] on button "Assign to" at bounding box center [142, 123] width 37 height 16
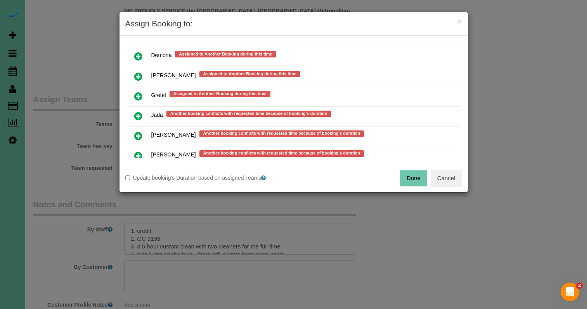
scroll to position [402, 0]
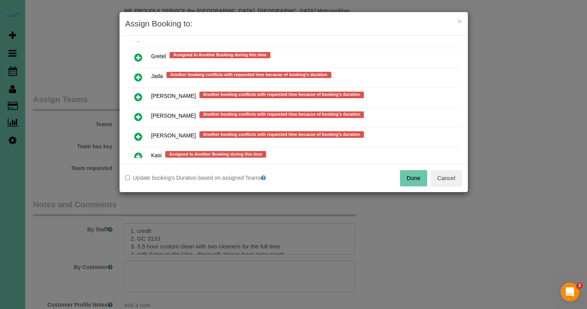
click at [134, 136] on icon at bounding box center [138, 136] width 8 height 9
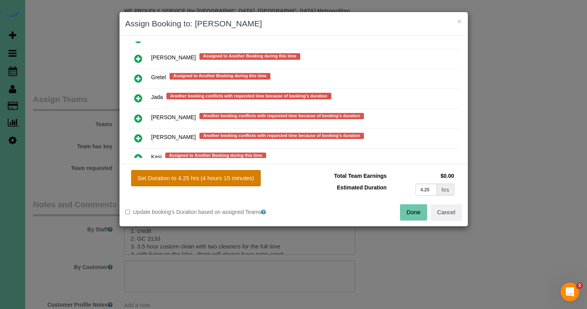
click at [176, 181] on button "Set Duration to 4.25 hrs (4 hours 15 minutes)" at bounding box center [196, 178] width 130 height 16
type input "4.25"
click at [415, 209] on button "Done" at bounding box center [413, 212] width 27 height 16
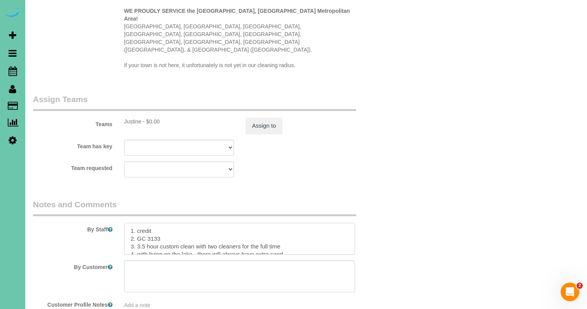
click at [167, 223] on textarea at bounding box center [239, 239] width 231 height 32
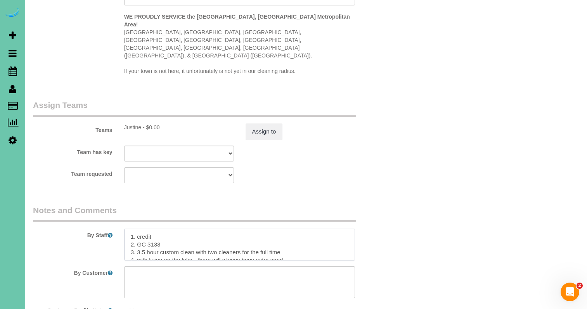
scroll to position [779, 0]
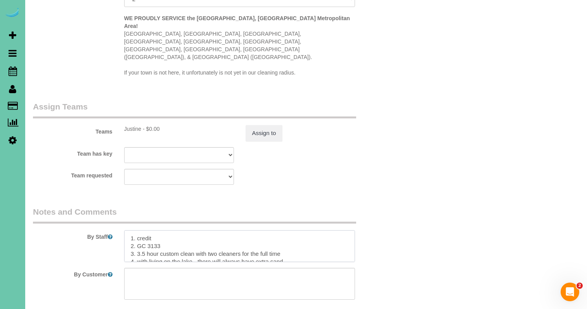
drag, startPoint x: 281, startPoint y: 228, endPoint x: 139, endPoint y: 225, distance: 141.4
click at [138, 230] on textarea at bounding box center [239, 246] width 231 height 32
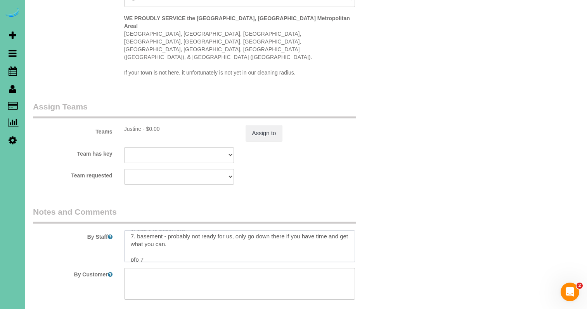
drag, startPoint x: 135, startPoint y: 223, endPoint x: 172, endPoint y: 271, distance: 60.3
click at [172, 271] on sui-booking-comments "By Staff By Customer Customer Profile Notes Add a note Comments 0" at bounding box center [209, 286] width 353 height 160
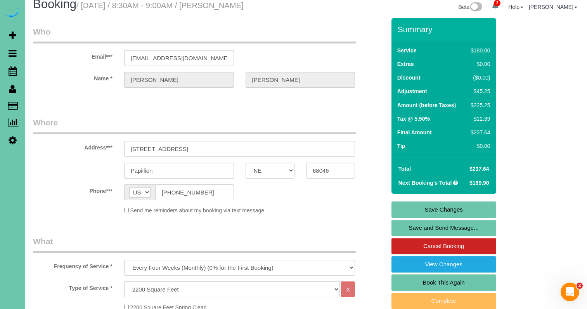
scroll to position [10, 0]
type textarea "1. credit 2. GC 3133 3. monthly recurring - main floor only 4. with living on t…"
click at [393, 205] on link "Save Changes" at bounding box center [444, 209] width 105 height 16
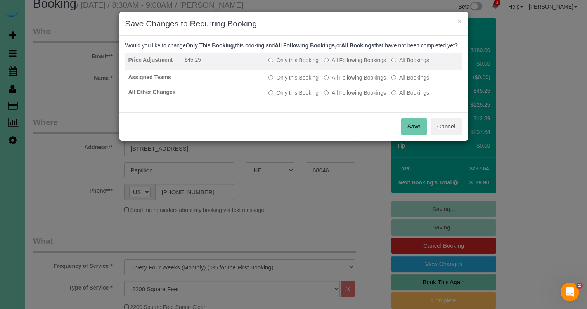
click at [344, 64] on label "All Following Bookings" at bounding box center [355, 60] width 62 height 8
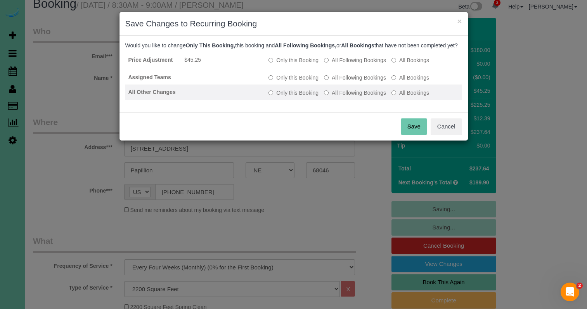
drag, startPoint x: 342, startPoint y: 85, endPoint x: 348, endPoint y: 105, distance: 21.0
click at [342, 82] on label "All Following Bookings" at bounding box center [355, 78] width 62 height 8
click at [349, 97] on label "All Following Bookings" at bounding box center [355, 93] width 62 height 8
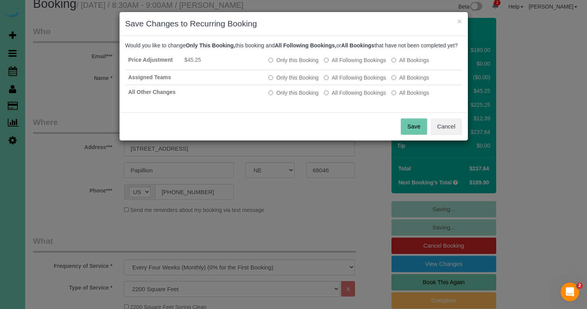
click at [415, 135] on button "Save" at bounding box center [414, 126] width 26 height 16
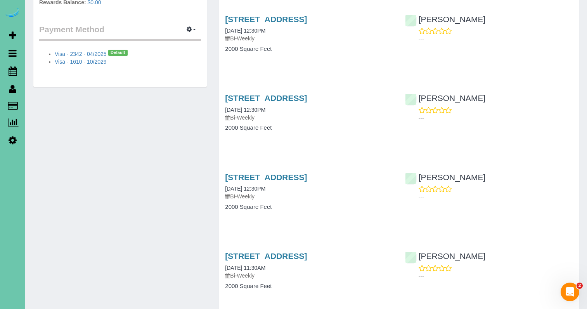
scroll to position [382, 0]
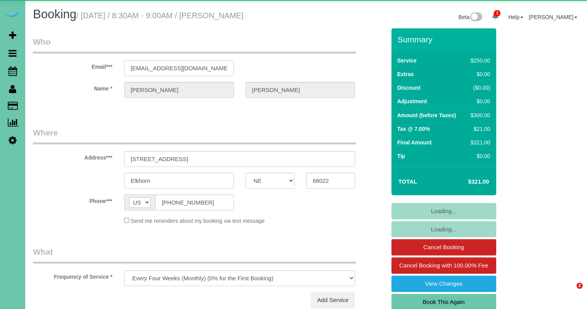
select select "NE"
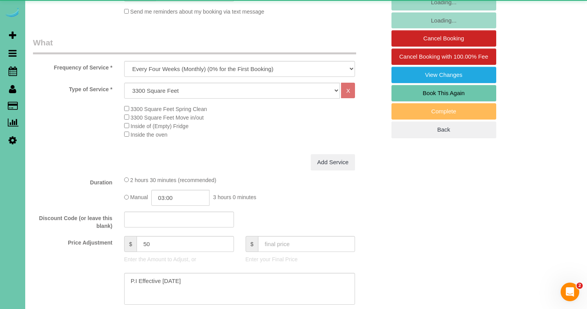
select select "object:937"
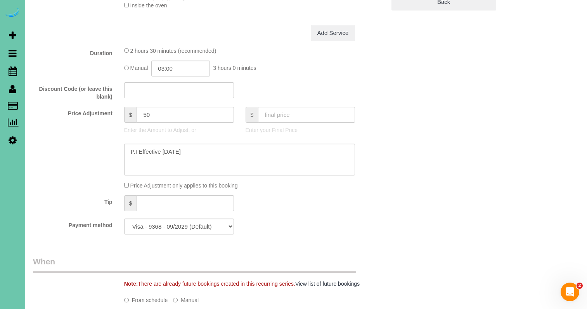
scroll to position [344, 0]
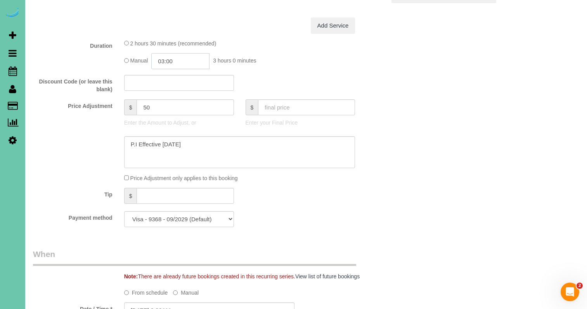
click at [186, 57] on input "03:00" at bounding box center [180, 61] width 58 height 16
type input "03:30"
drag, startPoint x: 174, startPoint y: 94, endPoint x: 137, endPoint y: 99, distance: 37.0
click at [174, 94] on li "03:30" at bounding box center [172, 92] width 35 height 10
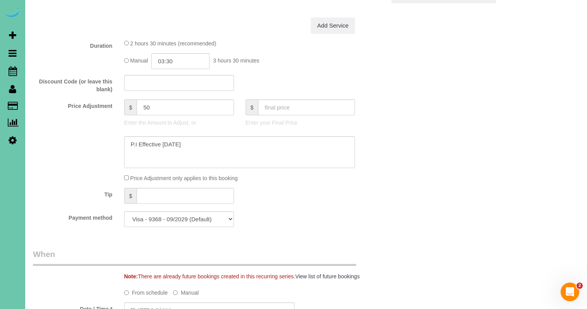
click at [89, 103] on label "Price Adjustment" at bounding box center [72, 104] width 91 height 10
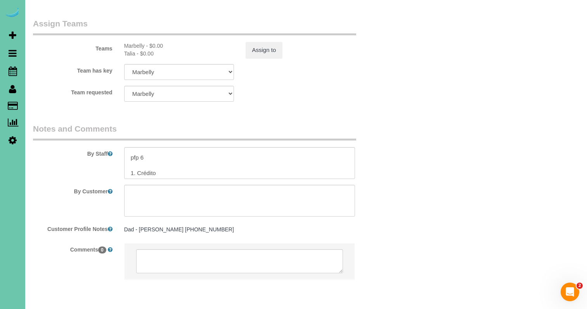
scroll to position [33, 0]
click at [150, 147] on textarea at bounding box center [239, 163] width 231 height 32
click at [153, 148] on textarea at bounding box center [239, 163] width 231 height 32
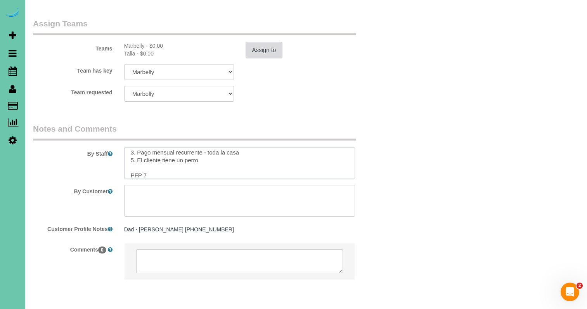
type textarea "1. credit 2. client will be home 3. Monthly recurring - whole home 5. client ha…"
click at [280, 42] on button "Assign to" at bounding box center [264, 50] width 37 height 16
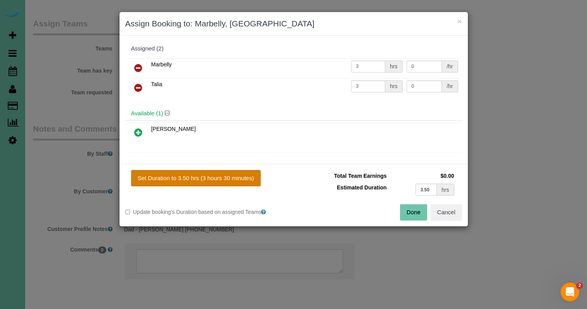
click at [248, 182] on button "Set Duration to 3.50 hrs (3 hours 30 minutes)" at bounding box center [196, 178] width 130 height 16
type input "3.50"
drag, startPoint x: 414, startPoint y: 209, endPoint x: 359, endPoint y: 174, distance: 64.9
click at [414, 209] on button "Done" at bounding box center [413, 212] width 27 height 16
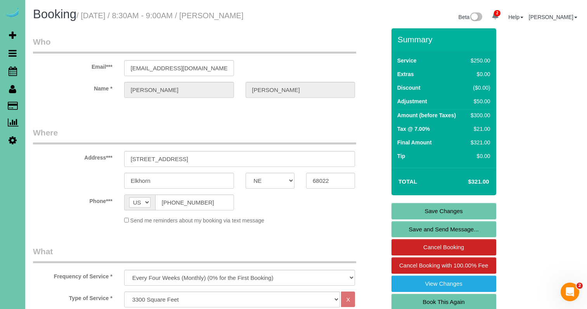
scroll to position [0, 0]
click at [419, 208] on link "Save Changes" at bounding box center [444, 211] width 105 height 16
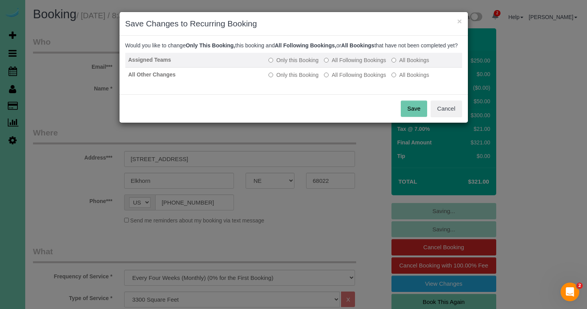
click at [361, 64] on label "All Following Bookings" at bounding box center [355, 60] width 62 height 8
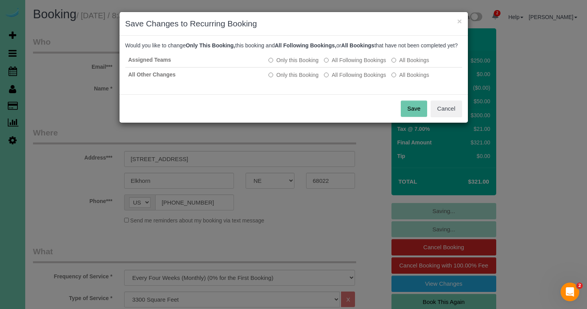
drag, startPoint x: 363, startPoint y: 82, endPoint x: 389, endPoint y: 101, distance: 32.2
click at [363, 79] on label "All Following Bookings" at bounding box center [355, 75] width 62 height 8
click at [424, 117] on button "Save" at bounding box center [414, 109] width 26 height 16
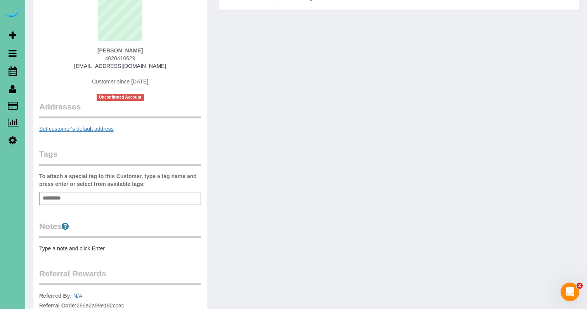
click at [103, 127] on link "Set customer's default address" at bounding box center [76, 129] width 75 height 6
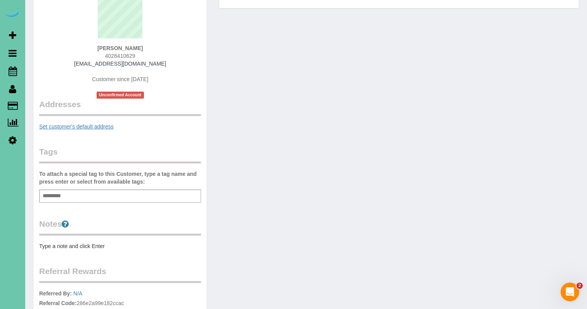
scroll to position [75, 0]
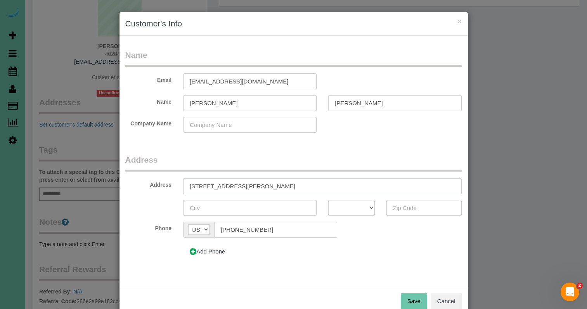
type input "[STREET_ADDRESS][PERSON_NAME]"
type input "[GEOGRAPHIC_DATA]"
select select "NE"
type input "68116"
click at [410, 303] on button "Save" at bounding box center [414, 301] width 26 height 16
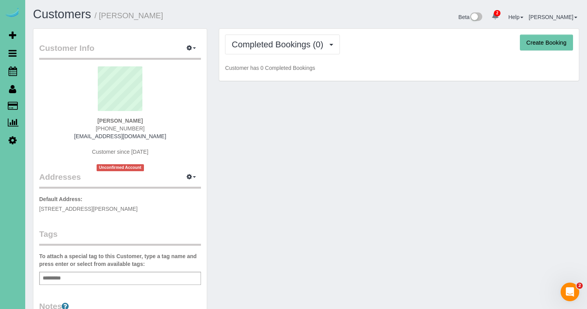
scroll to position [0, 0]
click at [549, 45] on button "Create Booking" at bounding box center [546, 43] width 53 height 16
select select "NE"
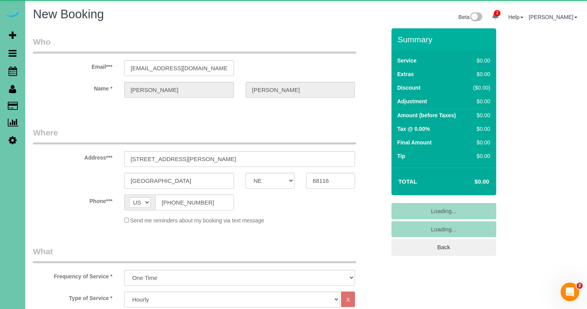
select select "object:3271"
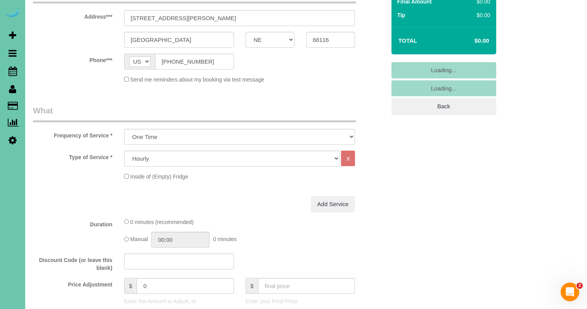
scroll to position [143, 0]
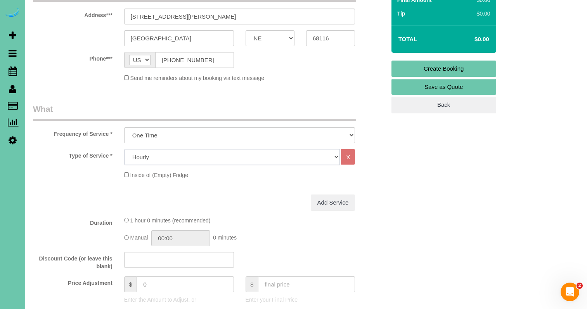
select select "67"
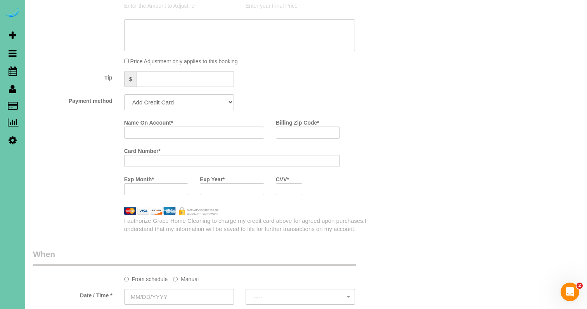
scroll to position [461, 0]
select select "string:check"
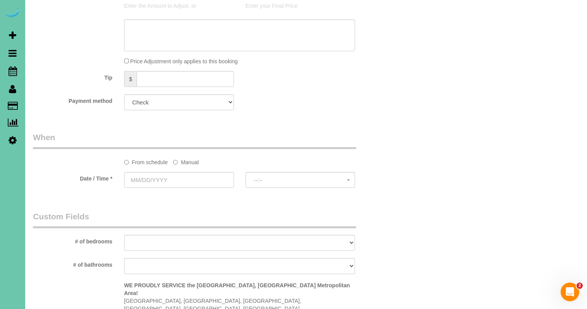
click at [191, 161] on label "Manual" at bounding box center [186, 161] width 26 height 10
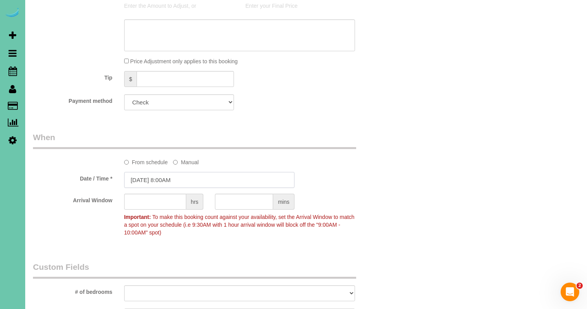
click at [203, 179] on input "[DATE] 8:00AM" at bounding box center [209, 180] width 170 height 16
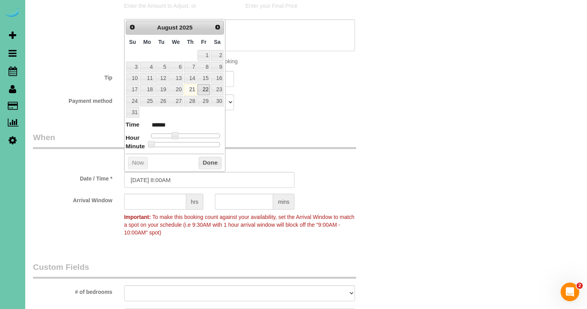
click at [202, 87] on link "22" at bounding box center [204, 89] width 12 height 10
type input "[DATE] 9:00AM"
type input "******"
type input "[DATE] 10:00AM"
type input "*******"
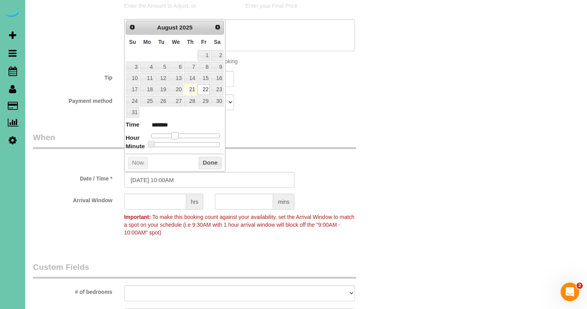
type input "[DATE] 11:00AM"
type input "*******"
type input "[DATE] 12:00PM"
type input "*******"
drag, startPoint x: 176, startPoint y: 137, endPoint x: 190, endPoint y: 137, distance: 13.6
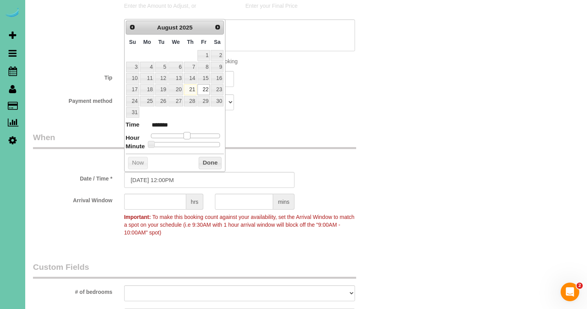
click at [190, 137] on dl "Time ******* Hour Minute Second Millisecond Microsecond Time Zone ***** ***** *…" at bounding box center [175, 133] width 99 height 27
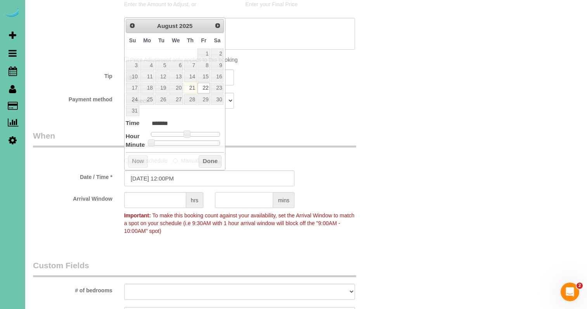
click at [253, 200] on input "text" at bounding box center [244, 200] width 58 height 16
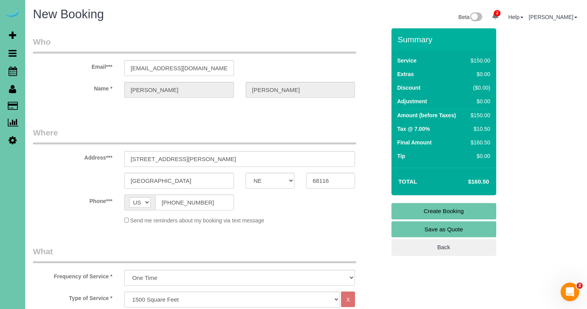
scroll to position [0, 0]
type input "30"
drag, startPoint x: 78, startPoint y: 142, endPoint x: 49, endPoint y: 137, distance: 29.6
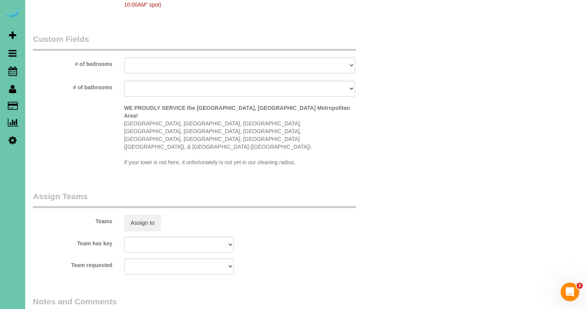
scroll to position [692, 0]
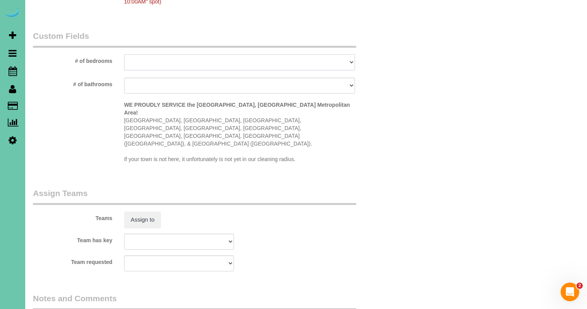
select select "number:36"
select select "number:41"
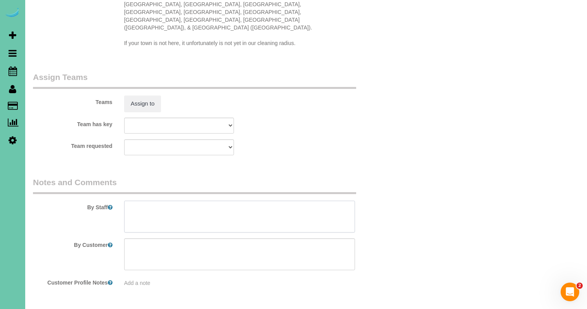
click at [183, 201] on textarea at bounding box center [239, 217] width 231 height 32
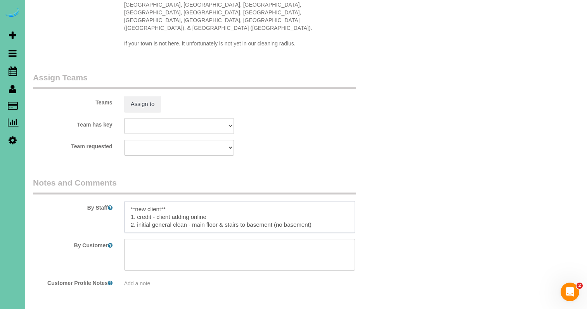
click at [137, 201] on textarea at bounding box center [239, 217] width 231 height 32
drag, startPoint x: 137, startPoint y: 197, endPoint x: 151, endPoint y: 196, distance: 14.0
click at [137, 201] on textarea at bounding box center [239, 217] width 231 height 32
click at [333, 202] on textarea at bounding box center [239, 217] width 231 height 32
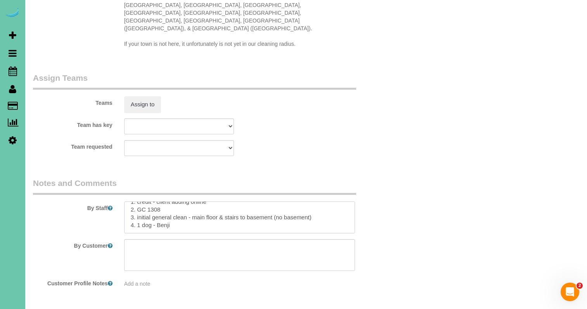
scroll to position [807, 0]
paste textarea "Initial General Clean – Work Order CLEANING DESCRIPTION Dirt level 1-5 : (Clien…"
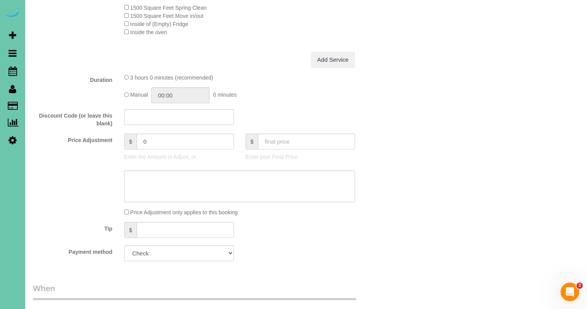
scroll to position [311, 0]
type textarea "**new client** 1. credit - client adding online 2. GC 1308 3. initial general c…"
click at [172, 179] on textarea at bounding box center [239, 185] width 231 height 32
click at [182, 176] on textarea at bounding box center [239, 185] width 231 height 32
drag, startPoint x: 167, startPoint y: 183, endPoint x: 133, endPoint y: 183, distance: 33.8
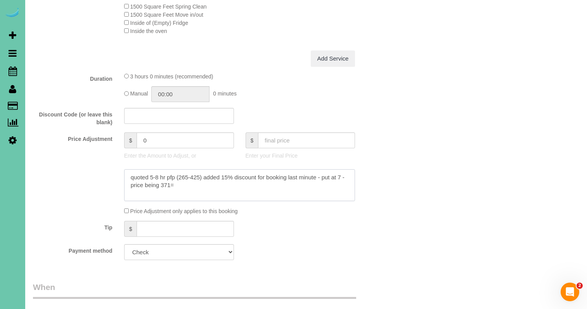
click at [133, 183] on textarea at bounding box center [239, 185] width 231 height 32
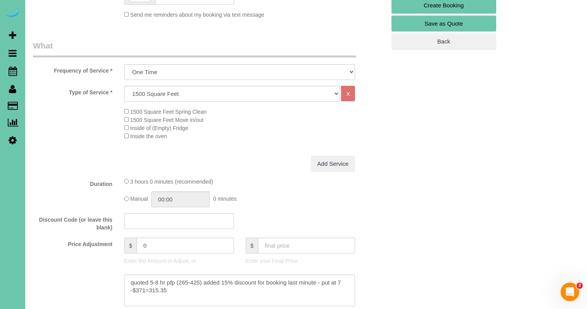
scroll to position [208, 0]
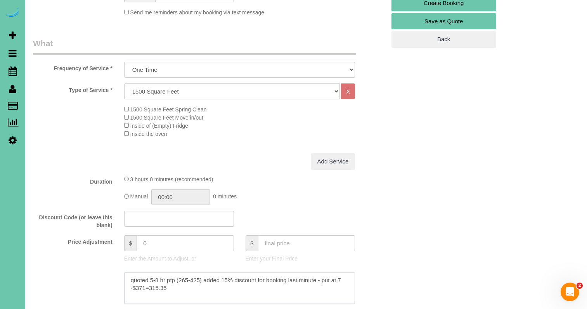
type textarea "quoted 5-8 hr pfp (265-425) added 15% discount for booking last minute - put at…"
drag, startPoint x: 158, startPoint y: 242, endPoint x: 117, endPoint y: 231, distance: 43.1
click at [117, 231] on fieldset "What Frequency of Service * One Time Weekly (0% for the First Booking) Bi-Weekl…" at bounding box center [209, 204] width 353 height 332
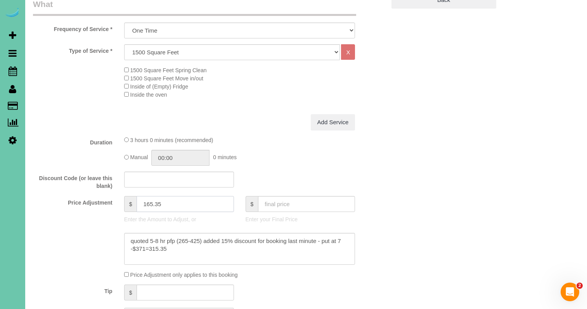
scroll to position [248, 0]
type input "165.35"
click at [200, 158] on input "03:00" at bounding box center [180, 157] width 58 height 16
type input "03:30"
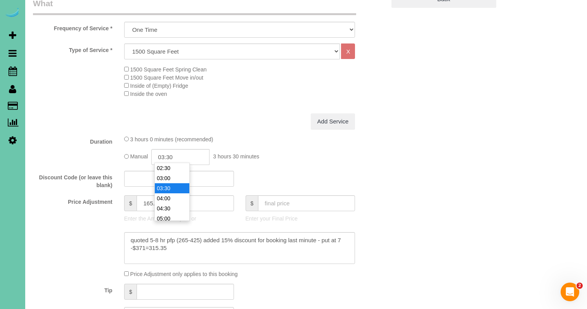
click at [175, 190] on li "03:30" at bounding box center [172, 188] width 35 height 10
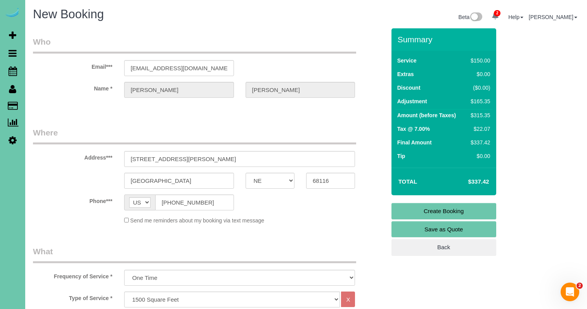
scroll to position [0, 0]
click at [421, 209] on link "Create Booking" at bounding box center [444, 211] width 105 height 16
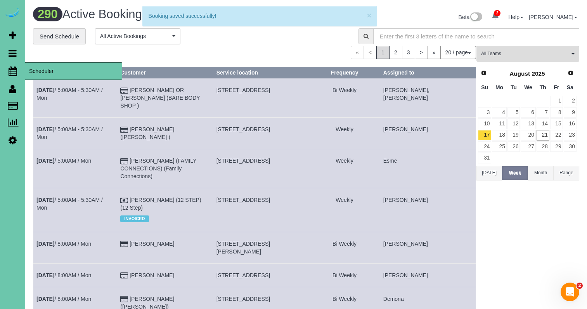
click at [10, 70] on icon at bounding box center [13, 70] width 9 height 9
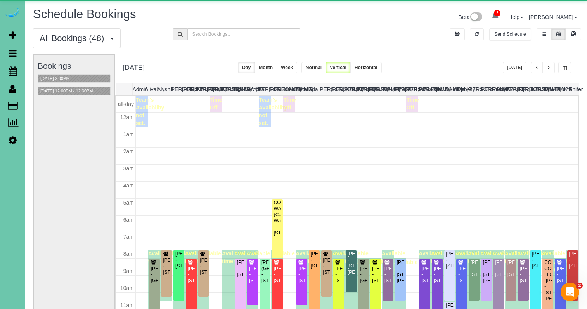
scroll to position [103, 0]
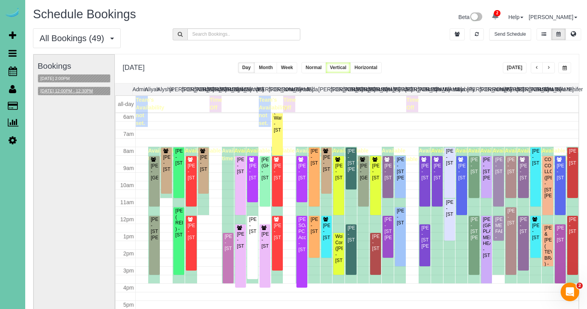
click at [59, 90] on button "08/22/2025 12:00PM - 12:30PM" at bounding box center [66, 91] width 57 height 8
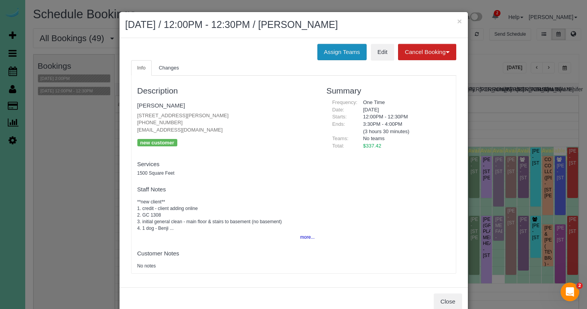
click at [342, 50] on button "Assign Teams" at bounding box center [342, 52] width 49 height 16
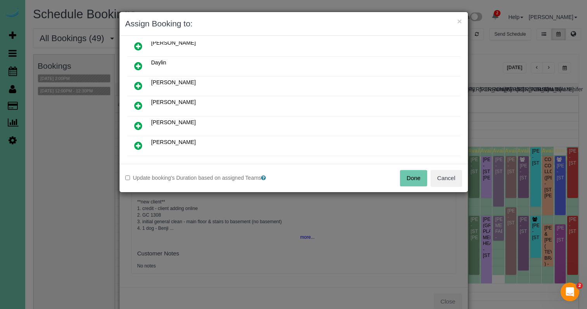
scroll to position [70, 0]
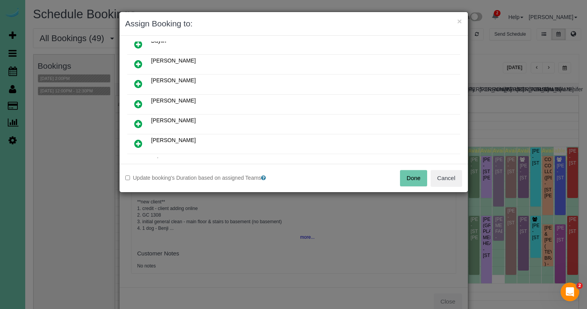
click at [137, 104] on icon at bounding box center [138, 103] width 8 height 9
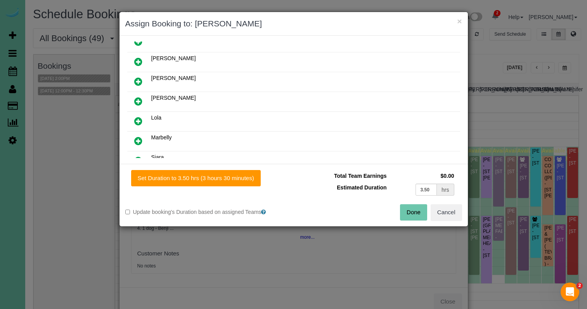
scroll to position [118, 0]
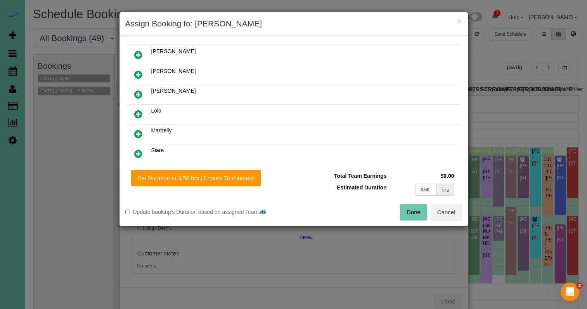
drag, startPoint x: 140, startPoint y: 113, endPoint x: 155, endPoint y: 132, distance: 24.3
click at [139, 113] on icon at bounding box center [138, 113] width 8 height 9
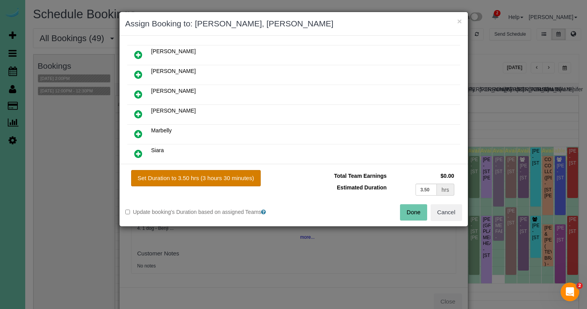
click at [209, 177] on button "Set Duration to 3.50 hrs (3 hours 30 minutes)" at bounding box center [196, 178] width 130 height 16
type input "3.50"
click at [411, 212] on button "Done" at bounding box center [413, 212] width 27 height 16
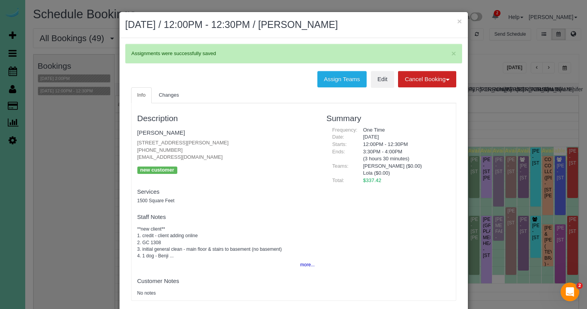
scroll to position [2, 0]
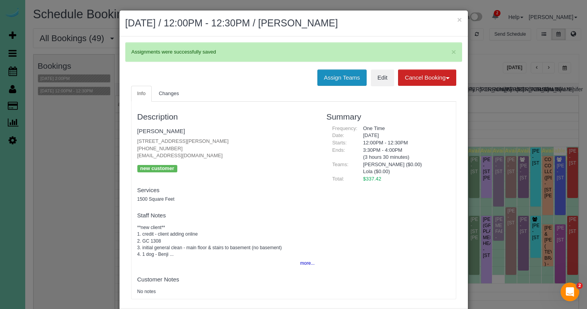
click at [335, 78] on button "Assign Teams" at bounding box center [342, 78] width 49 height 16
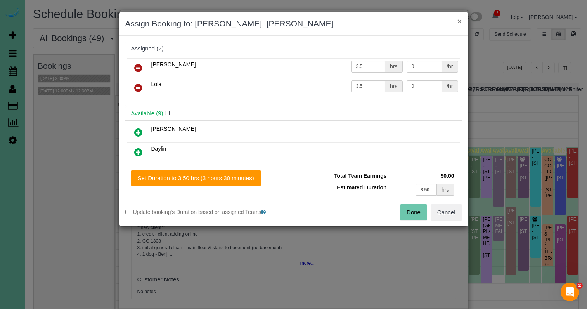
click at [462, 22] on button "×" at bounding box center [459, 21] width 5 height 8
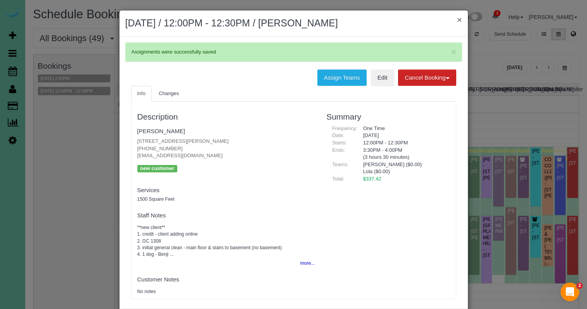
click at [460, 20] on button "×" at bounding box center [459, 20] width 5 height 8
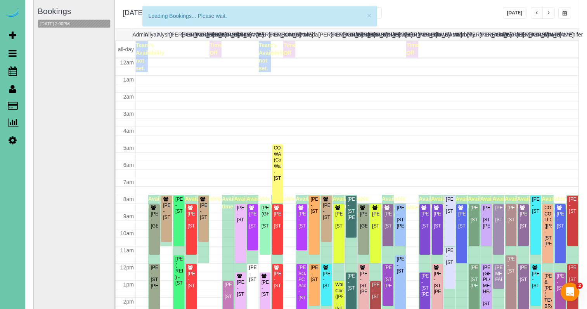
scroll to position [103, 0]
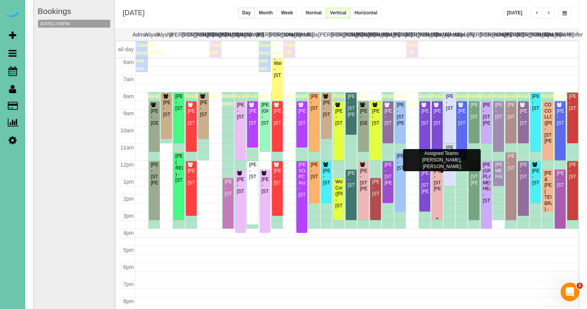
click at [436, 180] on div "[PERSON_NAME] - [STREET_ADDRESS][PERSON_NAME]" at bounding box center [438, 180] width 8 height 24
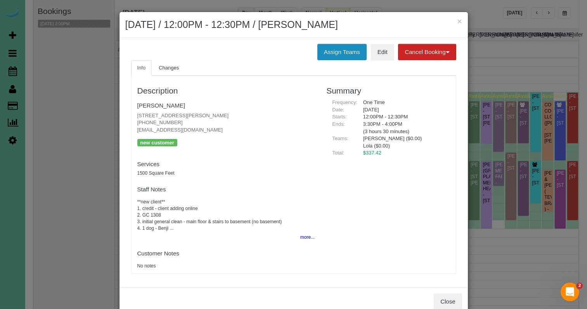
click at [330, 49] on button "Assign Teams" at bounding box center [342, 52] width 49 height 16
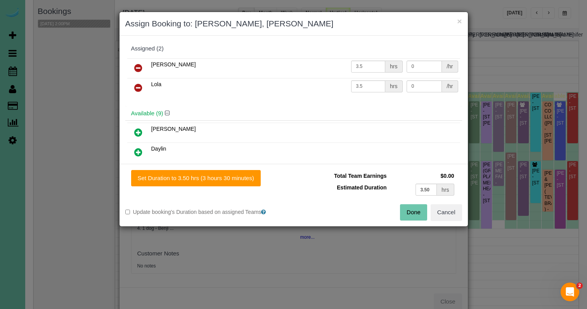
click at [140, 66] on icon at bounding box center [138, 67] width 8 height 9
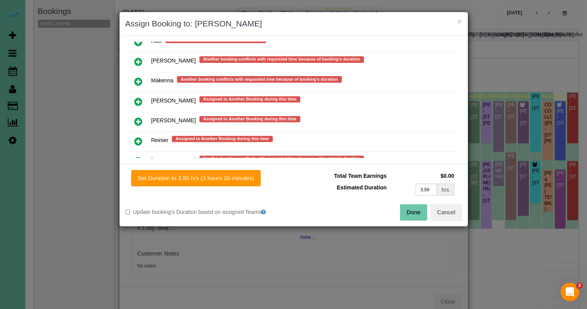
scroll to position [617, 0]
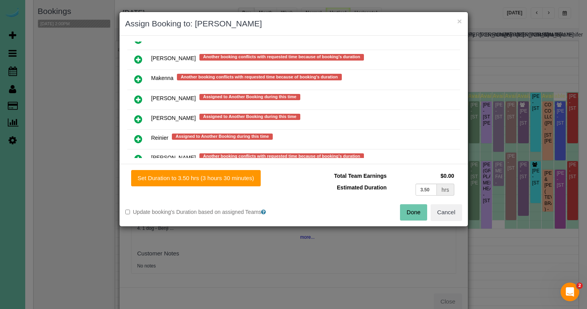
drag, startPoint x: 142, startPoint y: 137, endPoint x: 163, endPoint y: 151, distance: 25.8
click at [142, 137] on icon at bounding box center [138, 138] width 8 height 9
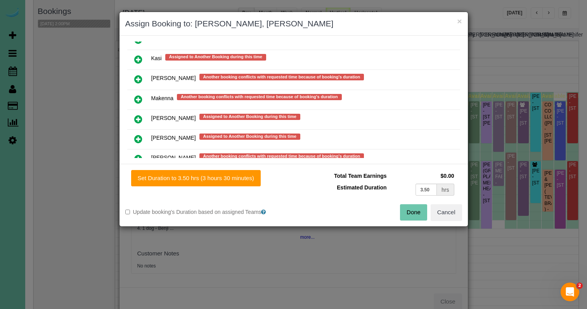
drag, startPoint x: 210, startPoint y: 174, endPoint x: 330, endPoint y: 183, distance: 121.1
click at [211, 174] on button "Set Duration to 3.50 hrs (3 hours 30 minutes)" at bounding box center [196, 178] width 130 height 16
type input "3.50"
click at [411, 214] on button "Done" at bounding box center [413, 212] width 27 height 16
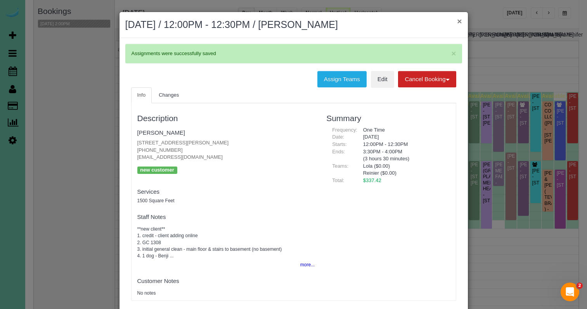
click at [460, 21] on button "×" at bounding box center [459, 21] width 5 height 8
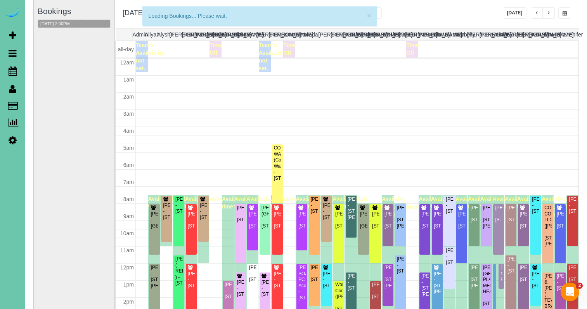
scroll to position [103, 0]
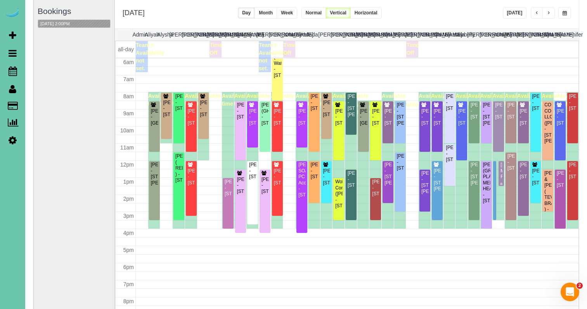
click at [503, 175] on div at bounding box center [501, 173] width 5 height 25
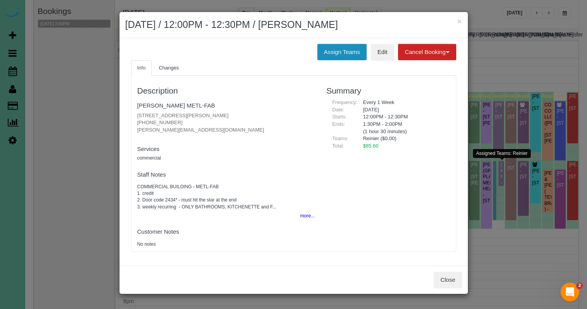
click at [342, 53] on button "Assign Teams" at bounding box center [342, 52] width 49 height 16
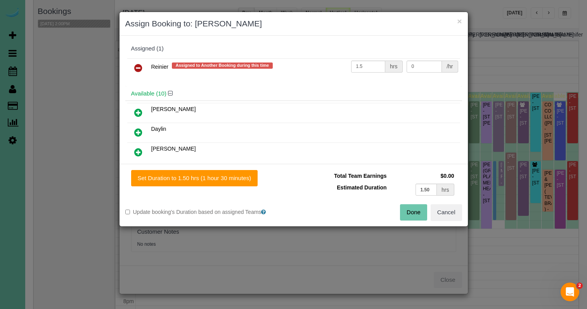
click at [134, 66] on icon at bounding box center [138, 67] width 8 height 9
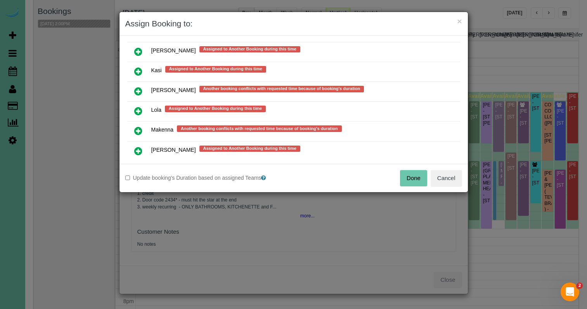
scroll to position [567, 0]
click at [139, 130] on icon at bounding box center [138, 130] width 8 height 9
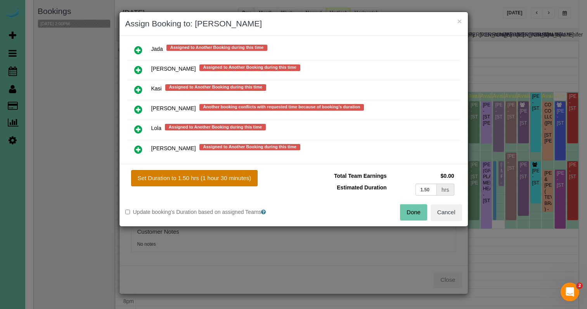
click at [187, 179] on button "Set Duration to 1.50 hrs (1 hour 30 minutes)" at bounding box center [194, 178] width 127 height 16
type input "1.50"
drag, startPoint x: 411, startPoint y: 214, endPoint x: 403, endPoint y: 210, distance: 8.7
click at [411, 214] on button "Done" at bounding box center [413, 212] width 27 height 16
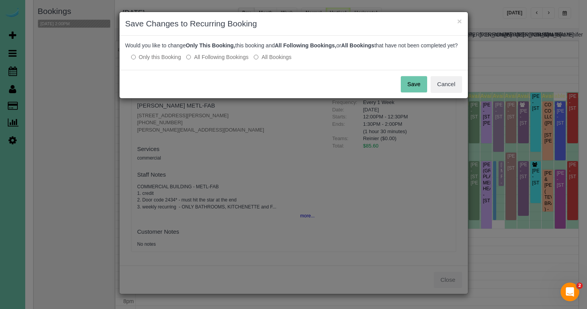
click at [418, 89] on button "Save" at bounding box center [414, 84] width 26 height 16
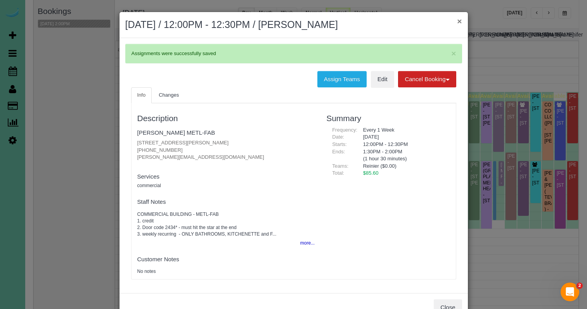
click at [459, 21] on button "×" at bounding box center [459, 21] width 5 height 8
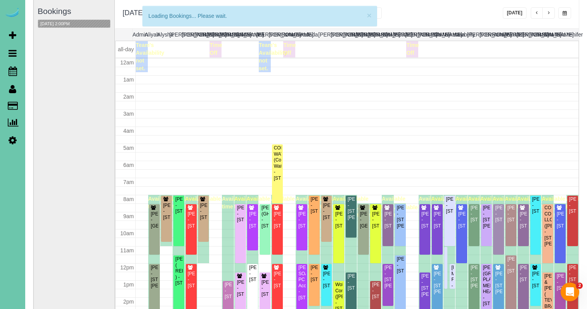
scroll to position [103, 0]
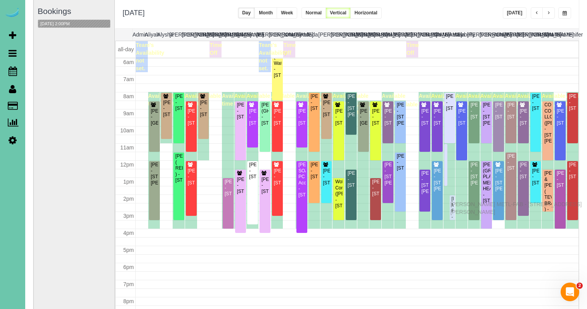
drag, startPoint x: 452, startPoint y: 168, endPoint x: 452, endPoint y: 203, distance: 34.9
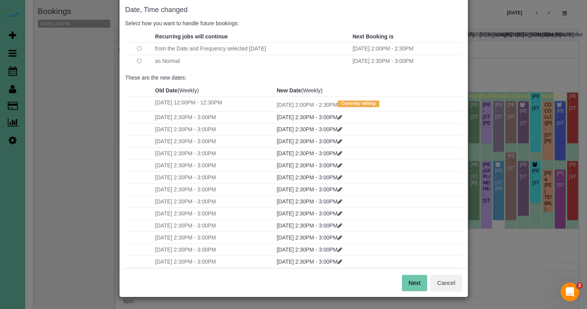
scroll to position [38, 0]
click at [415, 278] on button "Next" at bounding box center [414, 283] width 25 height 16
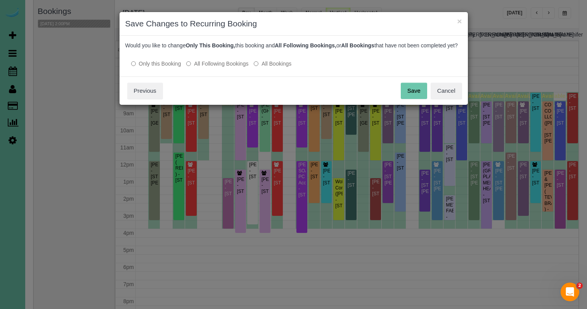
click at [410, 99] on button "Save" at bounding box center [414, 91] width 26 height 16
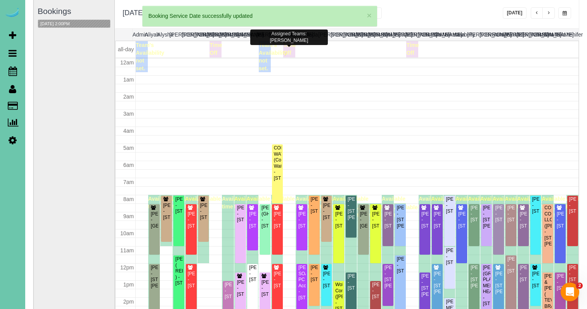
scroll to position [103, 0]
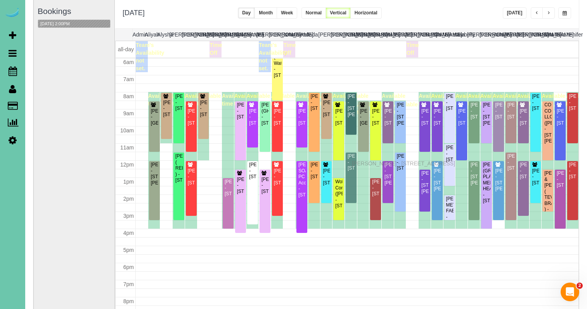
drag, startPoint x: 355, startPoint y: 180, endPoint x: 354, endPoint y: 162, distance: 17.5
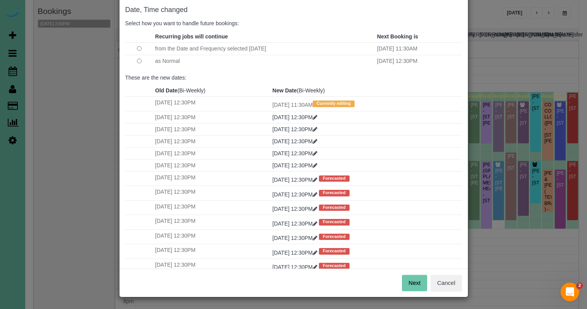
scroll to position [38, 0]
click at [420, 288] on button "Next" at bounding box center [414, 283] width 25 height 16
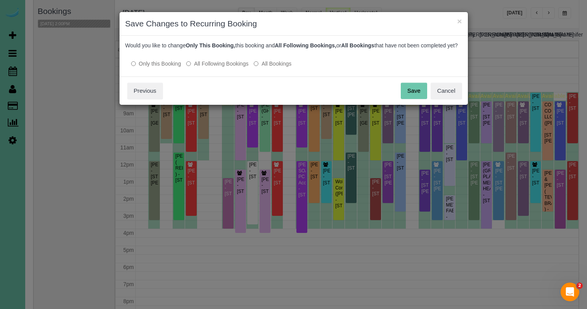
scroll to position [0, 0]
click at [410, 99] on button "Save" at bounding box center [414, 91] width 26 height 16
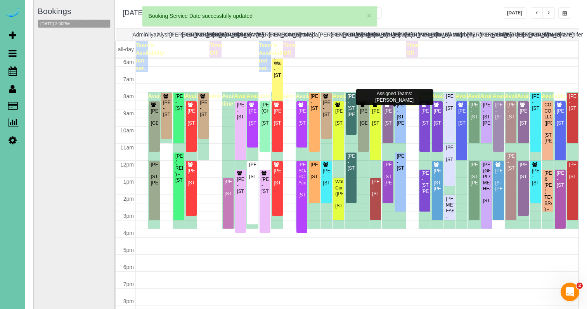
scroll to position [103, 0]
drag, startPoint x: 561, startPoint y: 14, endPoint x: 559, endPoint y: 18, distance: 4.5
click at [561, 14] on button "button" at bounding box center [565, 12] width 13 height 11
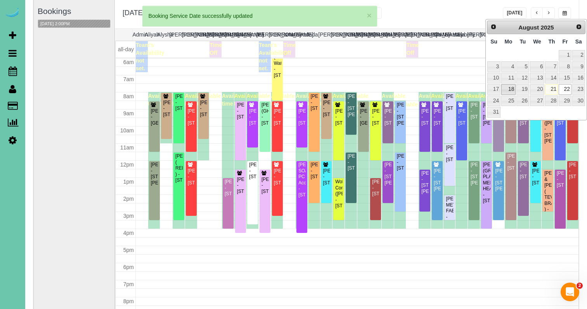
click at [506, 88] on link "18" at bounding box center [509, 89] width 14 height 10
type input "**********"
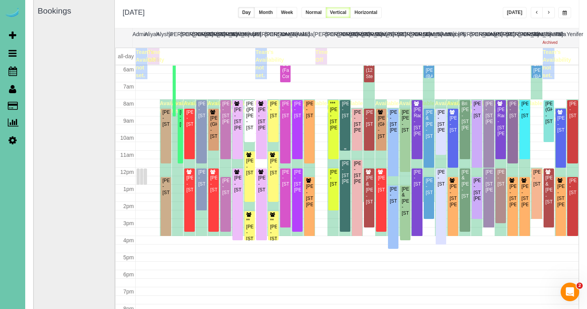
click at [345, 106] on div "Yolanda Delgado - 3315 Hickory Street, Omaha, NE 68105" at bounding box center [345, 110] width 7 height 18
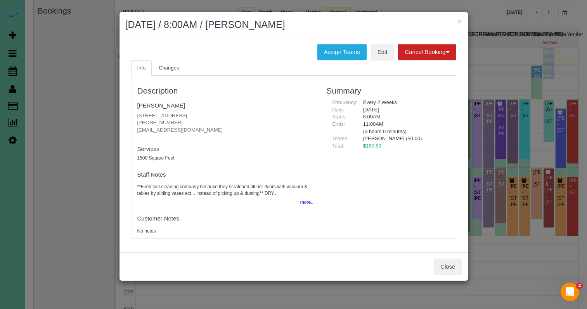
drag, startPoint x: 458, startPoint y: 20, endPoint x: 449, endPoint y: 35, distance: 16.9
click at [458, 21] on button "×" at bounding box center [459, 21] width 5 height 8
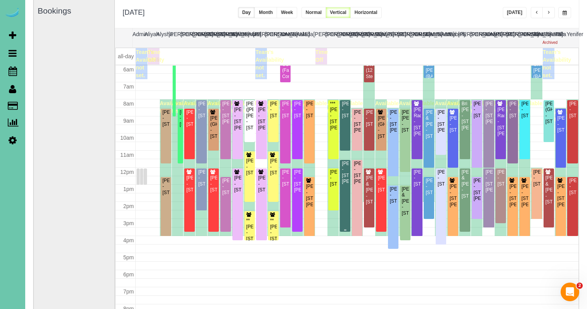
click at [349, 168] on div "Travis Mullins - 3520 Poppleton Ave, Omaha, NE 68105" at bounding box center [345, 173] width 7 height 24
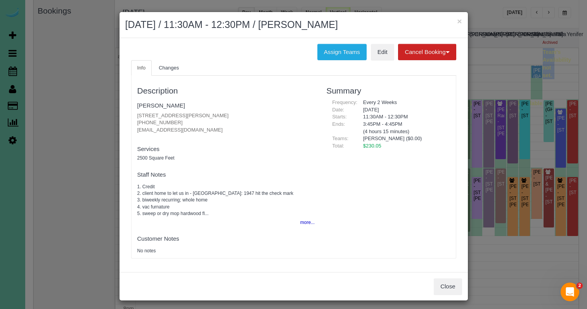
drag, startPoint x: 460, startPoint y: 21, endPoint x: 520, endPoint y: 20, distance: 60.2
click at [460, 21] on button "×" at bounding box center [459, 21] width 5 height 8
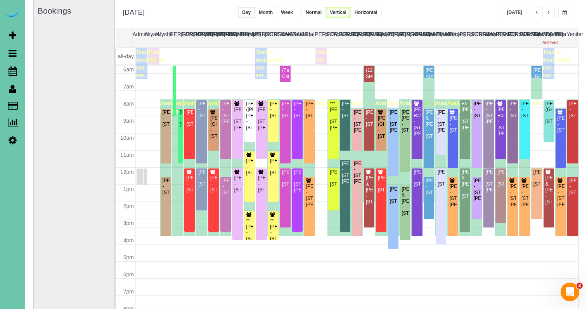
click at [545, 13] on button "button" at bounding box center [549, 12] width 12 height 11
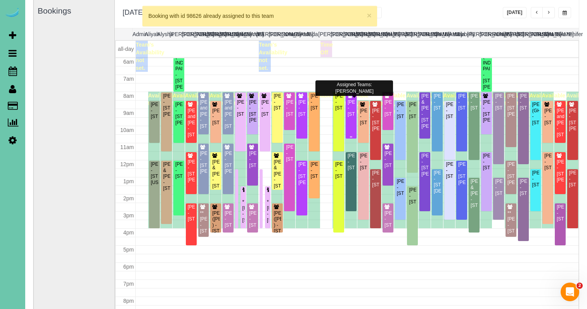
click at [349, 117] on div "Kelly Berkheim - 12360 Elk Ridge Circle, Papillion, NE 68046" at bounding box center [352, 108] width 8 height 18
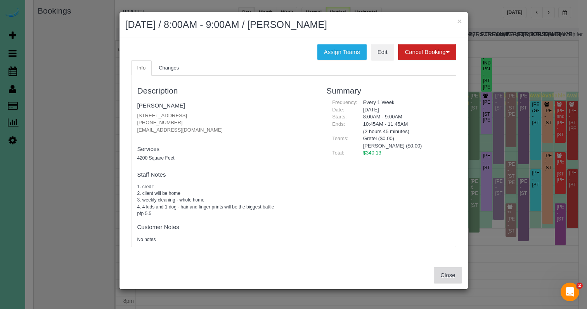
click at [444, 269] on button "Close" at bounding box center [448, 275] width 28 height 16
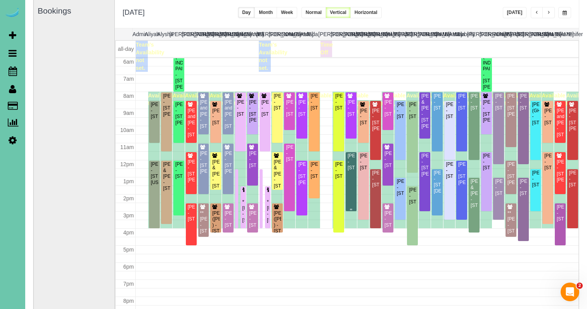
click at [350, 171] on div "Christina Blake - 10210 N 152nd Ave, Bennington, NE 68007" at bounding box center [352, 162] width 8 height 18
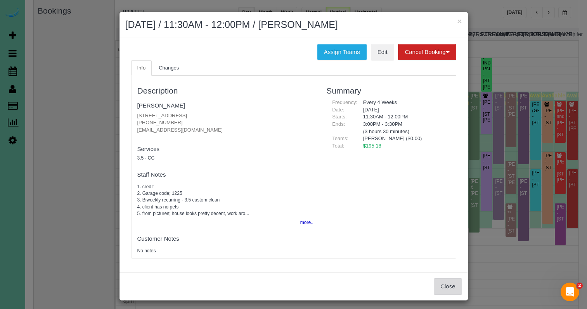
click at [461, 285] on button "Close" at bounding box center [448, 286] width 28 height 16
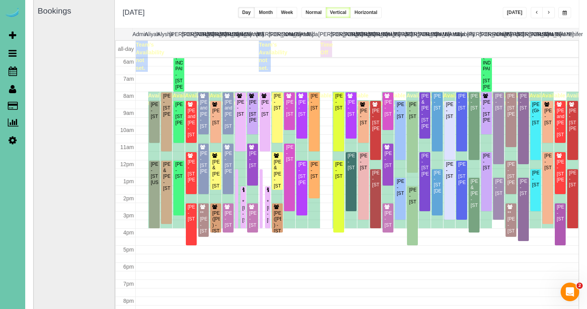
click at [471, 30] on th "[PERSON_NAME]" at bounding box center [473, 34] width 12 height 12
click at [551, 12] on button "button" at bounding box center [549, 12] width 12 height 11
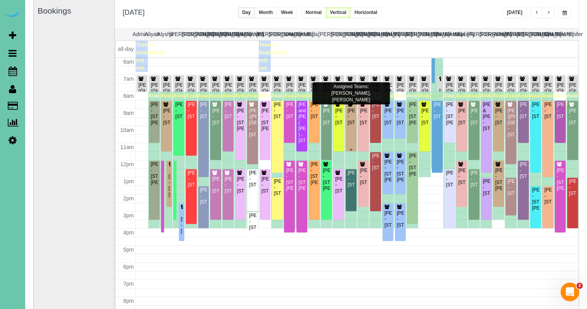
click at [349, 122] on div "Andy Mallory - 2454 S 182 Cir, Omaha, NE 68130" at bounding box center [352, 117] width 8 height 18
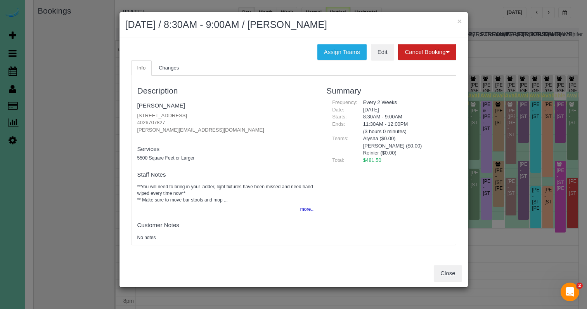
click at [452, 261] on div "Close" at bounding box center [294, 273] width 349 height 28
drag, startPoint x: 453, startPoint y: 268, endPoint x: 462, endPoint y: 245, distance: 23.9
click at [454, 268] on button "Close" at bounding box center [448, 273] width 28 height 16
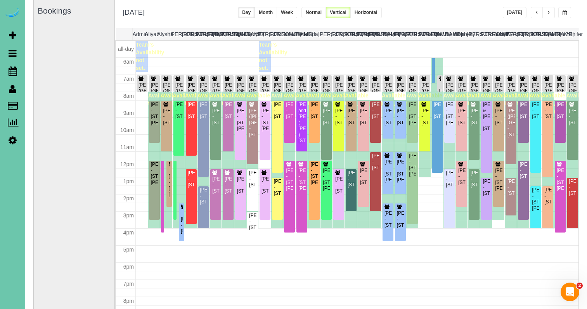
click at [500, 37] on th "Reinier" at bounding box center [498, 34] width 12 height 12
click at [550, 13] on span "button" at bounding box center [549, 12] width 4 height 5
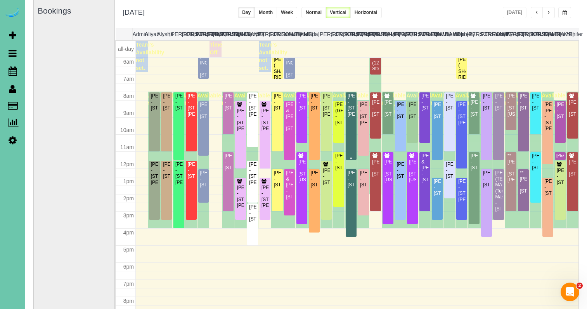
click at [351, 116] on div "[PERSON_NAME] - [STREET_ADDRESS][PERSON_NAME]" at bounding box center [352, 105] width 8 height 24
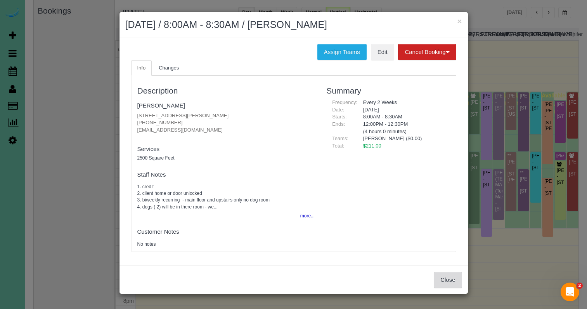
click at [442, 283] on button "Close" at bounding box center [448, 280] width 28 height 16
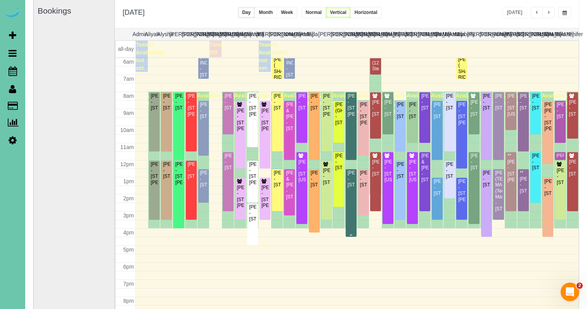
click at [354, 188] on div "[PERSON_NAME] - [STREET_ADDRESS]" at bounding box center [352, 179] width 8 height 18
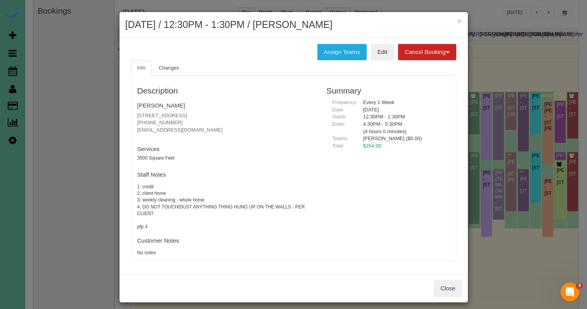
drag, startPoint x: 455, startPoint y: 283, endPoint x: 439, endPoint y: 279, distance: 16.4
click at [455, 283] on button "Close" at bounding box center [448, 288] width 28 height 16
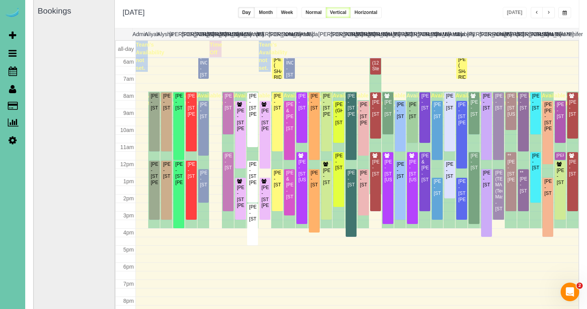
click at [546, 12] on button "button" at bounding box center [549, 12] width 12 height 11
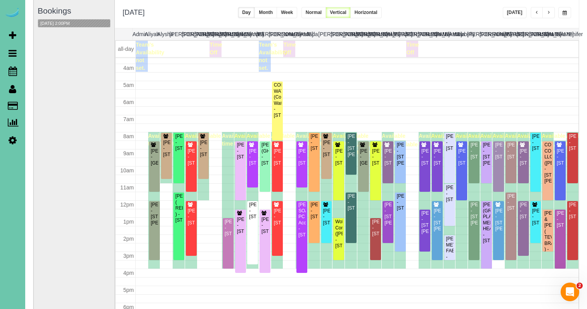
scroll to position [62, 0]
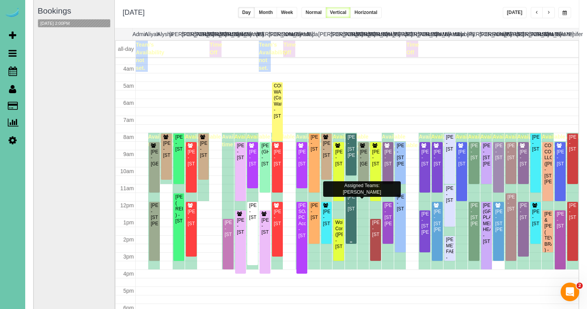
click at [351, 206] on div "[PERSON_NAME] - [STREET_ADDRESS]" at bounding box center [352, 203] width 8 height 18
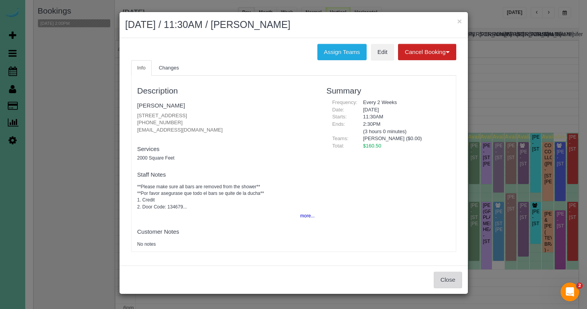
click at [448, 273] on button "Close" at bounding box center [448, 280] width 28 height 16
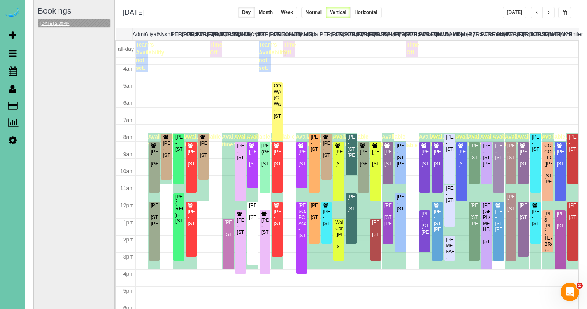
click at [70, 21] on button "[DATE] 2:00PM" at bounding box center [55, 23] width 34 height 8
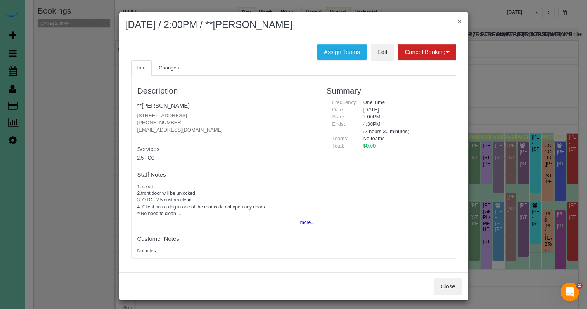
click at [459, 23] on button "×" at bounding box center [459, 21] width 5 height 8
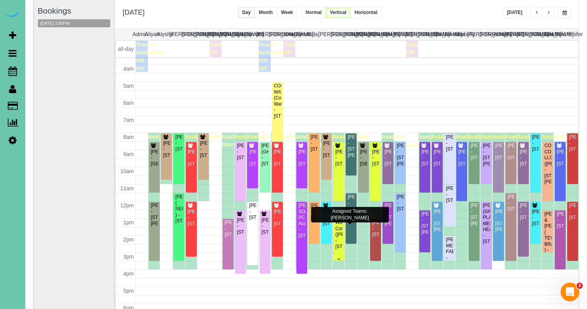
click at [339, 236] on div "Wolf Construction ([PERSON_NAME]) - [STREET_ADDRESS]" at bounding box center [339, 235] width 8 height 30
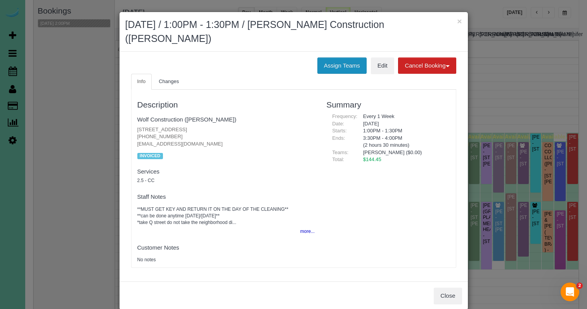
drag, startPoint x: 331, startPoint y: 54, endPoint x: 320, endPoint y: 54, distance: 10.9
click at [331, 57] on button "Assign Teams" at bounding box center [342, 65] width 49 height 16
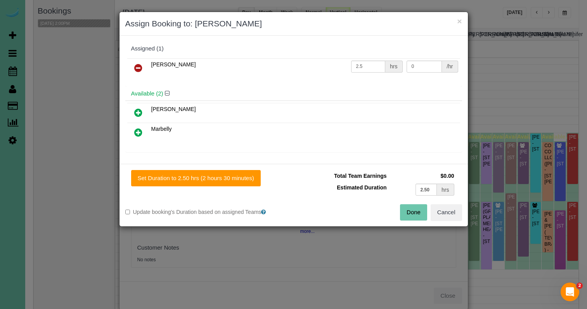
click at [136, 64] on icon at bounding box center [138, 67] width 8 height 9
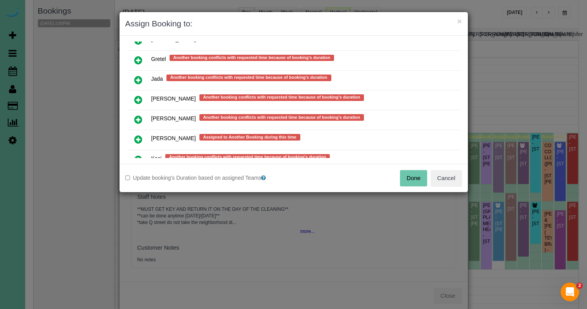
scroll to position [419, 0]
drag, startPoint x: 139, startPoint y: 115, endPoint x: 171, endPoint y: 140, distance: 39.8
click at [139, 115] on icon at bounding box center [138, 119] width 8 height 9
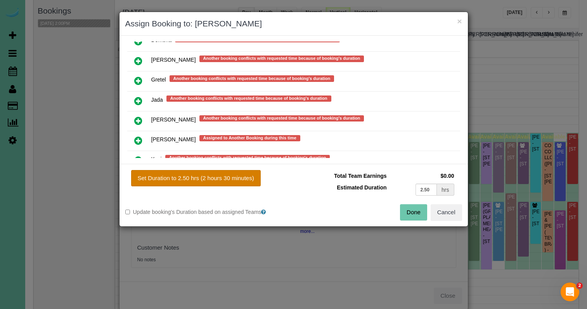
click at [233, 181] on button "Set Duration to 2.50 hrs (2 hours 30 minutes)" at bounding box center [196, 178] width 130 height 16
type input "2.50"
click at [409, 210] on button "Done" at bounding box center [413, 212] width 27 height 16
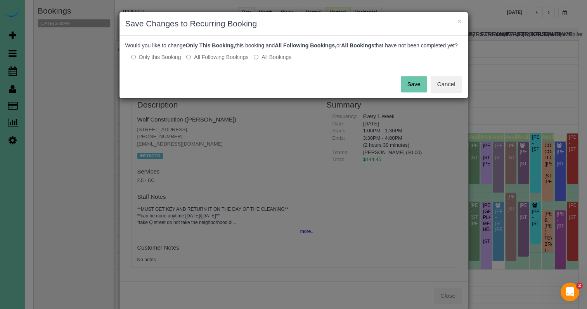
click at [416, 92] on button "Save" at bounding box center [414, 84] width 26 height 16
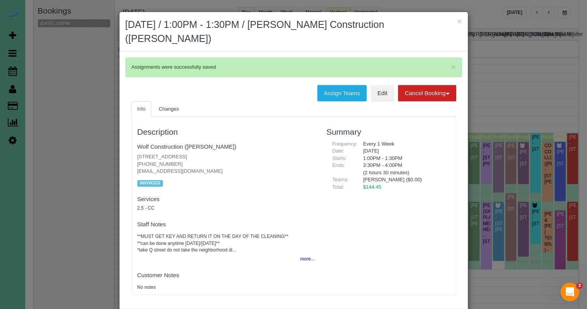
drag, startPoint x: 459, startPoint y: 21, endPoint x: 457, endPoint y: 25, distance: 4.5
click at [459, 21] on button "×" at bounding box center [459, 21] width 5 height 8
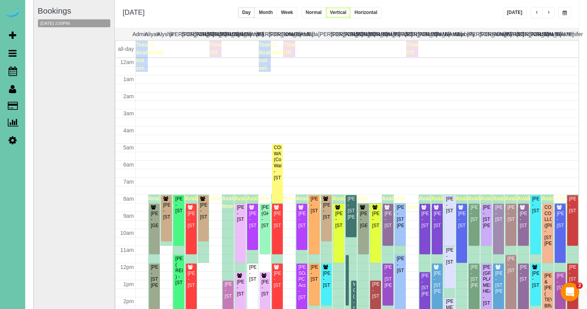
scroll to position [62, 0]
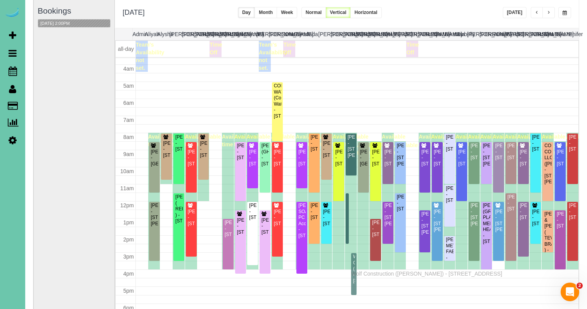
drag, startPoint x: 354, startPoint y: 242, endPoint x: 353, endPoint y: 273, distance: 31.1
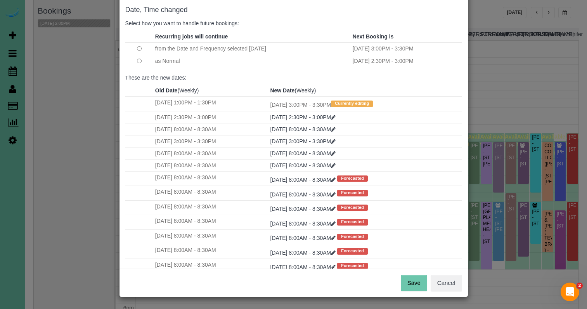
scroll to position [38, 0]
click at [415, 285] on button "Save" at bounding box center [414, 283] width 26 height 16
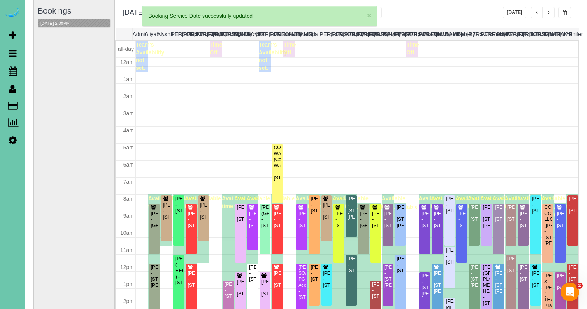
scroll to position [62, 0]
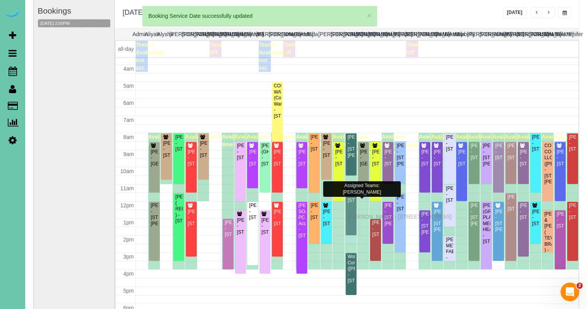
drag, startPoint x: 352, startPoint y: 223, endPoint x: 351, endPoint y: 215, distance: 7.5
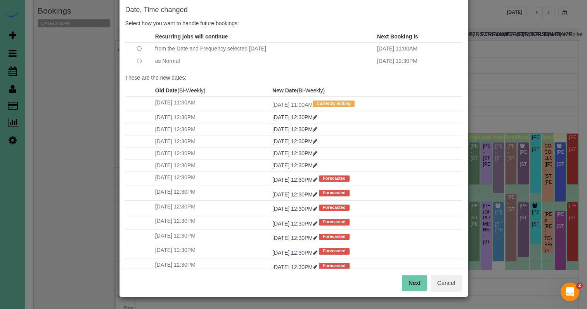
scroll to position [38, 0]
click at [408, 280] on button "Next" at bounding box center [414, 283] width 25 height 16
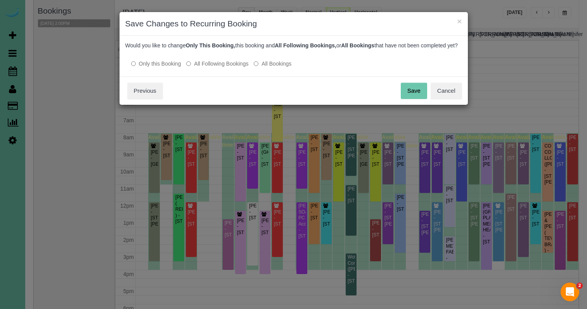
click at [409, 96] on button "Save" at bounding box center [414, 91] width 26 height 16
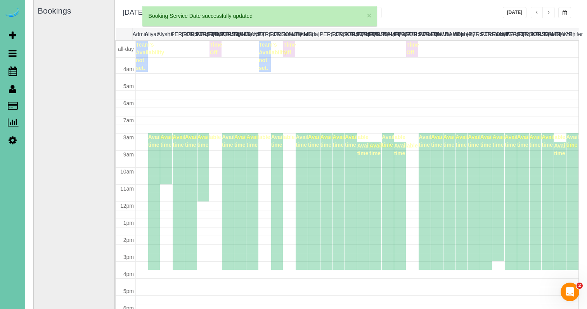
scroll to position [61, 0]
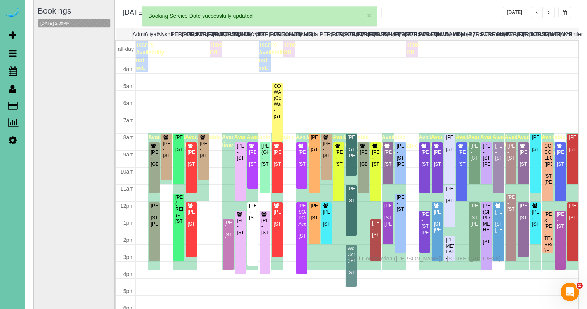
drag, startPoint x: 351, startPoint y: 265, endPoint x: 351, endPoint y: 257, distance: 7.4
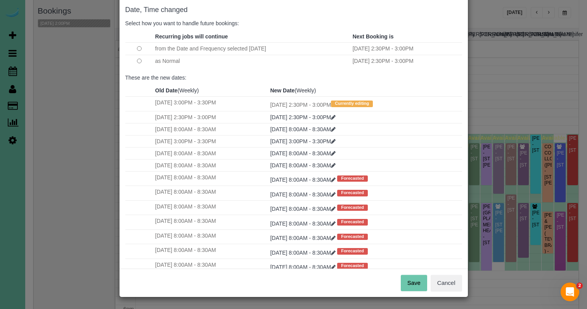
scroll to position [38, 0]
click at [415, 281] on button "Save" at bounding box center [414, 283] width 26 height 16
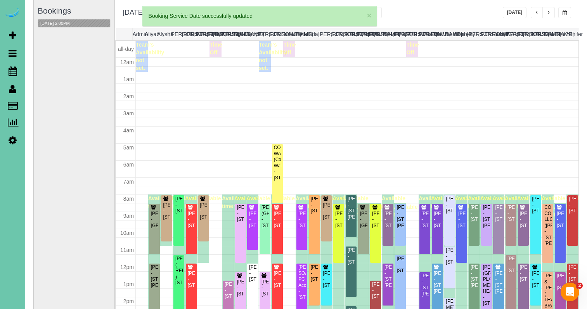
scroll to position [61, 0]
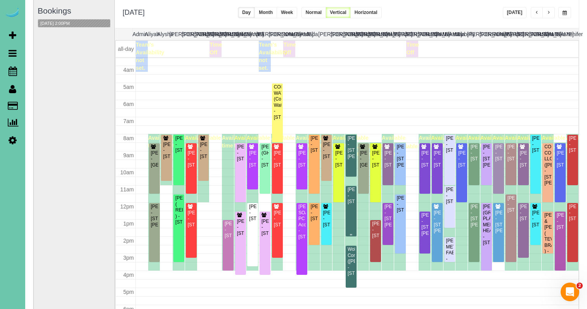
click at [349, 205] on div "[PERSON_NAME] - [STREET_ADDRESS]" at bounding box center [352, 196] width 8 height 18
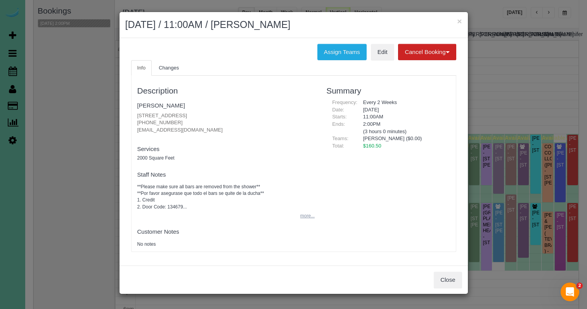
click at [296, 211] on button "more..." at bounding box center [305, 215] width 19 height 11
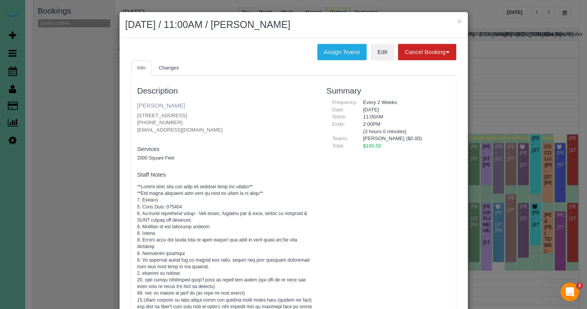
click at [154, 105] on link "[PERSON_NAME]" at bounding box center [161, 105] width 48 height 7
drag, startPoint x: 415, startPoint y: 30, endPoint x: 448, endPoint y: 23, distance: 33.4
click at [419, 30] on h2 "August 22, 2025 / 11:00AM / Julie Kieffer" at bounding box center [293, 25] width 337 height 14
click at [459, 23] on button "×" at bounding box center [459, 21] width 5 height 8
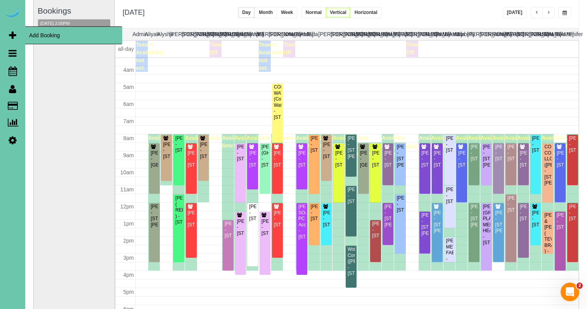
click at [50, 35] on span "Add Booking" at bounding box center [73, 35] width 97 height 18
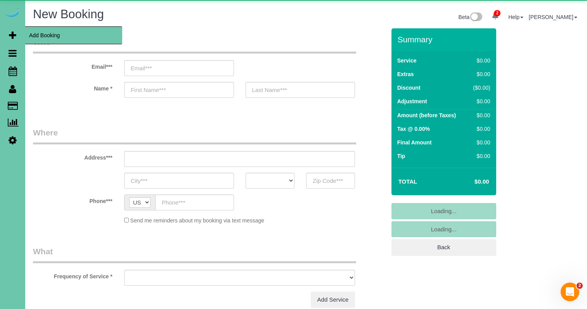
select select "object:11162"
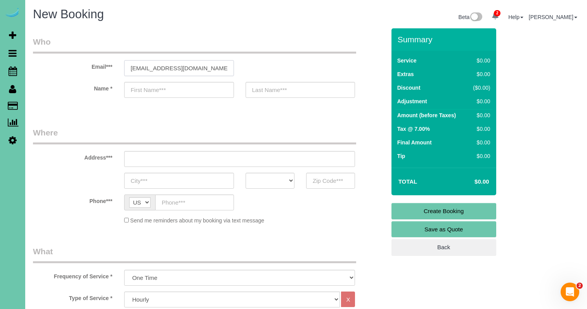
type input "woodngold@yahoo.com"
type input "Judy"
type input "Wood"
type input "4811 Magnolia Street"
type input "[GEOGRAPHIC_DATA]"
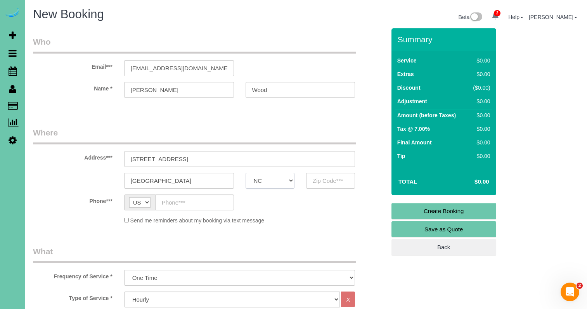
select select "NE"
type input "68137"
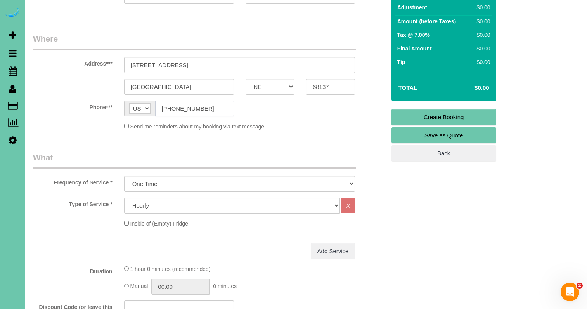
scroll to position [101, 0]
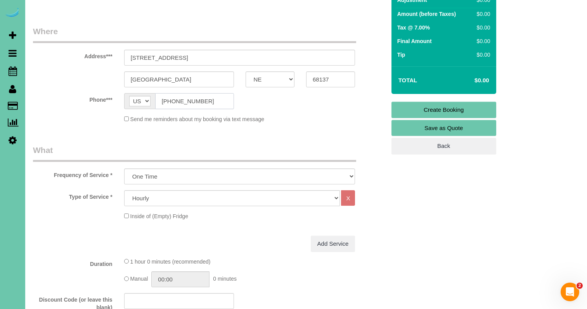
type input "(402) 651-9442"
select select "object:11165"
select select "66"
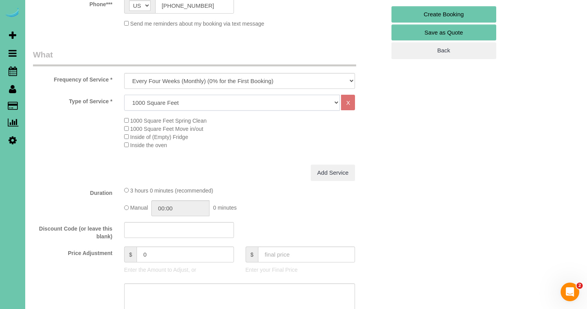
scroll to position [207, 0]
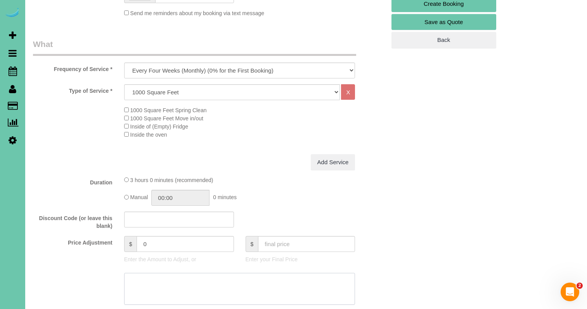
click at [187, 288] on textarea at bounding box center [239, 289] width 231 height 32
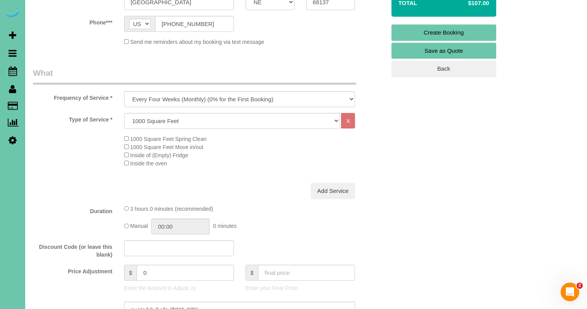
scroll to position [235, 0]
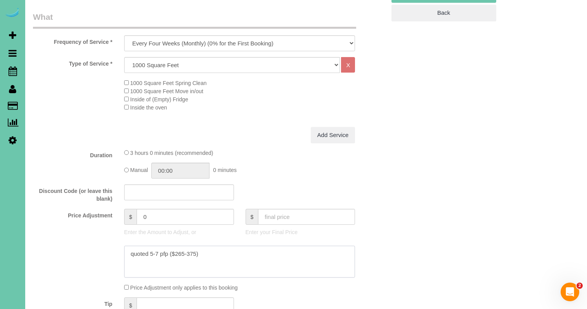
type textarea "quoted 5-7 pfp ($265-375)"
drag, startPoint x: 166, startPoint y: 216, endPoint x: 120, endPoint y: 207, distance: 46.6
click at [121, 209] on div "$ 0 Enter the Amount to Adjust, or" at bounding box center [179, 224] width 122 height 31
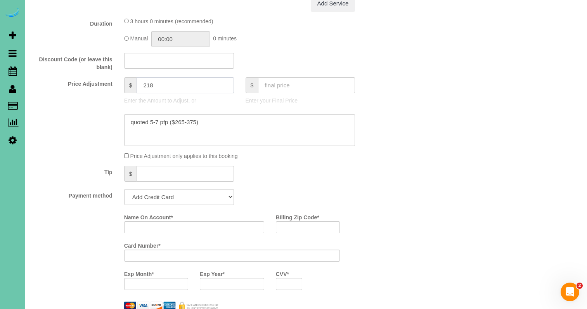
scroll to position [400, 0]
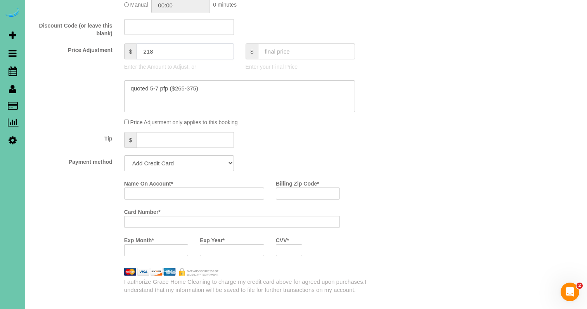
type input "218"
select select "string:check"
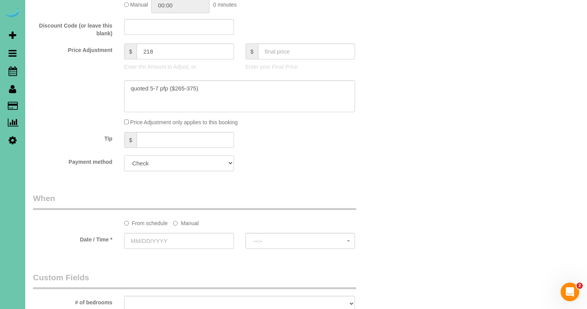
scroll to position [475, 0]
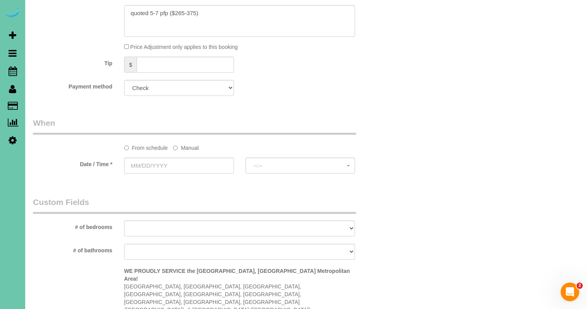
click at [186, 146] on label "Manual" at bounding box center [186, 146] width 26 height 10
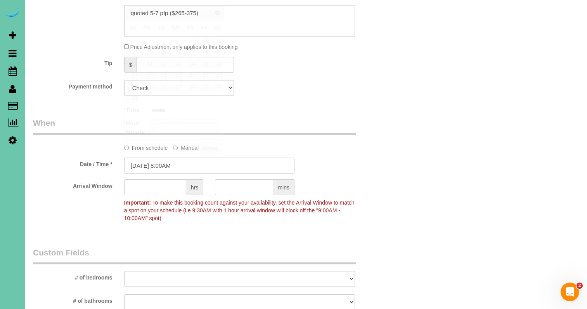
click at [186, 166] on input "[DATE] 8:00AM" at bounding box center [209, 166] width 170 height 16
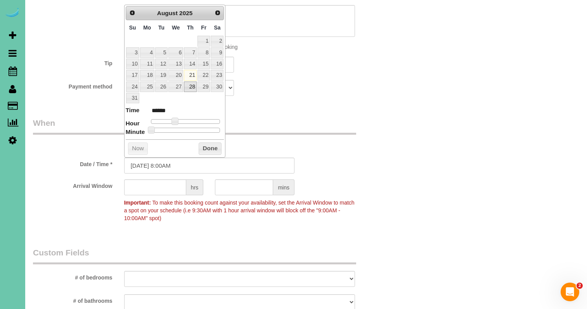
click at [191, 87] on link "28" at bounding box center [190, 87] width 13 height 10
type input "08/28/2025 9:00AM"
type input "******"
type input "08/28/2025 10:00AM"
type input "*******"
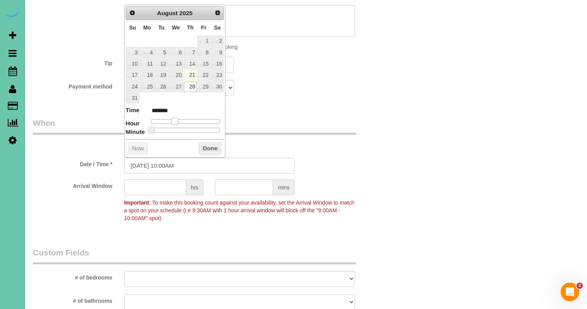
type input "08/28/2025 11:00AM"
type input "*******"
drag, startPoint x: 172, startPoint y: 120, endPoint x: 174, endPoint y: 132, distance: 13.0
click at [183, 120] on span at bounding box center [184, 121] width 7 height 7
click at [170, 165] on input "08/28/2025 11:00AM" at bounding box center [209, 166] width 170 height 16
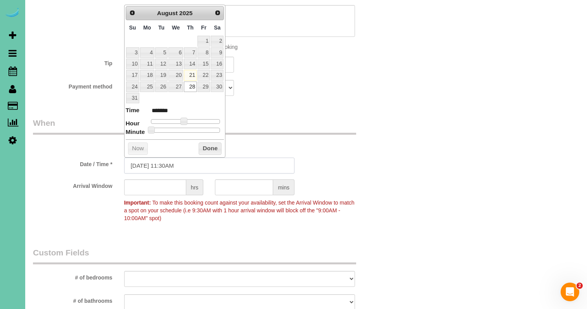
type input "08/28/2025 11:30AM"
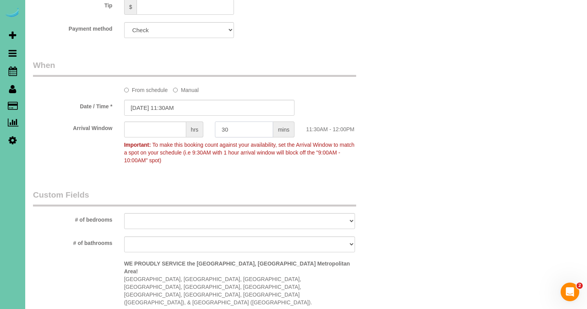
scroll to position [534, 0]
type input "30"
select select "number:36"
select select "number:40"
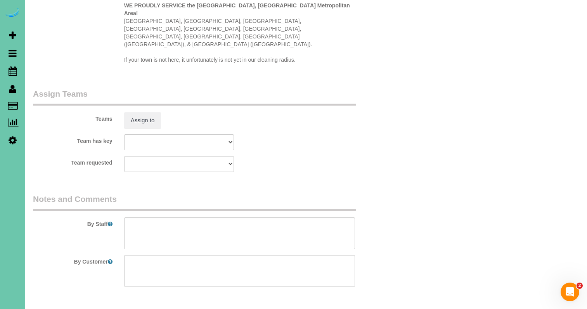
scroll to position [791, 0]
click at [148, 218] on textarea at bounding box center [239, 234] width 231 height 32
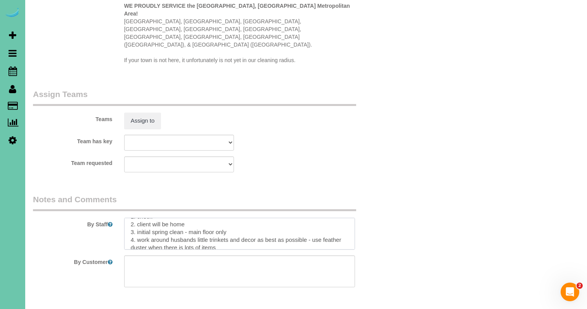
scroll to position [24, 0]
click at [137, 218] on textarea at bounding box center [239, 234] width 231 height 32
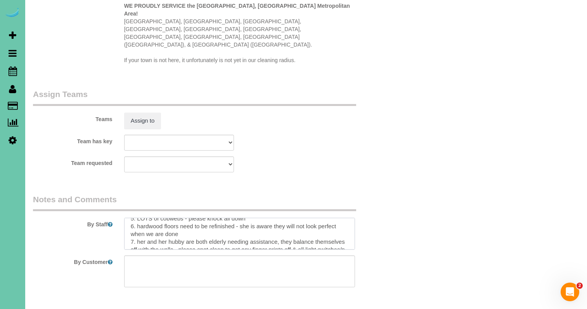
scroll to position [61, 0]
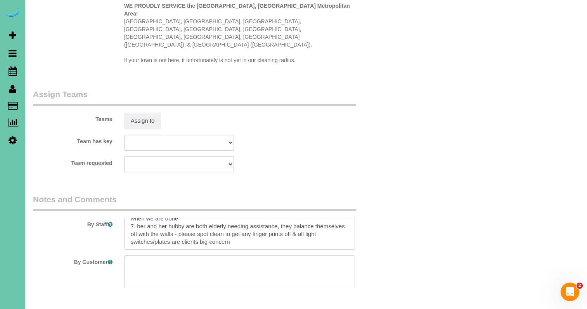
paste textarea "Spring Deep Clean – Work Order CLEANING DESCRIPTION Dirt level 5-10 *Use extens…"
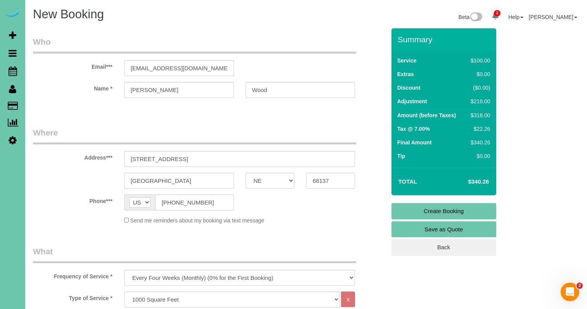
scroll to position [0, 0]
type textarea "**new client** 1. check 2. client will be home 3. initial spring clean - main f…"
click at [402, 212] on link "Create Booking" at bounding box center [444, 211] width 105 height 16
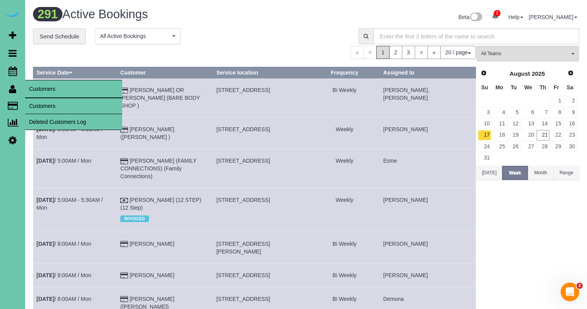
click at [52, 105] on link "Customers" at bounding box center [73, 106] width 97 height 16
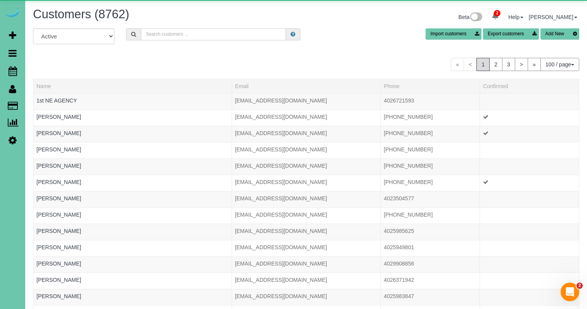
click at [191, 34] on input "text" at bounding box center [213, 34] width 145 height 12
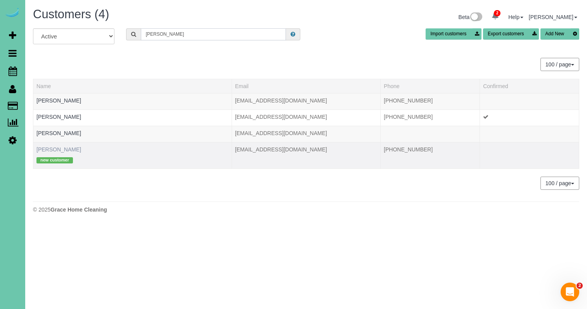
type input "judy w"
click at [59, 149] on link "Judy Wood" at bounding box center [58, 149] width 45 height 6
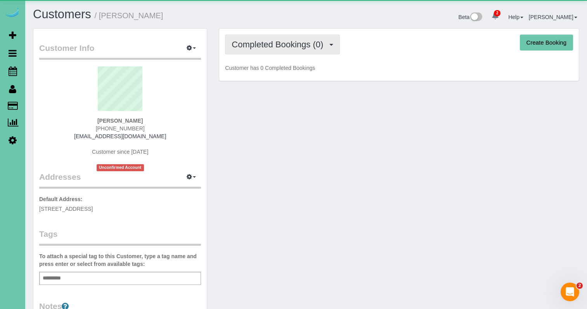
click at [247, 41] on span "Completed Bookings (0)" at bounding box center [280, 45] width 96 height 10
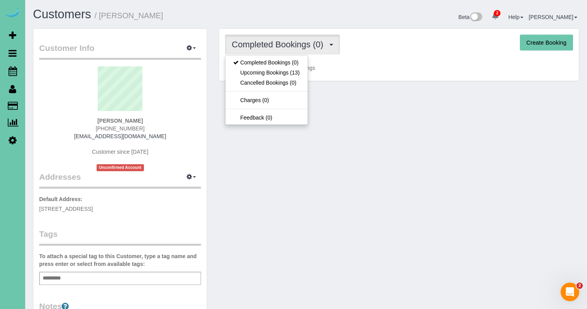
click at [251, 71] on link "Upcoming Bookings (13)" at bounding box center [267, 73] width 82 height 10
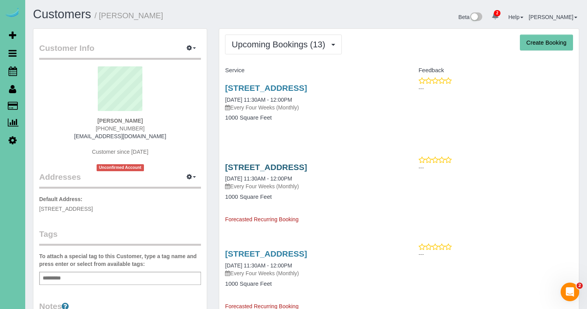
click at [307, 167] on link "4811 Magnolia Street, Omaha, NE 68137" at bounding box center [266, 167] width 82 height 9
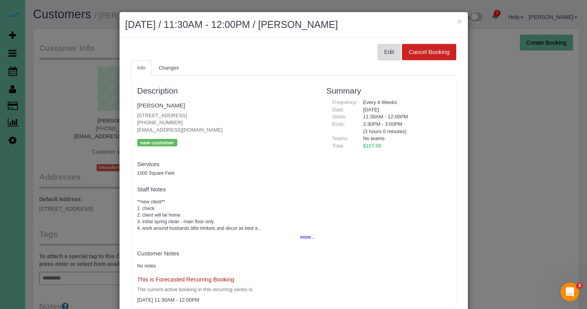
click at [391, 54] on button "Edit" at bounding box center [389, 52] width 23 height 16
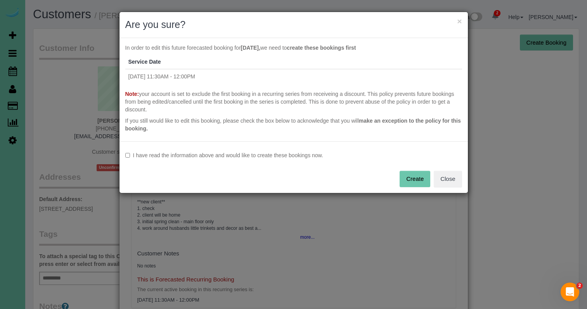
click at [211, 159] on label "I have read the information above and would like to create these bookings now." at bounding box center [293, 155] width 337 height 8
click at [404, 176] on button "Create" at bounding box center [415, 179] width 31 height 16
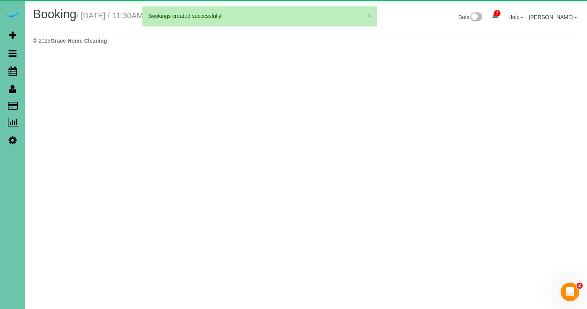
select select "NE"
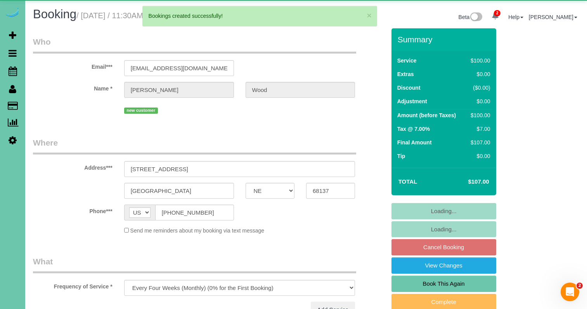
select select "object:13640"
select select "number:36"
select select "number:40"
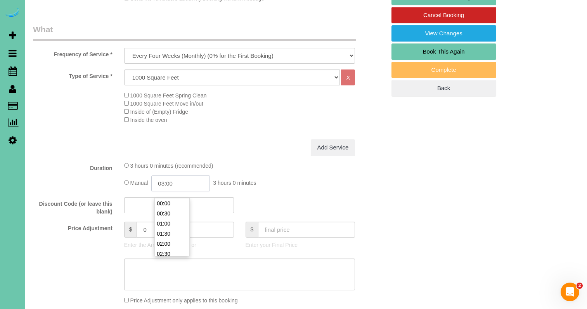
scroll to position [50, 0]
click at [172, 191] on input "03:00" at bounding box center [180, 184] width 58 height 16
click at [172, 207] on li "02:30" at bounding box center [172, 203] width 35 height 10
click at [186, 191] on input "02:30" at bounding box center [180, 184] width 58 height 16
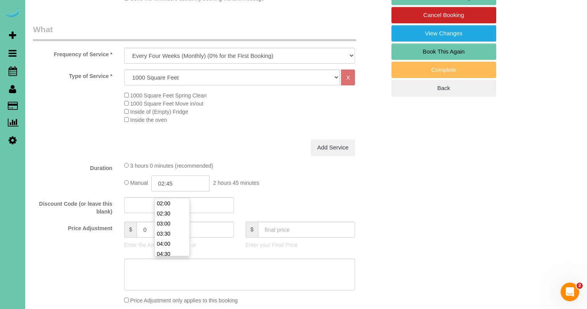
type input "02:45"
click at [37, 191] on div "Duration 3 hours 0 minutes (recommended) Manual 02:45 2 hours 45 minutes" at bounding box center [209, 177] width 365 height 30
drag, startPoint x: 185, startPoint y: 239, endPoint x: 77, endPoint y: 217, distance: 110.0
click at [76, 222] on fieldset "What Frequency of Service * One Time Weekly (0% for the First Booking) Bi-Weekl…" at bounding box center [209, 190] width 353 height 332
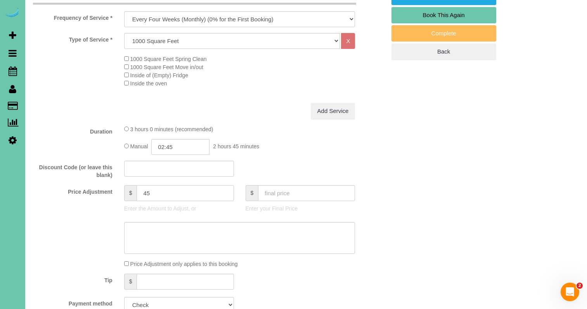
scroll to position [286, 0]
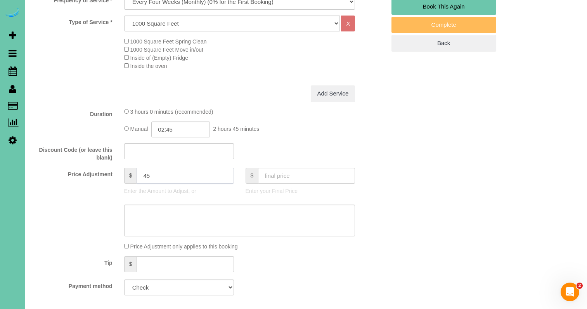
type input "45"
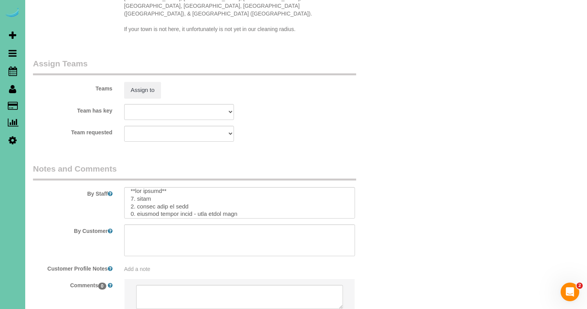
scroll to position [2, 0]
drag, startPoint x: 165, startPoint y: 176, endPoint x: 108, endPoint y: 172, distance: 56.8
click at [108, 172] on div "By Staff" at bounding box center [209, 191] width 365 height 56
drag, startPoint x: 184, startPoint y: 192, endPoint x: 181, endPoint y: 195, distance: 4.7
click at [136, 191] on textarea at bounding box center [239, 203] width 231 height 32
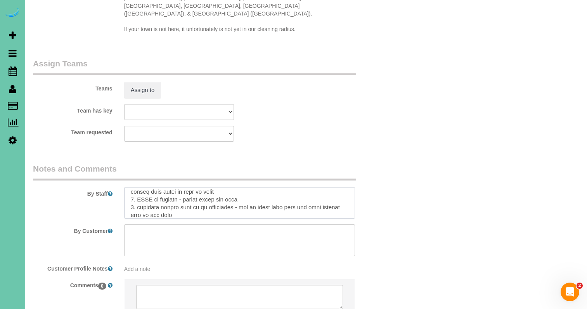
scroll to position [33, 0]
drag, startPoint x: 136, startPoint y: 190, endPoint x: 138, endPoint y: 184, distance: 6.4
click at [138, 187] on textarea at bounding box center [239, 203] width 231 height 32
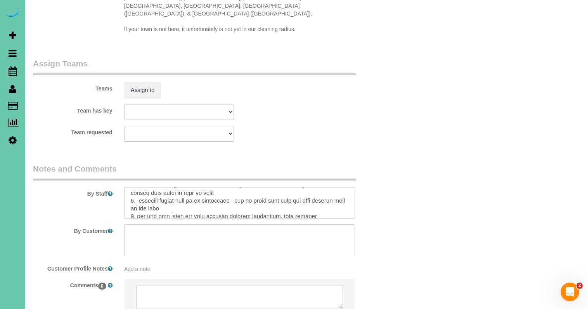
click at [133, 194] on textarea at bounding box center [239, 203] width 231 height 32
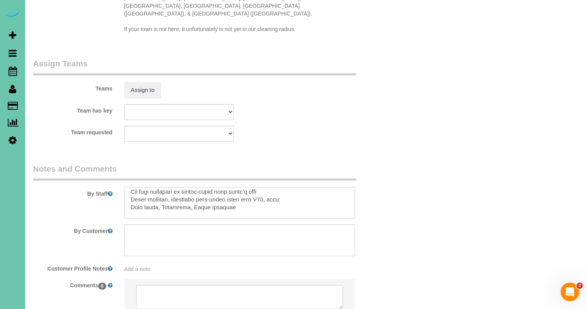
drag, startPoint x: 137, startPoint y: 198, endPoint x: 148, endPoint y: 242, distance: 44.5
click at [148, 242] on sui-booking-comments "By Staff By Customer Customer Profile Notes Add a note Comments 0" at bounding box center [209, 243] width 353 height 160
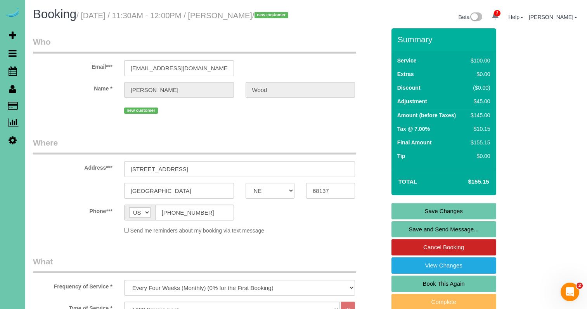
scroll to position [0, 0]
type textarea "1. check 2. client will be home 3.monthly - main floor only 4. work around husb…"
click at [411, 219] on link "Save Changes" at bounding box center [444, 211] width 105 height 16
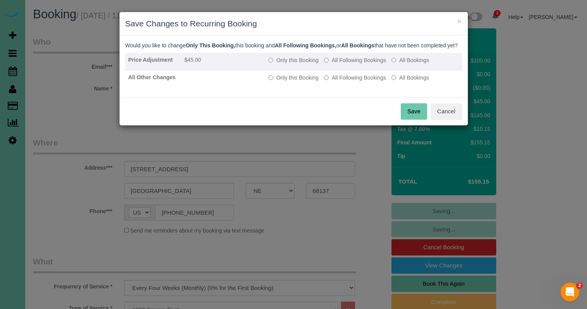
click at [351, 64] on label "All Following Bookings" at bounding box center [355, 60] width 62 height 8
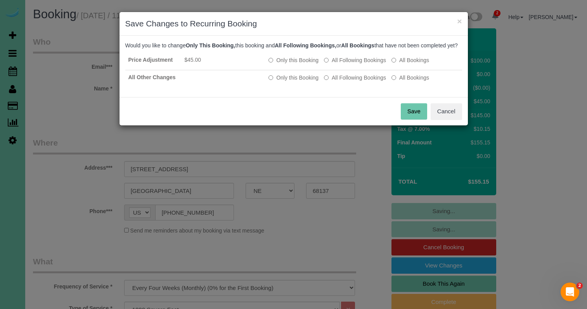
drag, startPoint x: 349, startPoint y: 85, endPoint x: 403, endPoint y: 109, distance: 58.4
click at [349, 82] on label "All Following Bookings" at bounding box center [355, 78] width 62 height 8
drag, startPoint x: 417, startPoint y: 121, endPoint x: 410, endPoint y: 119, distance: 7.4
click at [417, 120] on button "Save" at bounding box center [414, 111] width 26 height 16
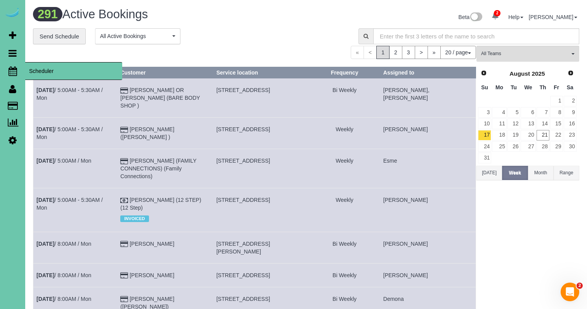
click at [10, 71] on icon at bounding box center [13, 70] width 9 height 9
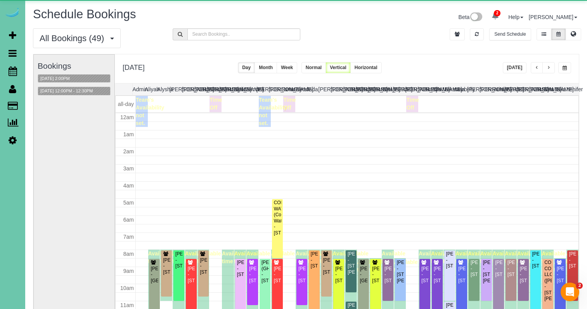
scroll to position [103, 0]
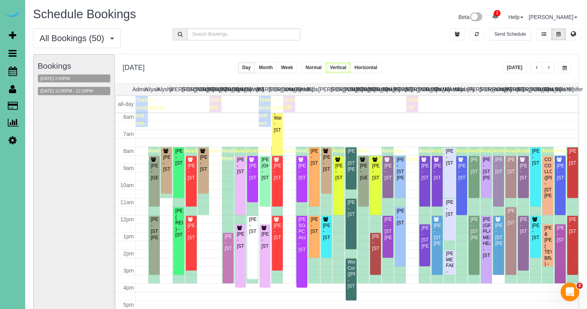
click at [515, 71] on button "[DATE]" at bounding box center [515, 67] width 24 height 11
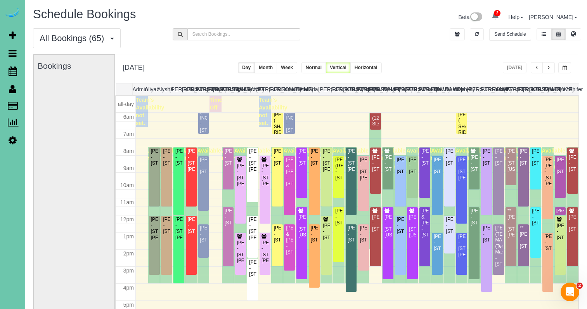
click at [549, 67] on span "button" at bounding box center [549, 68] width 4 height 5
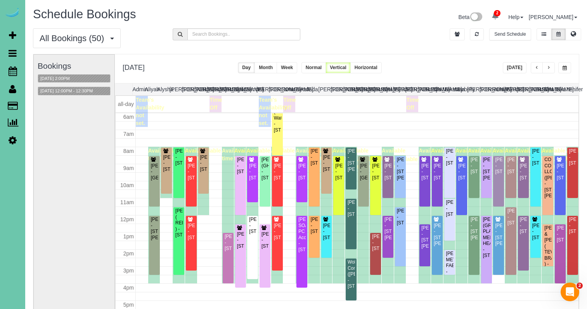
click at [567, 67] on span "button" at bounding box center [565, 68] width 4 height 5
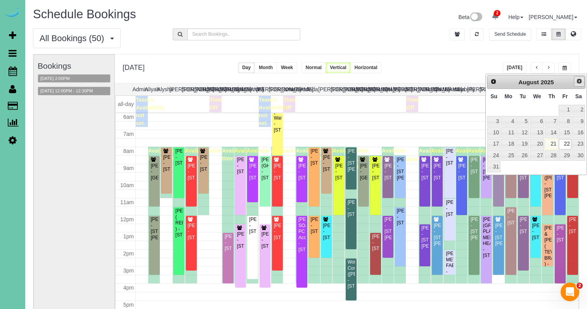
click at [577, 77] on link "Next" at bounding box center [579, 81] width 11 height 11
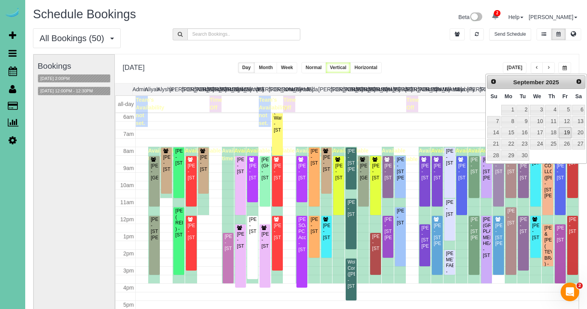
click at [569, 131] on link "19" at bounding box center [565, 132] width 12 height 10
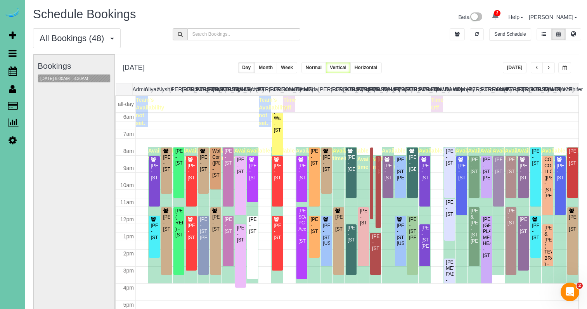
click at [519, 70] on button "[DATE]" at bounding box center [515, 67] width 24 height 11
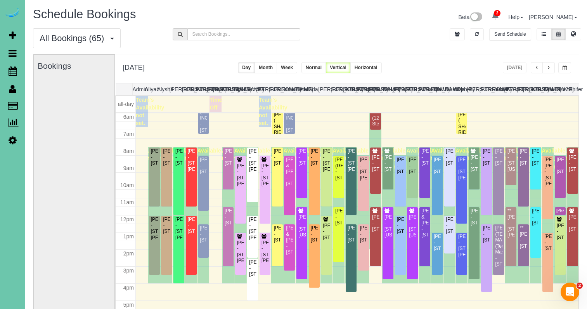
click at [547, 68] on span "button" at bounding box center [549, 68] width 4 height 5
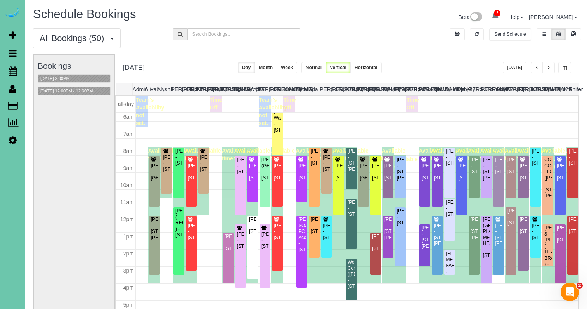
click at [483, 50] on div "All Bookings (50) All Bookings Unassigned Bookings Recurring Bookings New Custo…" at bounding box center [306, 41] width 558 height 26
click at [562, 64] on button "button" at bounding box center [565, 67] width 13 height 11
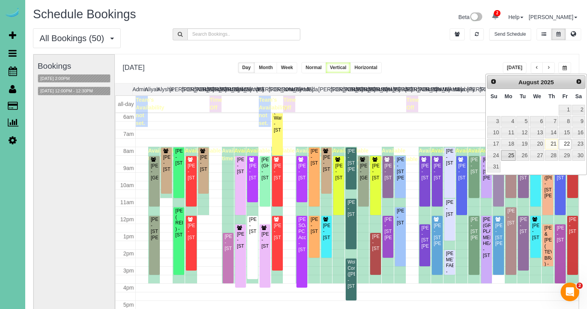
click at [510, 153] on link "25" at bounding box center [509, 155] width 14 height 10
type input "**********"
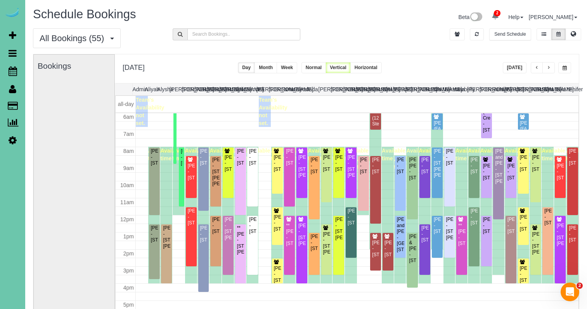
click at [550, 67] on span "button" at bounding box center [549, 68] width 4 height 5
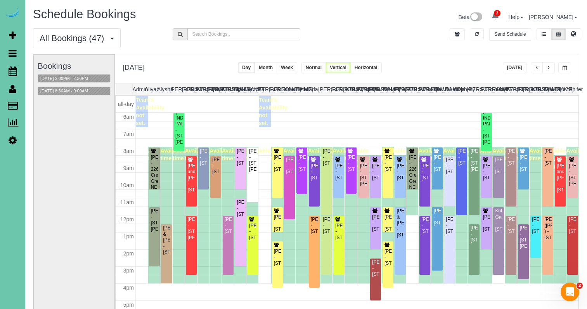
click at [78, 86] on div "Bookings 08/26/2025 2:00PM - 2:30PM 08/26/2025 8:30AM - 9:00AM" at bounding box center [74, 210] width 73 height 310
click at [76, 89] on button "08/26/2025 8:30AM - 9:00AM" at bounding box center [64, 91] width 52 height 8
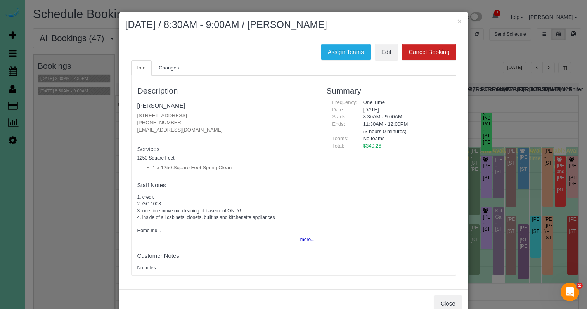
scroll to position [0, 0]
click at [458, 19] on button "×" at bounding box center [459, 21] width 5 height 8
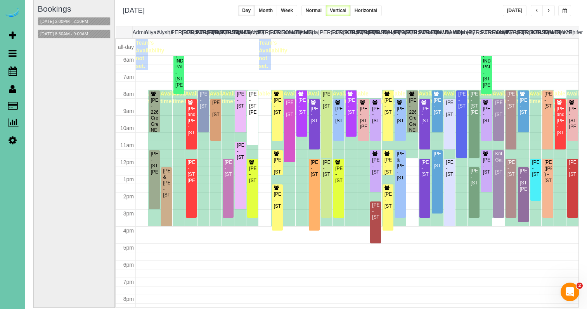
scroll to position [57, 0]
drag, startPoint x: 203, startPoint y: 9, endPoint x: 153, endPoint y: 9, distance: 50.9
click at [153, 9] on div "**********" at bounding box center [347, 12] width 464 height 29
click at [440, 14] on div "**********" at bounding box center [347, 12] width 464 height 29
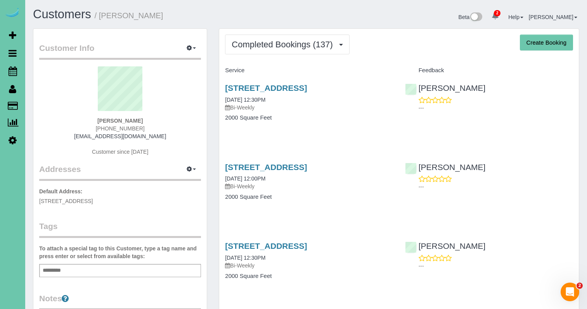
drag, startPoint x: 123, startPoint y: 127, endPoint x: 101, endPoint y: 127, distance: 21.7
click at [101, 127] on div "[PERSON_NAME] [PHONE_NUMBER] [EMAIL_ADDRESS][DOMAIN_NAME] Customer since [DATE]" at bounding box center [120, 114] width 162 height 97
click at [14, 72] on icon at bounding box center [13, 70] width 9 height 9
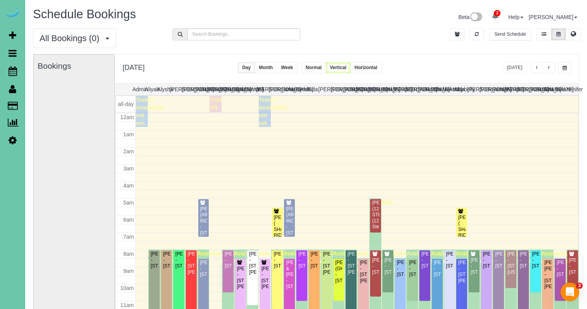
scroll to position [103, 0]
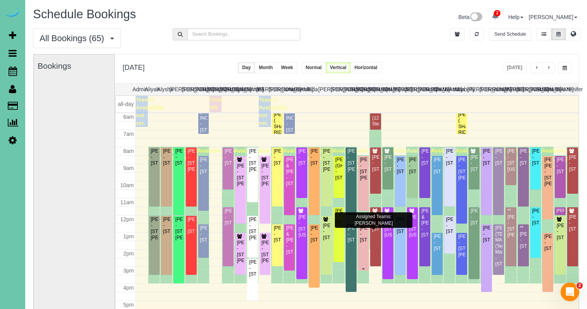
click at [362, 229] on div "[PERSON_NAME] - [STREET_ADDRESS]" at bounding box center [364, 234] width 8 height 18
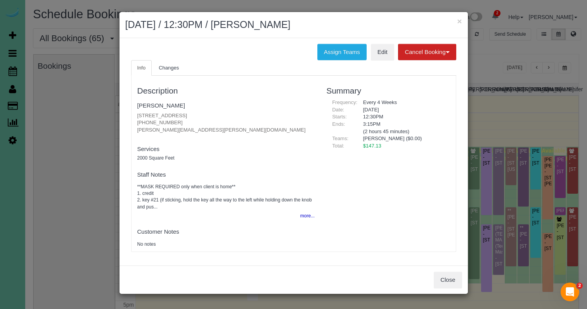
click at [308, 213] on button "more..." at bounding box center [305, 215] width 19 height 11
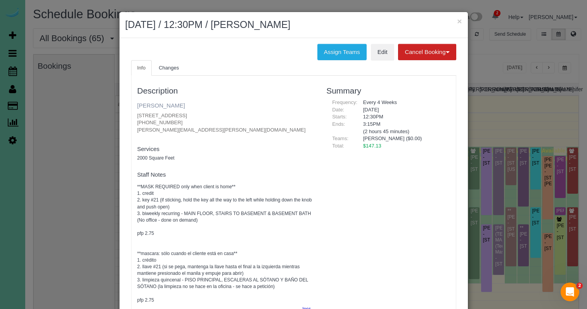
click at [151, 102] on link "[PERSON_NAME]" at bounding box center [161, 105] width 48 height 7
click at [339, 31] on h2 "[DATE] / 12:30PM / [PERSON_NAME]" at bounding box center [293, 25] width 337 height 14
click at [461, 23] on button "×" at bounding box center [459, 21] width 5 height 8
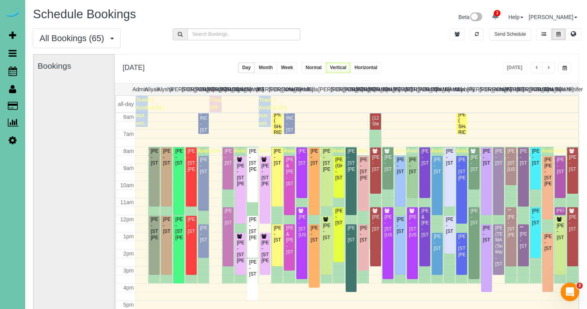
drag, startPoint x: 447, startPoint y: 52, endPoint x: 487, endPoint y: 64, distance: 41.8
click at [447, 52] on div "All Bookings (65) All Bookings Unassigned Bookings Recurring Bookings New Custo…" at bounding box center [306, 41] width 558 height 26
click at [544, 64] on button "button" at bounding box center [549, 67] width 12 height 11
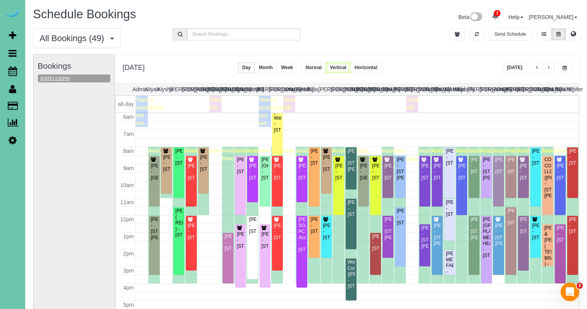
click at [63, 78] on button "[DATE] 2:00PM" at bounding box center [55, 79] width 34 height 8
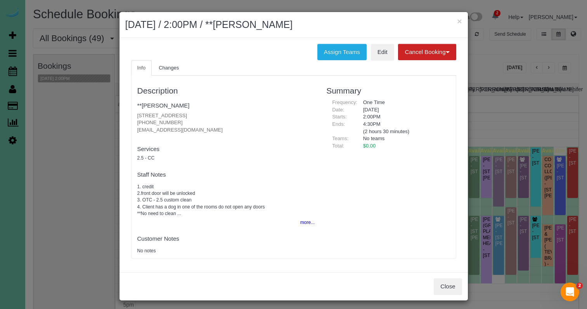
click at [458, 20] on button "×" at bounding box center [459, 21] width 5 height 8
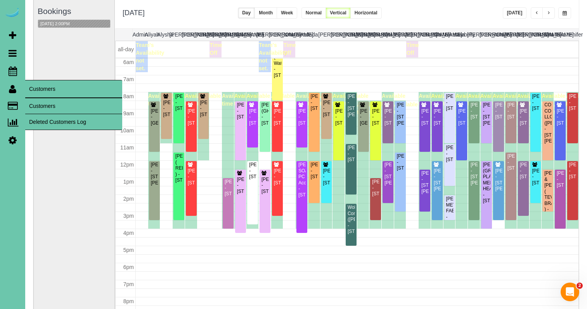
click at [51, 105] on link "Customers" at bounding box center [73, 106] width 97 height 16
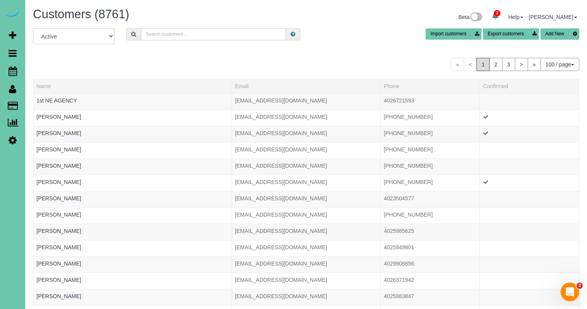
click at [173, 36] on input "text" at bounding box center [213, 34] width 145 height 12
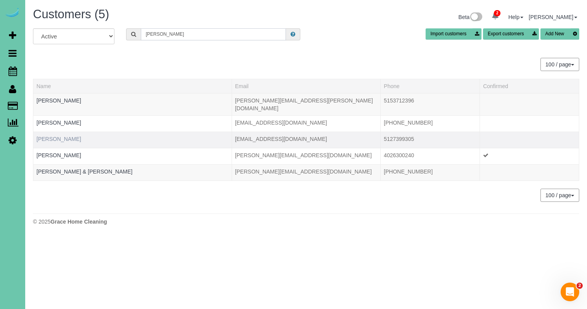
type input "mahon"
click at [56, 136] on link "Erica Mahon" at bounding box center [58, 139] width 45 height 6
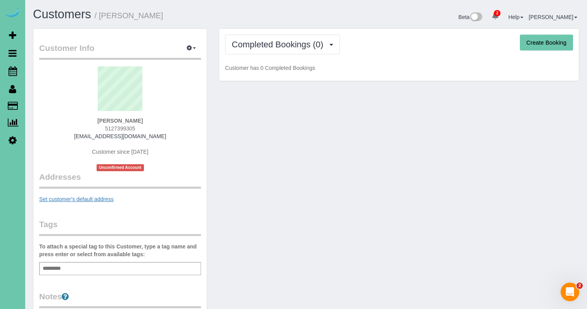
click at [90, 200] on link "Set customer's default address" at bounding box center [76, 199] width 75 height 6
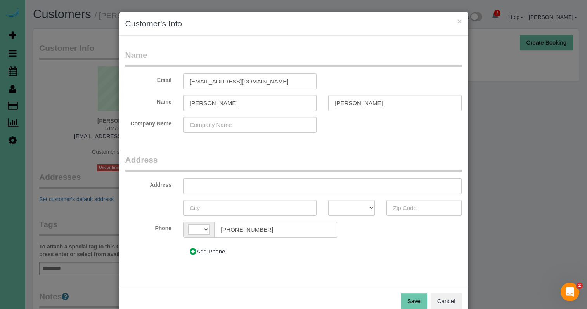
select select "string:US"
type input "2223 S 117th Circle"
type input "Omaha"
select select "NE"
type input "68144"
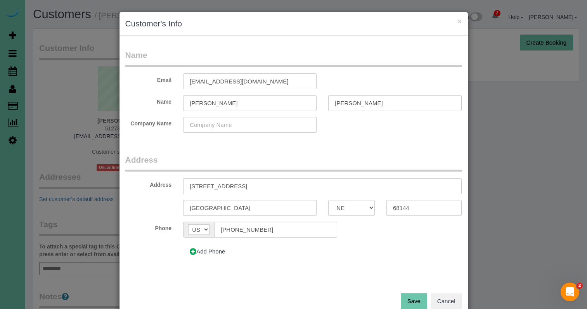
click at [400, 298] on div "Save Cancel" at bounding box center [294, 301] width 349 height 28
click at [413, 300] on button "Save" at bounding box center [414, 301] width 26 height 16
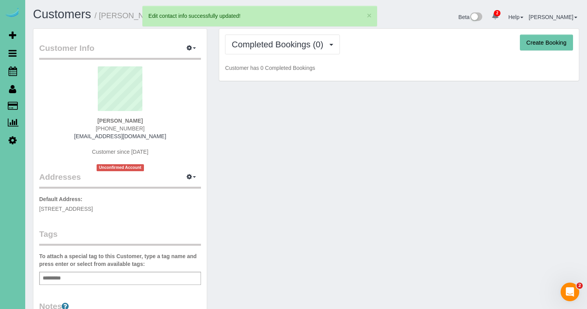
click at [552, 32] on div "Completed Bookings (0) Completed Bookings (0) Upcoming Bookings (0) Cancelled B…" at bounding box center [399, 55] width 360 height 52
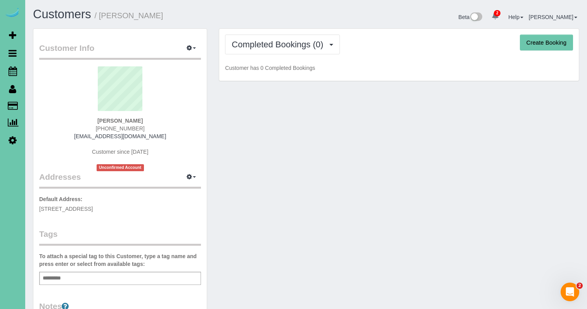
click at [540, 43] on button "Create Booking" at bounding box center [546, 43] width 53 height 16
select select "NE"
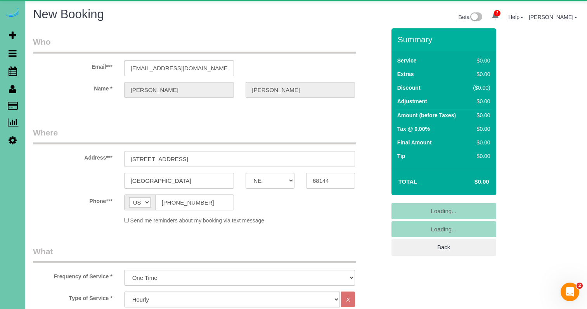
select select "object:3373"
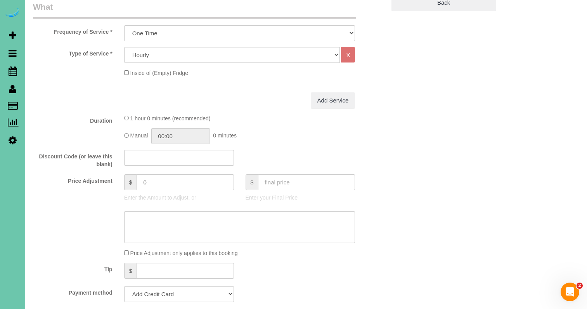
scroll to position [224, 0]
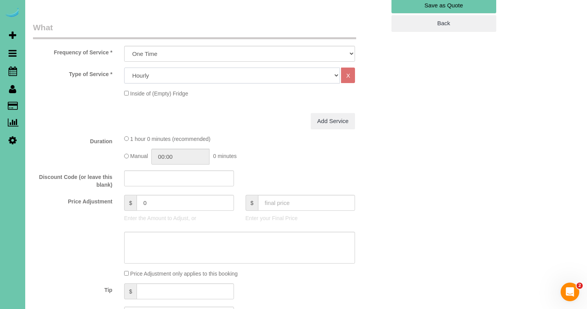
select select "61"
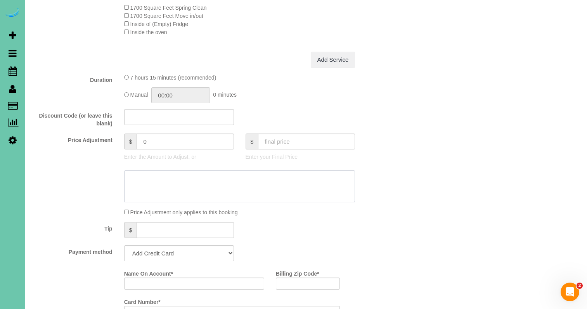
click at [181, 181] on textarea at bounding box center [239, 186] width 231 height 32
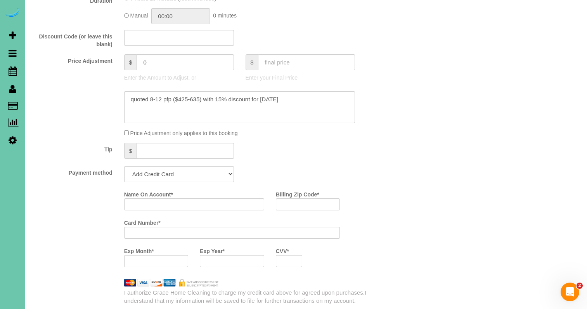
scroll to position [387, 0]
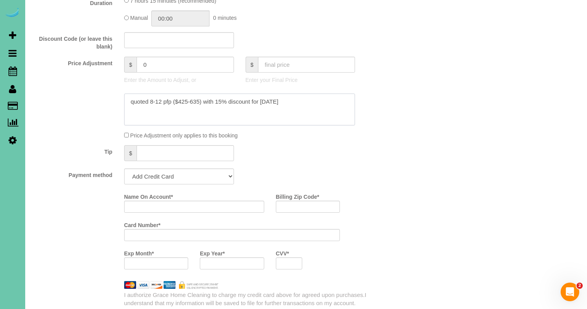
type textarea "quoted 8-12 pfp ($425-635) with 15% discount for tomorrow"
click at [165, 64] on input "0" at bounding box center [185, 65] width 97 height 16
drag, startPoint x: 153, startPoint y: 63, endPoint x: 116, endPoint y: 58, distance: 37.6
click at [116, 58] on div "Price Adjustment $ 0 Enter the Amount to Adjust, or $ Enter your Final Price" at bounding box center [209, 72] width 365 height 31
type input "160"
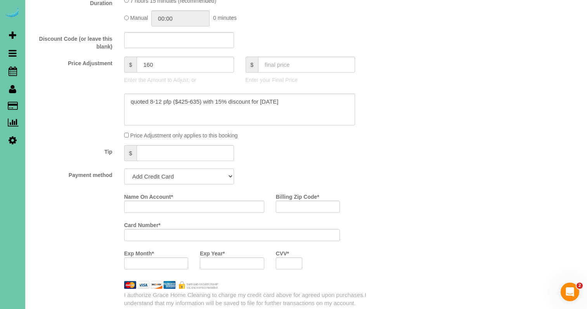
select select "string:check"
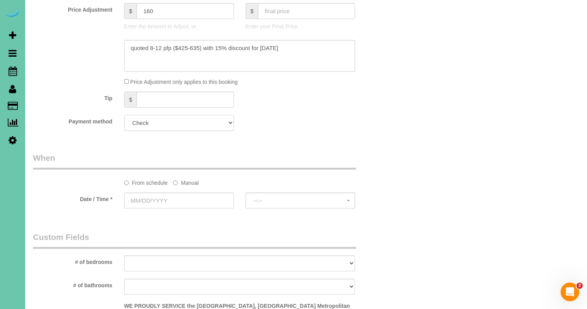
scroll to position [455, 0]
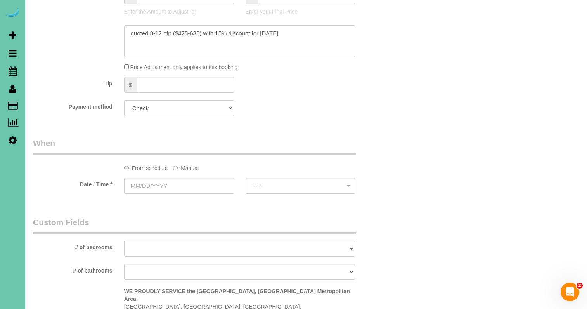
drag, startPoint x: 189, startPoint y: 165, endPoint x: 188, endPoint y: 174, distance: 9.0
click at [189, 165] on label "Manual" at bounding box center [186, 167] width 26 height 10
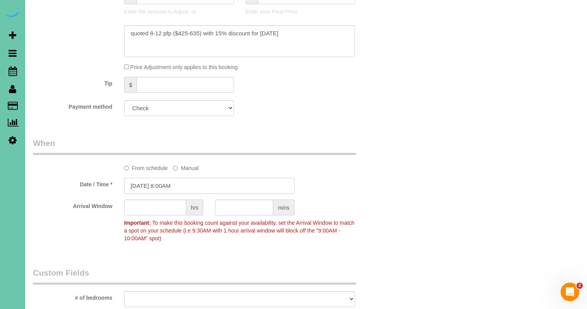
drag, startPoint x: 187, startPoint y: 186, endPoint x: 183, endPoint y: 185, distance: 4.1
click at [185, 186] on input "08/21/2025 8:00AM" at bounding box center [209, 186] width 170 height 16
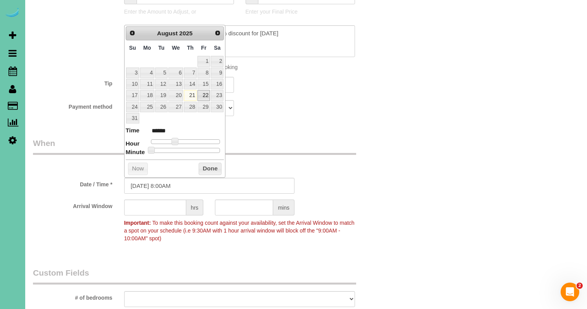
click at [206, 92] on link "22" at bounding box center [204, 95] width 12 height 10
type input "08/22/2025 9:00AM"
type input "******"
type input "08/22/2025 10:00AM"
type input "*******"
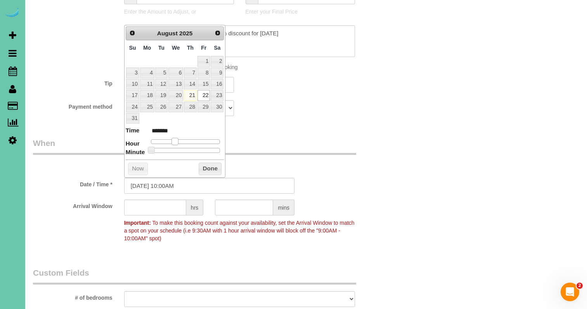
type input "08/22/2025 11:00AM"
type input "*******"
type input "08/22/2025 12:00PM"
type input "*******"
drag, startPoint x: 177, startPoint y: 137, endPoint x: 191, endPoint y: 139, distance: 14.0
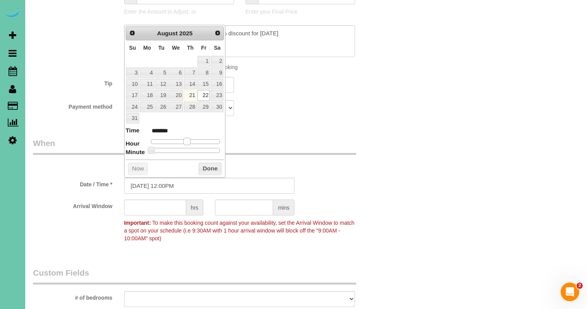
click at [191, 139] on div at bounding box center [186, 141] width 70 height 5
click at [251, 210] on input "text" at bounding box center [244, 208] width 58 height 16
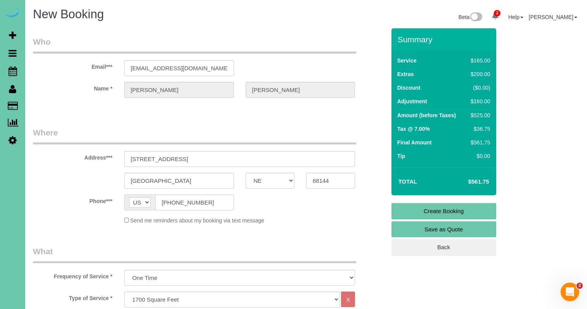
scroll to position [0, 0]
type input "30"
drag, startPoint x: 158, startPoint y: 151, endPoint x: 130, endPoint y: 151, distance: 28.7
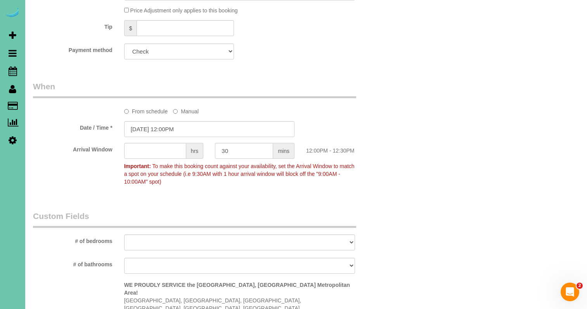
scroll to position [512, 0]
select select "number:36"
select select "number:41"
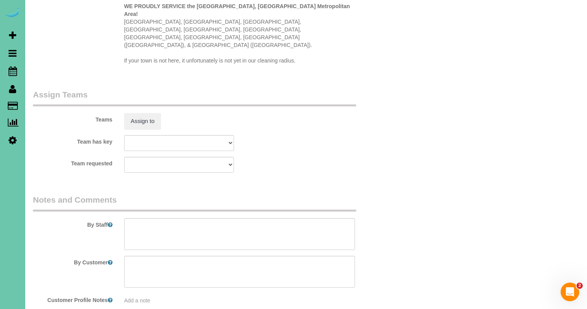
scroll to position [791, 0]
click at [154, 218] on textarea at bounding box center [239, 234] width 231 height 32
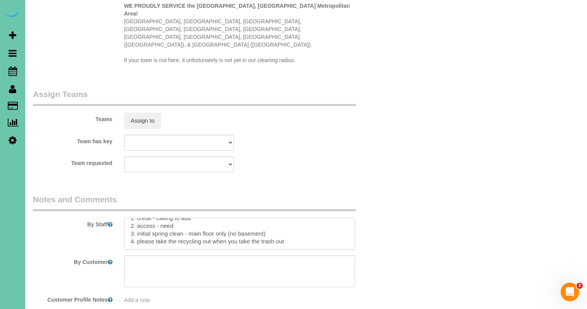
scroll to position [24, 0]
paste textarea "Spring Deep Clean – Work Order CLEANING DESCRIPTION Dirt level 5-10 *Use extens…"
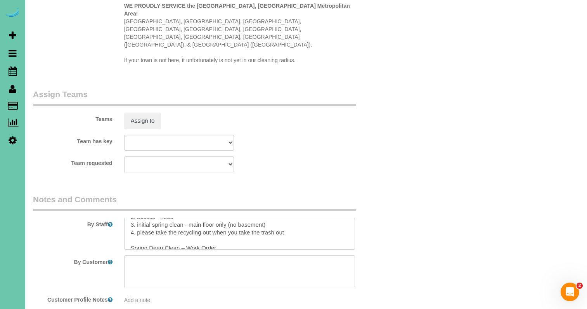
scroll to position [176, 0]
type textarea "**new client** 1. credit - calling to add 2. access - need 3. initial spring cl…"
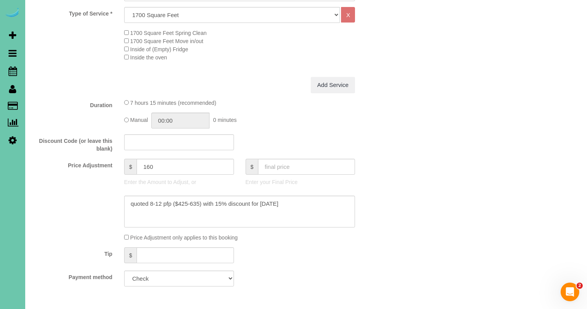
scroll to position [294, 0]
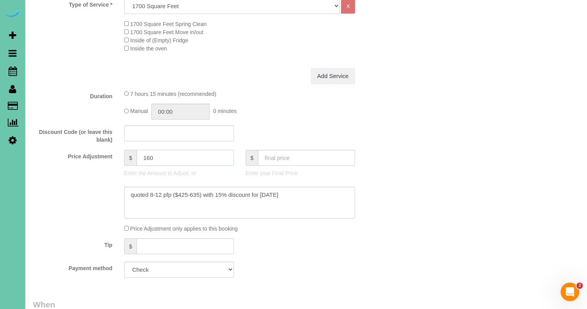
drag, startPoint x: 131, startPoint y: 156, endPoint x: 108, endPoint y: 153, distance: 23.5
click at [108, 153] on div "Price Adjustment $ 160 Enter the Amount to Adjust, or $ Enter your Final Price" at bounding box center [209, 165] width 365 height 31
type input "81.25"
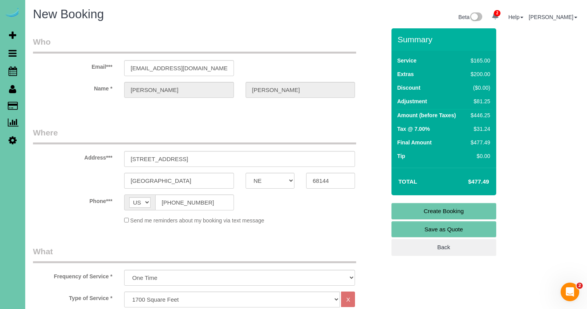
scroll to position [0, 0]
click at [398, 211] on link "Create Booking" at bounding box center [444, 211] width 105 height 16
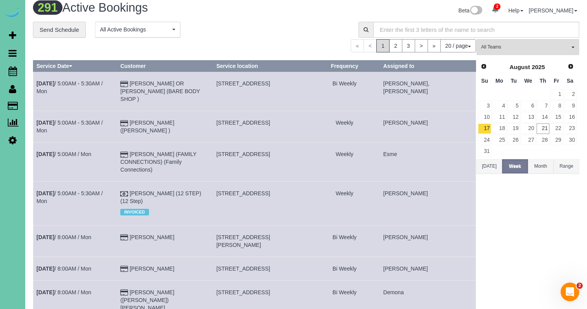
scroll to position [7, 0]
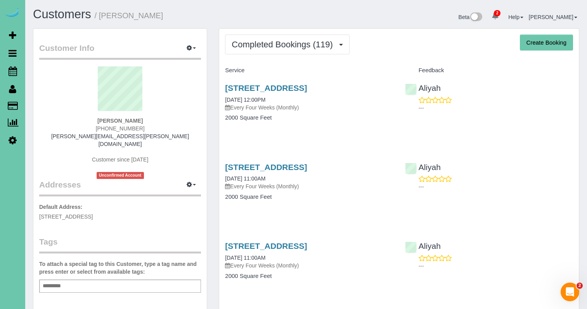
drag, startPoint x: 272, startPoint y: 49, endPoint x: 271, endPoint y: 61, distance: 11.4
click at [272, 49] on button "Completed Bookings (119)" at bounding box center [287, 45] width 125 height 20
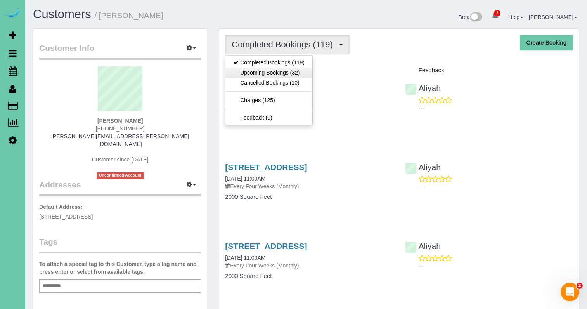
click at [283, 71] on link "Upcoming Bookings (32)" at bounding box center [269, 73] width 87 height 10
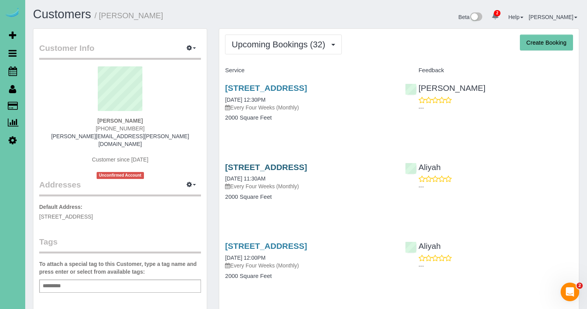
click at [307, 165] on link "[STREET_ADDRESS]" at bounding box center [266, 167] width 82 height 9
click at [280, 87] on link "[STREET_ADDRESS]" at bounding box center [266, 87] width 82 height 9
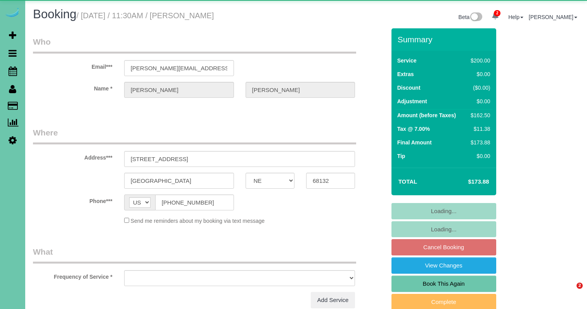
select select "NE"
select select "object:682"
select select "string:fspay-d60d91e7-91da-44e5-a336-8d718f887014"
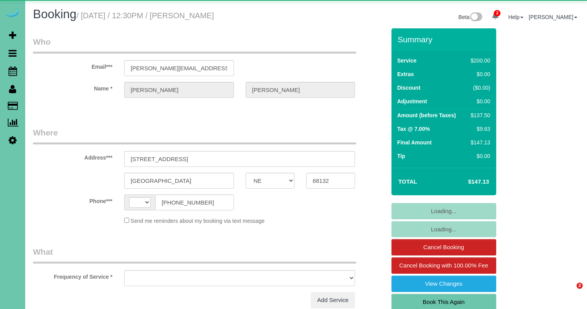
select select "NE"
select select "string:[GEOGRAPHIC_DATA]"
select select "object:639"
select select "string:fspay-d60d91e7-91da-44e5-a336-8d718f887014"
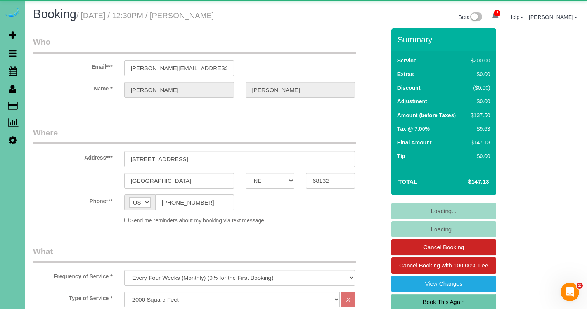
select select "object:874"
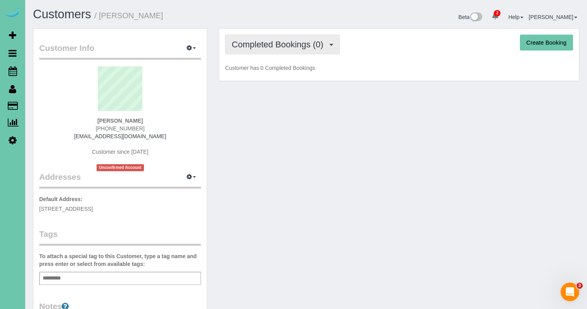
click at [278, 44] on span "Completed Bookings (0)" at bounding box center [280, 45] width 96 height 10
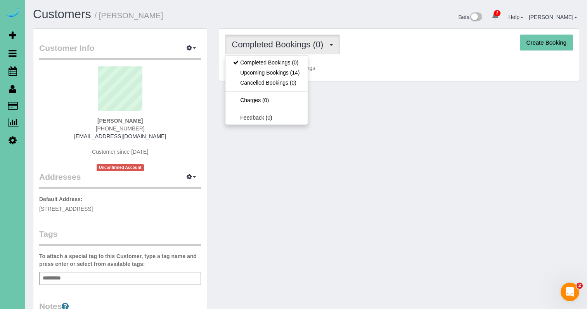
click at [288, 69] on link "Upcoming Bookings (14)" at bounding box center [267, 73] width 82 height 10
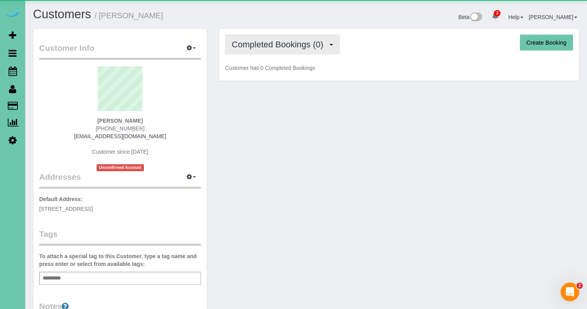
drag, startPoint x: 309, startPoint y: 47, endPoint x: 309, endPoint y: 51, distance: 4.3
click at [309, 47] on span "Completed Bookings (0)" at bounding box center [280, 45] width 96 height 10
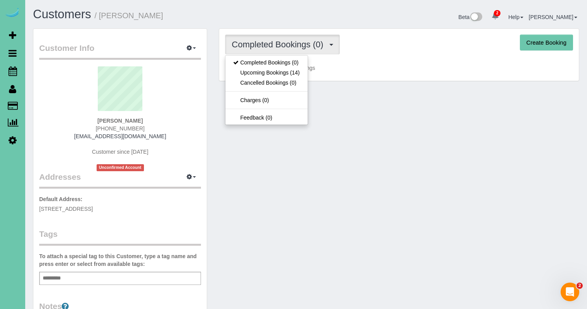
drag, startPoint x: 290, startPoint y: 70, endPoint x: 295, endPoint y: 66, distance: 6.3
click at [290, 70] on link "Upcoming Bookings (14)" at bounding box center [267, 73] width 82 height 10
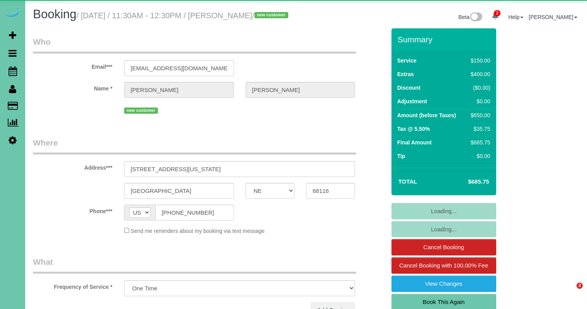
select select "NE"
select select "object:949"
select select "number:36"
select select "number:41"
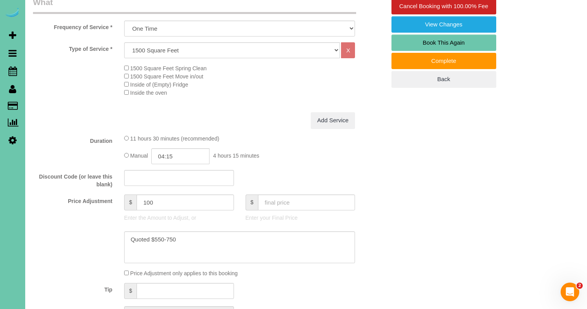
scroll to position [261, 0]
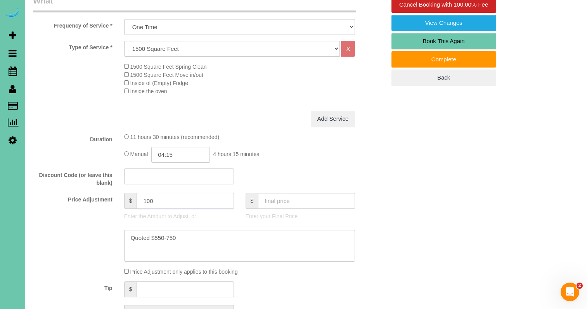
drag, startPoint x: 159, startPoint y: 207, endPoint x: 86, endPoint y: 196, distance: 73.3
click at [92, 199] on div "Price Adjustment $ 100 Enter the Amount to Adjust, or $ Enter your Final Price" at bounding box center [209, 208] width 365 height 31
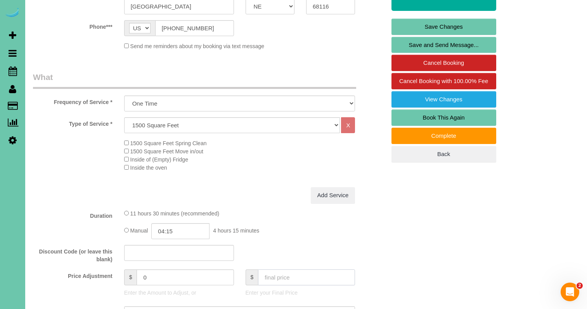
scroll to position [190, 0]
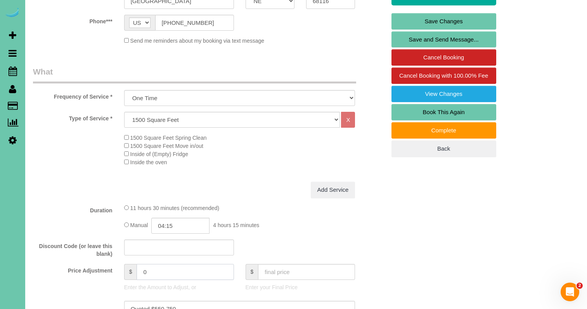
drag, startPoint x: 153, startPoint y: 280, endPoint x: 138, endPoint y: 278, distance: 15.0
click at [138, 278] on input "0" at bounding box center [185, 272] width 97 height 16
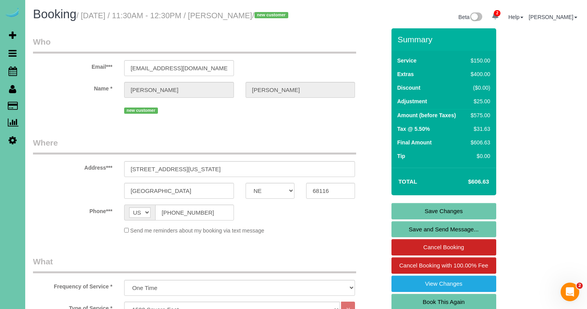
scroll to position [0, 0]
type input "25"
click at [422, 219] on link "Save Changes" at bounding box center [444, 211] width 105 height 16
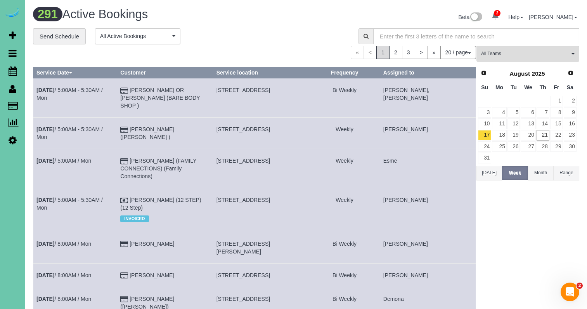
click at [301, 8] on div "291 Active Bookings" at bounding box center [166, 16] width 279 height 17
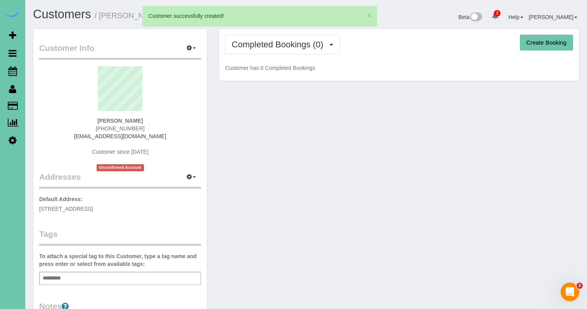
click at [544, 43] on button "Create Booking" at bounding box center [546, 43] width 53 height 16
select select "NE"
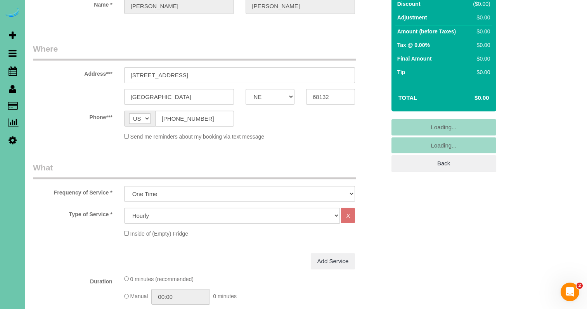
scroll to position [86, 0]
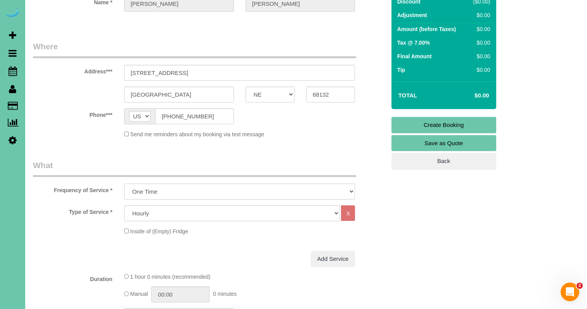
select select "object:14130"
select select "159"
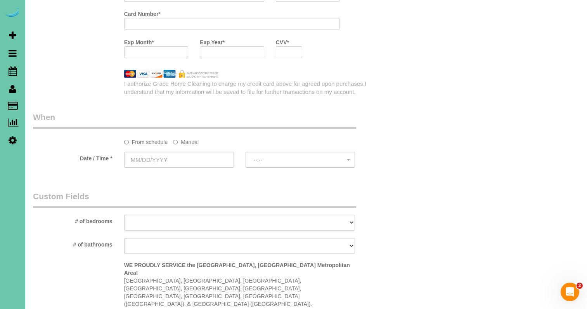
scroll to position [584, 0]
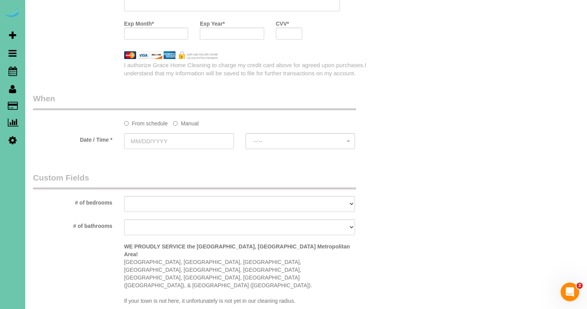
click at [187, 119] on label "Manual" at bounding box center [186, 122] width 26 height 10
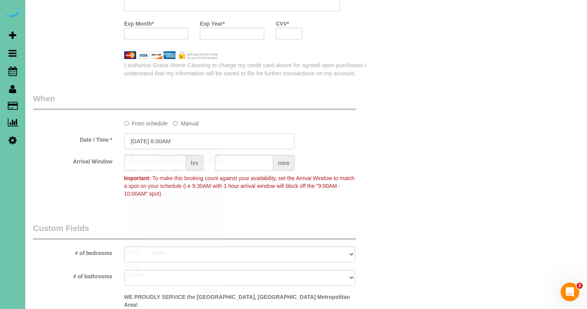
click at [173, 141] on input "[DATE] 8:00AM" at bounding box center [209, 141] width 170 height 16
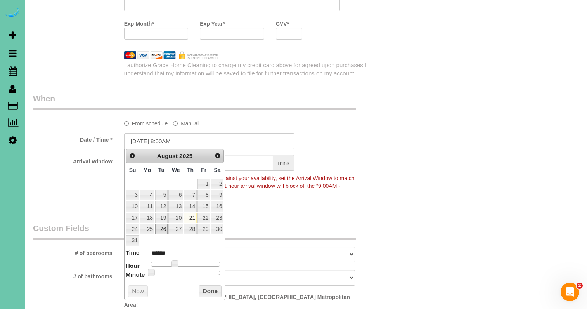
click at [164, 229] on link "26" at bounding box center [161, 229] width 12 height 10
type input "[DATE] 8:00AM"
click at [298, 198] on div "Arrival Window hrs mins Important: To make this booking count against your avai…" at bounding box center [209, 178] width 365 height 46
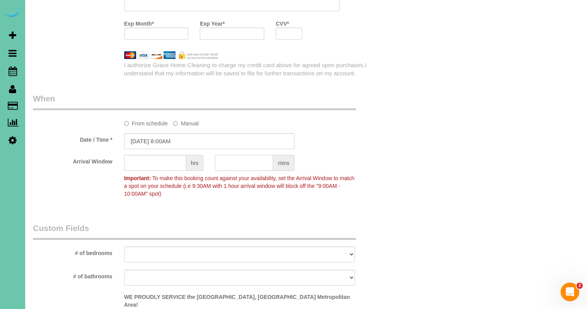
drag, startPoint x: 244, startPoint y: 163, endPoint x: 238, endPoint y: 160, distance: 6.9
click at [238, 160] on input "text" at bounding box center [244, 163] width 58 height 16
type input "30"
select select "number:36"
select select "number:42"
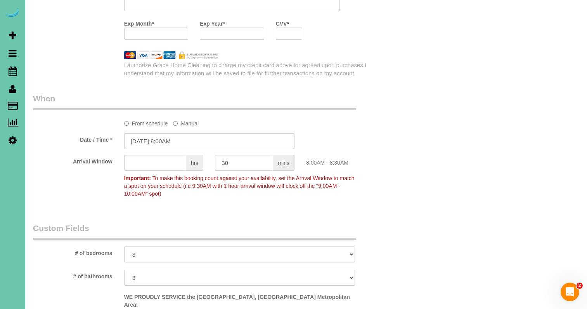
drag, startPoint x: 156, startPoint y: 278, endPoint x: 79, endPoint y: 267, distance: 77.3
click at [79, 267] on sui-booking-custom-fields "# of bedrooms 1 2 3 4 5+ # of bathrooms 1 2 3 4+ WE PROUDLY SERVICE the [GEOGRA…" at bounding box center [209, 290] width 353 height 136
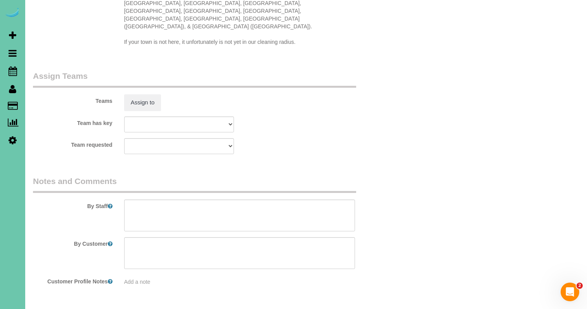
scroll to position [893, 0]
click at [163, 211] on sui-booking-comments "By Staff By Customer Customer Profile Notes Add a note" at bounding box center [209, 231] width 353 height 110
click at [167, 200] on textarea at bounding box center [239, 216] width 231 height 32
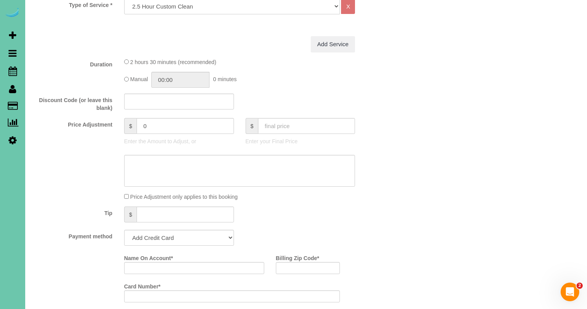
scroll to position [334, 0]
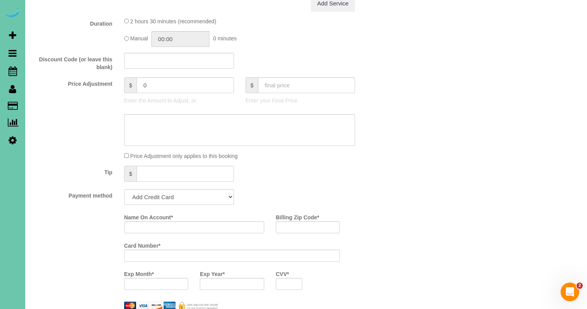
type textarea "**new client** 1. credit 2. client will be home 3. biweekly 2.5 hour custom cle…"
type input "[PERSON_NAME]"
type input "68132"
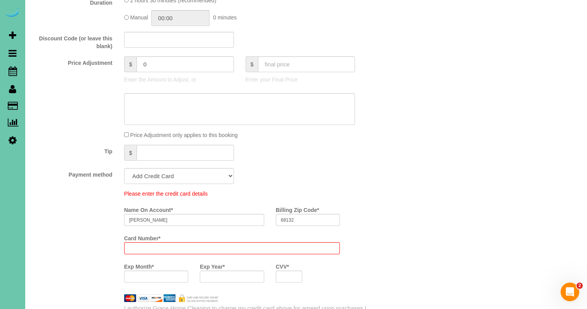
scroll to position [382, 0]
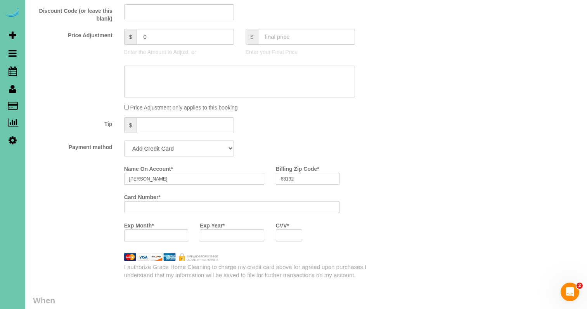
drag, startPoint x: 341, startPoint y: 214, endPoint x: 333, endPoint y: 215, distance: 7.9
click at [340, 215] on div "Card Number *" at bounding box center [232, 205] width 228 height 28
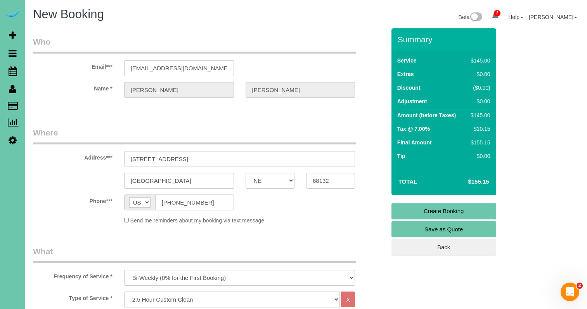
scroll to position [0, 0]
click at [400, 213] on link "Create Booking" at bounding box center [444, 211] width 105 height 16
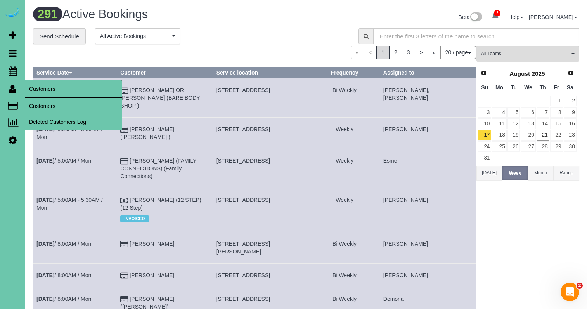
click at [54, 105] on link "Customers" at bounding box center [73, 106] width 97 height 16
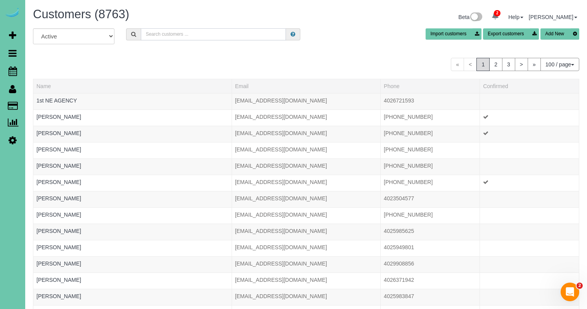
click at [172, 33] on input "text" at bounding box center [213, 34] width 145 height 12
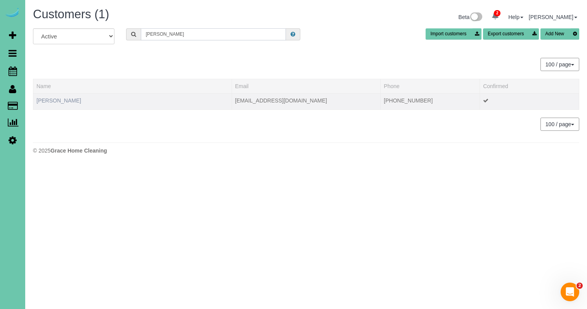
type input "[PERSON_NAME]"
click at [61, 99] on link "[PERSON_NAME]" at bounding box center [58, 100] width 45 height 6
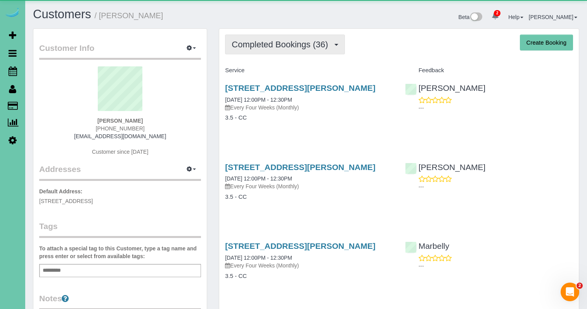
drag, startPoint x: 282, startPoint y: 46, endPoint x: 282, endPoint y: 50, distance: 4.3
click at [282, 47] on span "Completed Bookings (36)" at bounding box center [282, 45] width 100 height 10
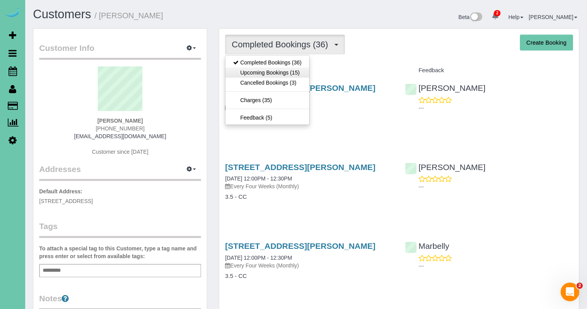
click at [276, 73] on link "Upcoming Bookings (15)" at bounding box center [268, 73] width 84 height 10
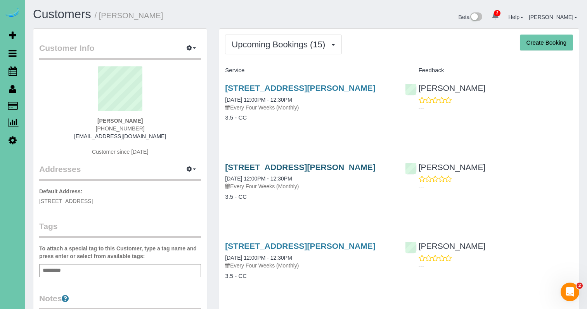
click at [292, 169] on link "[STREET_ADDRESS][PERSON_NAME]" at bounding box center [300, 167] width 150 height 9
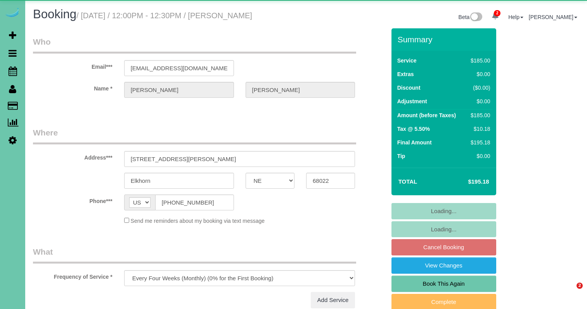
select select "NE"
select select "object:910"
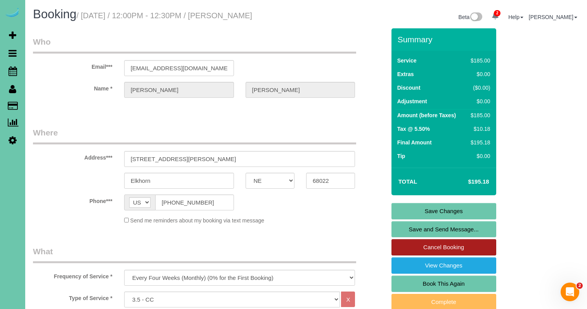
click at [404, 241] on link "Cancel Booking" at bounding box center [444, 247] width 105 height 16
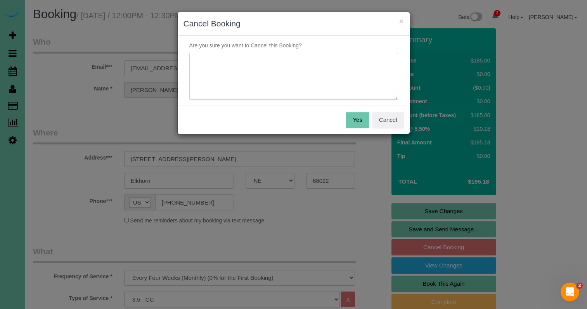
click at [272, 87] on textarea at bounding box center [293, 76] width 209 height 47
paste textarea "We have a family member who is starting her own cleaning company and we want to…"
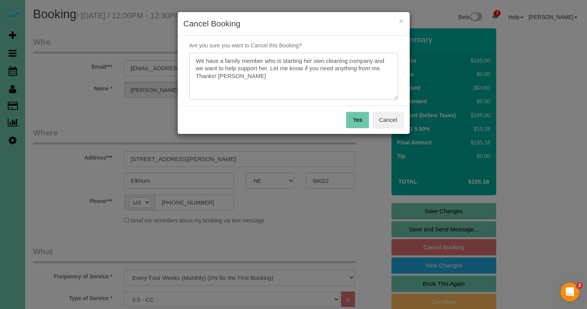
type textarea "We have a family member who is starting her own cleaning company and we want to…"
click at [342, 116] on div "Yes Cancel" at bounding box center [294, 120] width 232 height 28
click at [355, 119] on button "Yes" at bounding box center [357, 120] width 23 height 16
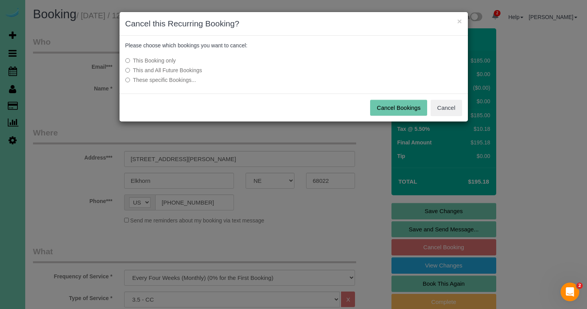
click at [173, 69] on label "This and All Future Bookings" at bounding box center [235, 70] width 221 height 8
click at [405, 107] on button "Cancel Bookings" at bounding box center [398, 108] width 57 height 16
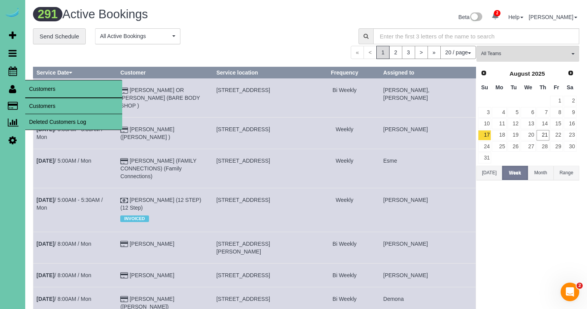
click at [44, 104] on link "Customers" at bounding box center [73, 106] width 97 height 16
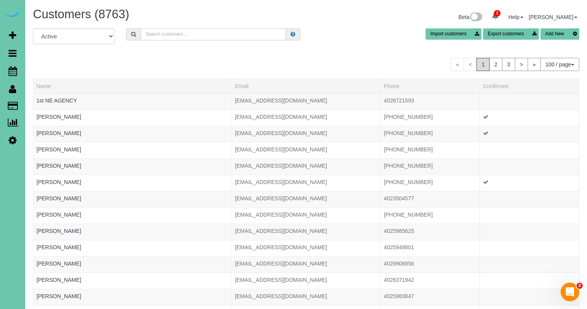
click at [167, 33] on input "text" at bounding box center [213, 34] width 145 height 12
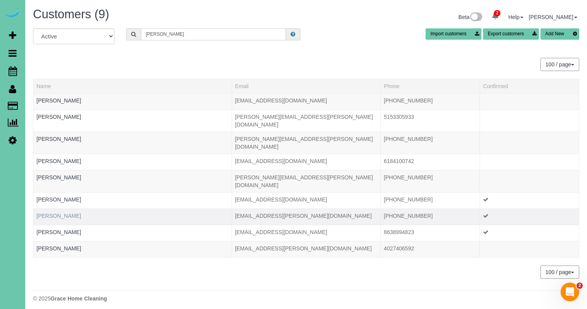
type input "[PERSON_NAME]"
click at [58, 213] on link "[PERSON_NAME]" at bounding box center [58, 216] width 45 height 6
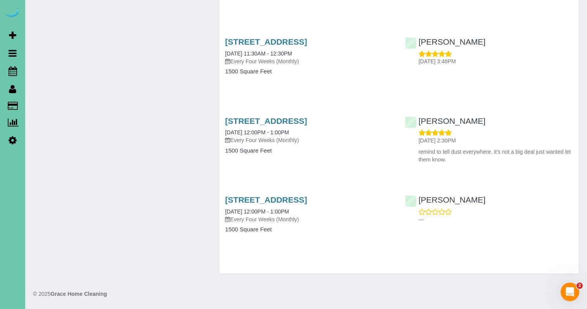
scroll to position [3177, 0]
click at [246, 200] on link "[STREET_ADDRESS]" at bounding box center [266, 199] width 82 height 9
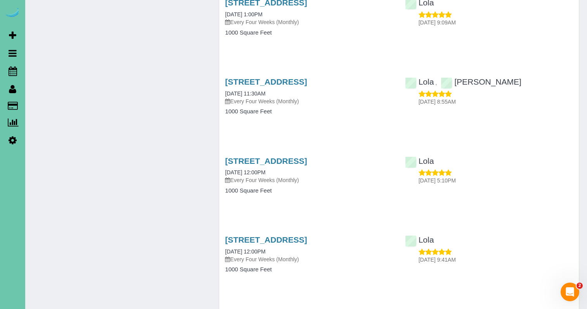
scroll to position [2116, 0]
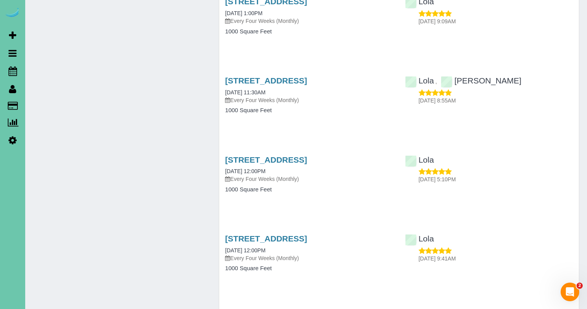
click at [13, 68] on icon at bounding box center [13, 70] width 9 height 9
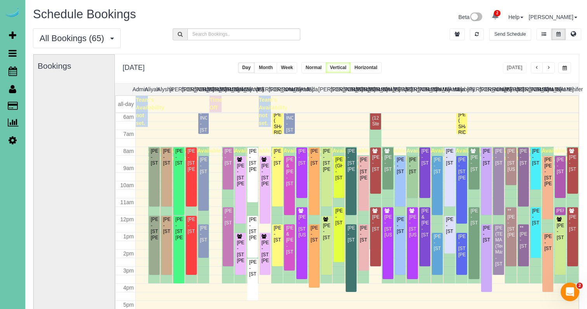
scroll to position [0, 0]
click at [563, 67] on span "button" at bounding box center [565, 68] width 4 height 5
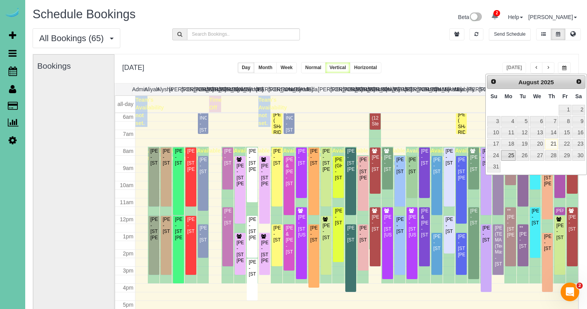
click at [509, 156] on link "25" at bounding box center [509, 155] width 14 height 10
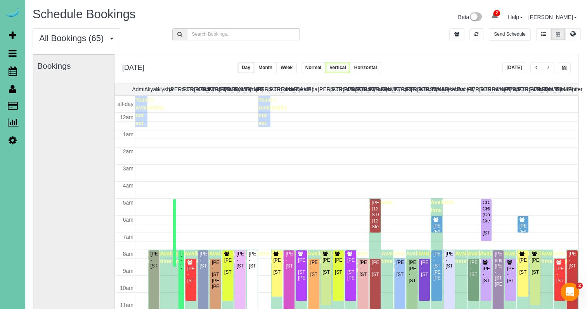
scroll to position [103, 0]
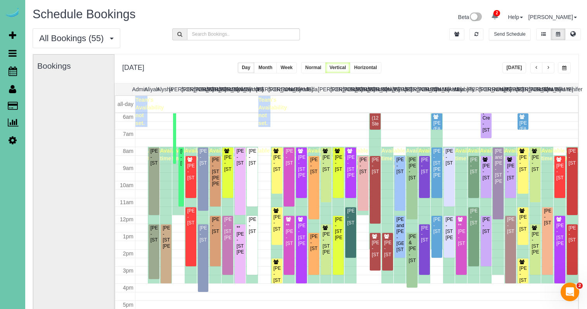
click at [566, 69] on span "button" at bounding box center [565, 68] width 4 height 5
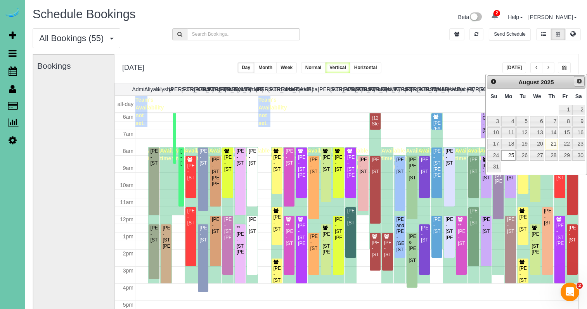
click at [581, 78] on link "Next" at bounding box center [579, 81] width 11 height 11
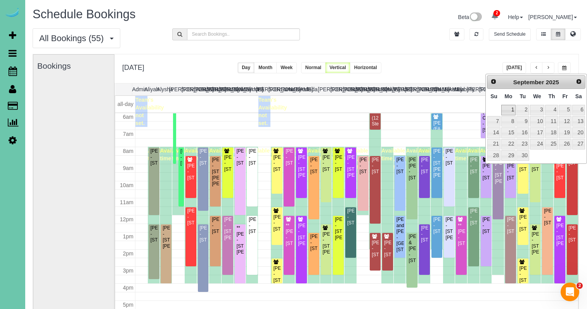
click at [511, 109] on link "1" at bounding box center [509, 110] width 14 height 10
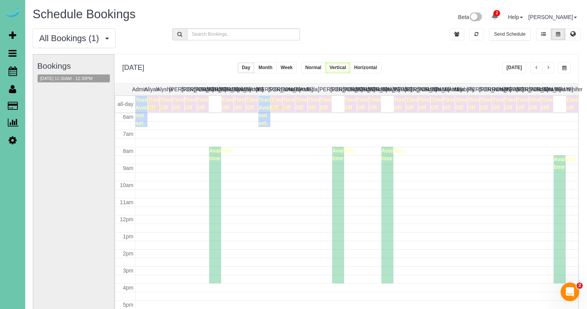
click at [549, 68] on span "button" at bounding box center [549, 68] width 4 height 5
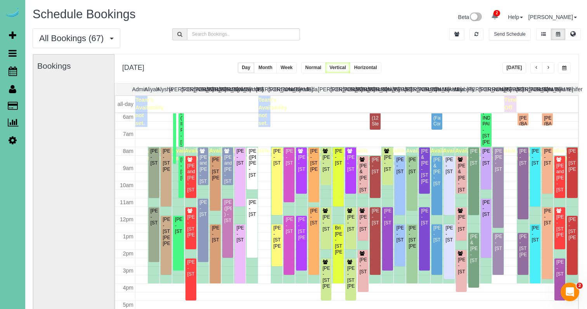
click at [569, 70] on button "button" at bounding box center [564, 67] width 13 height 11
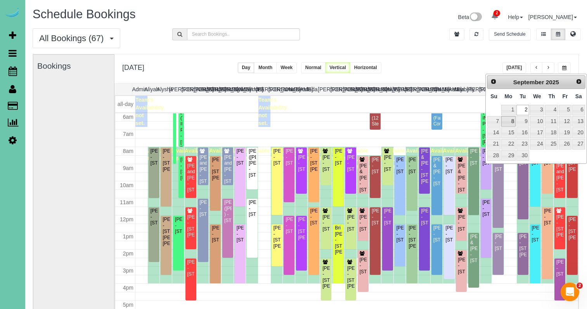
click at [508, 122] on link "8" at bounding box center [509, 121] width 14 height 10
type input "**********"
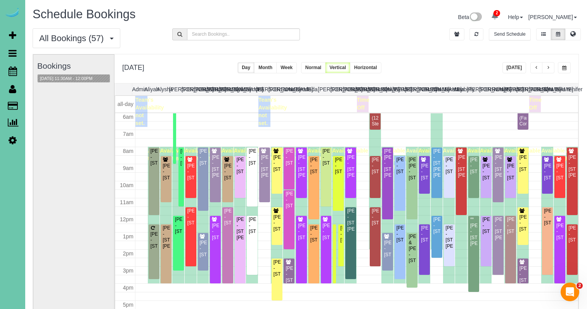
scroll to position [0, 0]
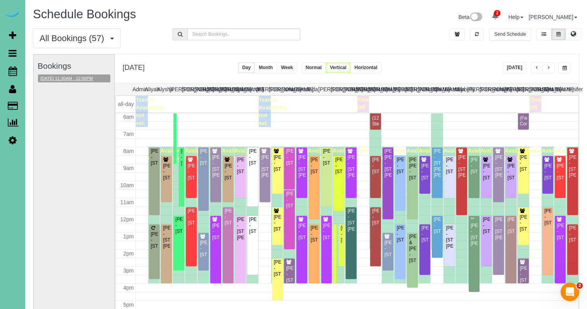
click at [96, 78] on button "[DATE] 11:30AM - 12:00PM" at bounding box center [66, 79] width 57 height 8
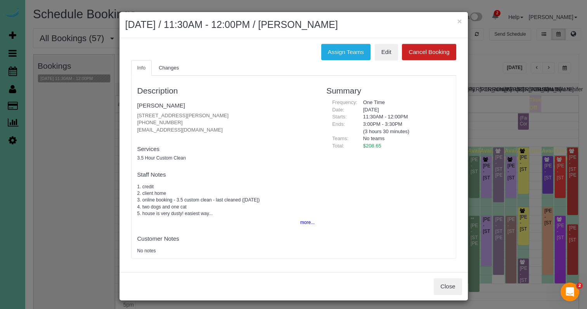
scroll to position [0, 0]
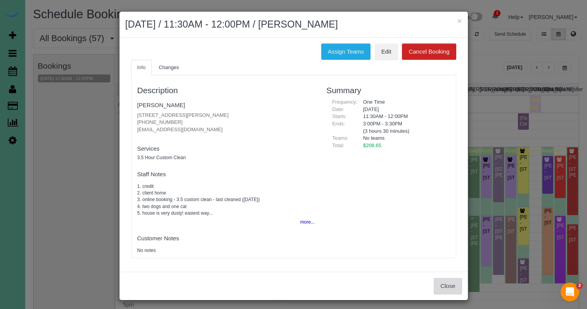
drag, startPoint x: 432, startPoint y: 281, endPoint x: 440, endPoint y: 283, distance: 8.0
click at [435, 282] on div "Close" at bounding box center [294, 286] width 349 height 28
click at [440, 283] on button "Close" at bounding box center [448, 286] width 28 height 16
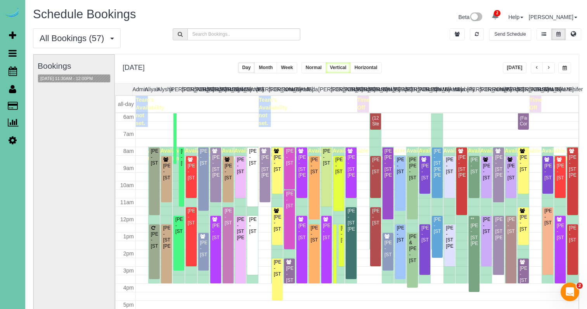
scroll to position [55, 0]
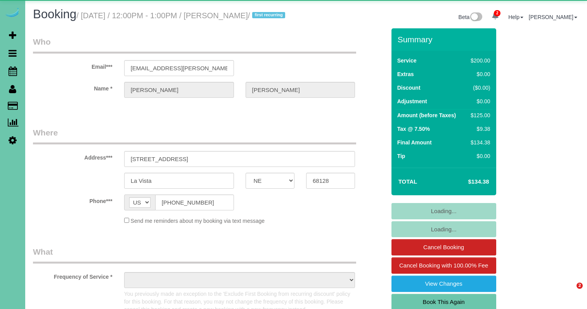
select select "NE"
select select "object:899"
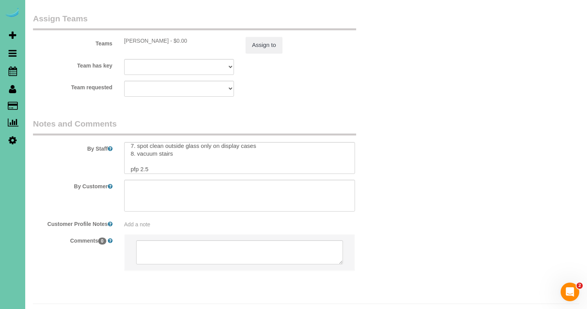
scroll to position [50, 0]
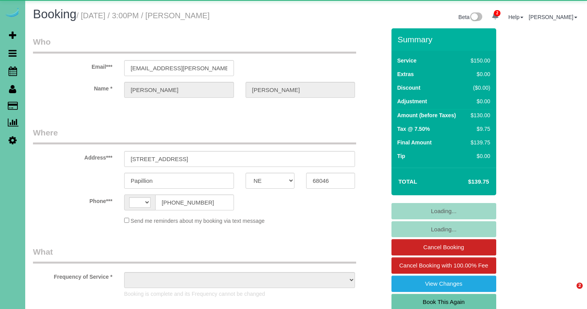
select select "NE"
select select "string:[GEOGRAPHIC_DATA]"
select select "object:652"
select select "string:fspay-3714f7fe-8dc5-48e2-81b7-566b9b635593"
select select "object:957"
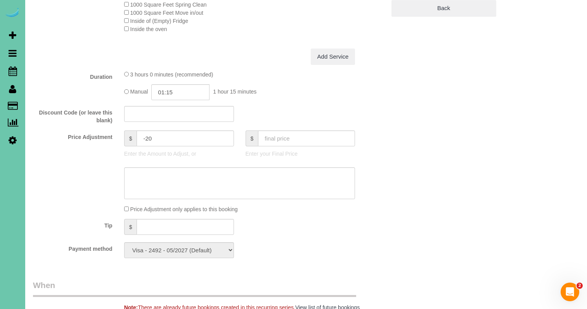
scroll to position [330, 0]
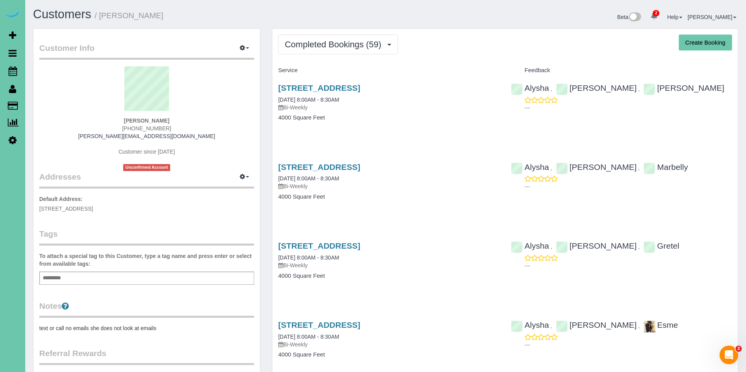
click at [17, 136] on link "Settings" at bounding box center [12, 140] width 25 height 18
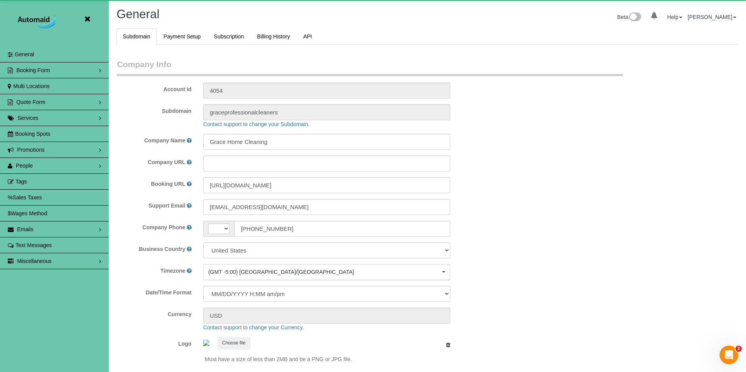
scroll to position [1642, 746]
select select "string:[GEOGRAPHIC_DATA]"
select select "5796"
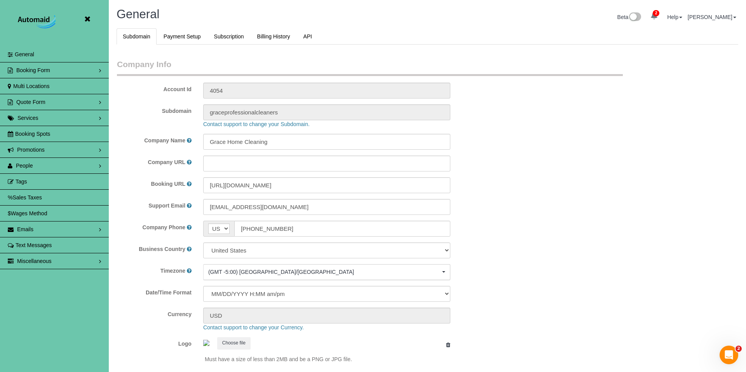
click at [67, 169] on link "People" at bounding box center [54, 166] width 109 height 16
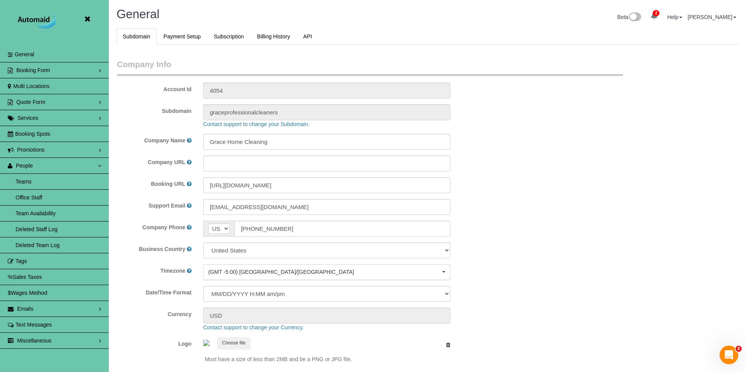
click at [70, 214] on link "Team Availability" at bounding box center [54, 214] width 109 height 16
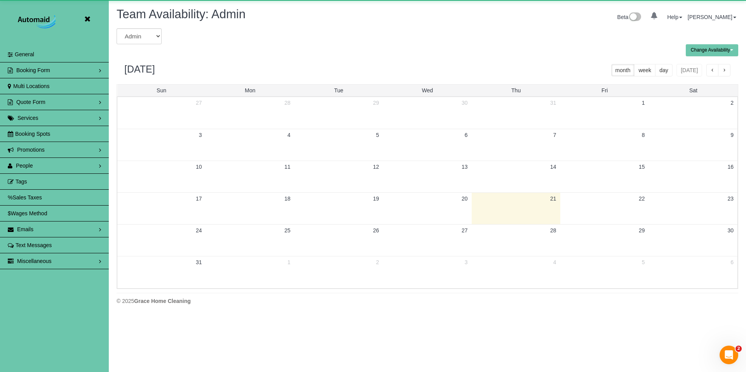
scroll to position [316, 746]
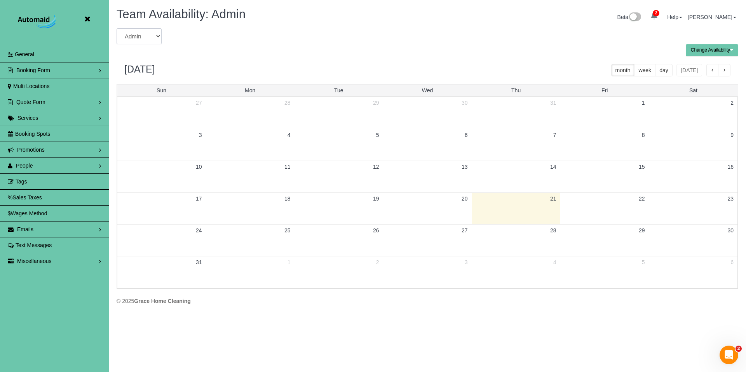
select select "number:7992"
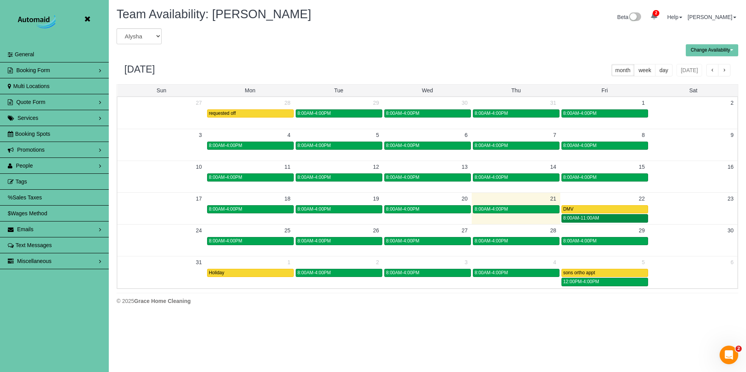
click at [587, 216] on div "8:00AM-11:00AM" at bounding box center [604, 218] width 83 height 6
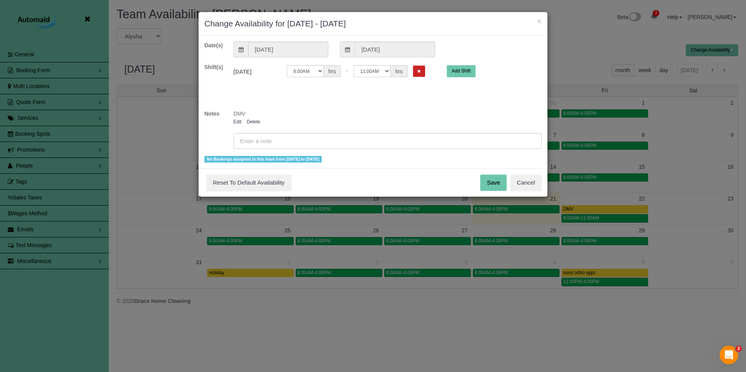
click at [413, 69] on button "Remove Shift" at bounding box center [419, 71] width 12 height 11
click at [499, 185] on button "Save" at bounding box center [493, 183] width 26 height 16
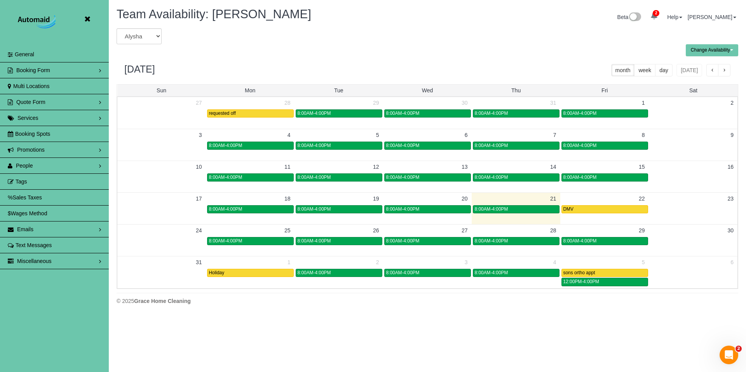
click at [88, 19] on icon at bounding box center [87, 19] width 10 height 10
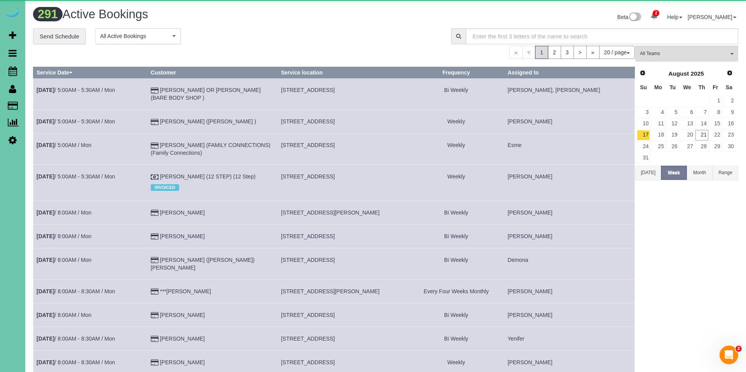
scroll to position [638, 746]
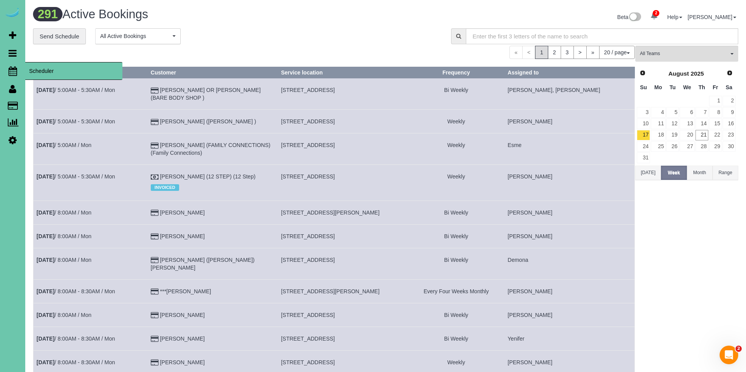
click at [14, 73] on icon at bounding box center [13, 70] width 9 height 9
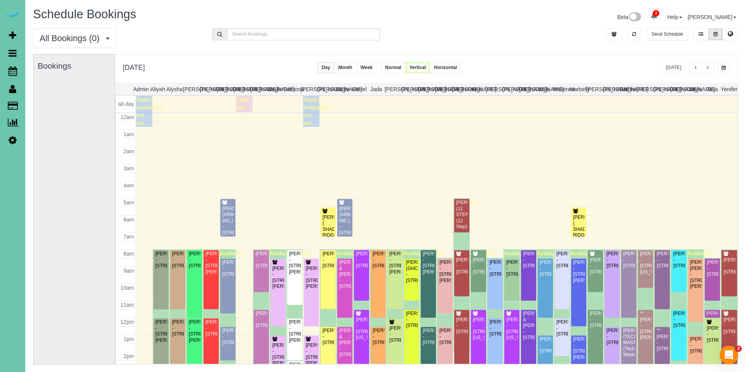
scroll to position [103, 0]
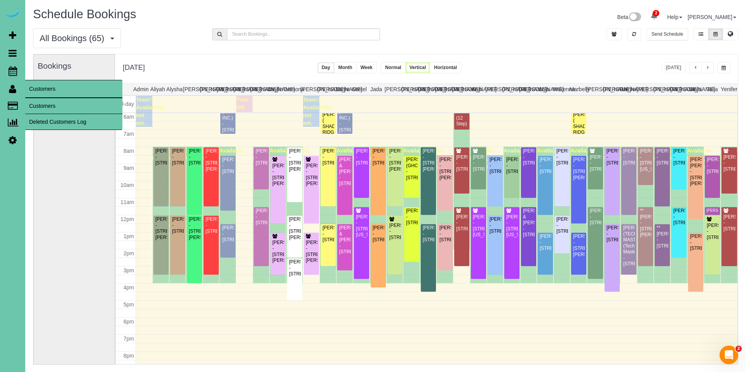
click at [36, 105] on link "Customers" at bounding box center [73, 106] width 97 height 16
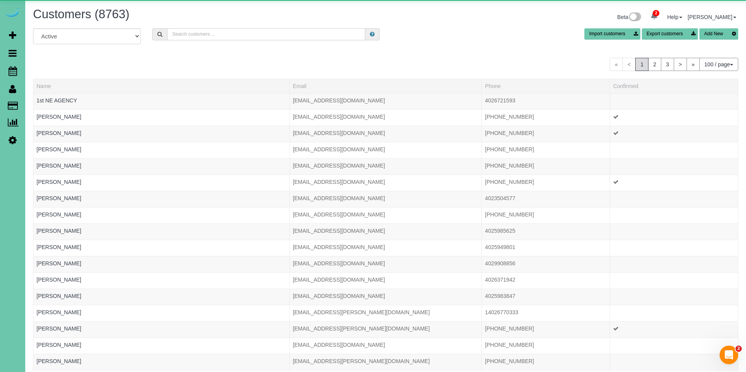
click at [201, 36] on input "text" at bounding box center [266, 34] width 198 height 12
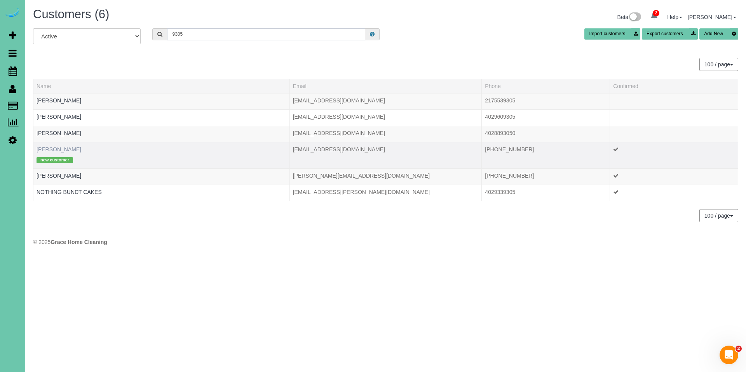
type input "9305"
click at [64, 149] on link "[PERSON_NAME]" at bounding box center [58, 149] width 45 height 6
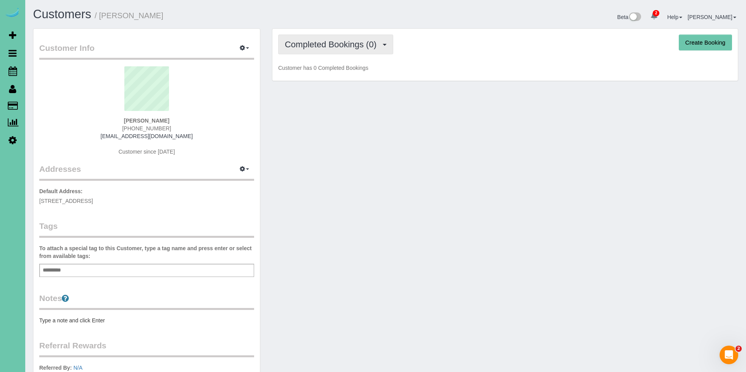
drag, startPoint x: 370, startPoint y: 45, endPoint x: 365, endPoint y: 50, distance: 6.6
click at [370, 45] on span "Completed Bookings (0)" at bounding box center [333, 45] width 96 height 10
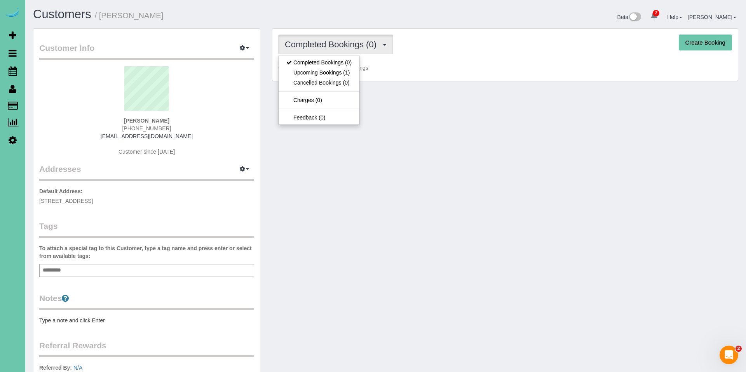
click at [352, 75] on link "Upcoming Bookings (1)" at bounding box center [318, 73] width 81 height 10
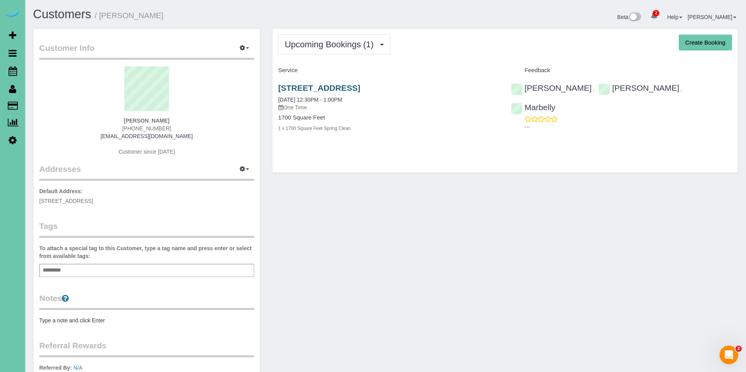
click at [360, 86] on link "[STREET_ADDRESS]" at bounding box center [319, 87] width 82 height 9
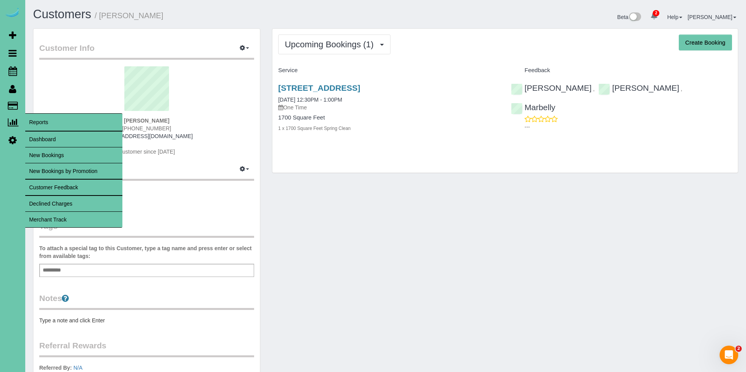
click at [49, 137] on link "Dashboard" at bounding box center [73, 140] width 97 height 16
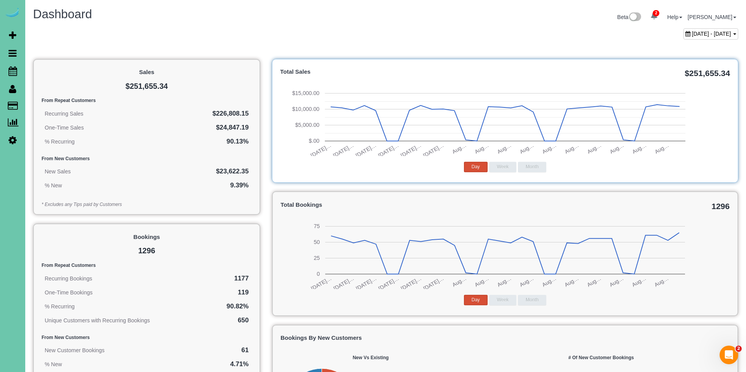
click at [587, 36] on span "[DATE] - [DATE]" at bounding box center [711, 34] width 39 height 6
type input "**********"
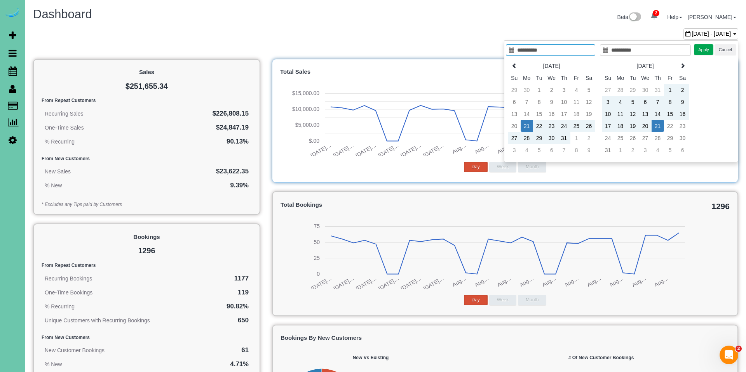
type input "**********"
click at [587, 85] on td "1" at bounding box center [670, 90] width 12 height 12
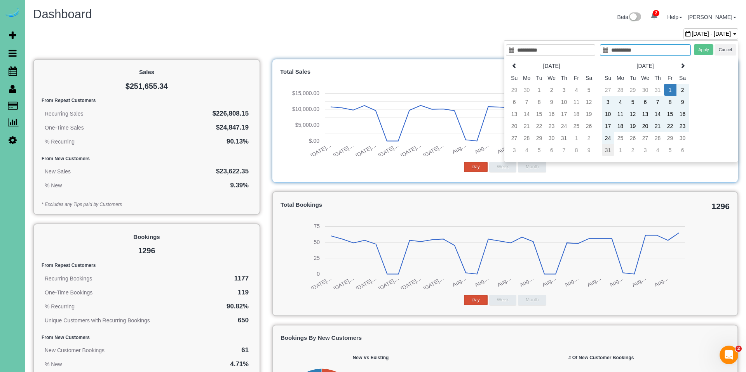
type input "**********"
click at [587, 146] on td "31" at bounding box center [607, 150] width 12 height 12
click at [587, 50] on button "Apply" at bounding box center [702, 49] width 19 height 11
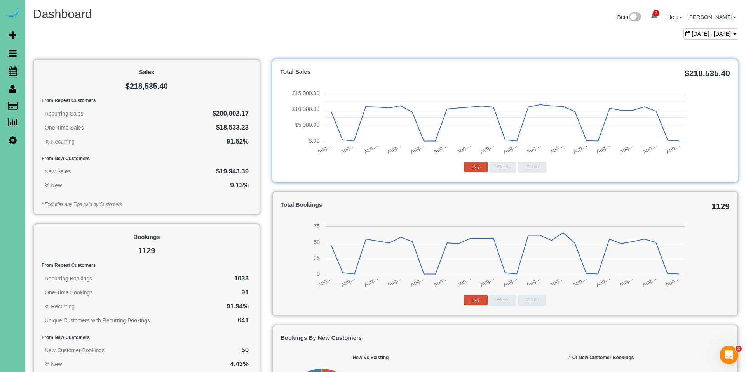
click at [587, 33] on span "[DATE] - [DATE]" at bounding box center [711, 34] width 39 height 6
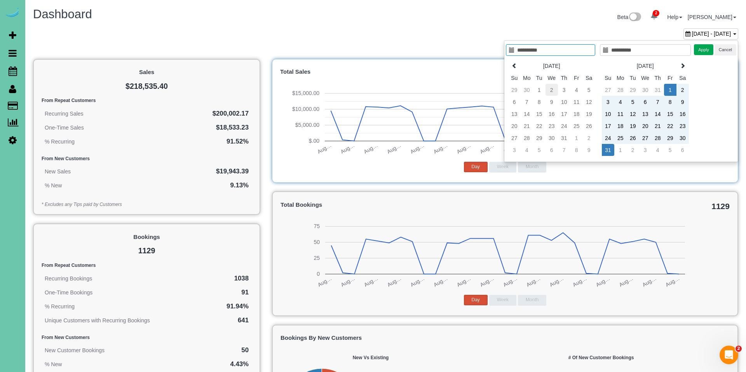
type input "**********"
click at [535, 92] on td "1" at bounding box center [539, 90] width 12 height 12
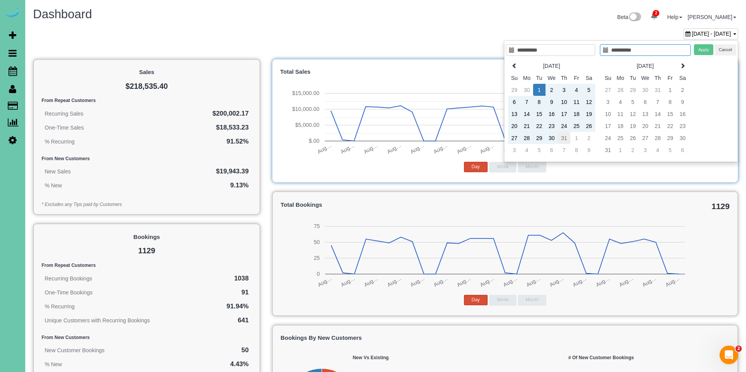
type input "**********"
click at [569, 138] on td "31" at bounding box center [564, 138] width 12 height 12
type input "**********"
click at [587, 48] on button "Apply" at bounding box center [702, 49] width 19 height 11
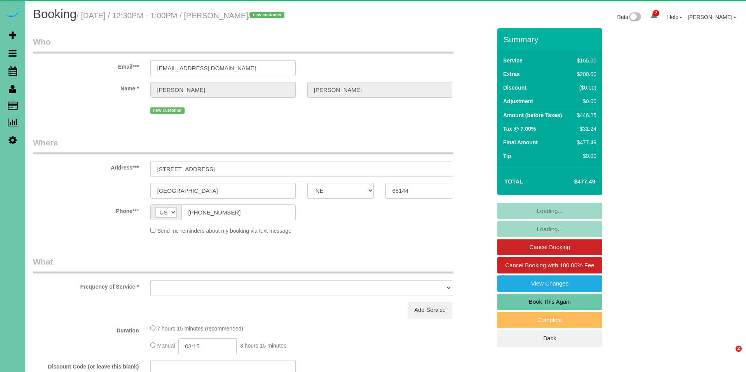
select select "NE"
select select "string:check"
select select "object:935"
select select "number:36"
select select "number:41"
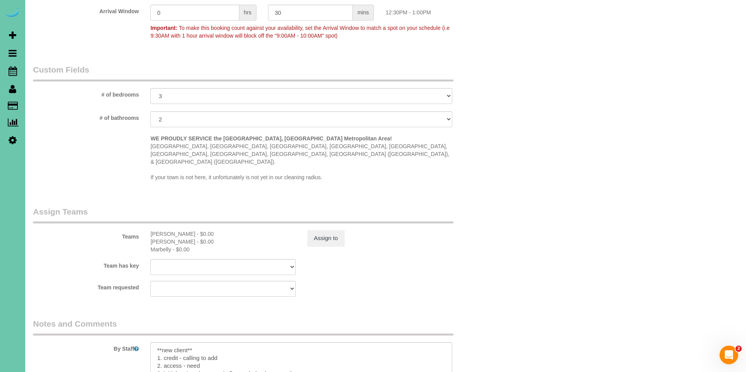
scroll to position [658, 0]
drag, startPoint x: 221, startPoint y: 341, endPoint x: 181, endPoint y: 340, distance: 40.4
click at [181, 342] on textarea at bounding box center [301, 358] width 302 height 32
drag, startPoint x: 184, startPoint y: 346, endPoint x: 521, endPoint y: 358, distance: 336.9
click at [164, 346] on textarea at bounding box center [301, 358] width 302 height 32
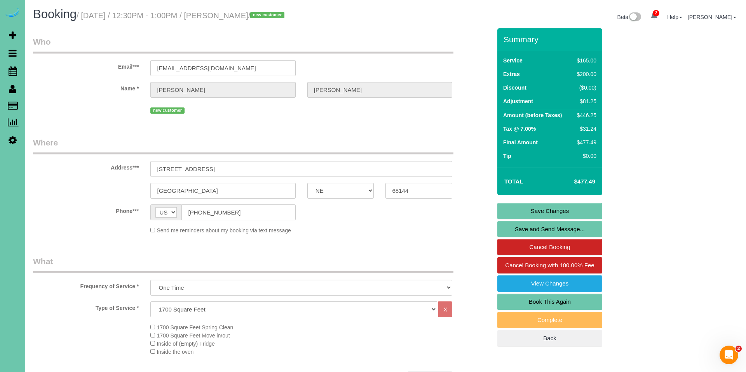
scroll to position [0, 0]
type textarea "**new client** 1. credit 2. [PERSON_NAME] works from home and should be there, …"
click at [539, 209] on link "Save Changes" at bounding box center [549, 211] width 105 height 16
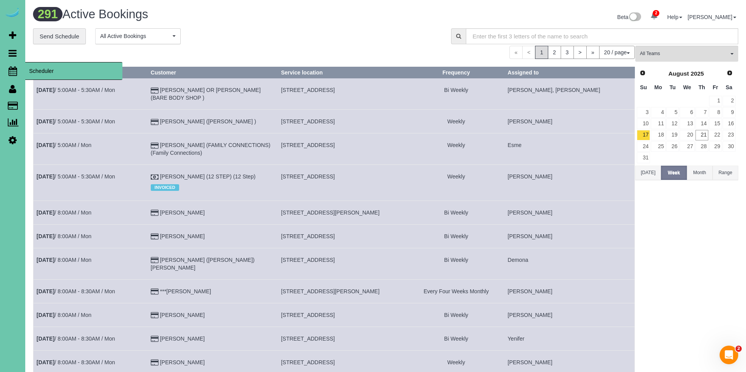
click at [14, 71] on icon at bounding box center [13, 70] width 9 height 9
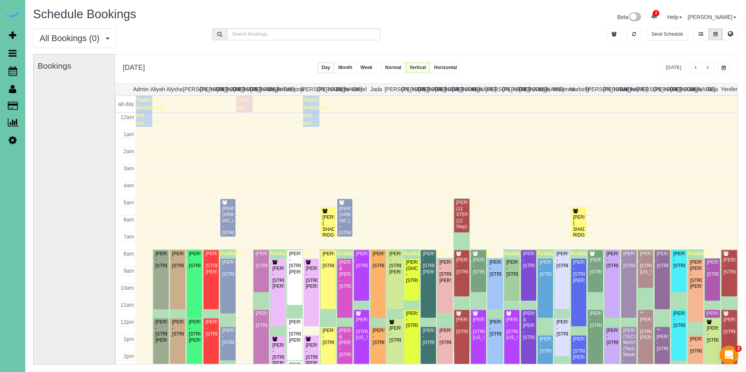
scroll to position [103, 0]
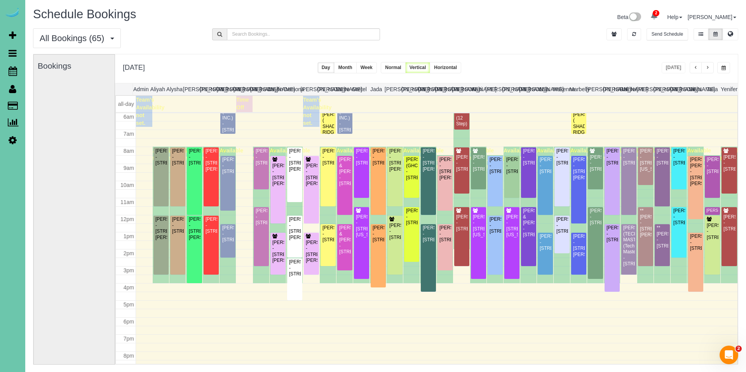
click at [10, 139] on icon at bounding box center [13, 140] width 8 height 9
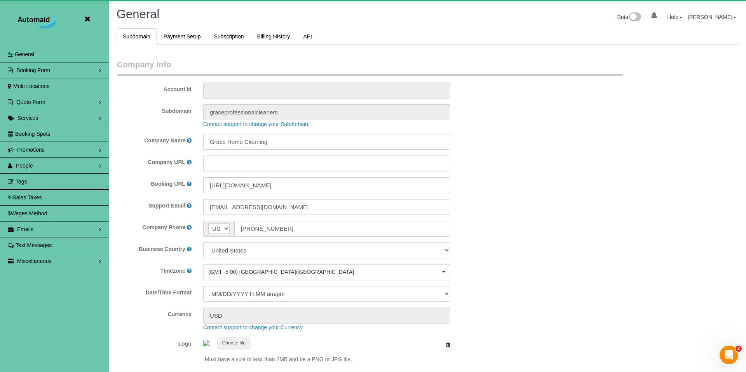
scroll to position [1642, 746]
select select "5796"
click at [44, 165] on link "People" at bounding box center [54, 166] width 109 height 16
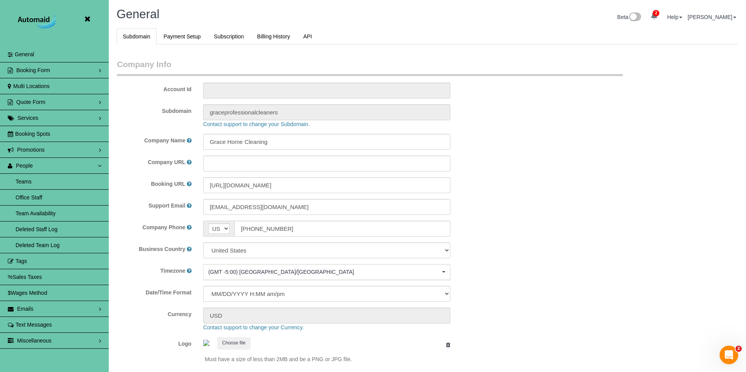
click at [45, 207] on link "Team Availability" at bounding box center [54, 214] width 109 height 16
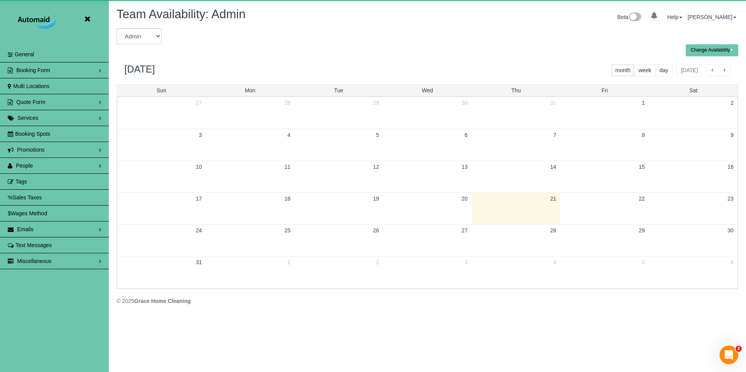
scroll to position [316, 746]
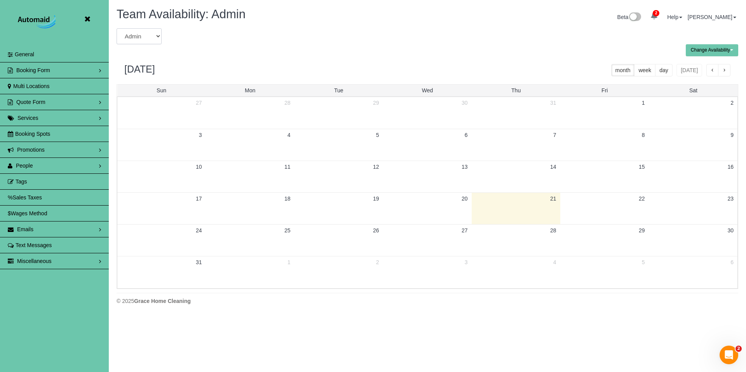
select select "number:3187"
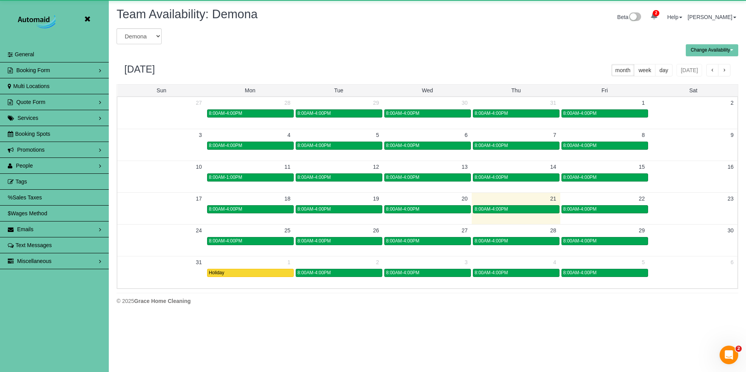
click at [727, 72] on button "button" at bounding box center [724, 70] width 12 height 12
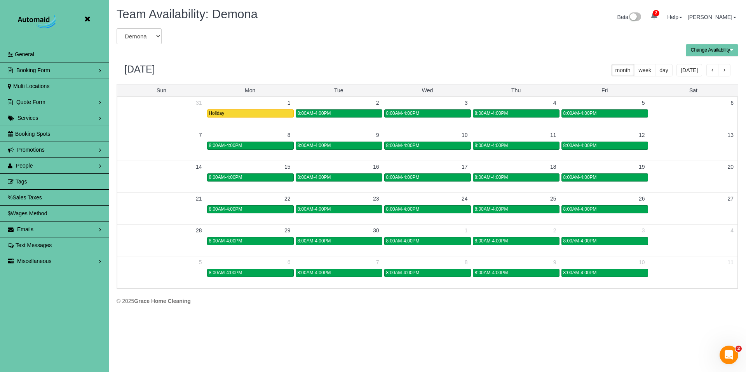
click at [727, 72] on button "button" at bounding box center [724, 70] width 12 height 12
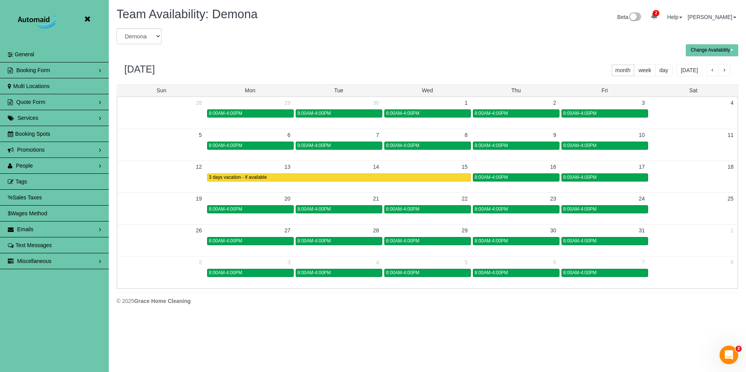
click at [727, 72] on button "button" at bounding box center [724, 70] width 12 height 12
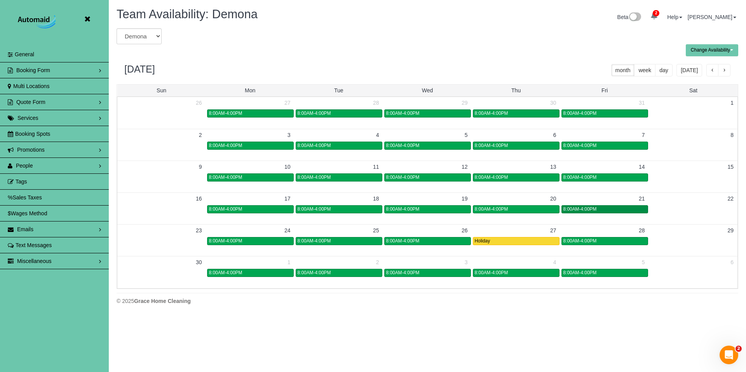
click at [580, 209] on span "8:00AM-4:00PM" at bounding box center [579, 209] width 33 height 5
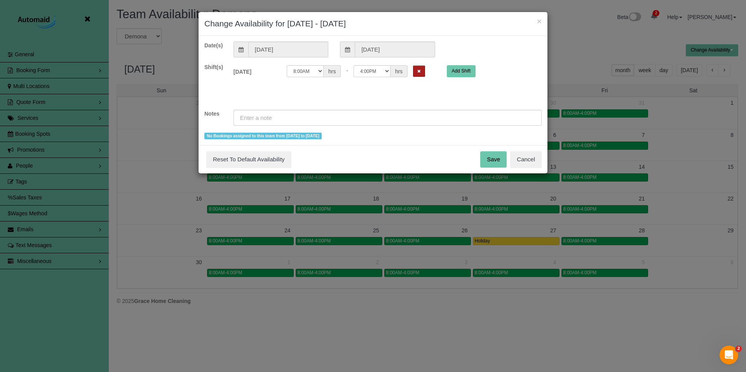
click at [413, 70] on button "Remove Shift" at bounding box center [419, 71] width 12 height 11
click at [415, 121] on input "text" at bounding box center [387, 118] width 308 height 16
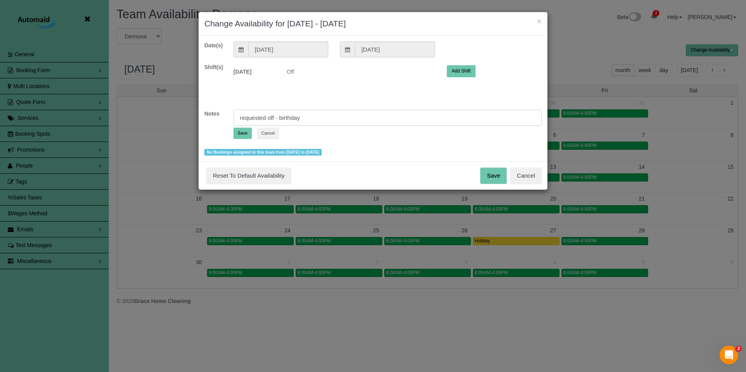
type input "requested off - birthday"
click at [242, 129] on button "Save" at bounding box center [242, 133] width 18 height 11
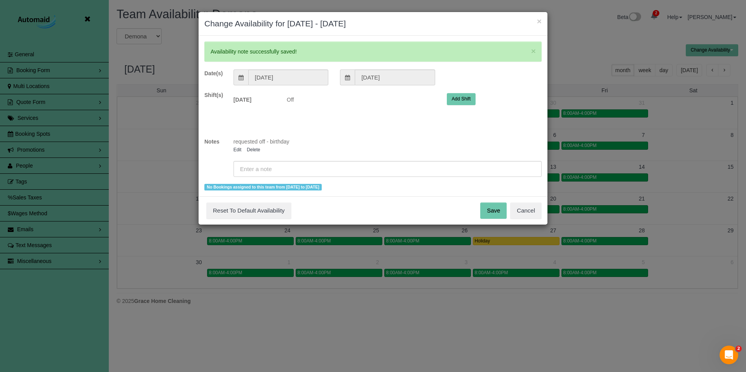
click at [487, 217] on button "Save" at bounding box center [493, 211] width 26 height 16
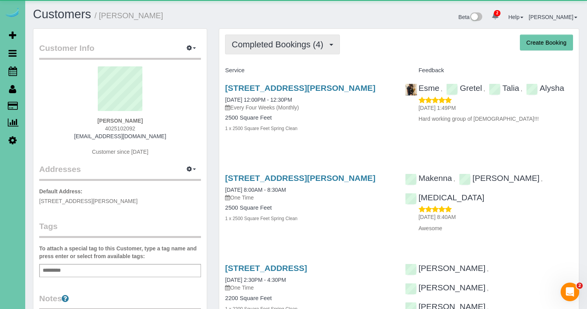
drag, startPoint x: 278, startPoint y: 42, endPoint x: 276, endPoint y: 52, distance: 10.0
click at [278, 42] on span "Completed Bookings (4)" at bounding box center [280, 45] width 96 height 10
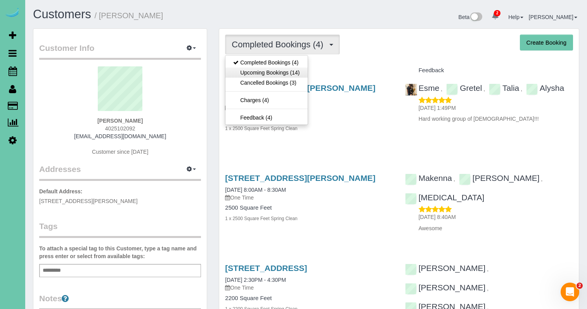
click at [271, 71] on link "Upcoming Bookings (14)" at bounding box center [267, 73] width 82 height 10
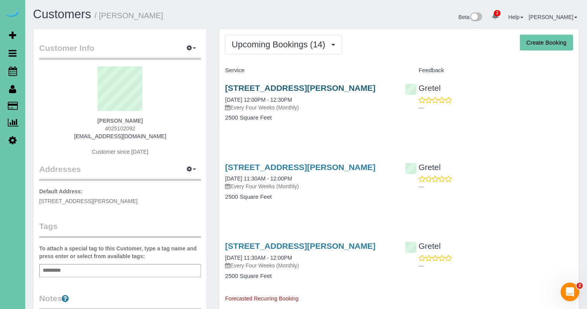
click at [253, 89] on link "[STREET_ADDRESS][PERSON_NAME]" at bounding box center [300, 87] width 150 height 9
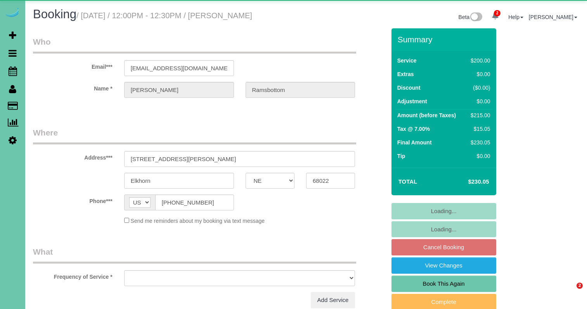
select select "NE"
select select "object:668"
select select "string:fspay-a946beaf-58dd-42fe-ba30-2e7877fc1751"
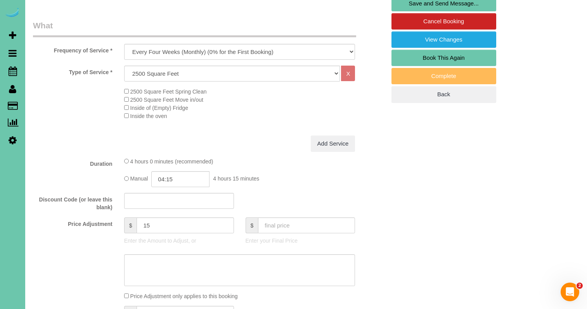
scroll to position [227, 0]
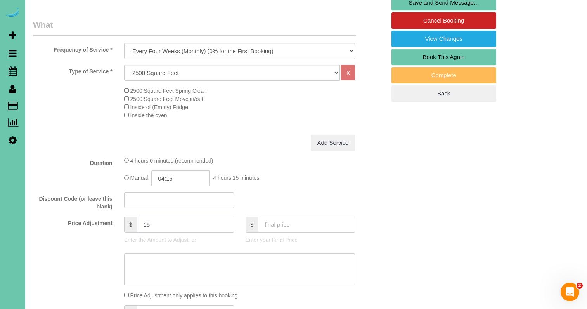
drag, startPoint x: 148, startPoint y: 229, endPoint x: 136, endPoint y: 227, distance: 11.4
click at [136, 227] on div "$ 15" at bounding box center [179, 225] width 110 height 16
type input "60"
click at [191, 186] on input "04:15" at bounding box center [180, 178] width 58 height 16
type input "02:30"
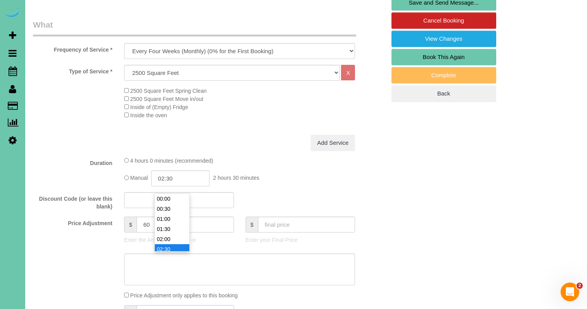
click at [174, 245] on li "02:30" at bounding box center [172, 249] width 35 height 10
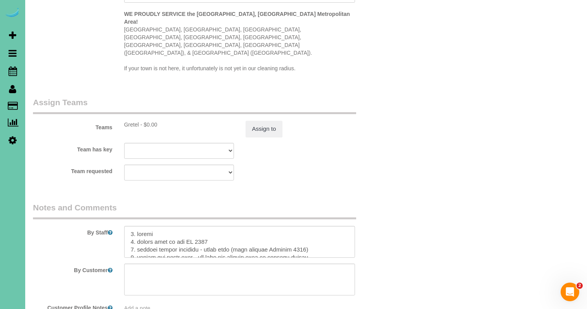
scroll to position [817, 0]
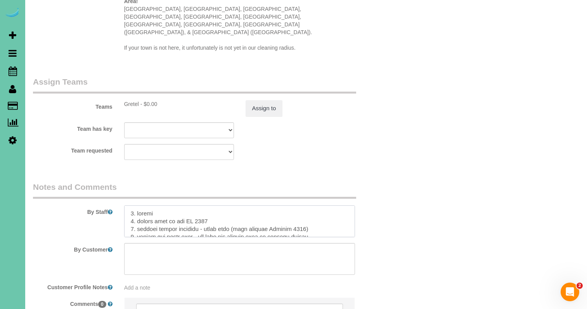
drag, startPoint x: 139, startPoint y: 211, endPoint x: 193, endPoint y: 213, distance: 54.0
click at [193, 213] on textarea at bounding box center [239, 221] width 231 height 32
drag, startPoint x: 292, startPoint y: 211, endPoint x: 297, endPoint y: 212, distance: 5.6
click at [222, 211] on textarea at bounding box center [239, 221] width 231 height 32
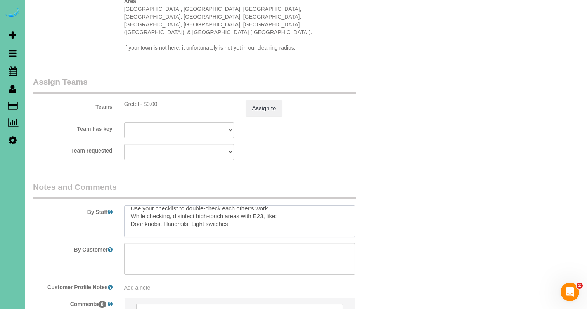
drag, startPoint x: 140, startPoint y: 226, endPoint x: 165, endPoint y: 259, distance: 40.8
click at [165, 259] on sui-booking-comments "By Staff By Customer Customer Profile Notes Add a note Comments 0" at bounding box center [209, 261] width 353 height 160
type textarea "1. credit 2. client home if not GC 1981 3. monthly recurring - whole home 4. cl…"
click at [268, 83] on div "Teams Gretel - $0.00 Assign to" at bounding box center [209, 96] width 365 height 40
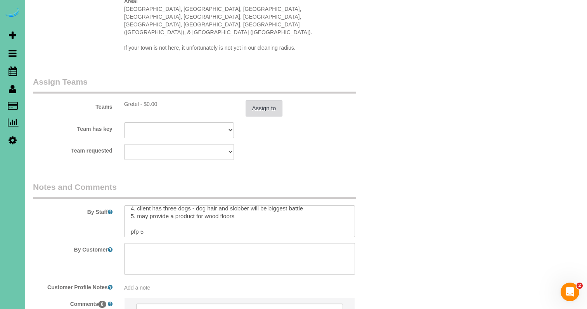
click at [266, 100] on button "Assign to" at bounding box center [264, 108] width 37 height 16
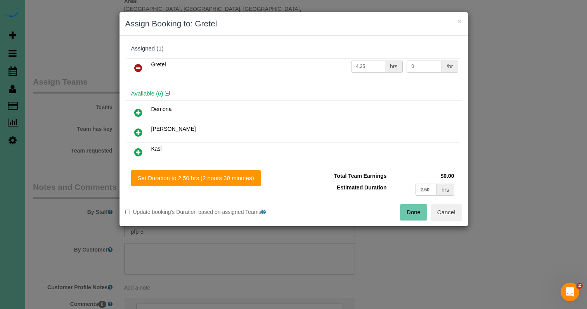
drag, startPoint x: 143, startPoint y: 131, endPoint x: 173, endPoint y: 157, distance: 39.9
click at [143, 132] on link at bounding box center [138, 133] width 18 height 16
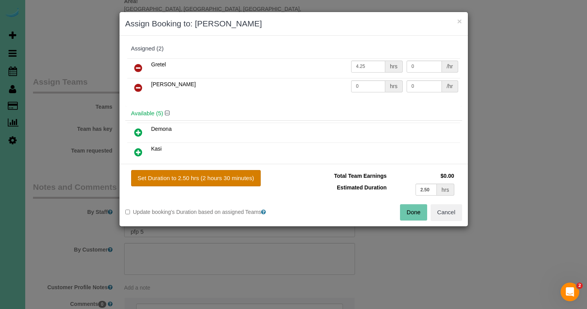
click at [211, 181] on button "Set Duration to 2.50 hrs (2 hours 30 minutes)" at bounding box center [196, 178] width 130 height 16
type input "2.50"
drag, startPoint x: 413, startPoint y: 207, endPoint x: 407, endPoint y: 205, distance: 6.1
click at [411, 207] on button "Done" at bounding box center [413, 212] width 27 height 16
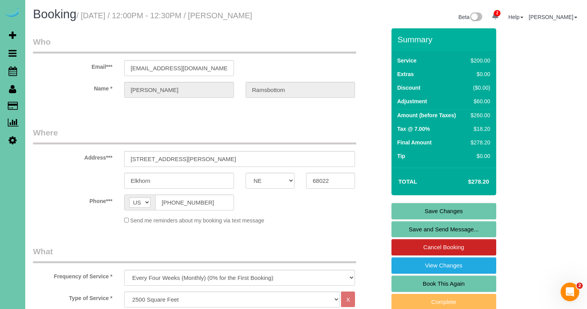
scroll to position [0, 0]
drag, startPoint x: 426, startPoint y: 217, endPoint x: 349, endPoint y: 197, distance: 80.0
click at [426, 217] on link "Save Changes" at bounding box center [444, 211] width 105 height 16
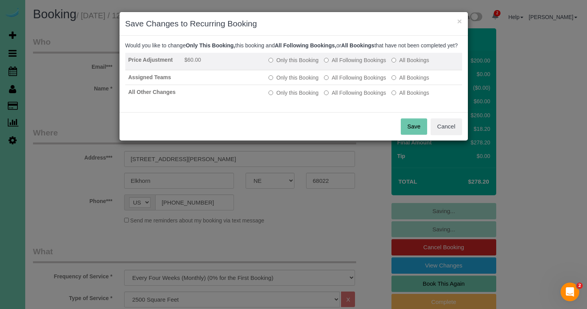
click at [334, 64] on label "All Following Bookings" at bounding box center [355, 60] width 62 height 8
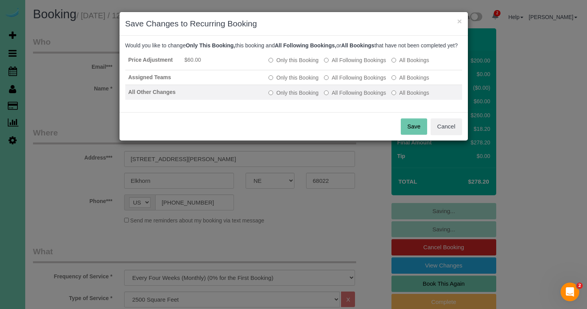
drag, startPoint x: 334, startPoint y: 86, endPoint x: 335, endPoint y: 94, distance: 8.7
click at [334, 82] on label "All Following Bookings" at bounding box center [355, 78] width 62 height 8
click at [335, 97] on label "All Following Bookings" at bounding box center [355, 93] width 62 height 8
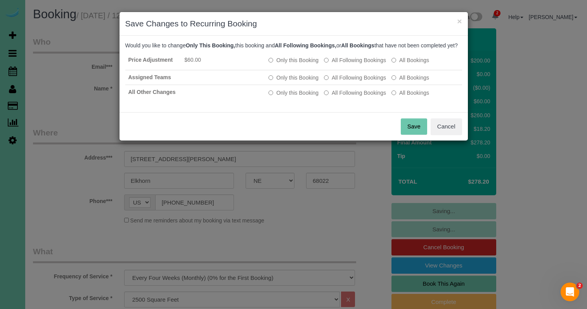
drag, startPoint x: 411, startPoint y: 134, endPoint x: 318, endPoint y: 127, distance: 93.5
click at [398, 133] on div "Save Cancel" at bounding box center [294, 126] width 349 height 28
click at [416, 135] on button "Save" at bounding box center [414, 126] width 26 height 16
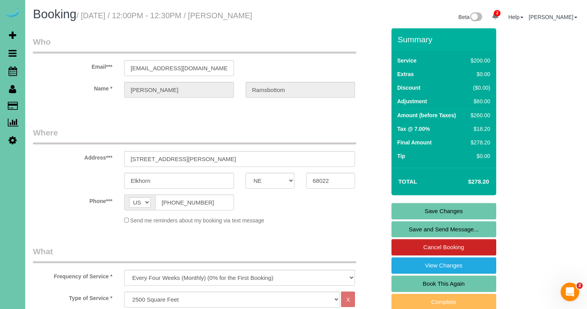
click at [446, 219] on link "Save Changes" at bounding box center [444, 211] width 105 height 16
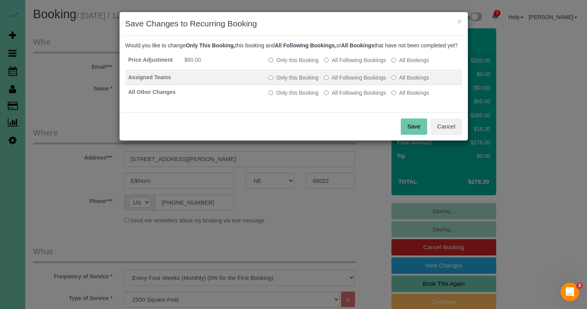
drag, startPoint x: 365, startPoint y: 65, endPoint x: 360, endPoint y: 79, distance: 14.7
click at [365, 64] on label "All Following Bookings" at bounding box center [355, 60] width 62 height 8
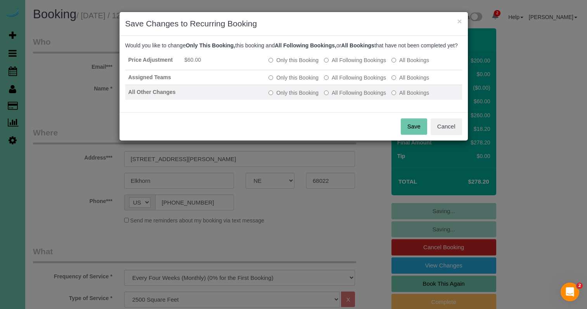
drag, startPoint x: 356, startPoint y: 88, endPoint x: 358, endPoint y: 99, distance: 11.5
click at [356, 82] on label "All Following Bookings" at bounding box center [355, 78] width 62 height 8
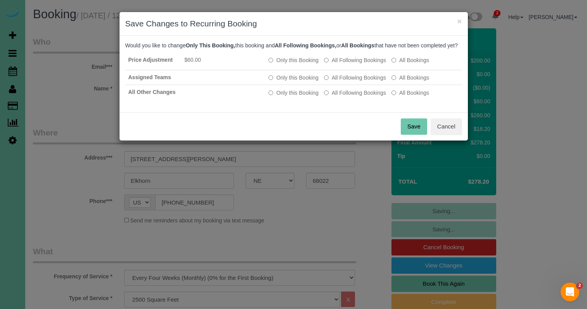
drag, startPoint x: 358, startPoint y: 101, endPoint x: 393, endPoint y: 119, distance: 38.4
click at [359, 97] on label "All Following Bookings" at bounding box center [355, 93] width 62 height 8
drag, startPoint x: 411, startPoint y: 130, endPoint x: 397, endPoint y: 127, distance: 14.3
click at [411, 130] on button "Save" at bounding box center [414, 126] width 26 height 16
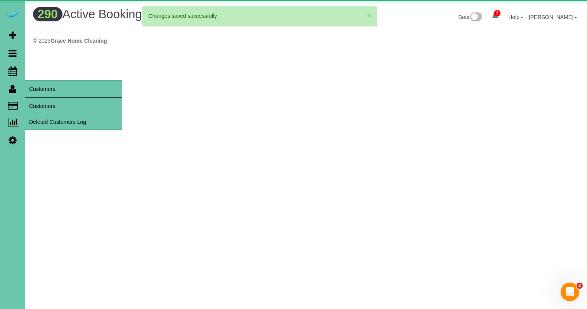
click at [37, 105] on link "Customers" at bounding box center [73, 106] width 97 height 16
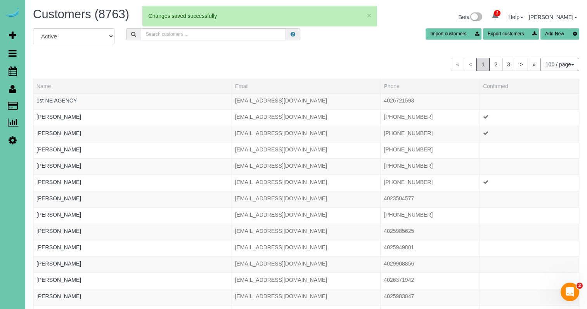
click at [212, 31] on input "text" at bounding box center [213, 34] width 145 height 12
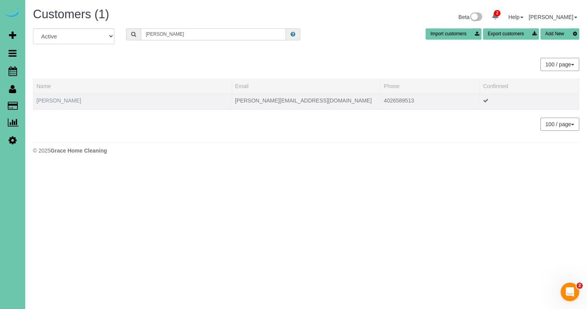
type input "[PERSON_NAME]"
click at [54, 101] on link "[PERSON_NAME]" at bounding box center [58, 100] width 45 height 6
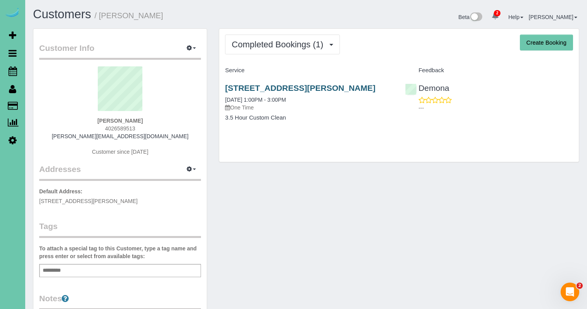
click at [338, 86] on link "[STREET_ADDRESS][PERSON_NAME]" at bounding box center [300, 87] width 150 height 9
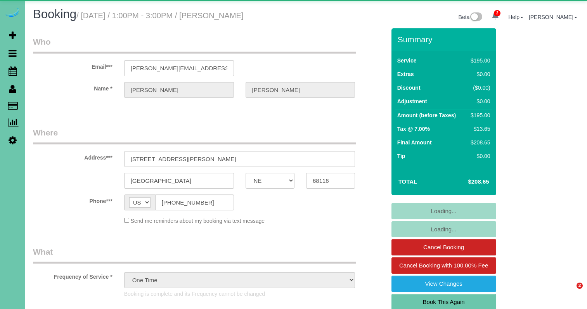
select select "NE"
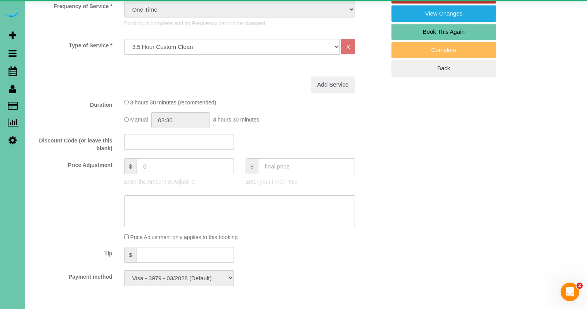
select select "object:679"
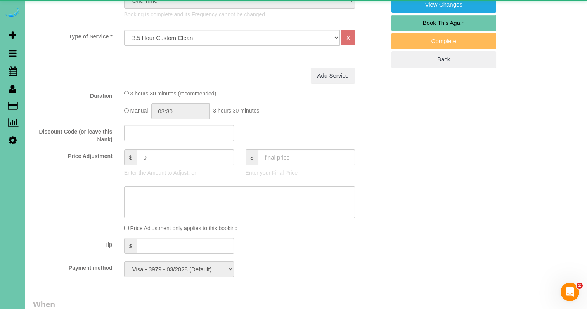
scroll to position [312, 0]
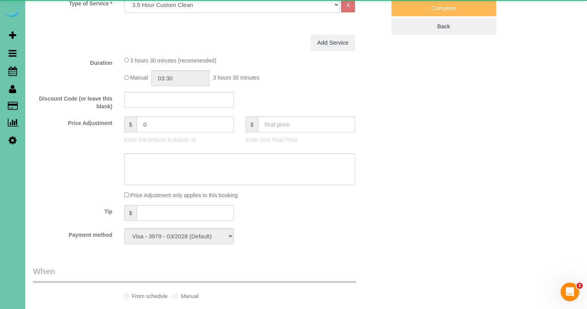
select select "number:37"
select select "number:42"
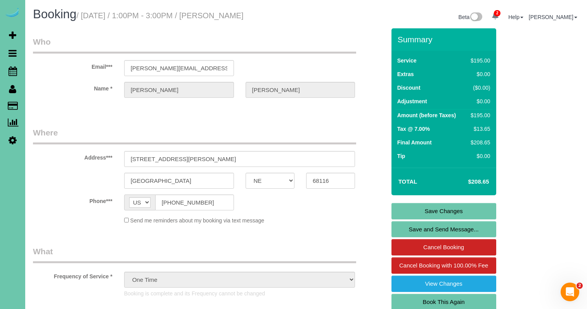
scroll to position [0, 0]
click at [458, 299] on link "Book This Again" at bounding box center [444, 302] width 105 height 16
select select "NE"
select select "number:37"
select select "number:42"
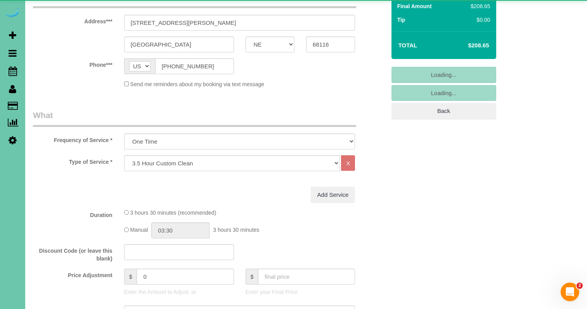
scroll to position [142, 0]
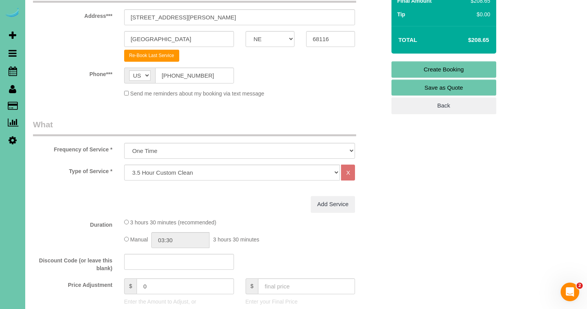
click at [209, 134] on legend "What" at bounding box center [194, 127] width 323 height 17
select select "object:1641"
select select "68"
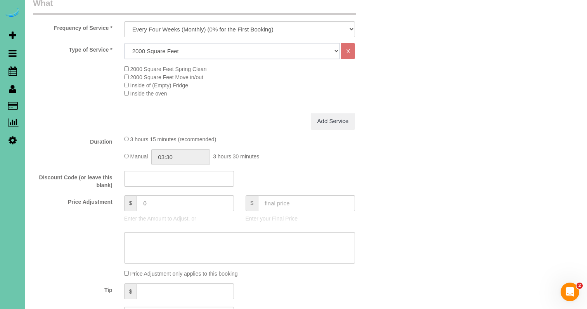
scroll to position [264, 0]
click at [173, 241] on textarea at bounding box center [239, 247] width 231 height 32
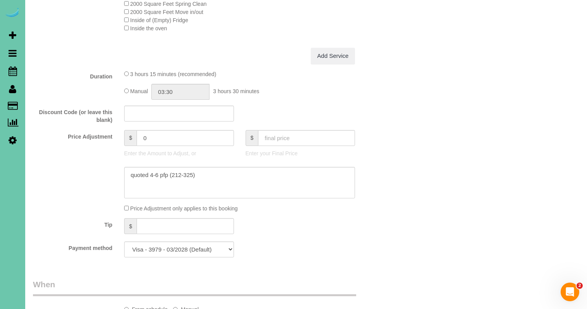
scroll to position [322, 0]
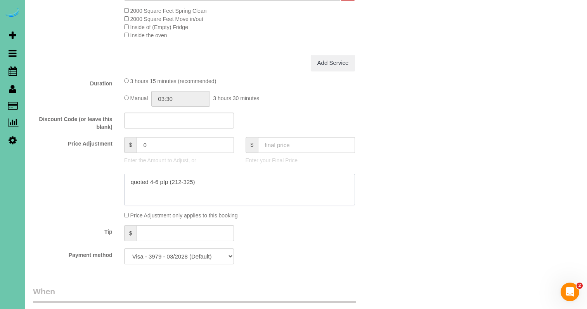
type textarea "quoted 4-6 pfp (212-325)"
click at [167, 94] on input "03:15" at bounding box center [180, 99] width 58 height 16
type input "02:30"
click at [180, 157] on li "02:30" at bounding box center [172, 160] width 35 height 10
drag, startPoint x: 156, startPoint y: 143, endPoint x: 128, endPoint y: 137, distance: 28.4
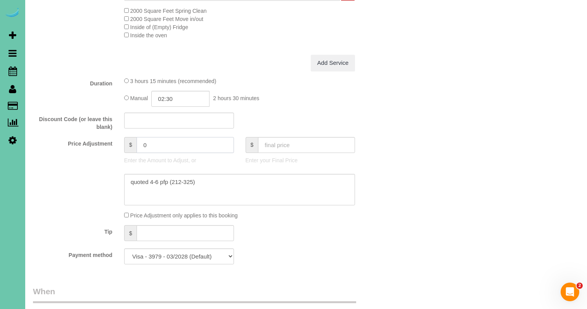
click at [128, 137] on div "$ 0" at bounding box center [179, 145] width 110 height 16
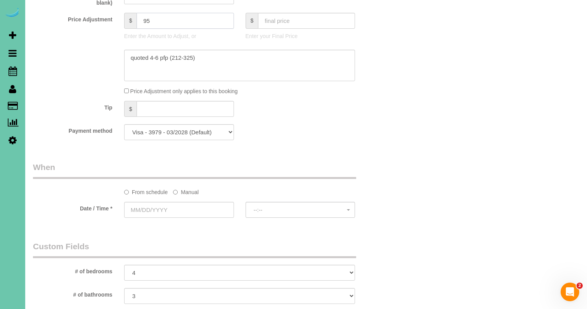
scroll to position [579, 0]
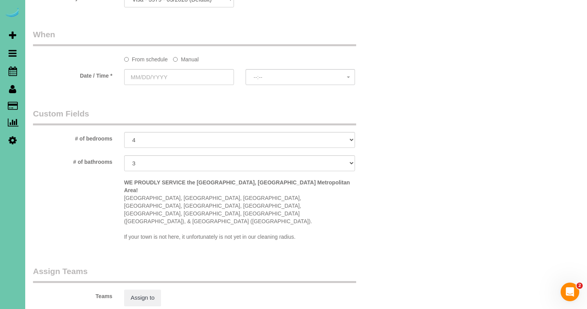
type input "95"
drag, startPoint x: 194, startPoint y: 57, endPoint x: 191, endPoint y: 62, distance: 5.3
click at [194, 57] on label "Manual" at bounding box center [186, 58] width 26 height 10
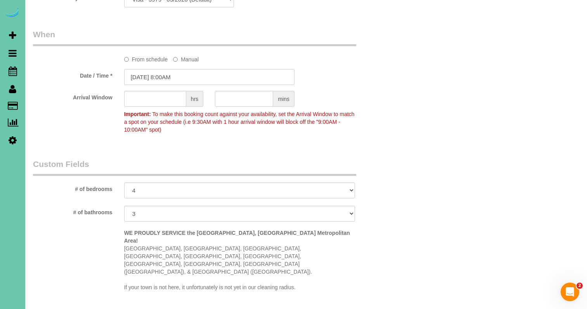
click at [182, 73] on input "[DATE] 8:00AM" at bounding box center [209, 77] width 170 height 16
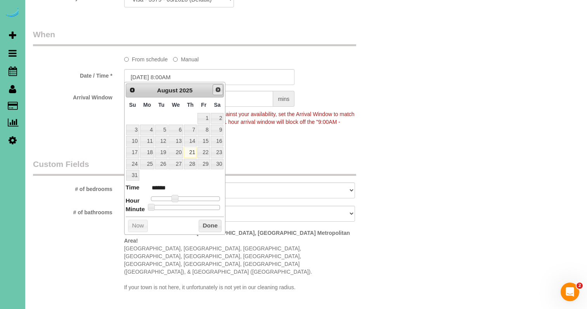
click at [216, 88] on span "Next" at bounding box center [218, 90] width 6 height 6
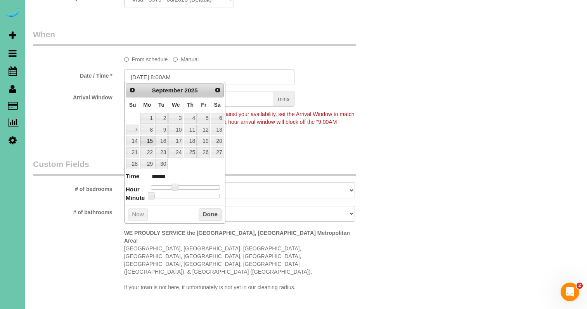
click at [147, 141] on link "15" at bounding box center [147, 141] width 14 height 10
type input "[DATE] 8:00AM"
click at [199, 210] on button "Done" at bounding box center [210, 215] width 23 height 12
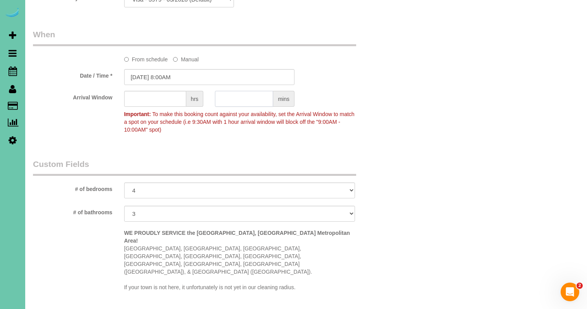
click at [228, 96] on input "text" at bounding box center [244, 99] width 58 height 16
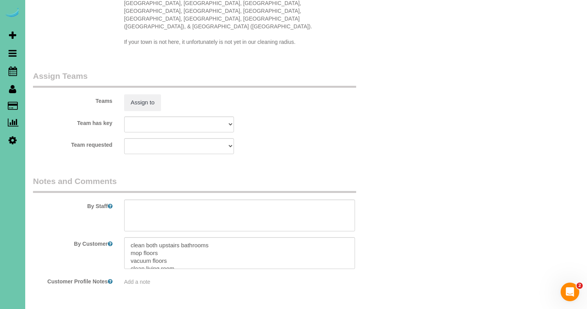
scroll to position [822, 0]
type input "30"
click at [135, 201] on textarea at bounding box center [239, 217] width 231 height 32
paste textarea "Initial General Clean – Work Order CLEANING DESCRIPTION Dirt level 1-5 : (Clien…"
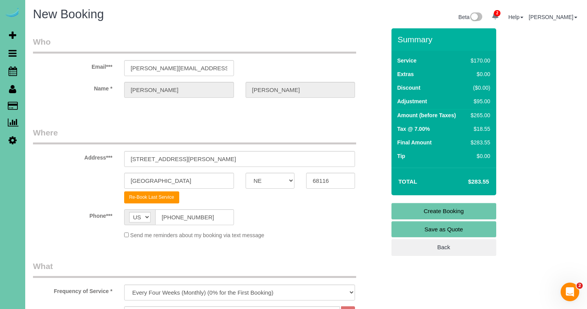
scroll to position [0, 0]
type textarea "1. credit 2. client will be home 3. initial general clean - whole home Initial …"
click at [417, 209] on link "Create Booking" at bounding box center [444, 211] width 105 height 16
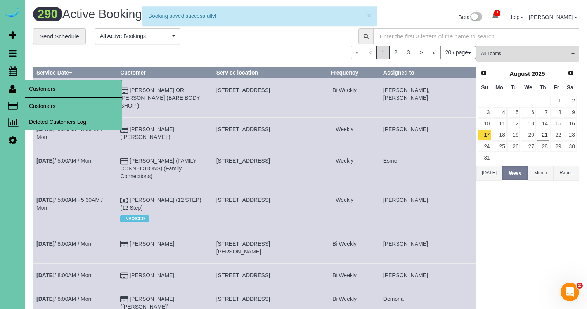
click at [50, 107] on link "Customers" at bounding box center [73, 106] width 97 height 16
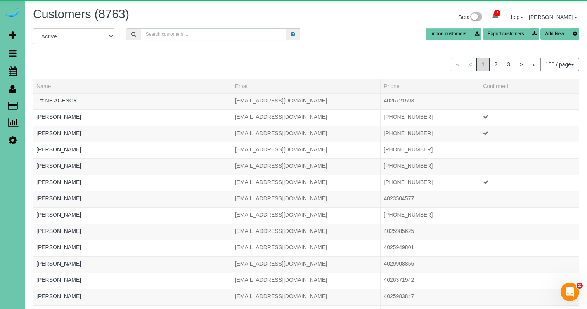
click at [210, 35] on input "text" at bounding box center [213, 34] width 145 height 12
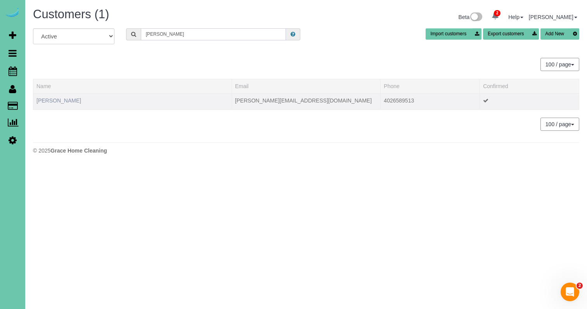
type input "[PERSON_NAME]"
click at [59, 100] on link "[PERSON_NAME]" at bounding box center [58, 100] width 45 height 6
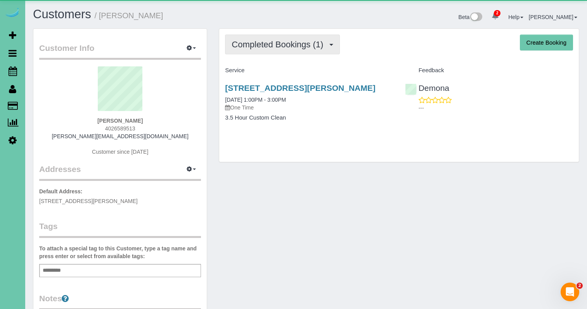
click at [293, 52] on button "Completed Bookings (1)" at bounding box center [282, 45] width 115 height 20
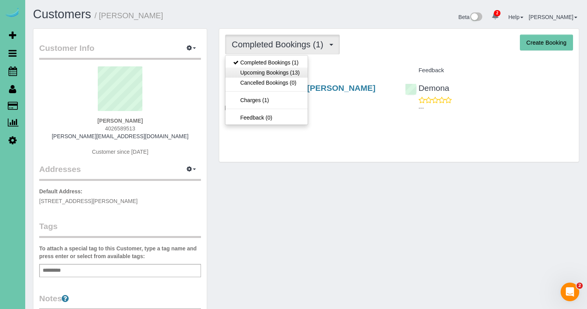
click at [288, 72] on link "Upcoming Bookings (13)" at bounding box center [267, 73] width 82 height 10
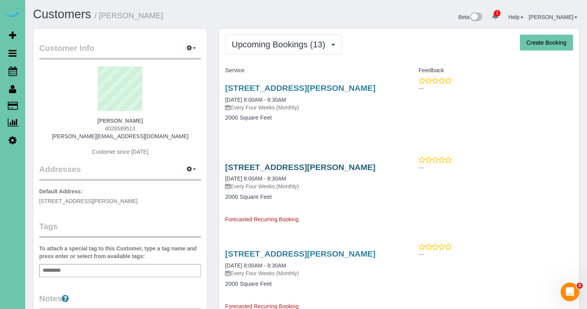
click at [318, 167] on link "[STREET_ADDRESS][PERSON_NAME]" at bounding box center [300, 167] width 150 height 9
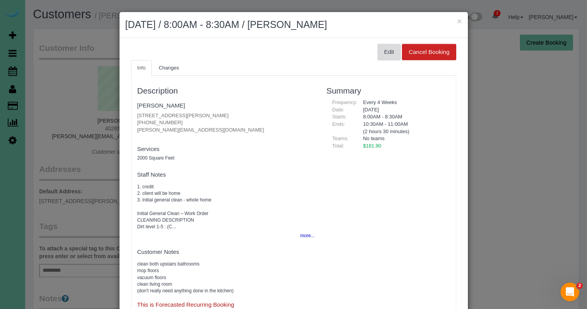
click at [386, 50] on button "Edit" at bounding box center [389, 52] width 23 height 16
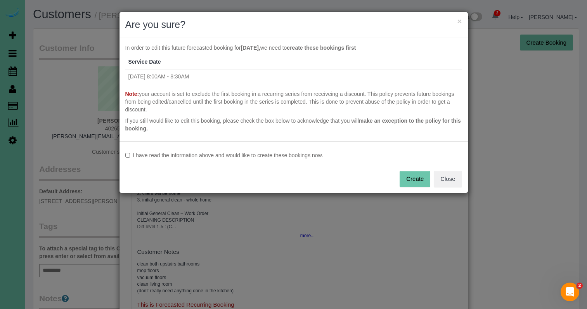
drag, startPoint x: 200, startPoint y: 153, endPoint x: 298, endPoint y: 166, distance: 98.4
click at [200, 153] on label "I have read the information above and would like to create these bookings now." at bounding box center [293, 155] width 337 height 8
click at [407, 179] on button "Create" at bounding box center [415, 179] width 31 height 16
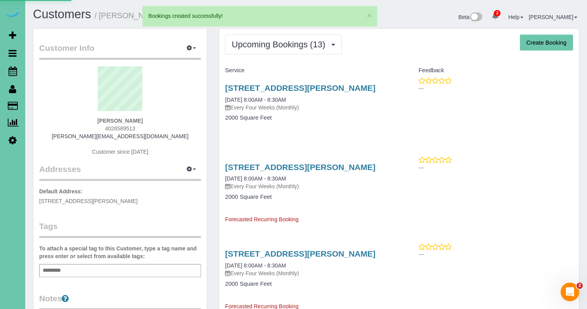
select select "NE"
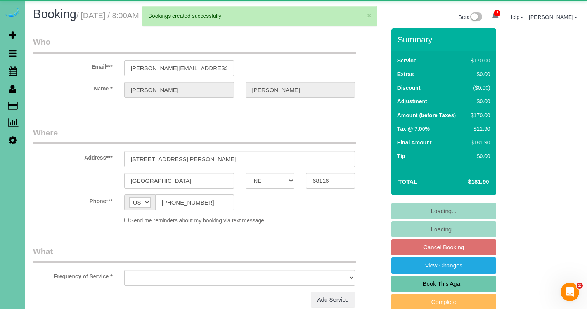
select select "object:3947"
select select "string:fspay-aad184f8-df3f-4065-9a0a-522ef565d4ce"
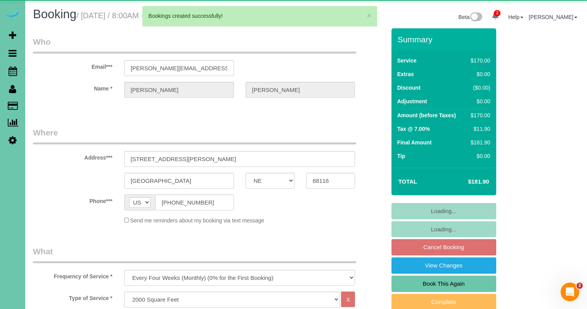
select select "object:3980"
select select "number:37"
select select "number:42"
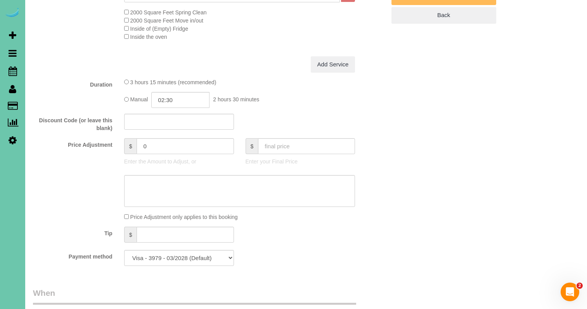
scroll to position [306, 0]
drag, startPoint x: 154, startPoint y: 141, endPoint x: 128, endPoint y: 137, distance: 25.9
click at [128, 137] on div "$ 0" at bounding box center [179, 145] width 110 height 16
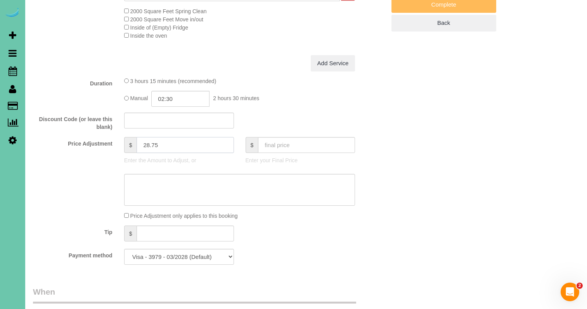
type input "28.75"
click at [184, 99] on input "02:30" at bounding box center [180, 99] width 58 height 16
type input "03:45"
click at [283, 92] on div "Manual 03:45 3 hours 45 minutes" at bounding box center [239, 99] width 231 height 16
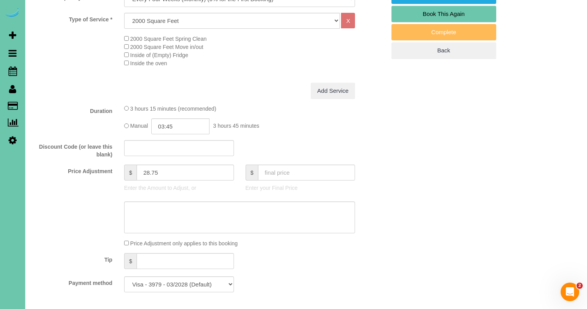
scroll to position [290, 0]
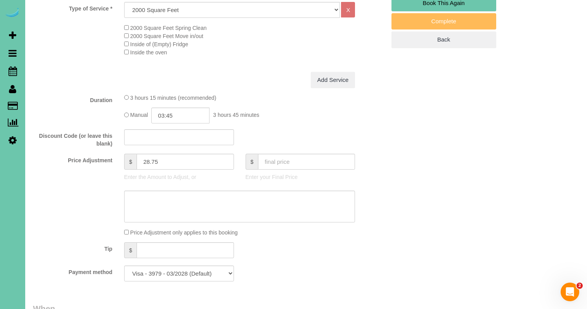
click at [129, 231] on div "Price Adjustment only applies to this booking" at bounding box center [239, 232] width 243 height 8
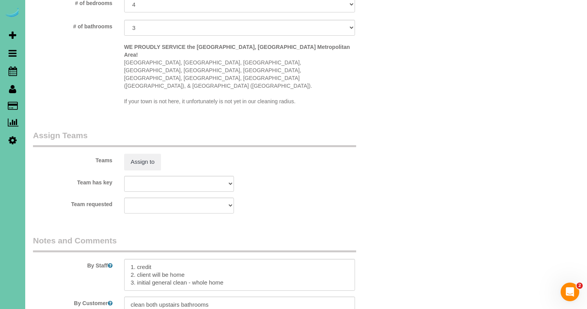
scroll to position [751, 0]
click at [144, 153] on button "Assign to" at bounding box center [142, 161] width 37 height 16
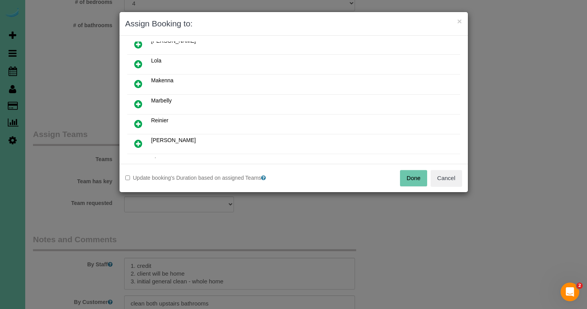
scroll to position [217, 0]
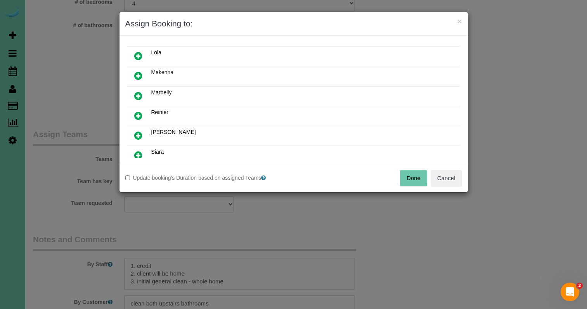
drag, startPoint x: 142, startPoint y: 134, endPoint x: 146, endPoint y: 137, distance: 4.7
click at [142, 134] on icon at bounding box center [138, 135] width 8 height 9
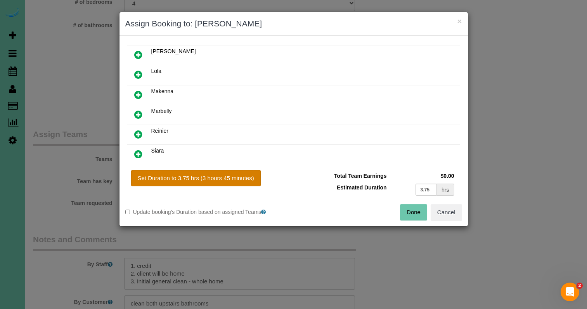
drag, startPoint x: 188, startPoint y: 181, endPoint x: 193, endPoint y: 181, distance: 5.8
click at [188, 181] on button "Set Duration to 3.75 hrs (3 hours 45 minutes)" at bounding box center [196, 178] width 130 height 16
type input "3.75"
click at [408, 213] on button "Done" at bounding box center [413, 212] width 27 height 16
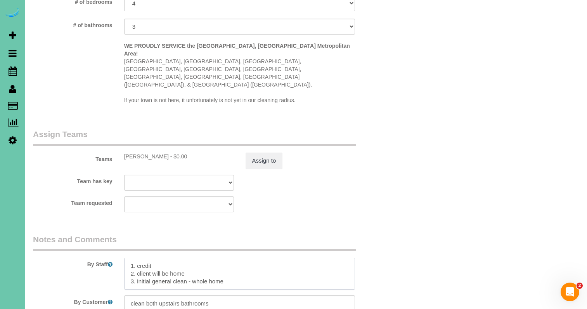
drag, startPoint x: 187, startPoint y: 255, endPoint x: 146, endPoint y: 251, distance: 41.0
click at [137, 258] on textarea at bounding box center [239, 274] width 231 height 32
type textarea "1. credit 2. client will be home 3. monthly recurring - whole home Initial Gene…"
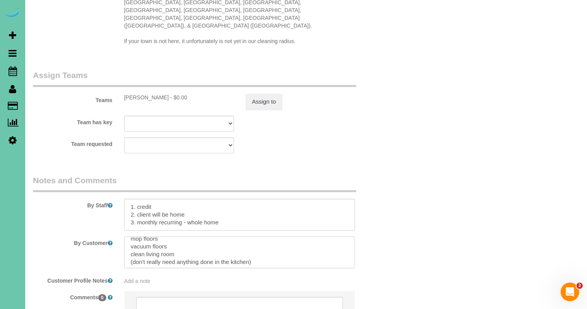
scroll to position [858, 0]
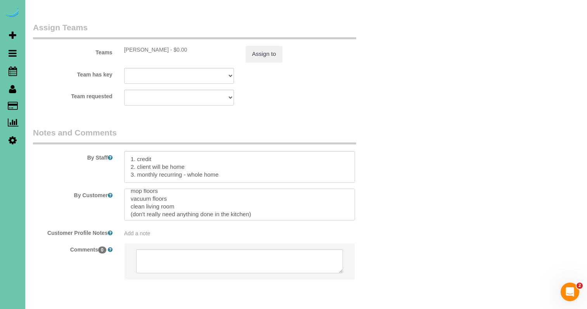
drag, startPoint x: 136, startPoint y: 283, endPoint x: 184, endPoint y: 335, distance: 70.9
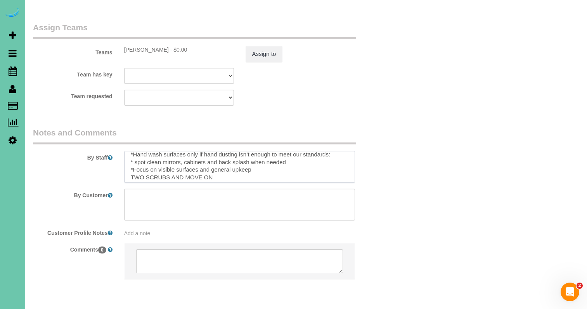
scroll to position [117, 0]
drag, startPoint x: 128, startPoint y: 139, endPoint x: 155, endPoint y: 194, distance: 60.8
click at [158, 194] on sui-booking-comments "By Staff By Customer Customer Profile Notes Add a note Comments 0" at bounding box center [209, 207] width 353 height 160
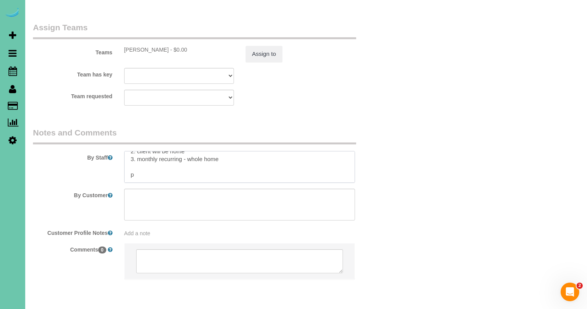
scroll to position [14, 0]
type textarea "1. credit 2. client will be home 3. monthly recurring - whole home pfp 3.75"
click at [298, 62] on sui-booking-teams "Teams [PERSON_NAME] - $0.00 Assign to Team has key Admin Aliyah [GEOGRAPHIC_DAT…" at bounding box center [209, 64] width 353 height 84
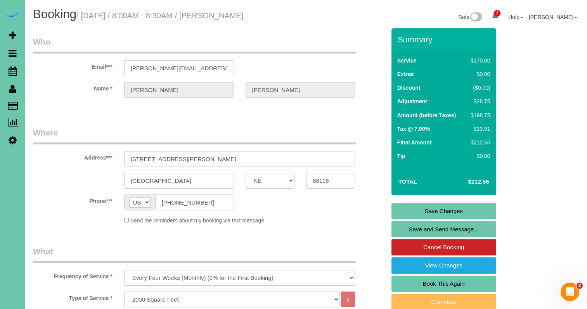
scroll to position [0, 0]
click at [424, 209] on link "Save Changes" at bounding box center [444, 211] width 105 height 16
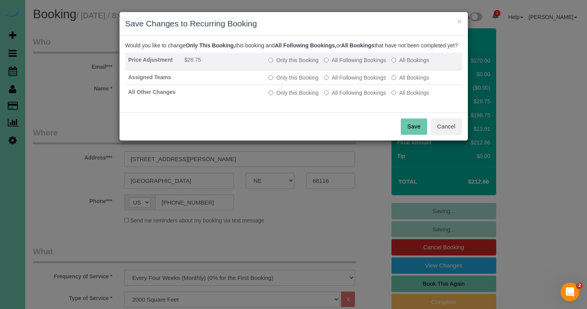
click at [332, 64] on label "All Following Bookings" at bounding box center [355, 60] width 62 height 8
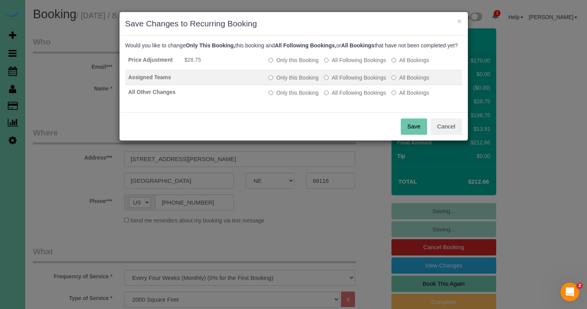
drag, startPoint x: 333, startPoint y: 83, endPoint x: 334, endPoint y: 92, distance: 9.1
click at [333, 82] on label "All Following Bookings" at bounding box center [355, 78] width 62 height 8
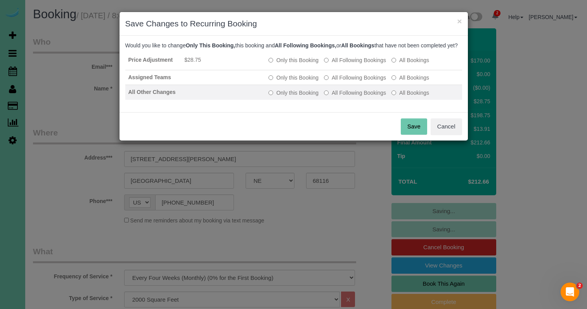
click at [334, 97] on label "All Following Bookings" at bounding box center [355, 93] width 62 height 8
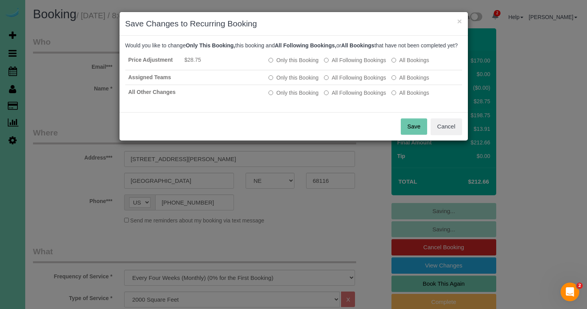
click at [412, 134] on button "Save" at bounding box center [414, 126] width 26 height 16
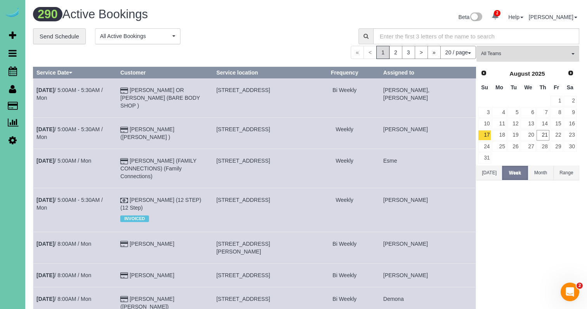
click at [142, 58] on div "« < 1 2 3 > » 20 / page 10 / page 20 / page 30 / page 40 / page 50 / page 100 /…" at bounding box center [254, 52] width 443 height 13
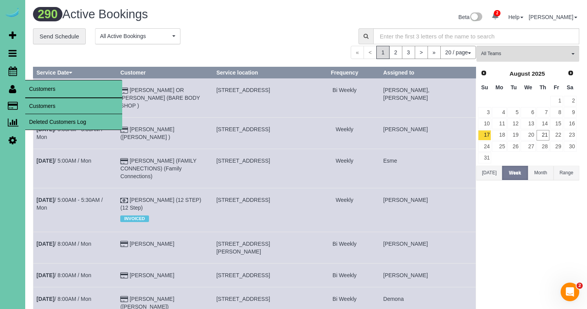
click at [38, 106] on link "Customers" at bounding box center [73, 106] width 97 height 16
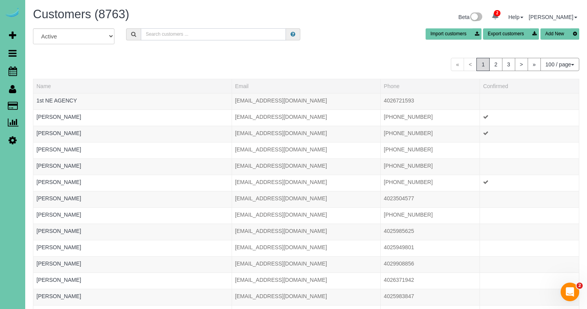
click at [166, 35] on input "text" at bounding box center [213, 34] width 145 height 12
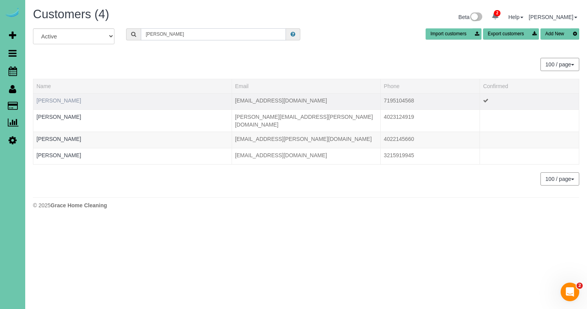
type input "[PERSON_NAME]"
click at [72, 101] on link "[PERSON_NAME]" at bounding box center [58, 100] width 45 height 6
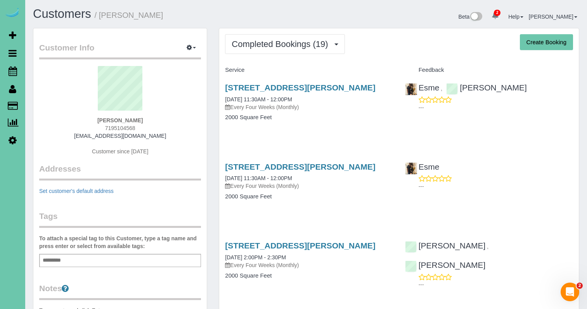
drag, startPoint x: 280, startPoint y: 44, endPoint x: 275, endPoint y: 56, distance: 12.7
click at [280, 44] on span "Completed Bookings (19)" at bounding box center [282, 44] width 100 height 10
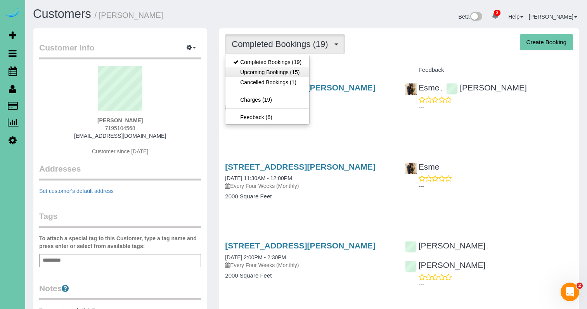
click at [272, 73] on link "Upcoming Bookings (15)" at bounding box center [268, 72] width 84 height 10
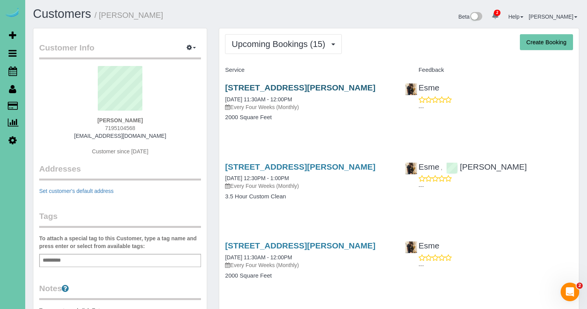
click at [261, 87] on link "[STREET_ADDRESS][PERSON_NAME]" at bounding box center [300, 87] width 150 height 9
click at [273, 244] on link "[STREET_ADDRESS][PERSON_NAME]" at bounding box center [300, 245] width 150 height 9
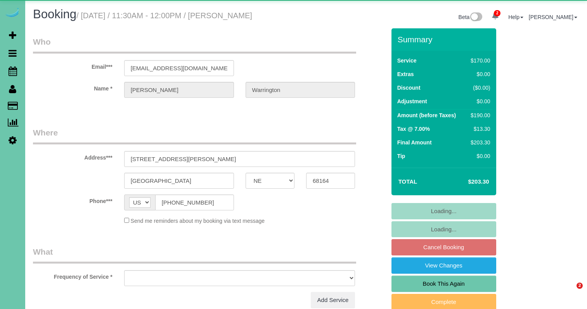
select select "NE"
select select "object:668"
select select "string:fspay-48953354-7549-4d3e-ae4e-43208d54b401"
select select "number:37"
select select "number:42"
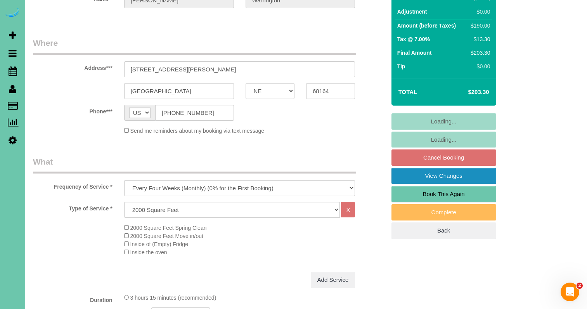
scroll to position [103, 0]
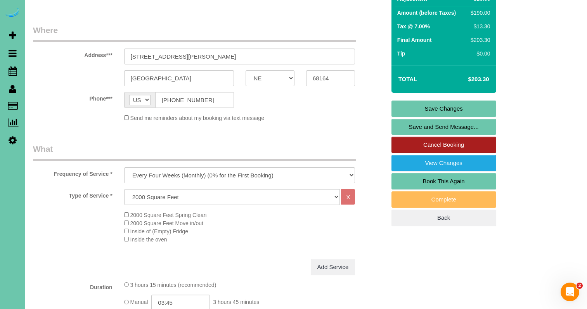
click at [423, 150] on link "Cancel Booking" at bounding box center [444, 145] width 105 height 16
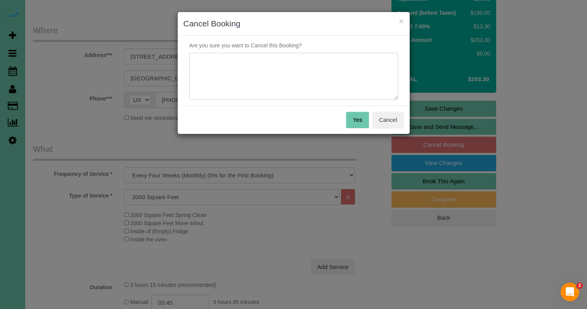
click at [351, 76] on textarea at bounding box center [293, 76] width 209 height 47
type textarea "in process of moving"
click at [360, 125] on button "Yes" at bounding box center [357, 120] width 23 height 16
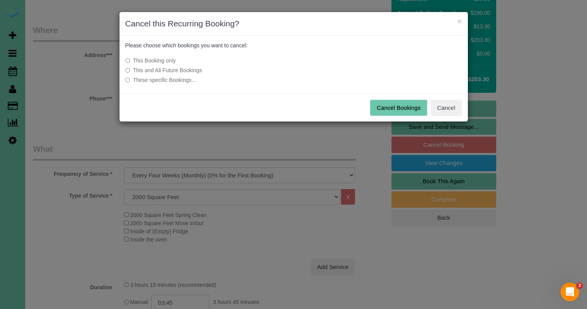
click at [389, 100] on button "Cancel Bookings" at bounding box center [398, 108] width 57 height 16
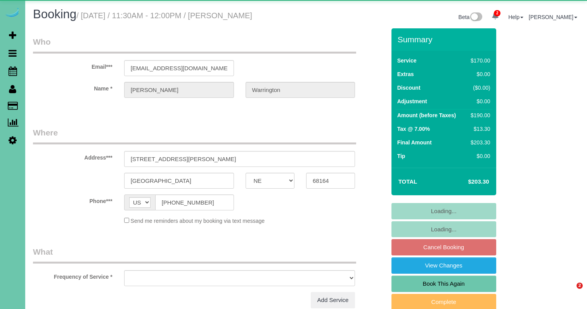
select select "NE"
select select "object:682"
select select "number:37"
select select "number:42"
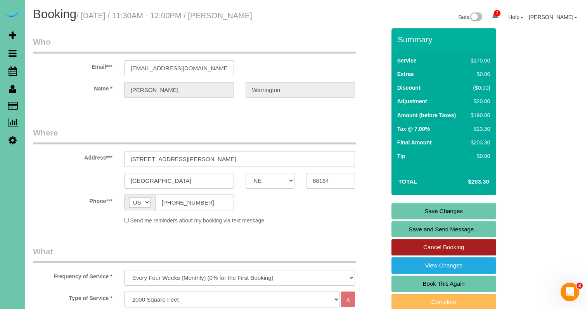
click at [452, 255] on link "Cancel Booking" at bounding box center [444, 247] width 105 height 16
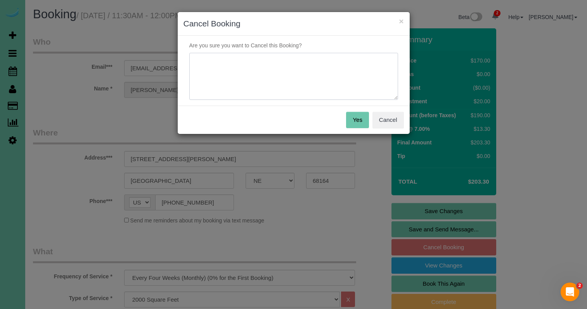
click at [315, 68] on textarea at bounding box center [293, 76] width 209 height 47
type textarea "moving - will be booking @ new house when ready"
click at [360, 115] on button "Yes" at bounding box center [357, 120] width 23 height 16
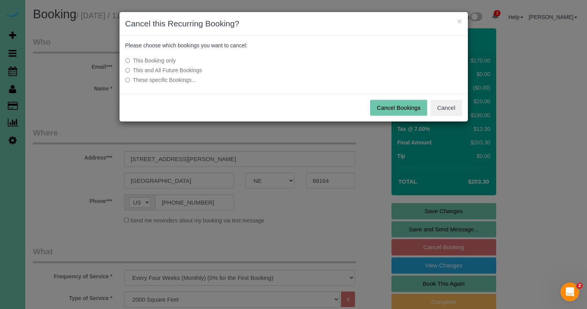
drag, startPoint x: 168, startPoint y: 71, endPoint x: 193, endPoint y: 77, distance: 25.8
click at [168, 72] on label "This and All Future Bookings" at bounding box center [235, 70] width 221 height 8
click at [383, 106] on button "Cancel Bookings" at bounding box center [398, 108] width 57 height 16
